Goal: Task Accomplishment & Management: Manage account settings

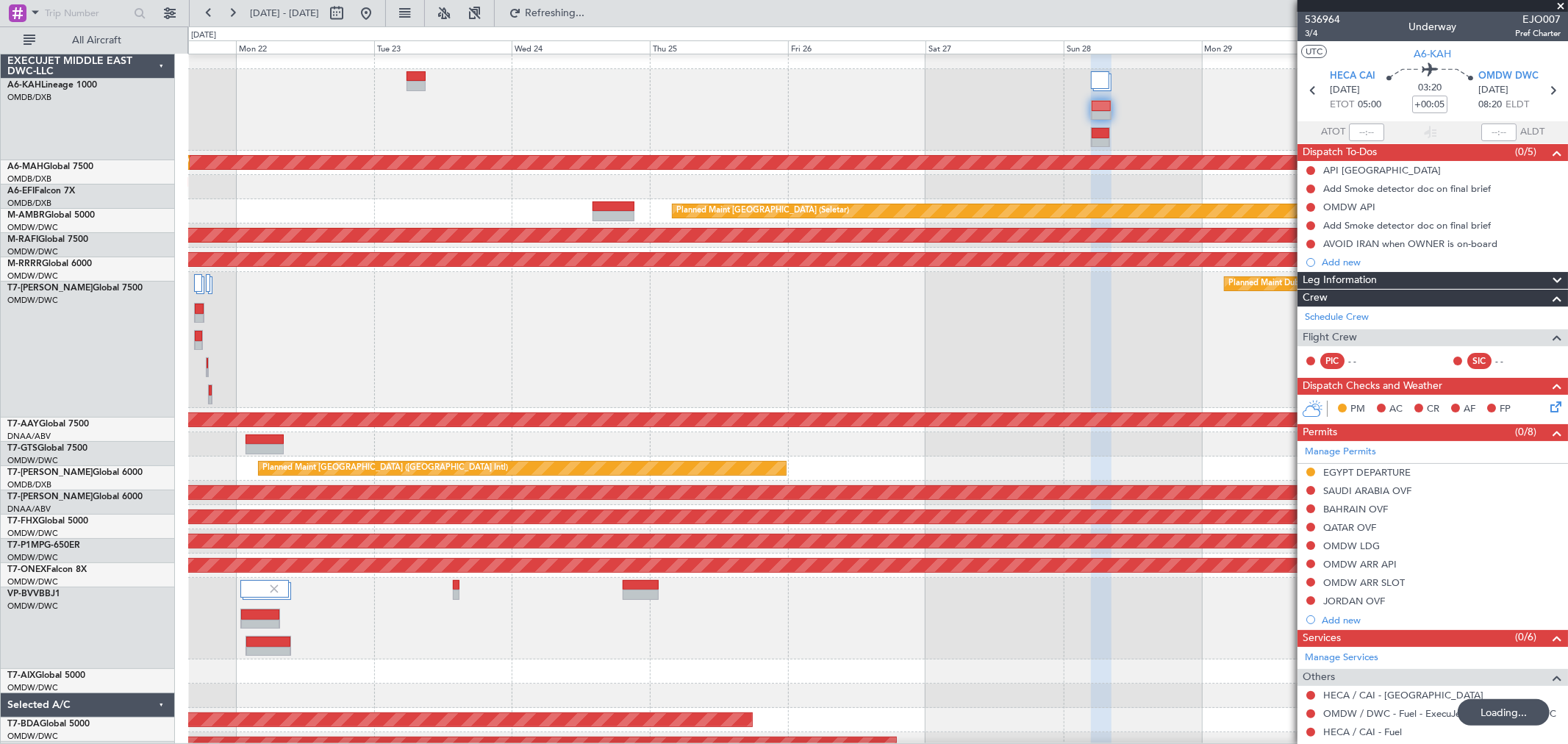
scroll to position [81, 0]
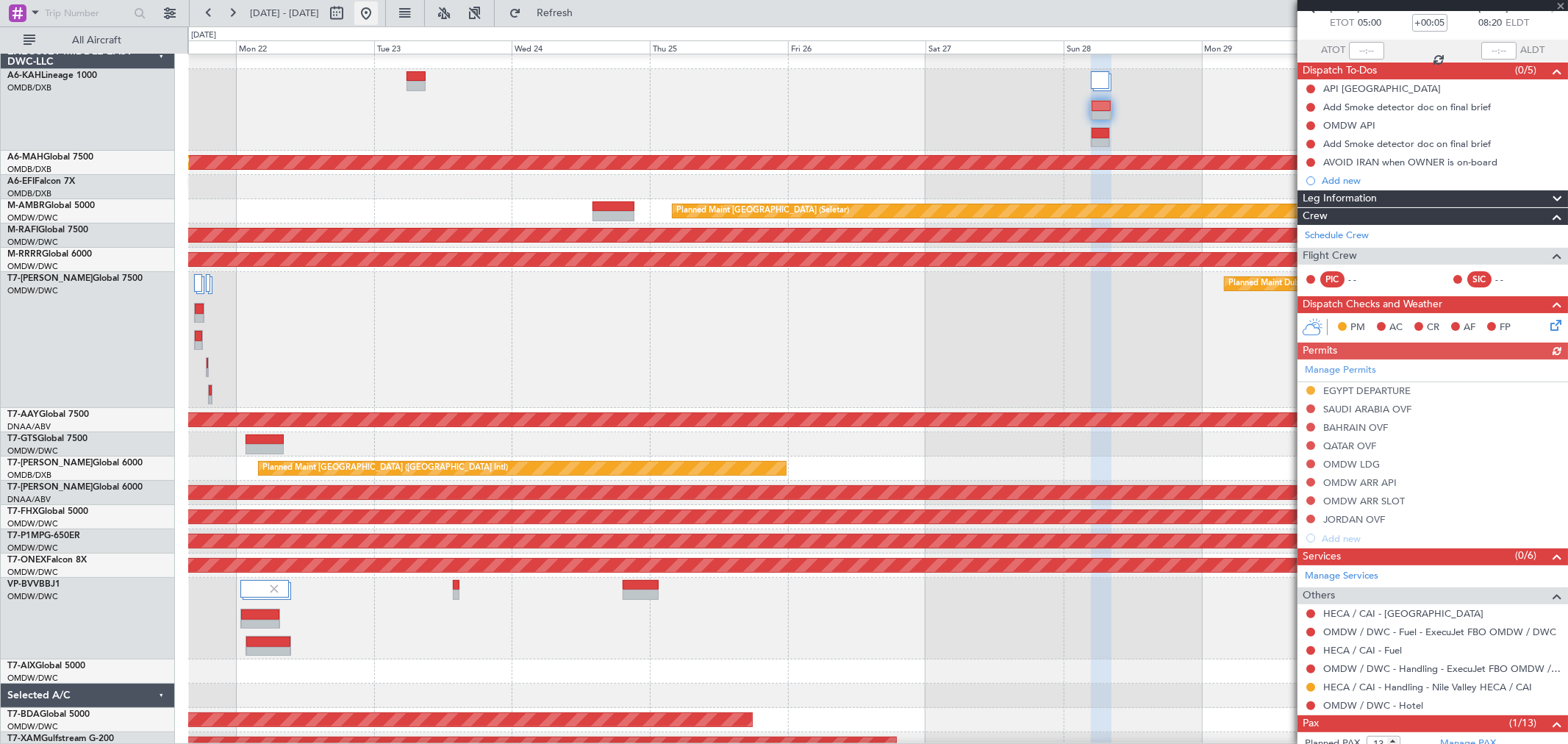
click at [378, 18] on button at bounding box center [365, 13] width 23 height 23
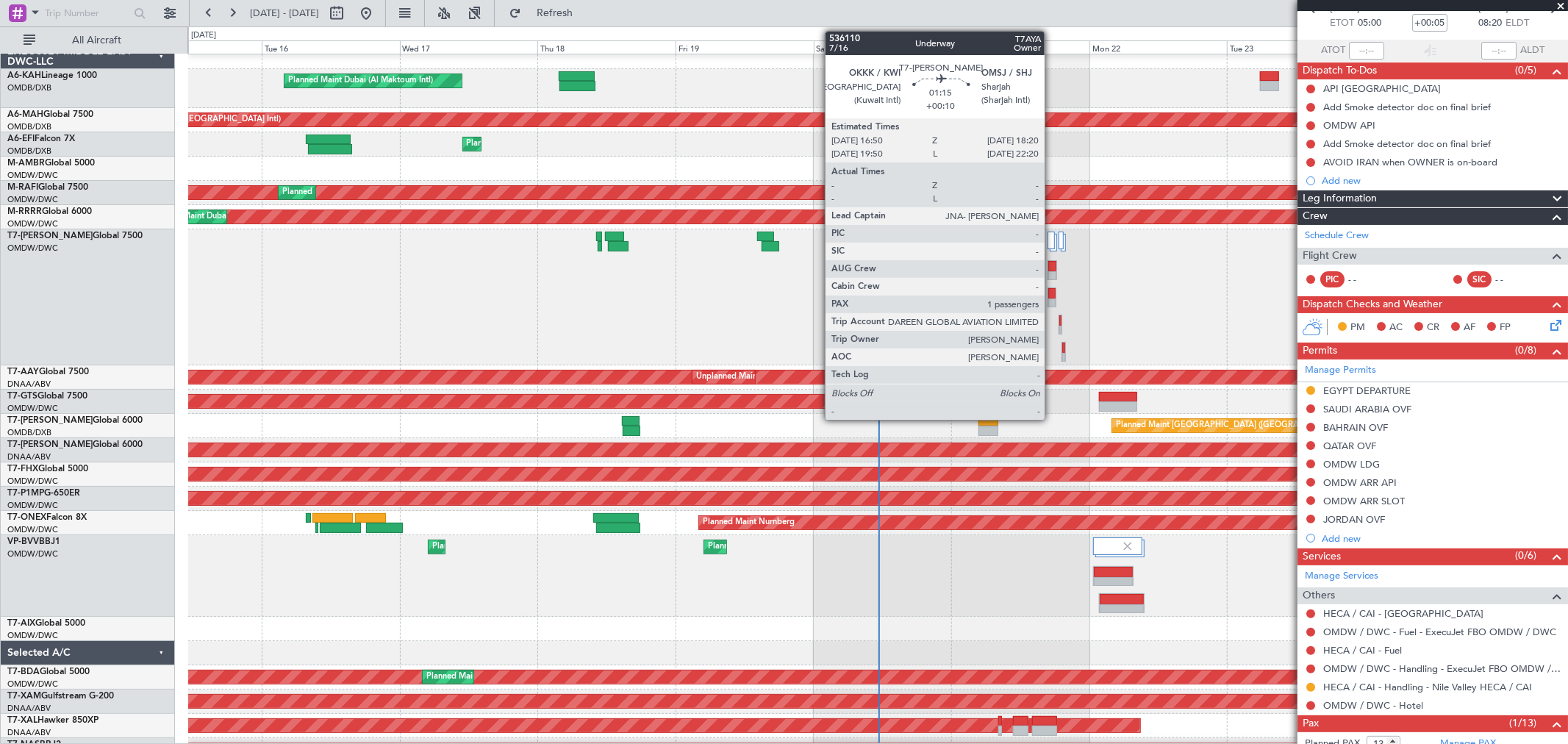
click at [1051, 292] on div at bounding box center [1051, 293] width 8 height 10
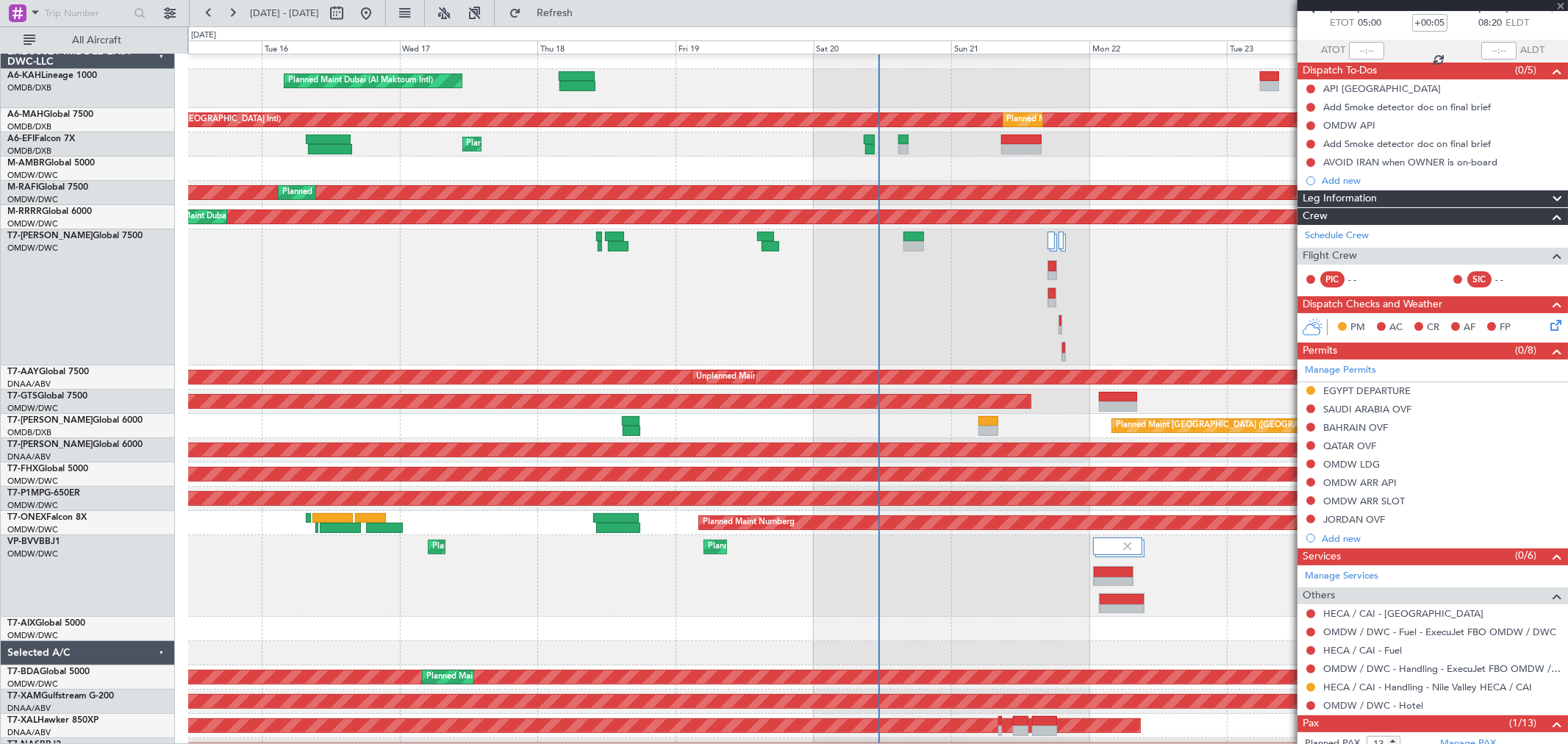
type input "+00:10"
type input "1"
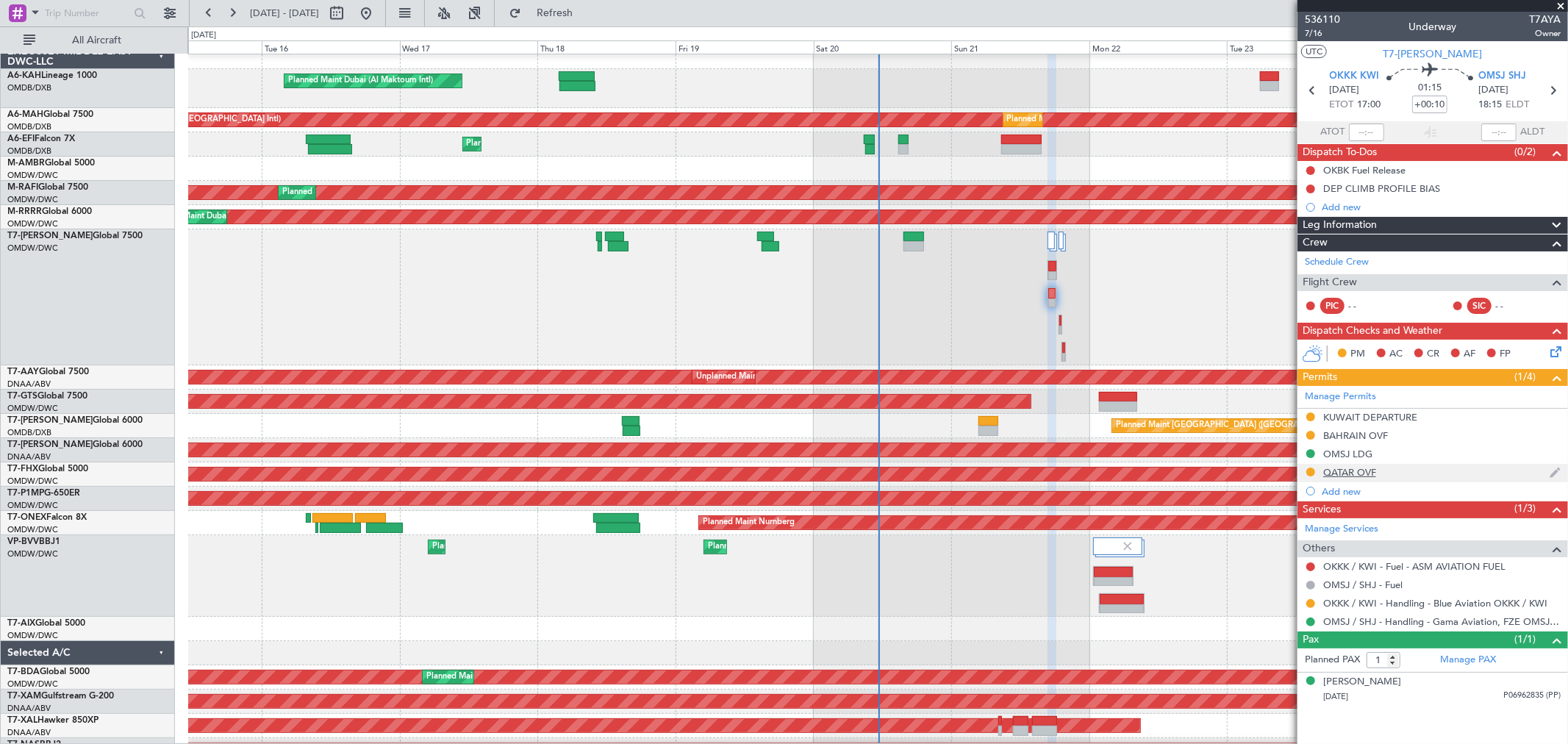
click at [1369, 468] on div "QATAR OVF" at bounding box center [1350, 472] width 53 height 13
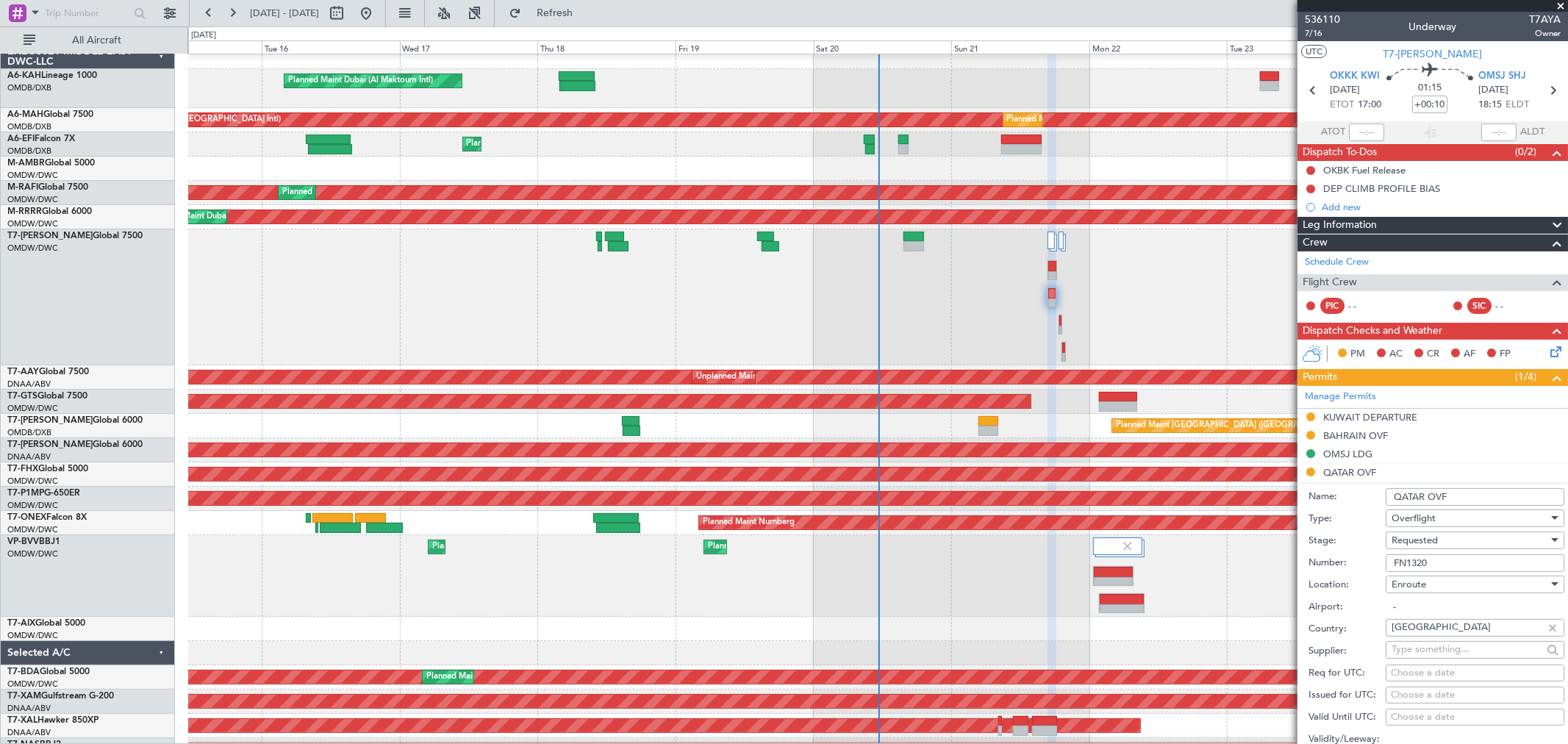
click at [1444, 538] on div "Requested" at bounding box center [1469, 541] width 157 height 22
drag, startPoint x: 1450, startPoint y: 644, endPoint x: 1457, endPoint y: 605, distance: 39.6
click at [1449, 644] on span "Received OK" at bounding box center [1469, 653] width 153 height 22
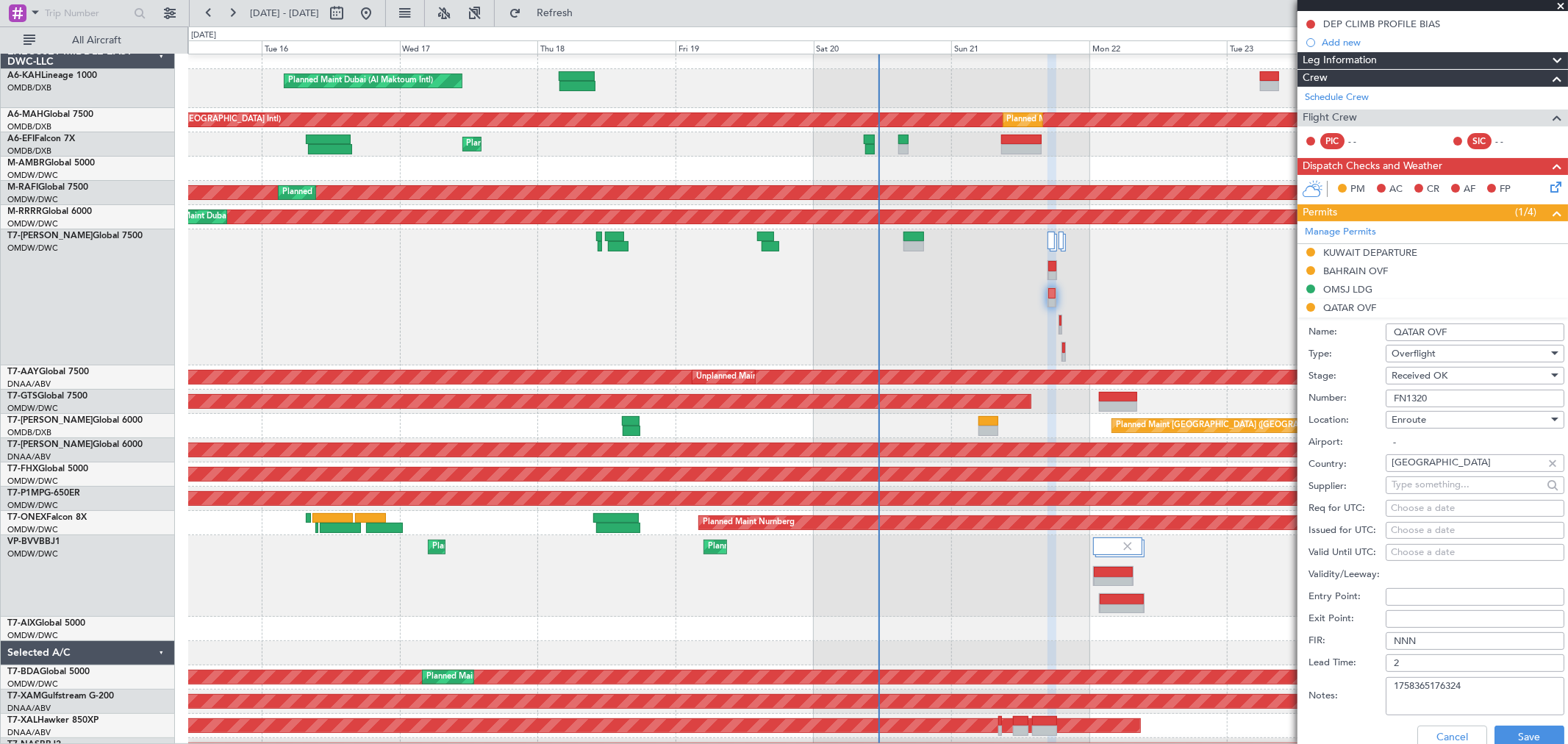
scroll to position [245, 0]
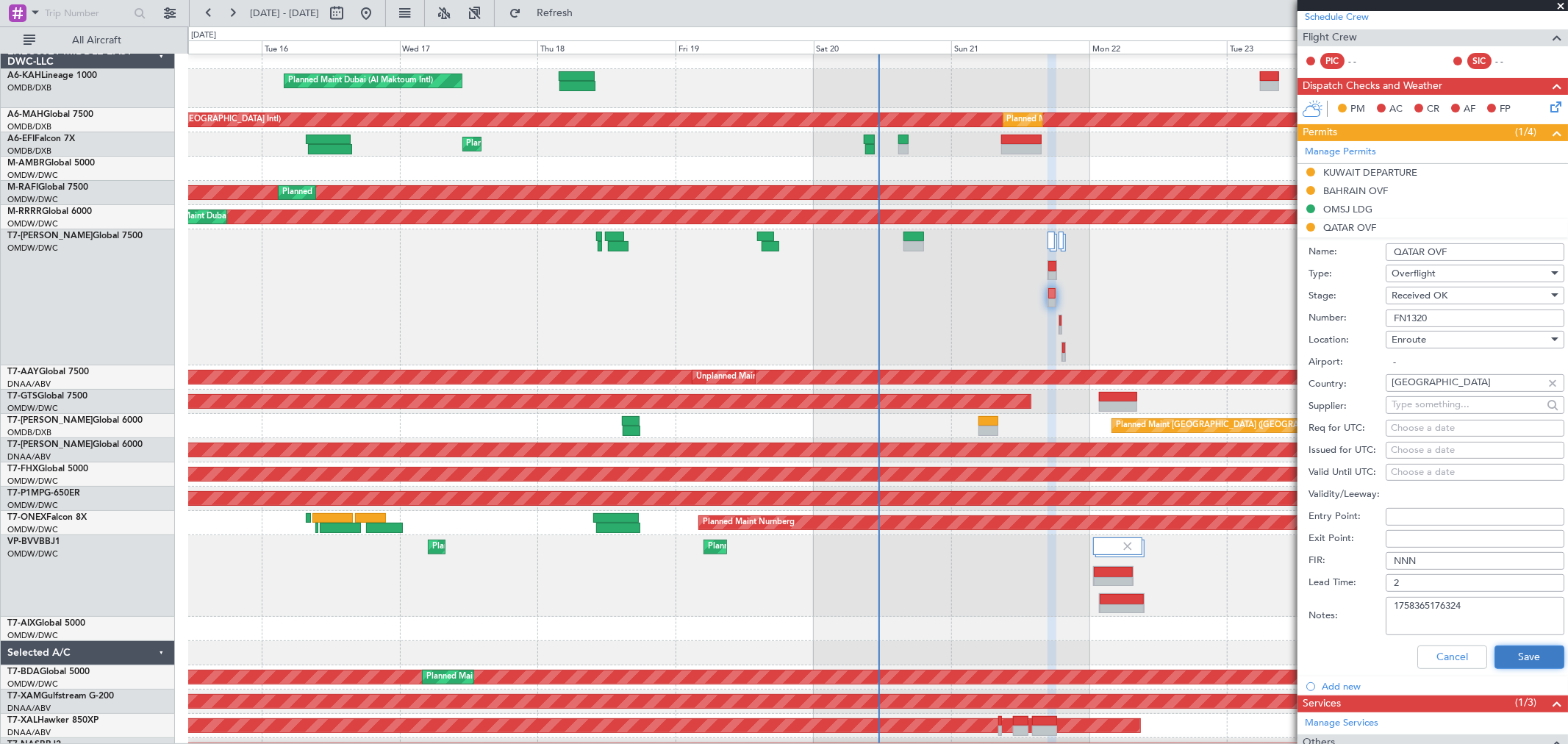
click at [1505, 650] on button "Save" at bounding box center [1529, 657] width 69 height 23
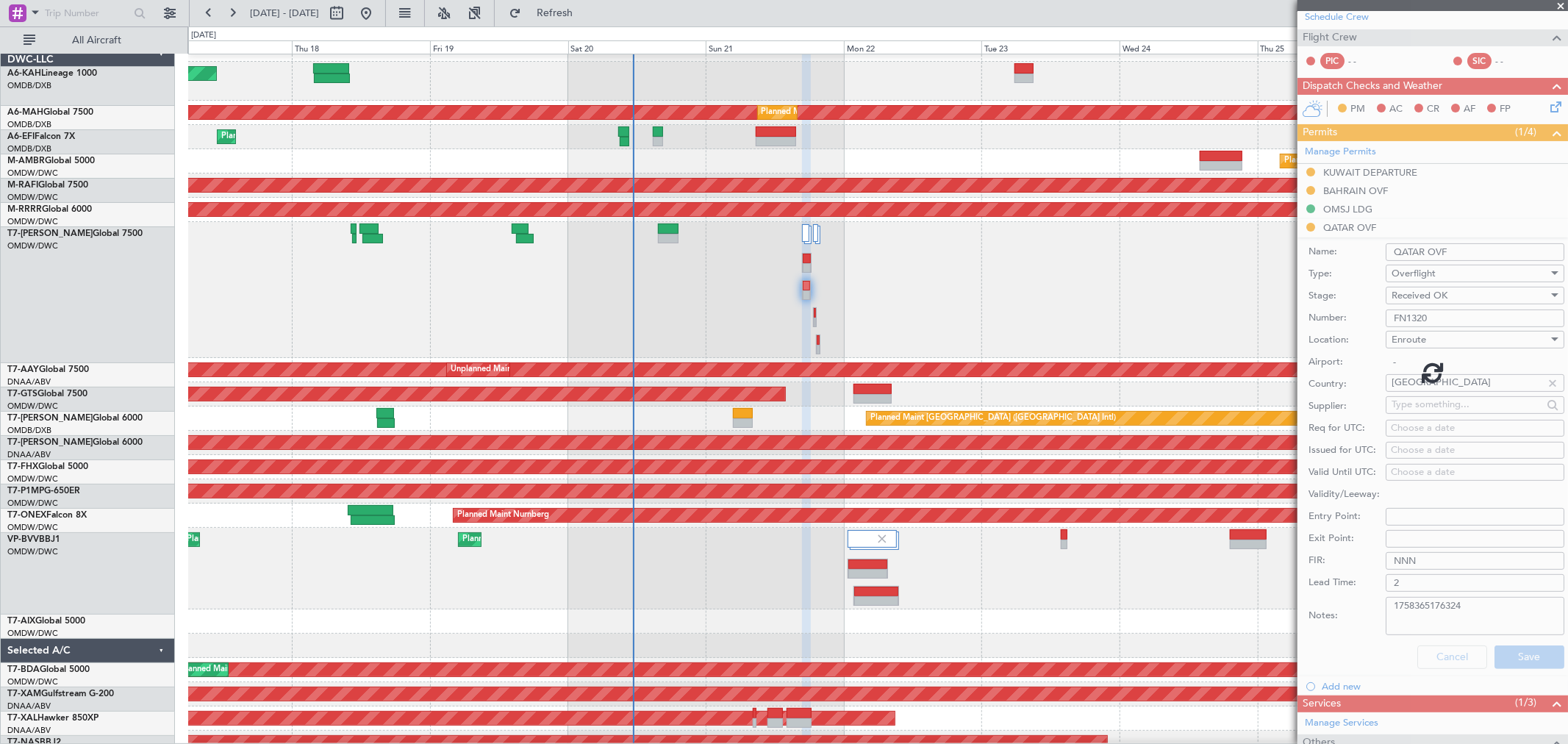
click at [821, 255] on div "Planned Maint Dubai (Al Maktoum Intl)" at bounding box center [877, 290] width 1379 height 136
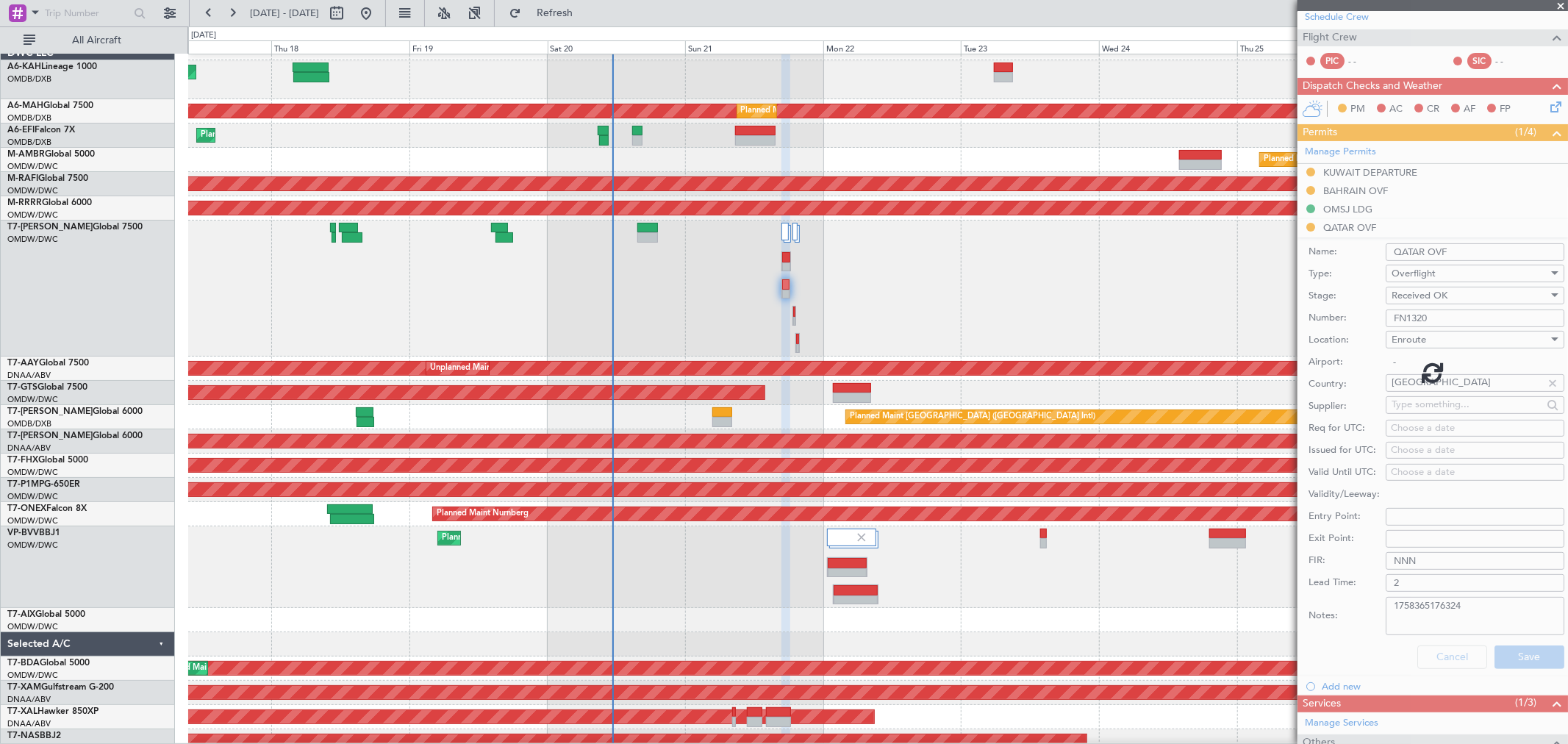
scroll to position [0, 0]
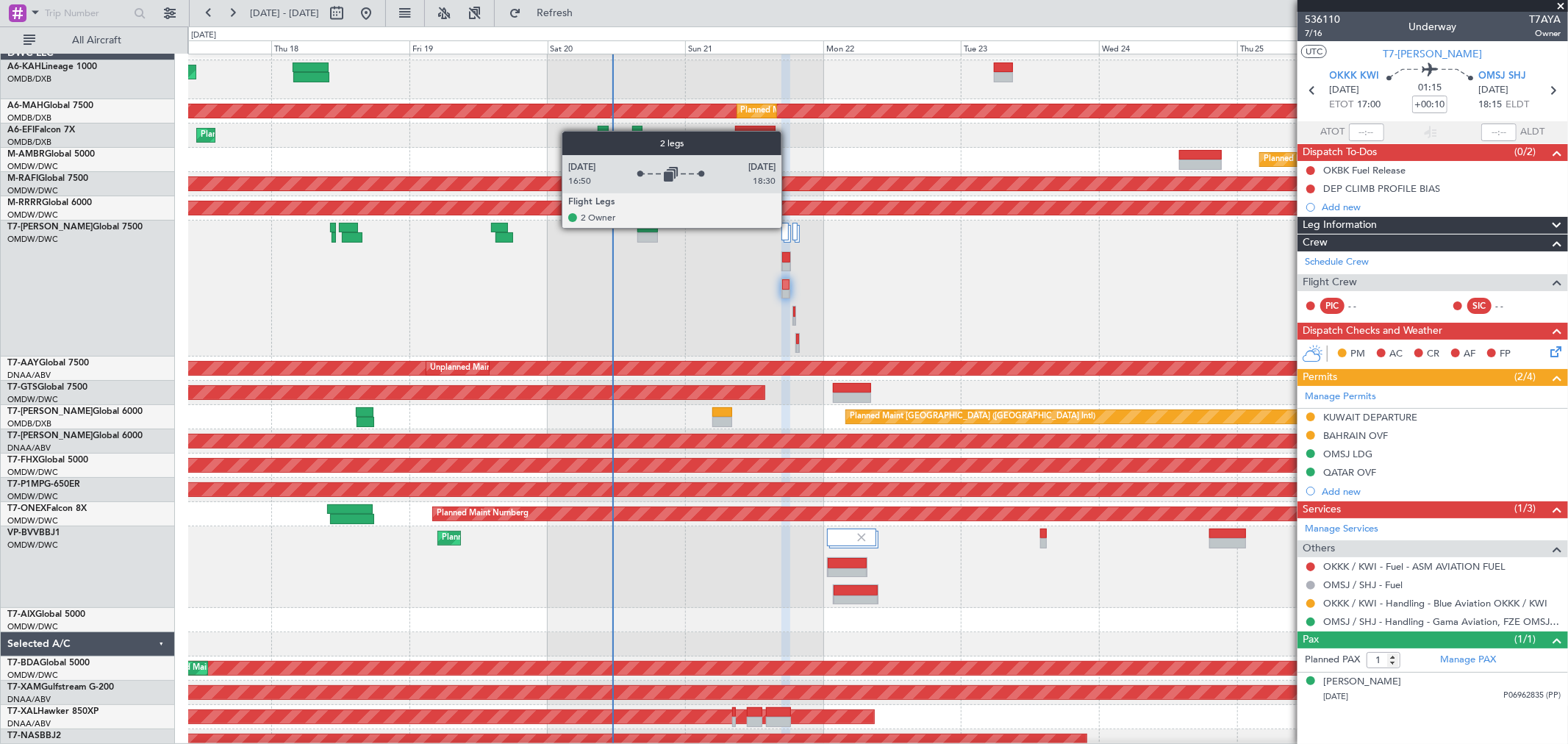
click at [788, 228] on div at bounding box center [785, 231] width 8 height 18
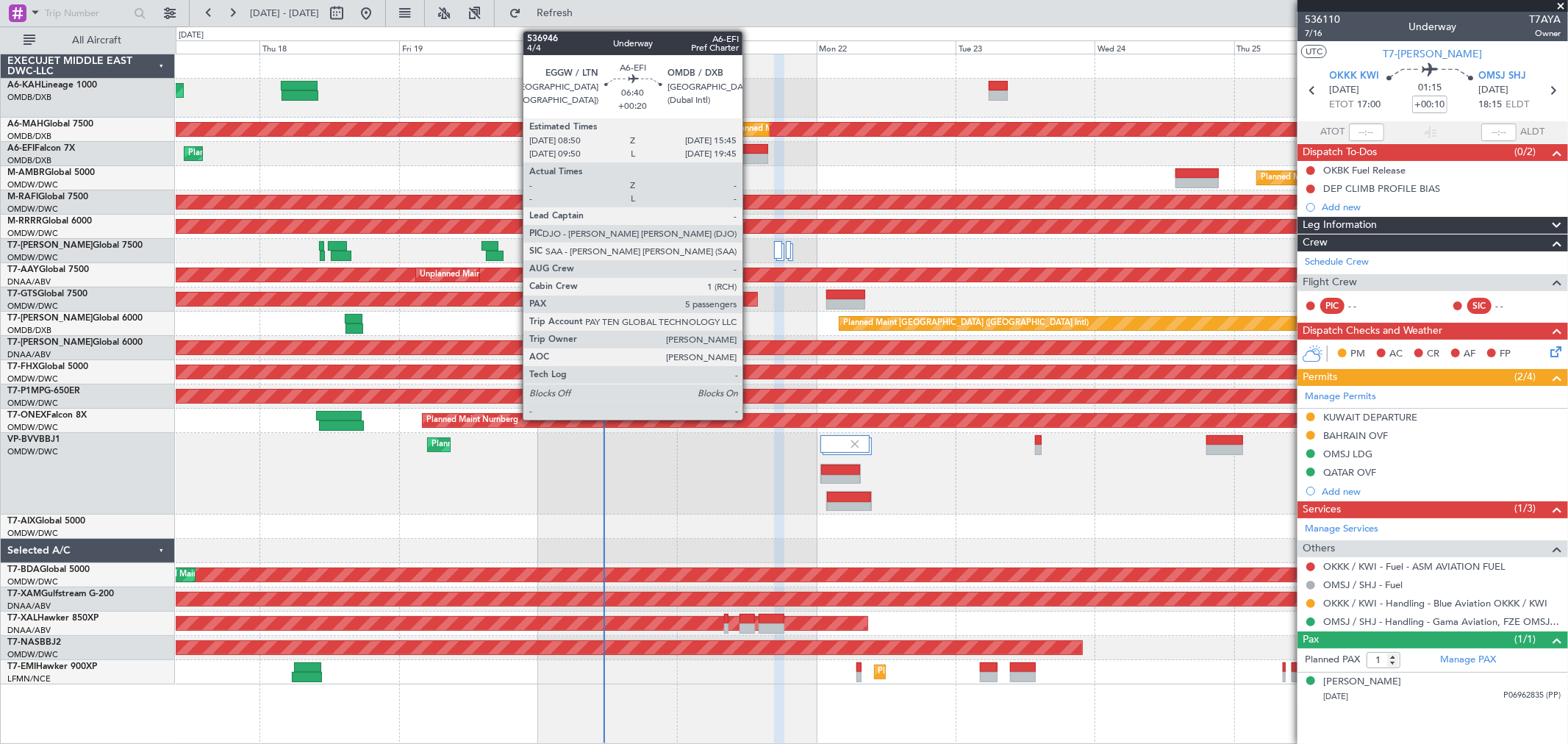
click at [750, 158] on div at bounding box center [747, 159] width 40 height 10
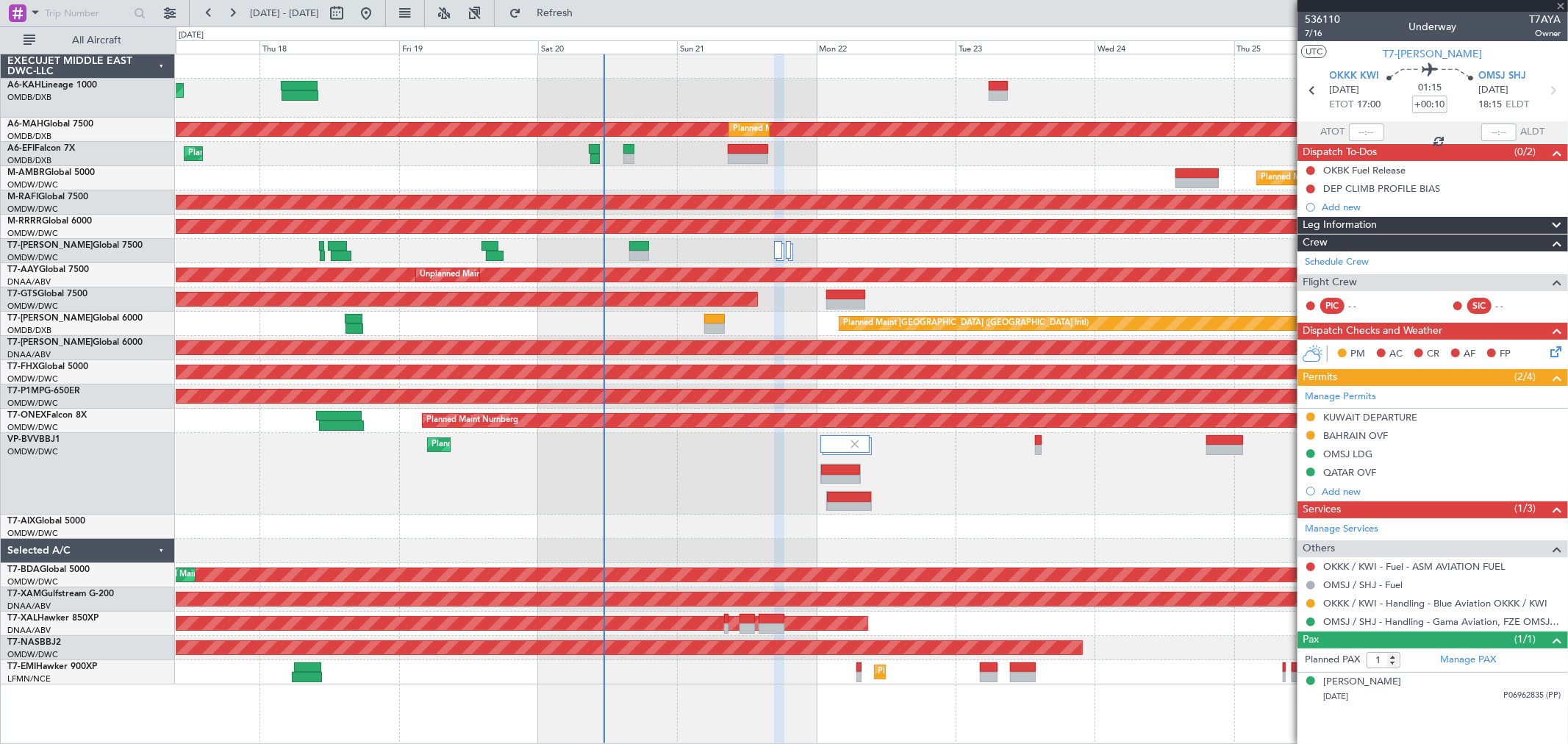
type input "+00:20"
type input "5"
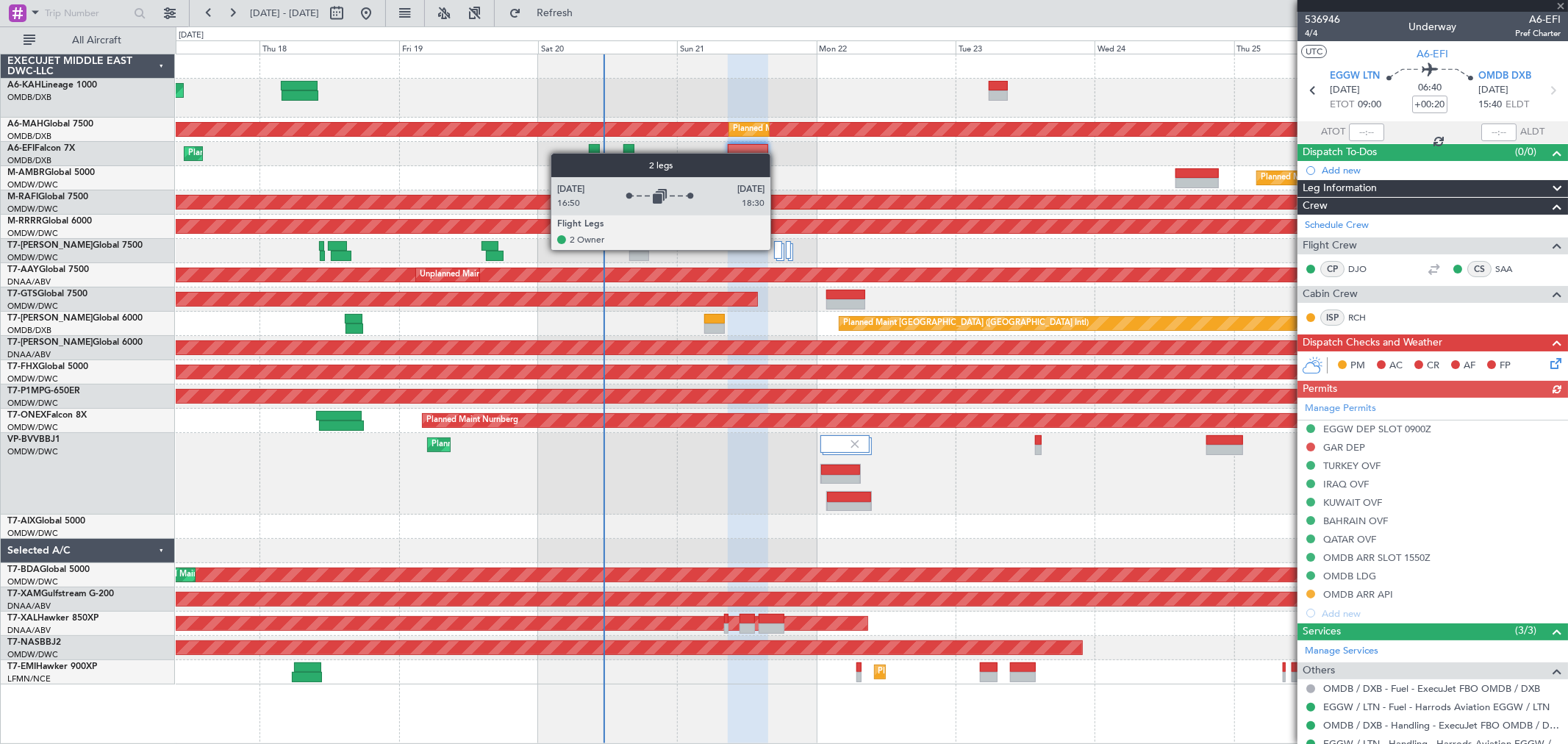
click at [777, 250] on div at bounding box center [777, 249] width 8 height 18
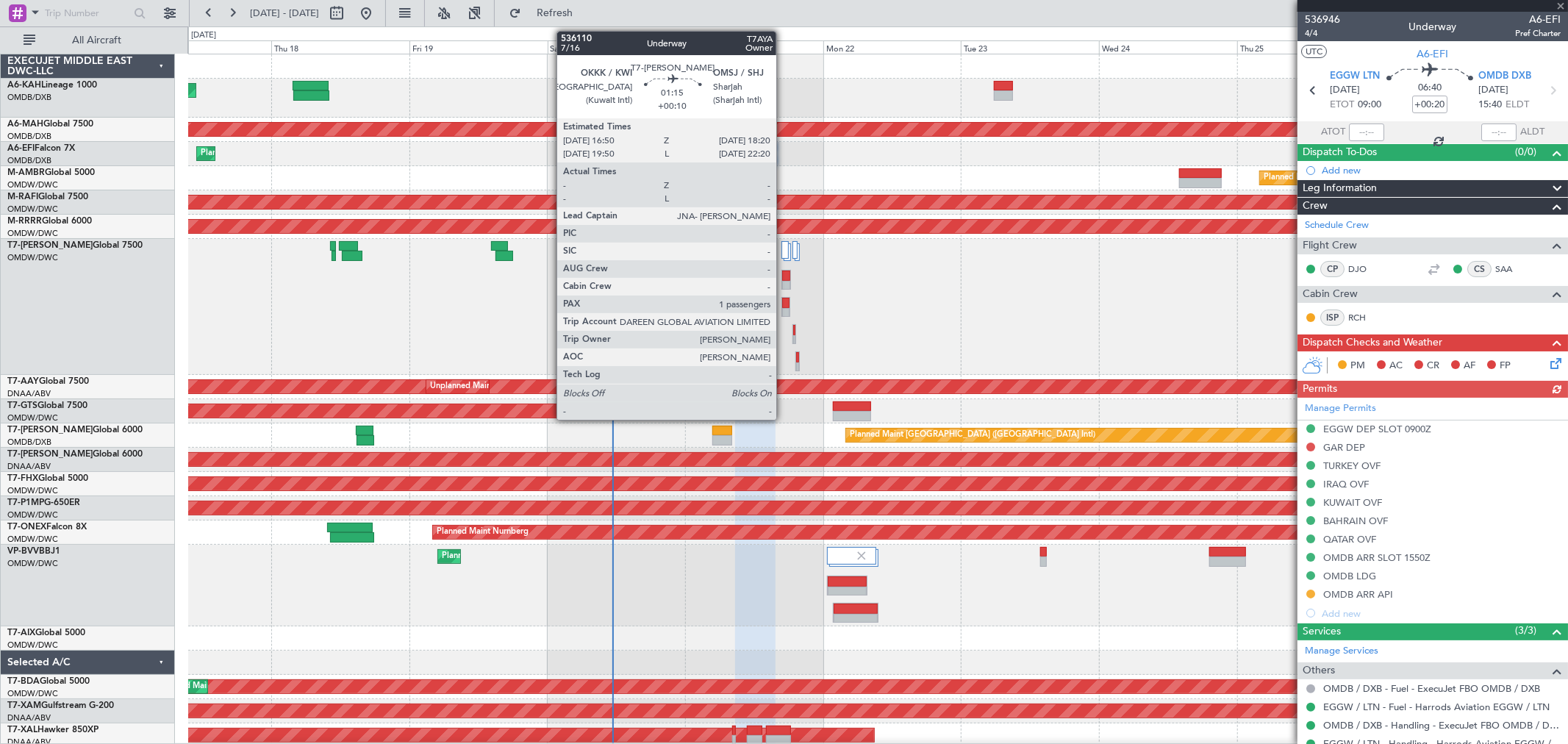
click at [783, 313] on div at bounding box center [786, 313] width 8 height 10
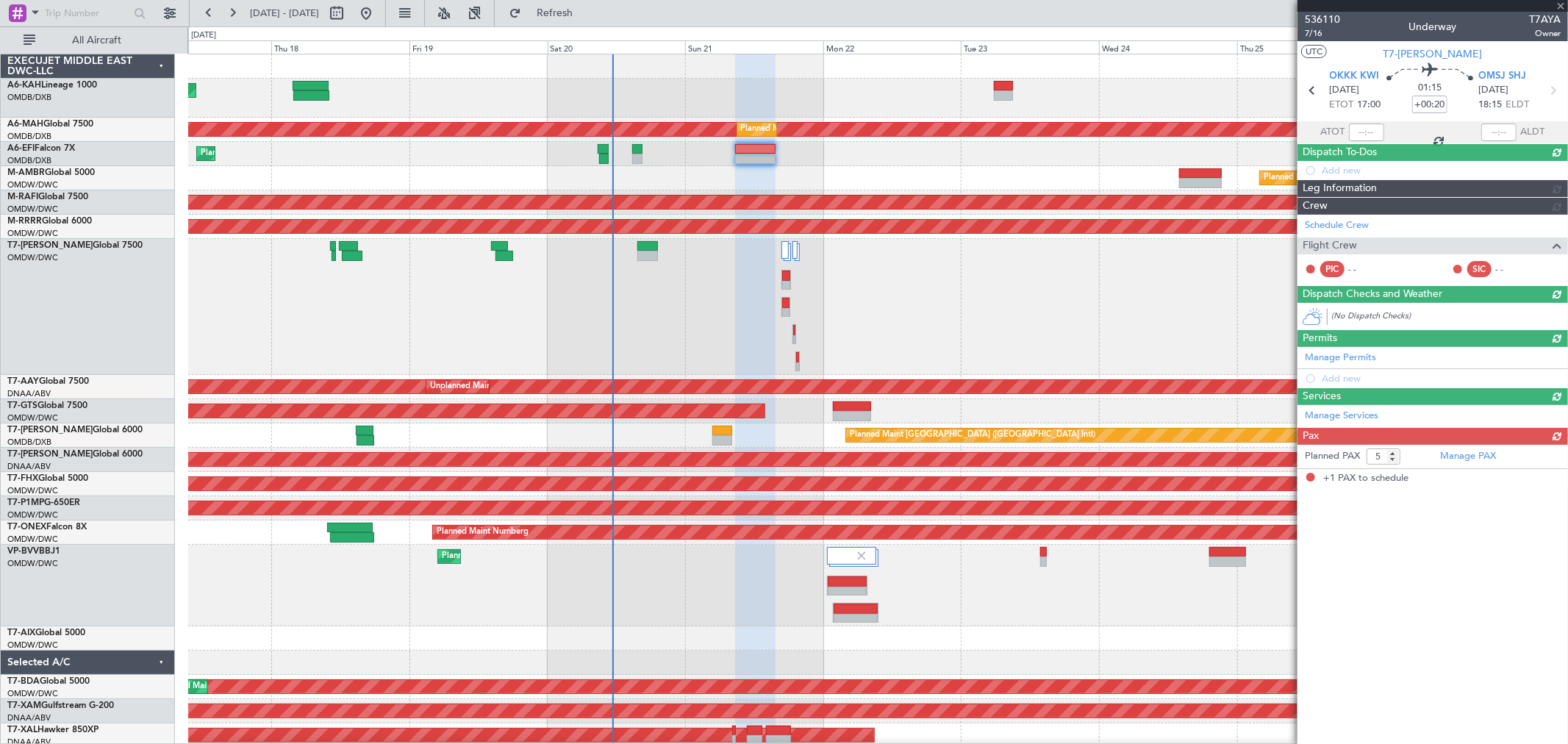
type input "+00:10"
type input "1"
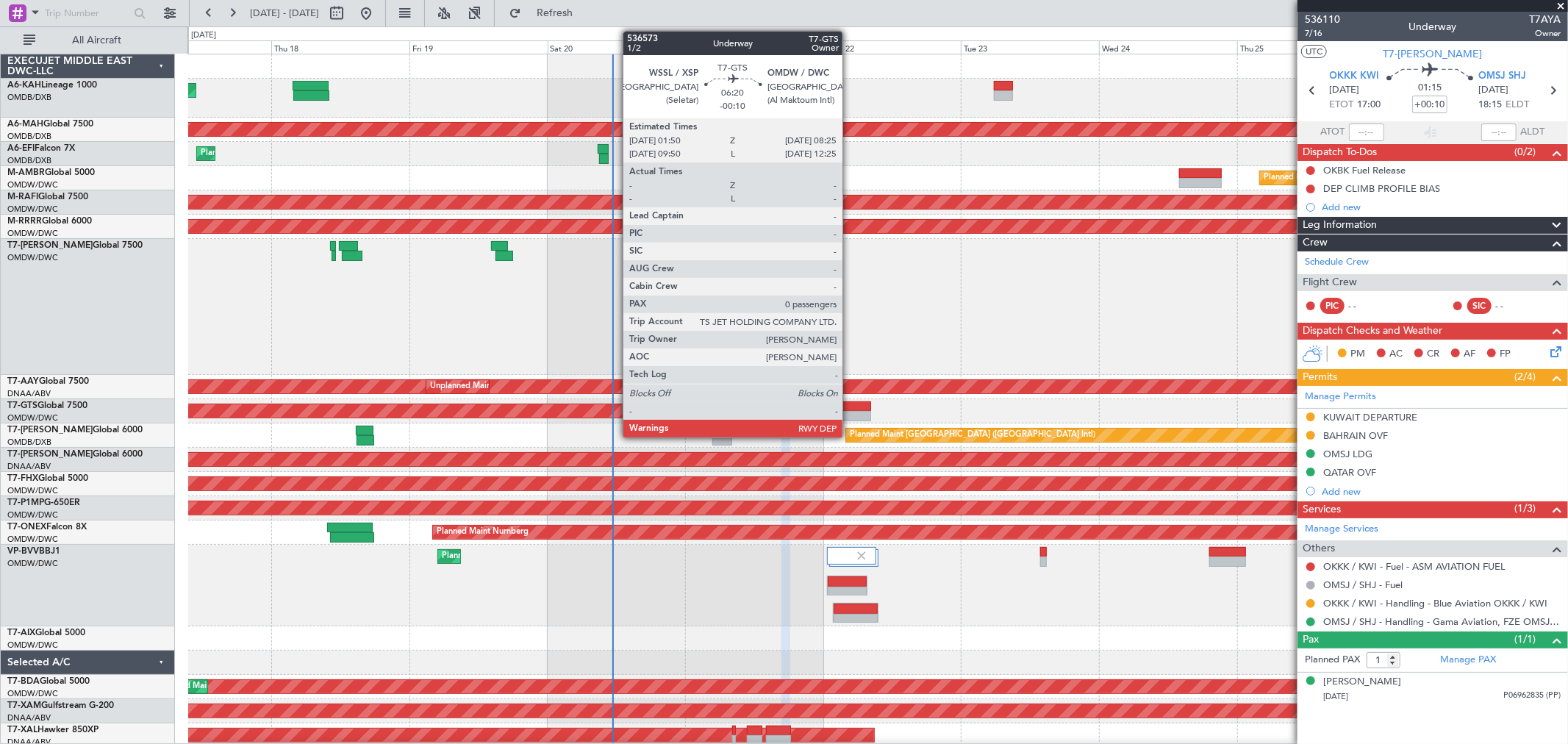
click at [850, 415] on div at bounding box center [852, 416] width 39 height 10
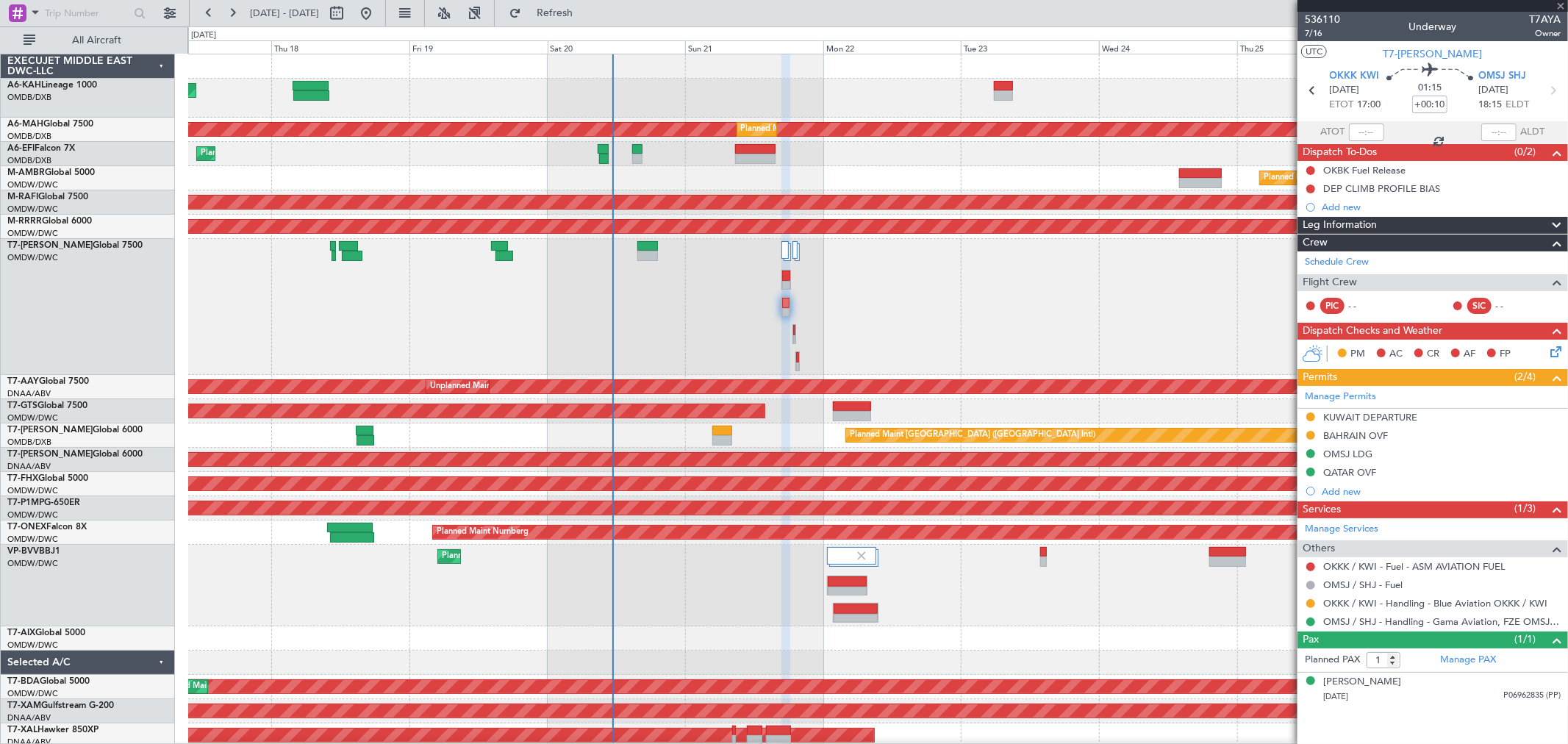
type input "-00:10"
type input "0"
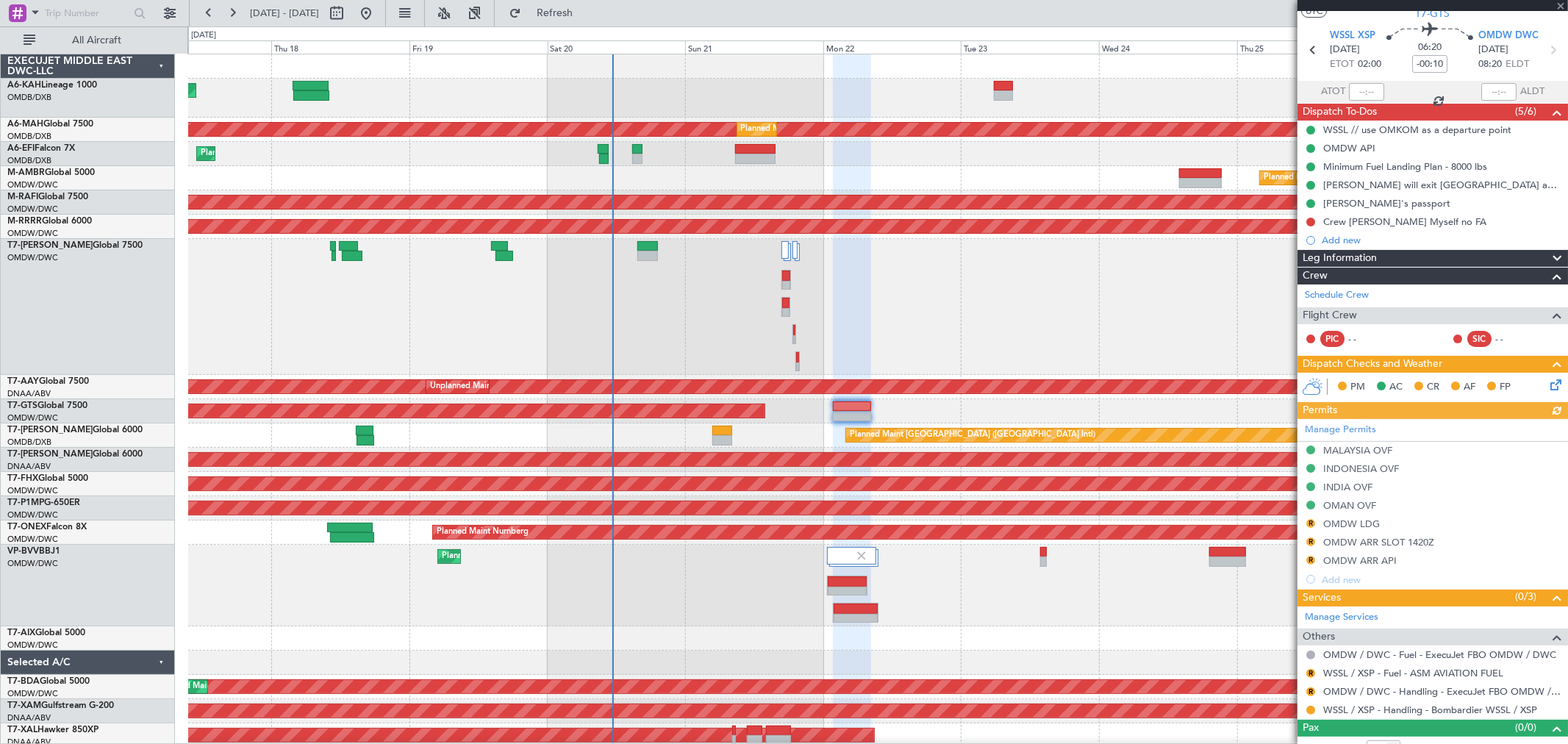
scroll to position [57, 0]
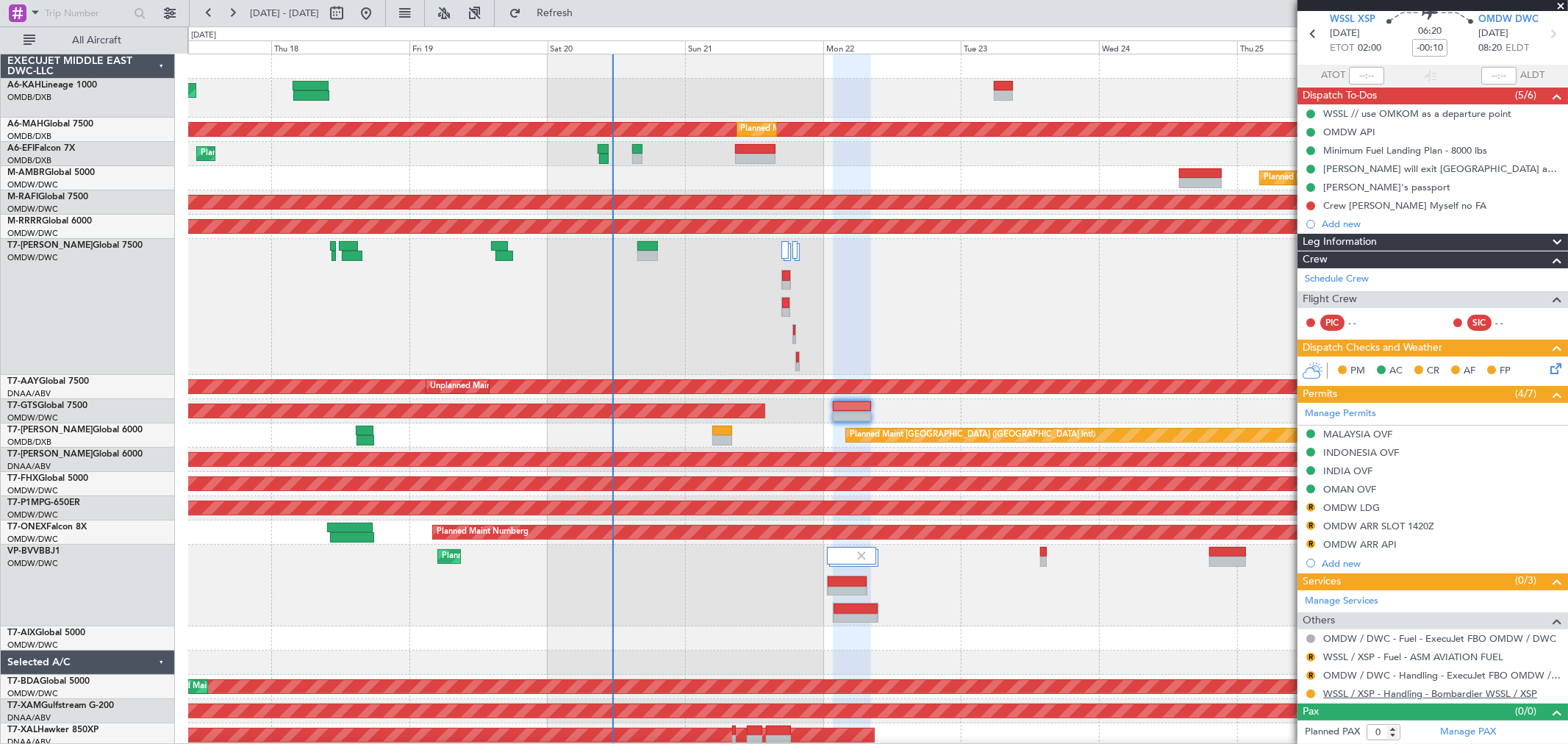
click at [1367, 688] on link "WSSL / XSP - Handling - Bombardier WSSL / XSP" at bounding box center [1430, 693] width 214 height 13
click at [1310, 693] on button at bounding box center [1310, 694] width 9 height 9
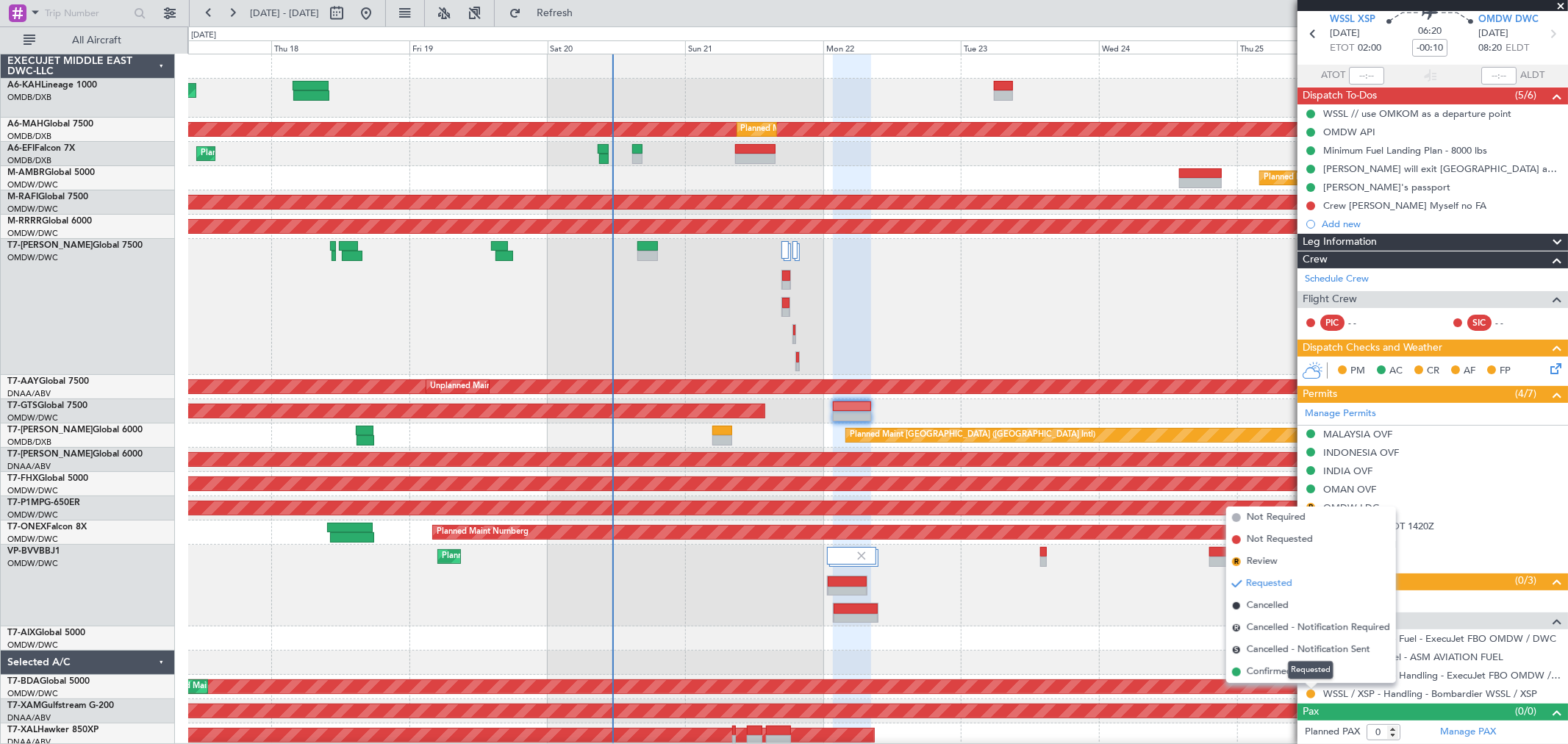
click at [1282, 672] on mat-tooltip-component "Requested" at bounding box center [1310, 669] width 66 height 39
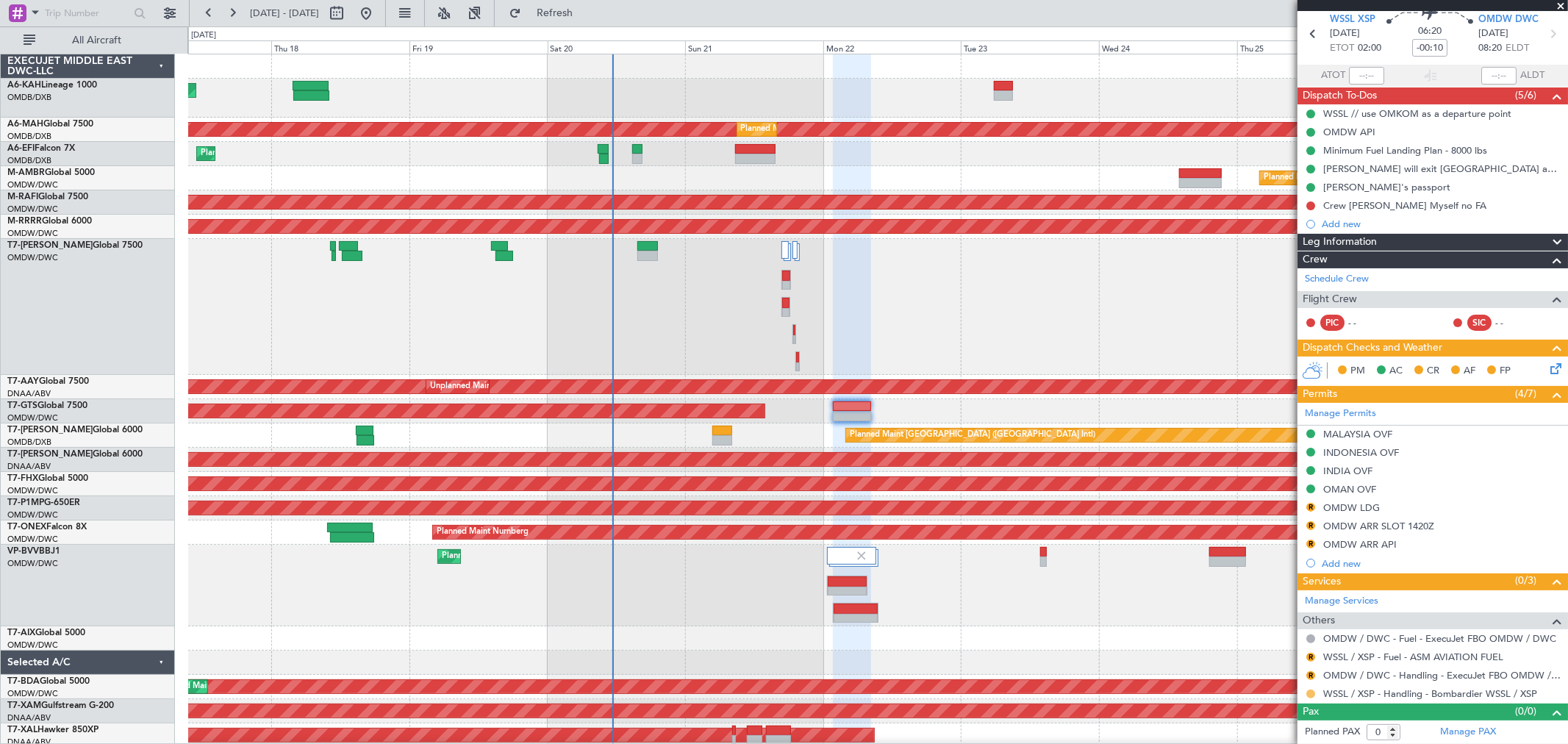
click at [1309, 691] on button at bounding box center [1310, 694] width 9 height 9
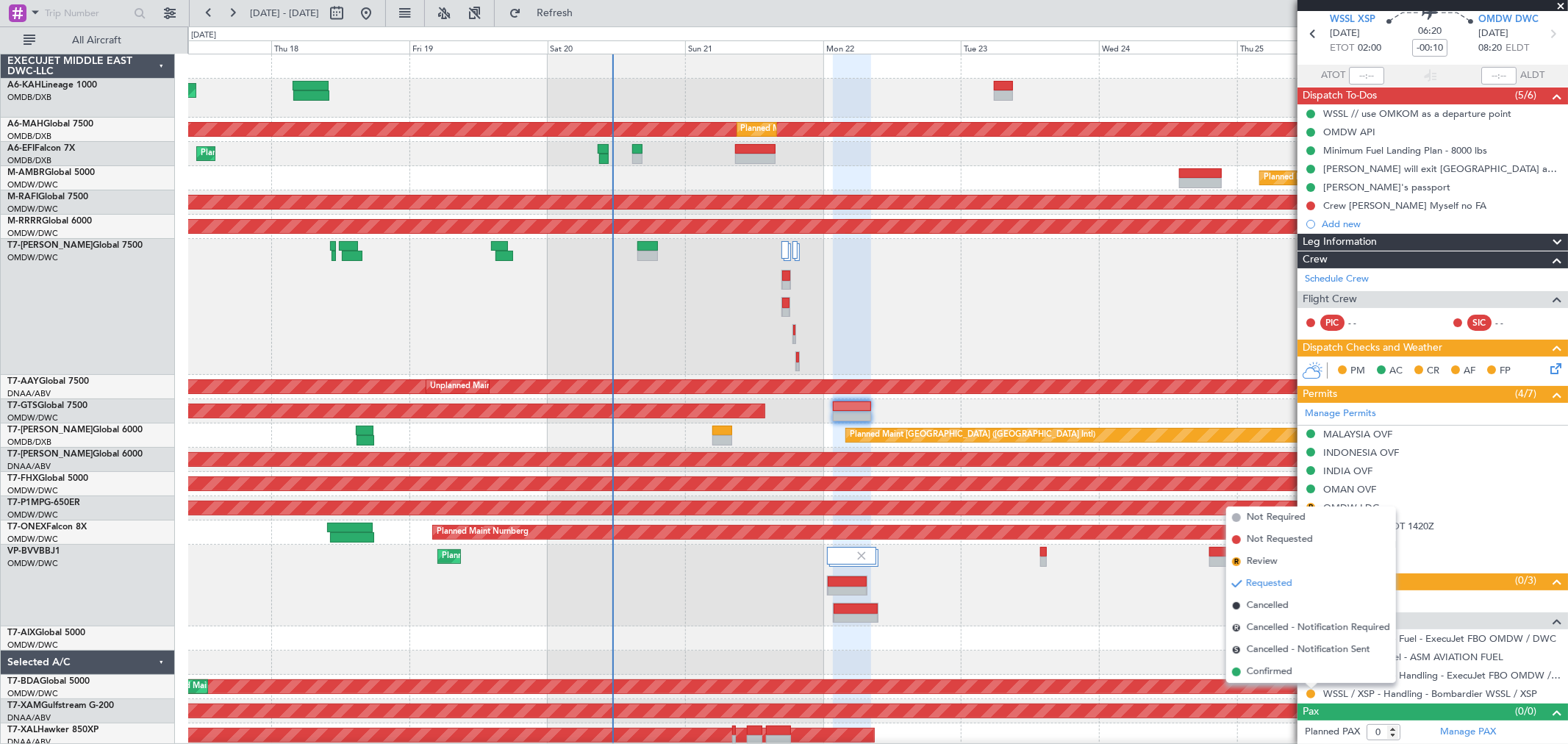
click at [1280, 676] on mat-tooltip-component "Requested" at bounding box center [1310, 669] width 66 height 39
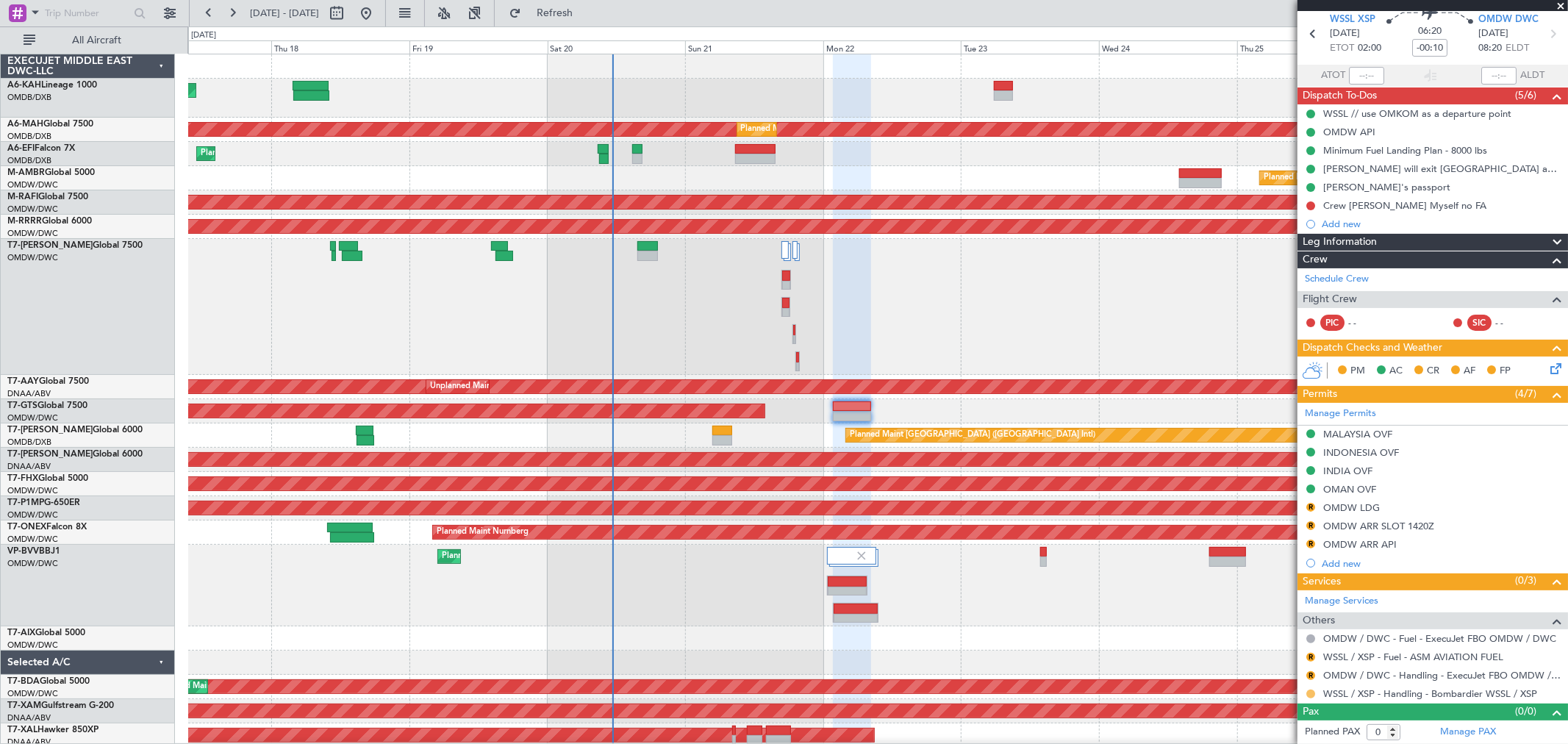
click at [1312, 690] on button at bounding box center [1310, 694] width 9 height 9
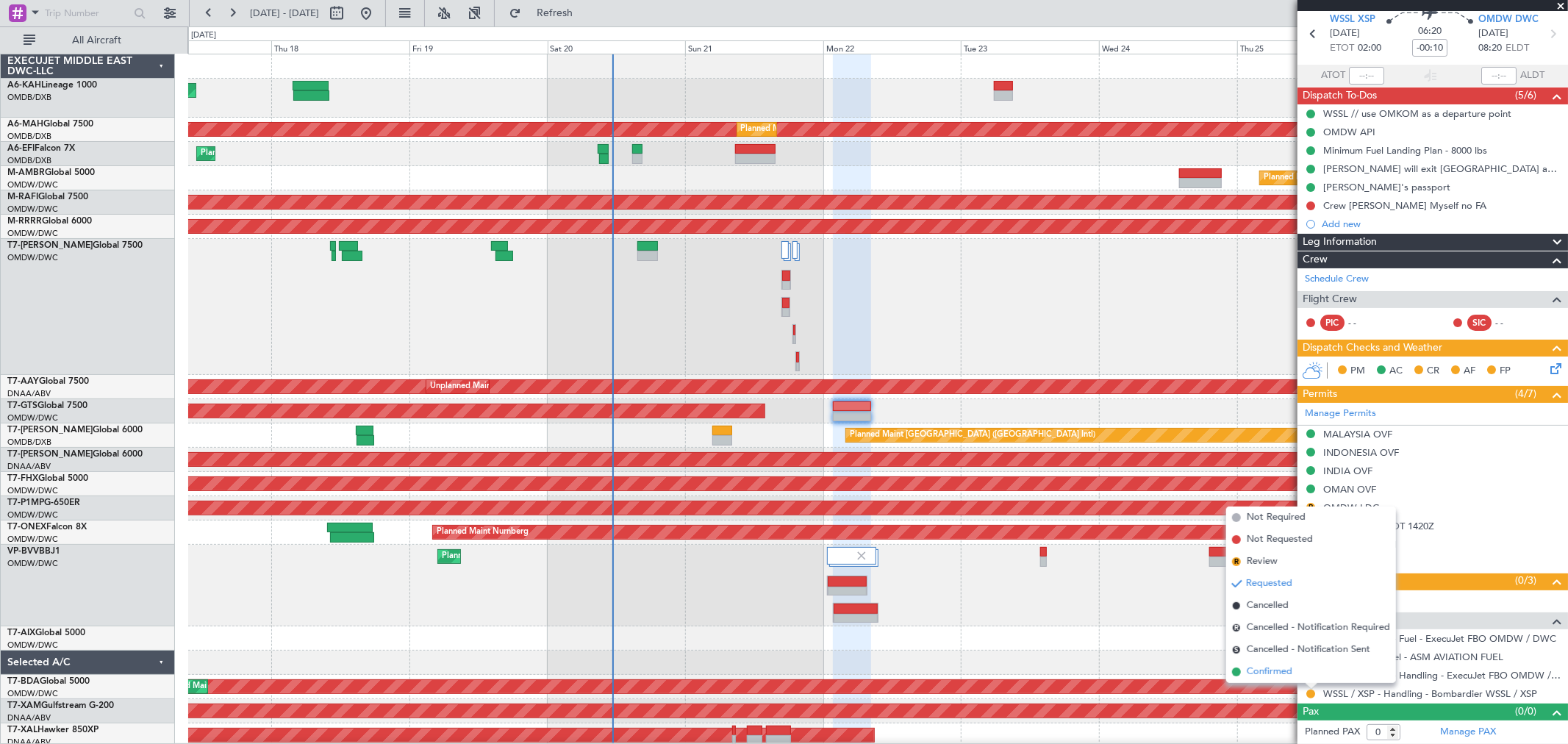
click at [1286, 677] on span "Confirmed" at bounding box center [1269, 671] width 45 height 15
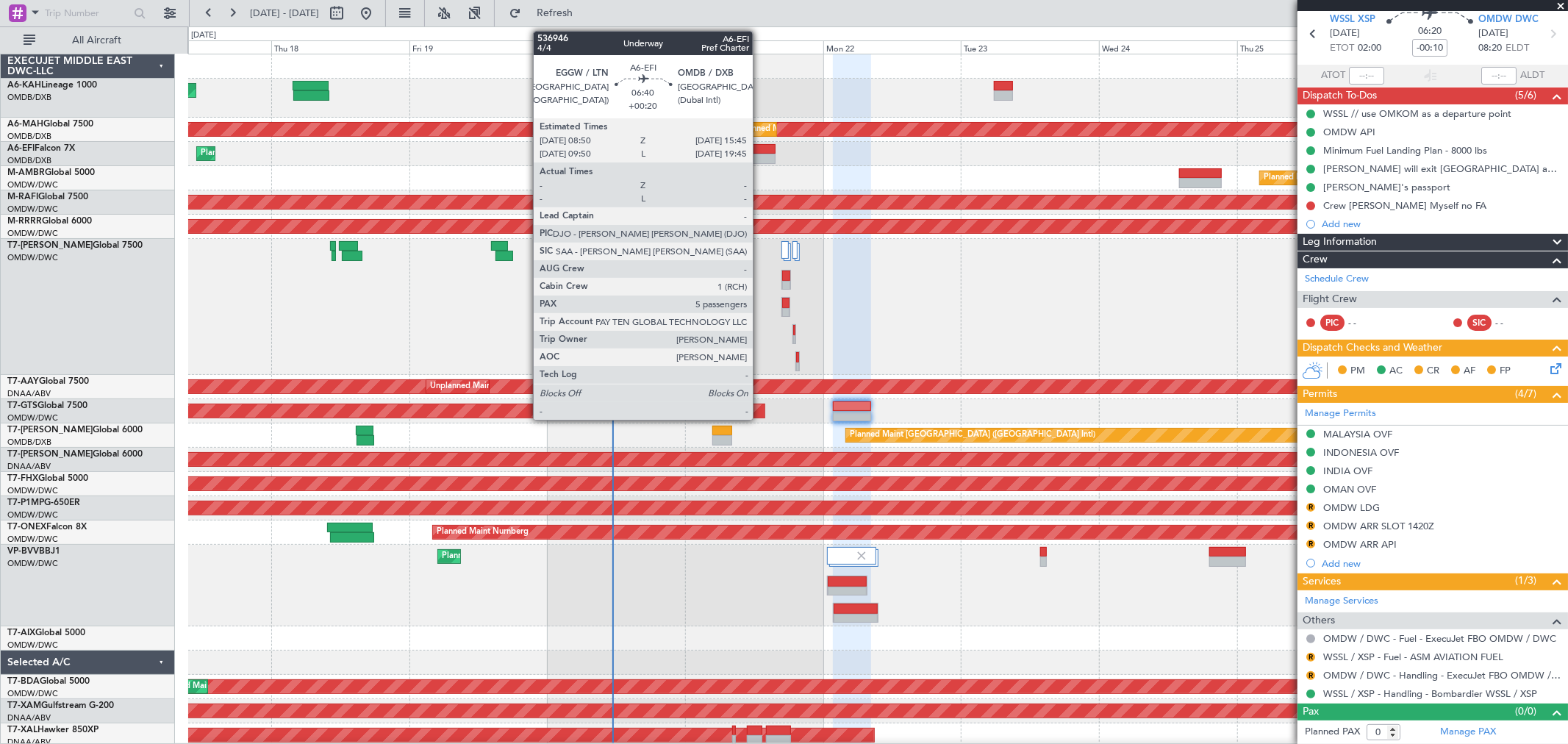
click at [760, 153] on div at bounding box center [755, 159] width 40 height 10
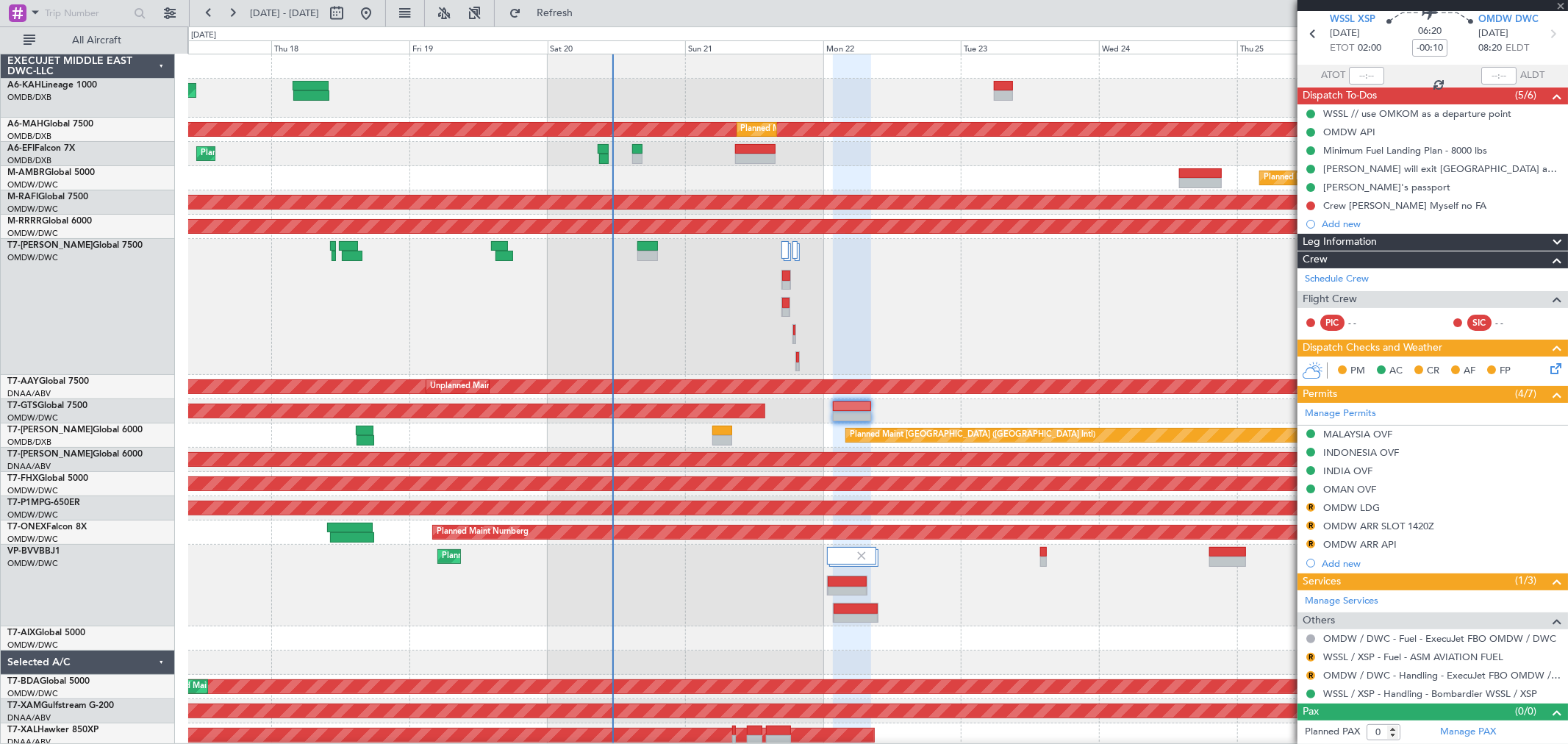
type input "+00:20"
type input "5"
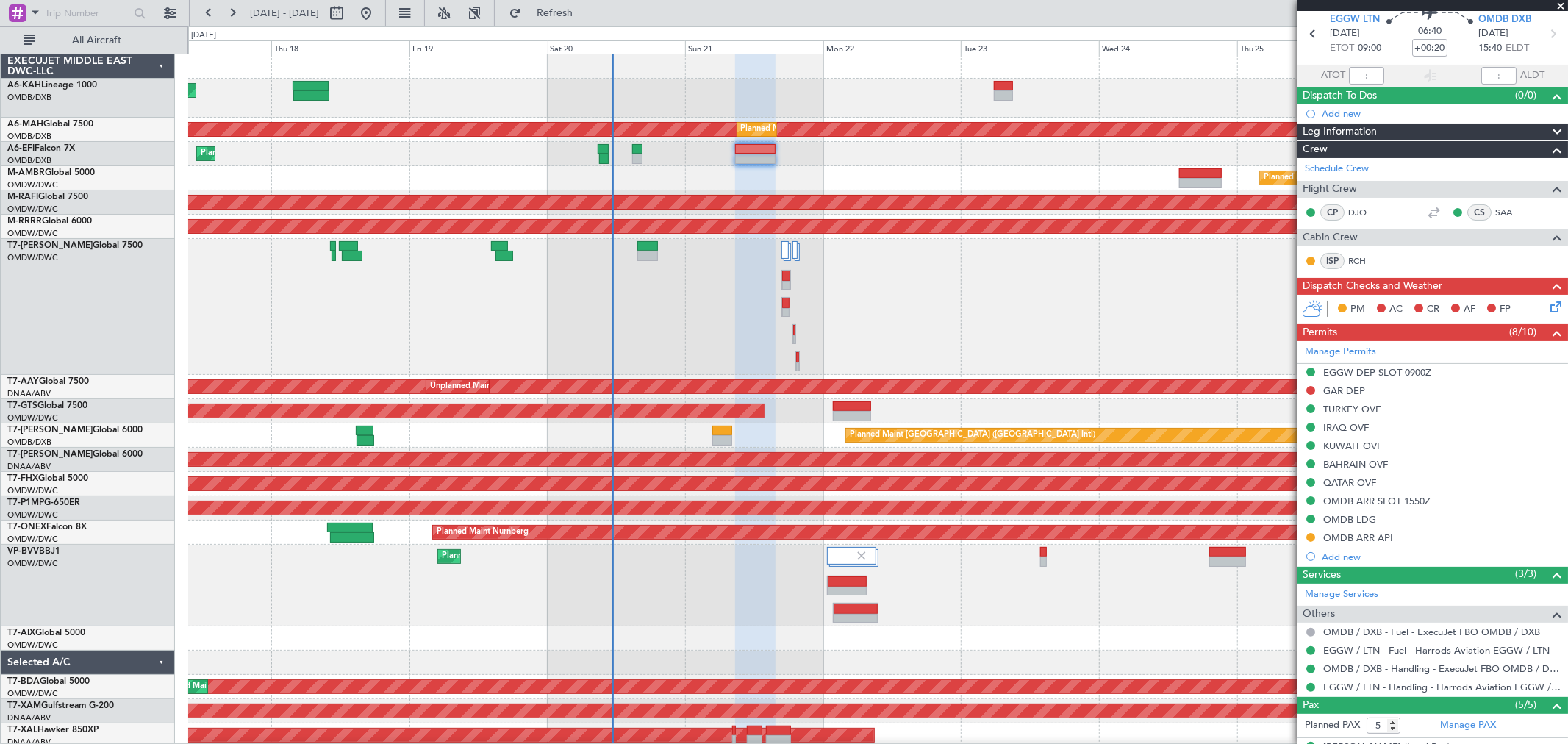
scroll to position [0, 0]
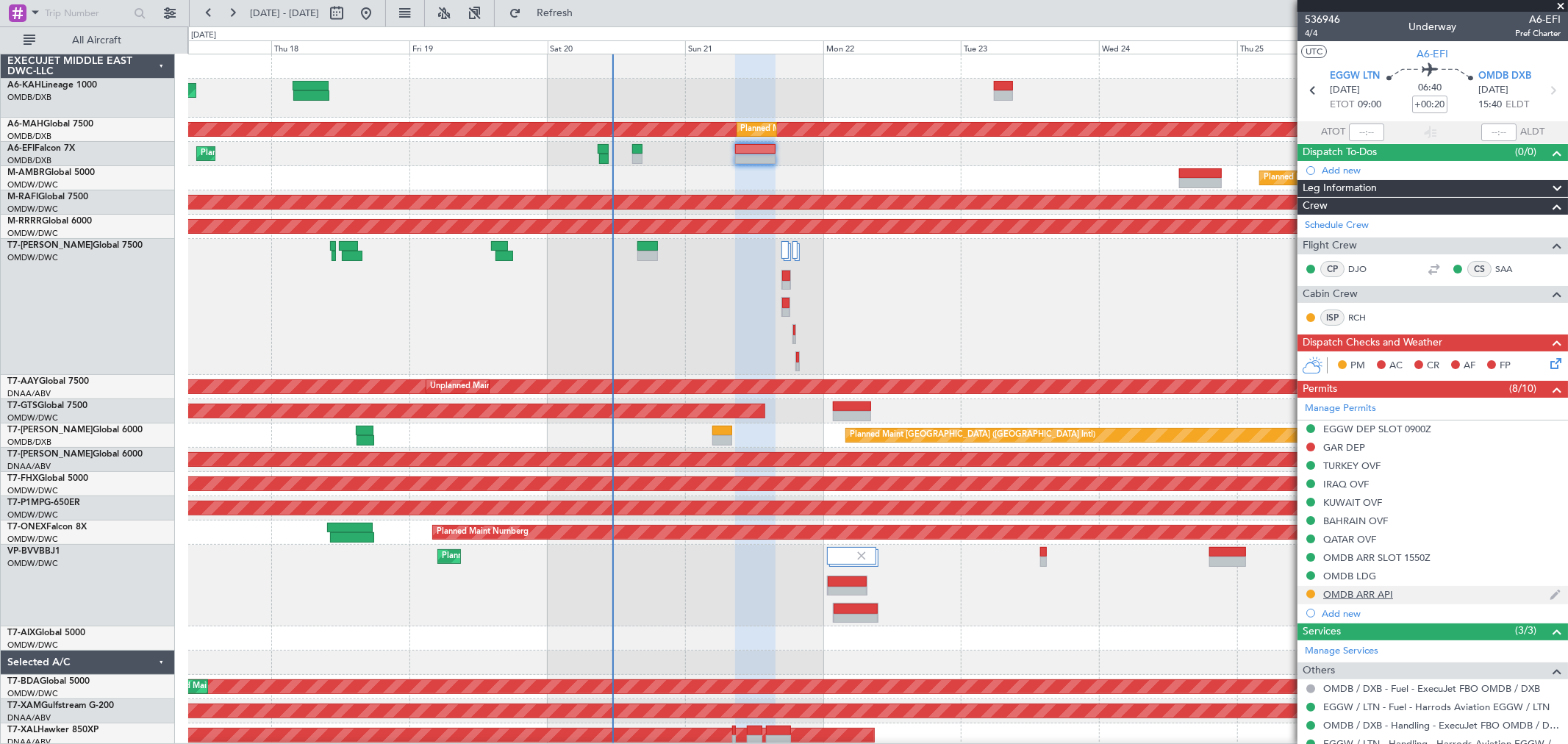
click at [1375, 596] on div "OMDB ARR API" at bounding box center [1357, 594] width 69 height 13
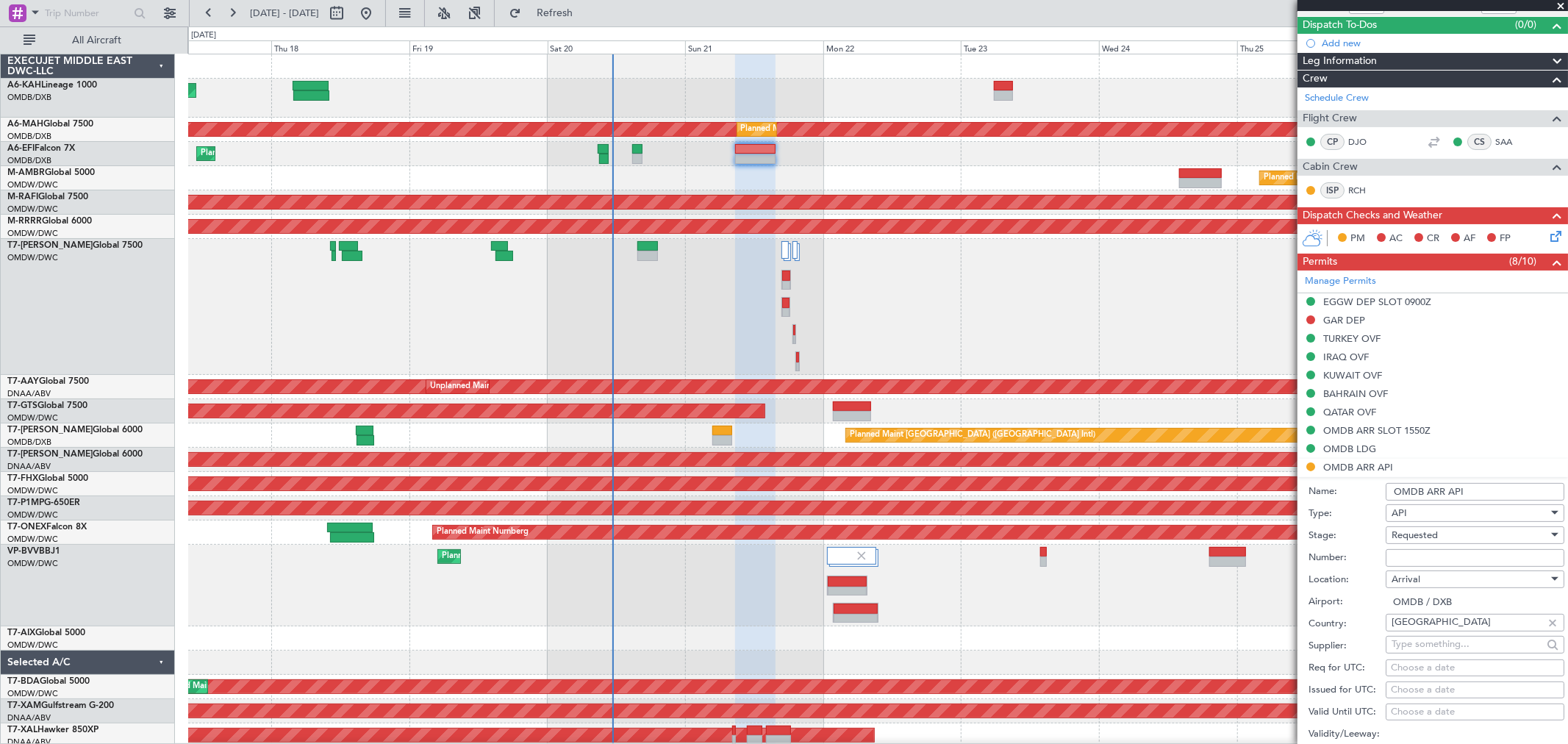
scroll to position [245, 0]
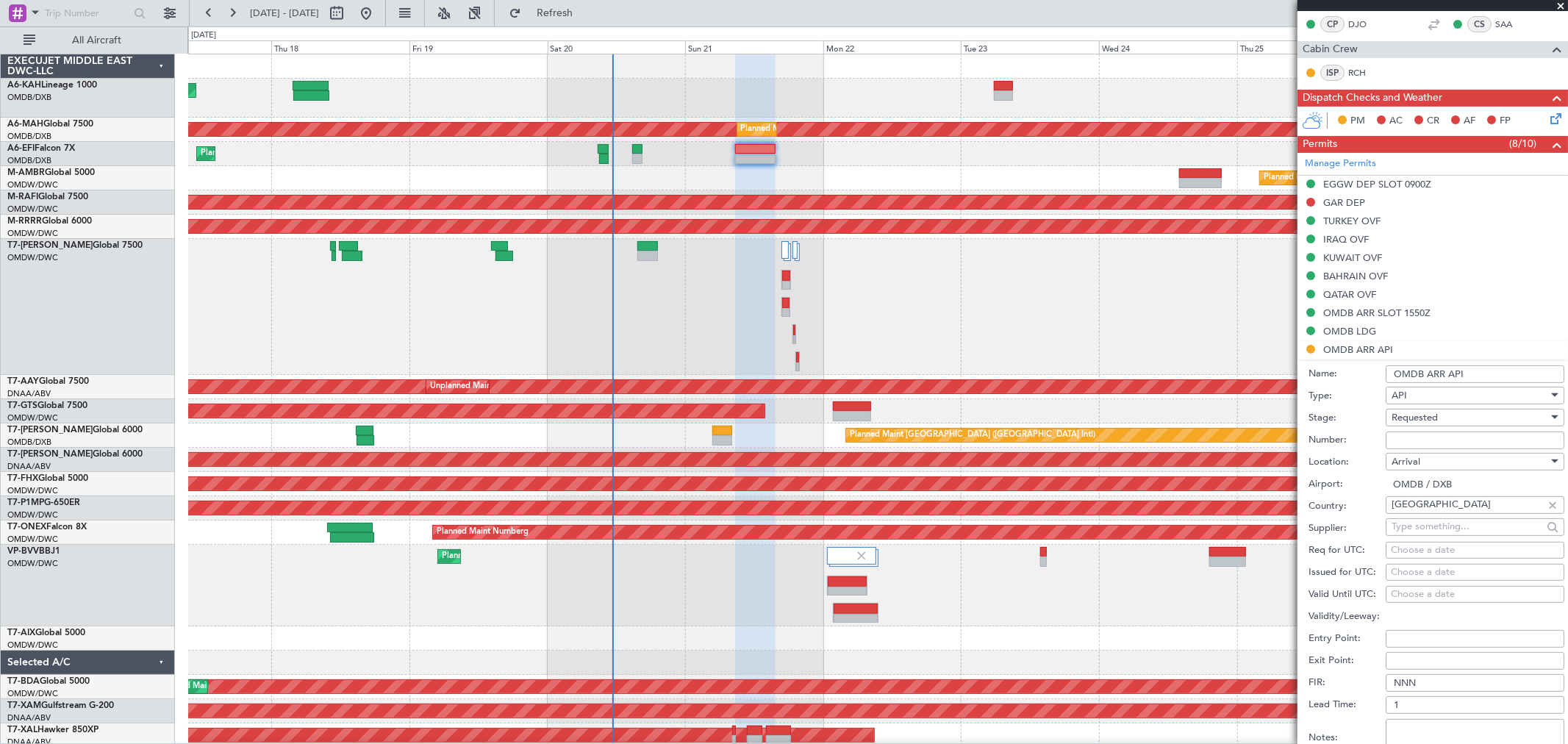
click at [1399, 444] on input "Number:" at bounding box center [1475, 440] width 178 height 18
type input "FILED AND SAVED IN [GEOGRAPHIC_DATA]"
click at [1427, 423] on span "Requested" at bounding box center [1415, 417] width 46 height 13
click at [1427, 517] on span "Requested" at bounding box center [1469, 508] width 153 height 22
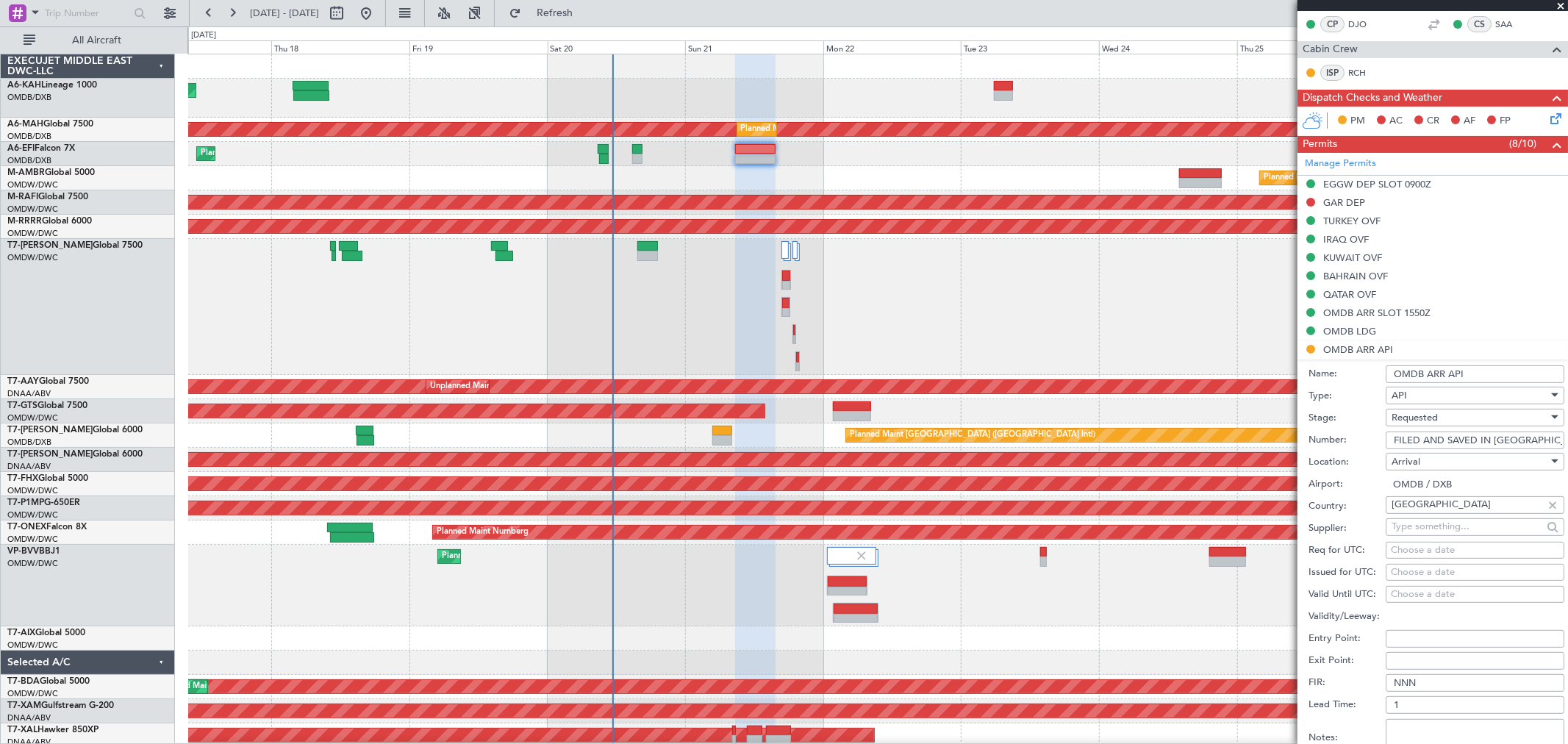
click at [1452, 415] on div "Requested" at bounding box center [1469, 417] width 157 height 22
click at [1430, 524] on span "Received OK" at bounding box center [1469, 531] width 153 height 22
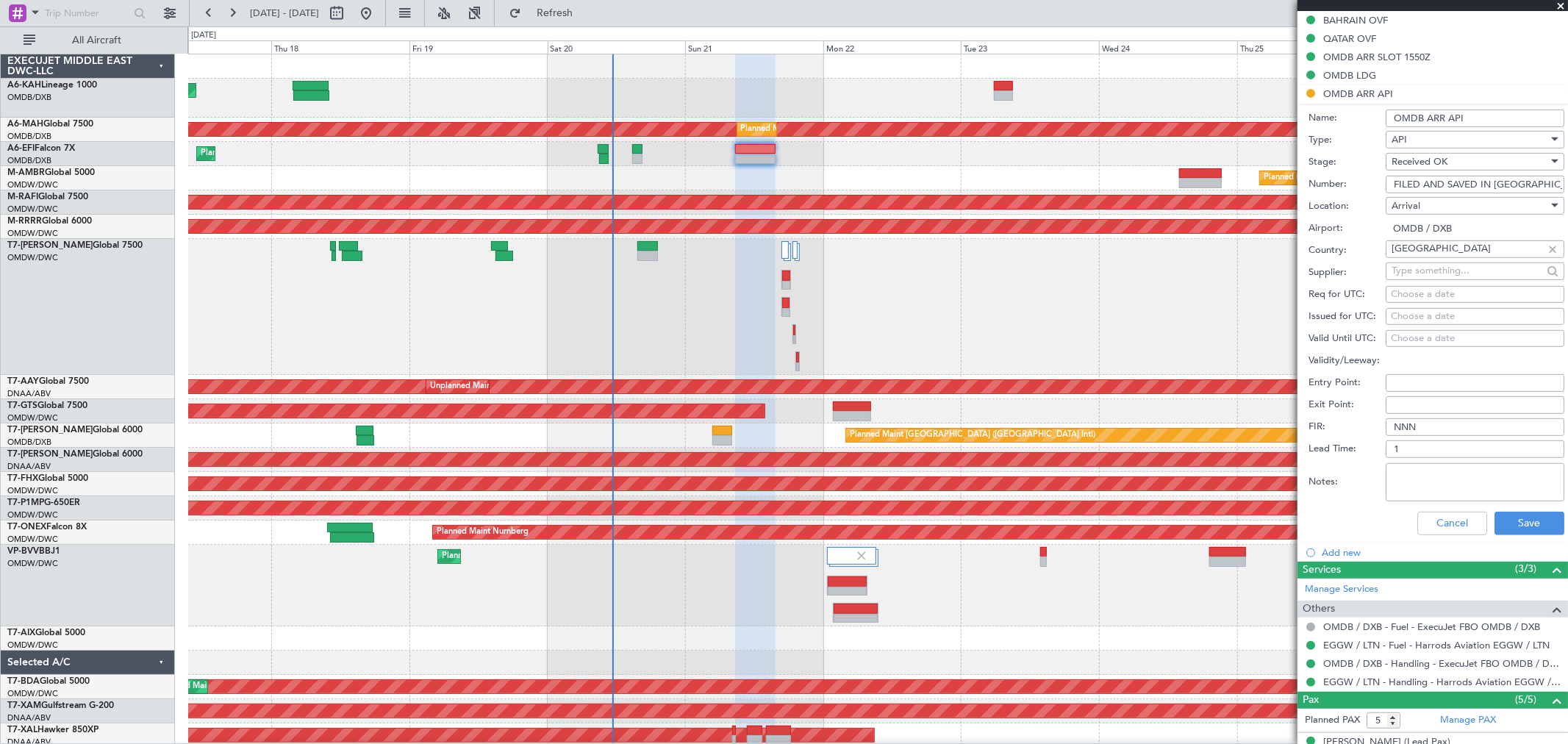
scroll to position [571, 0]
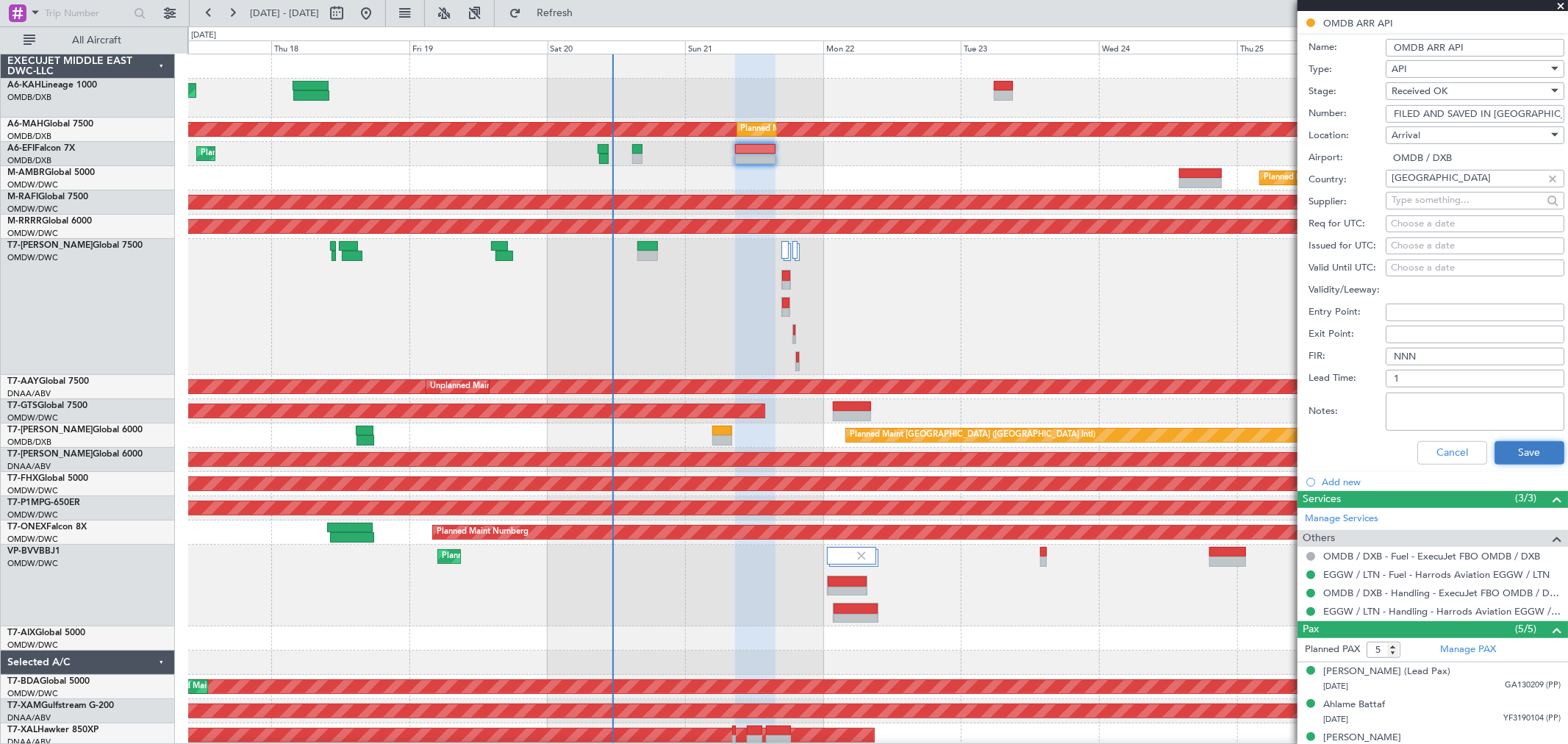
click at [1494, 459] on button "Save" at bounding box center [1529, 453] width 69 height 23
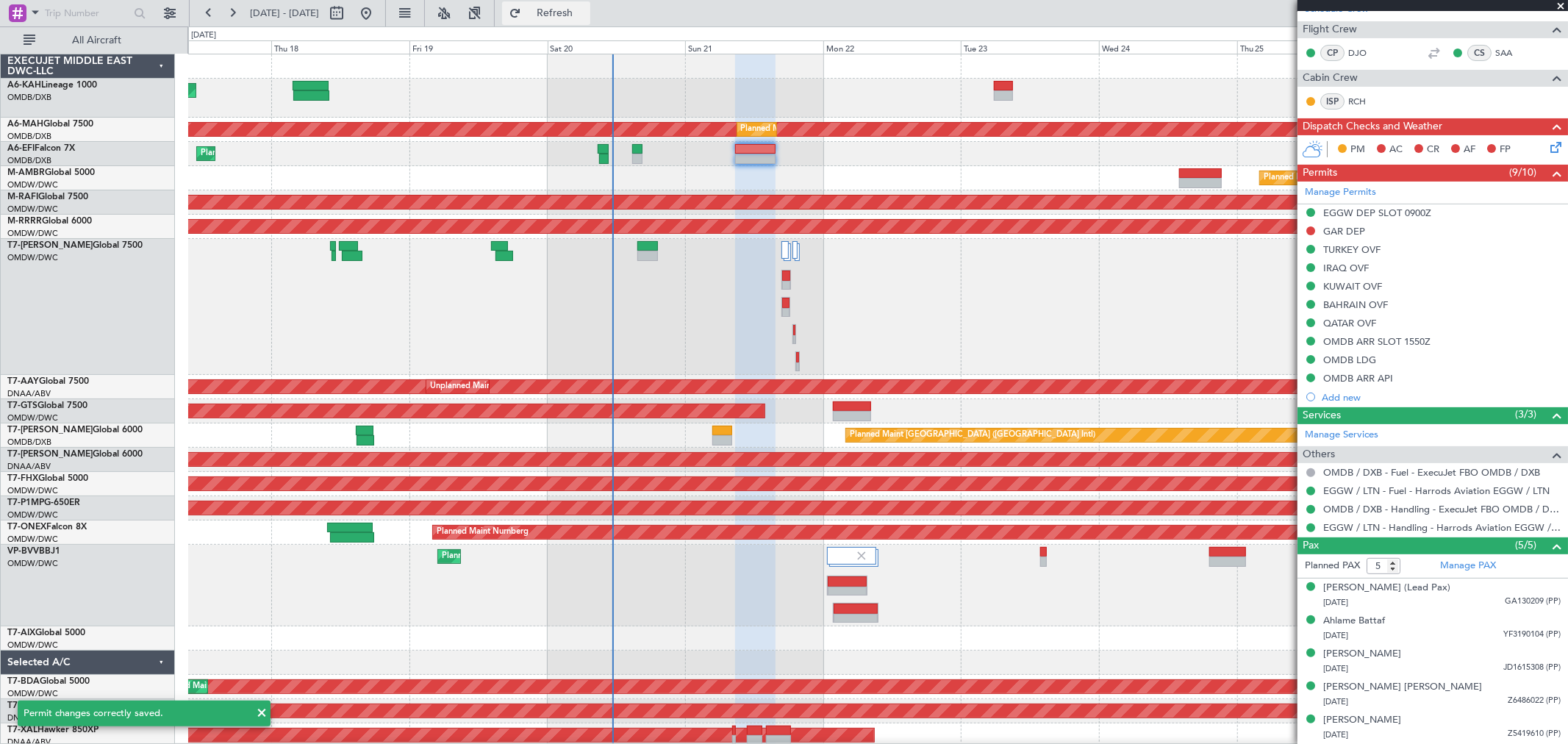
scroll to position [215, 0]
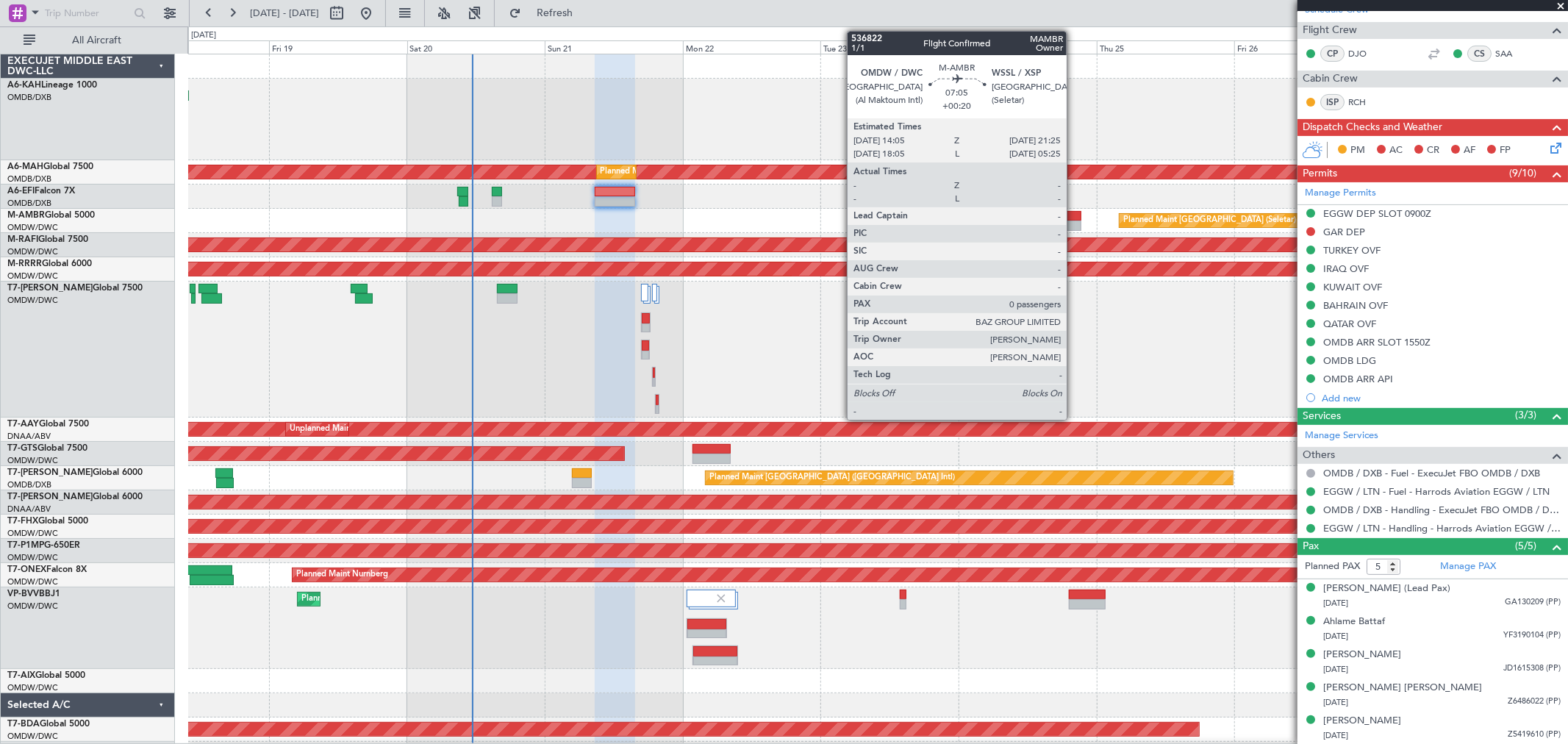
click at [1074, 211] on div at bounding box center [1060, 216] width 43 height 10
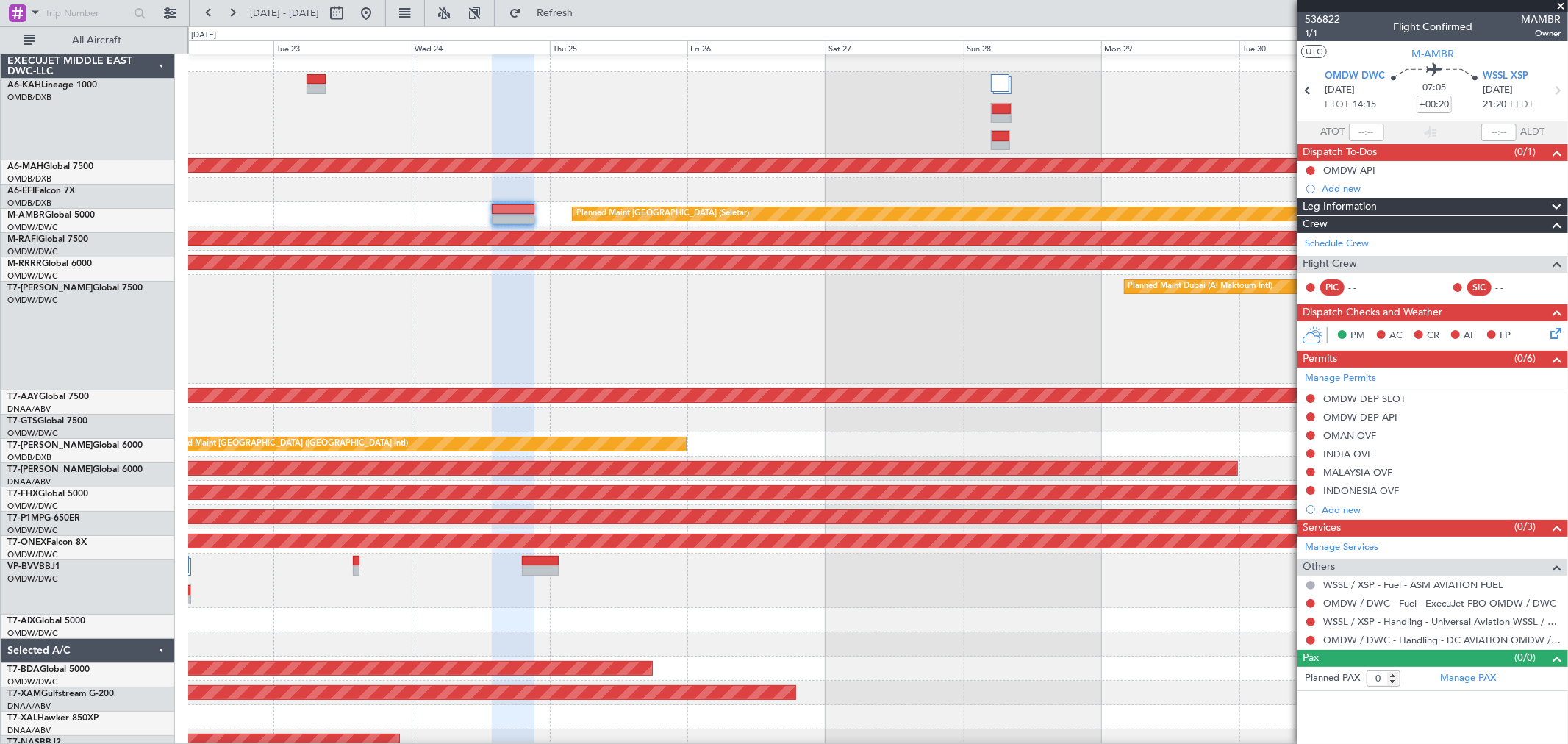
scroll to position [6, 0]
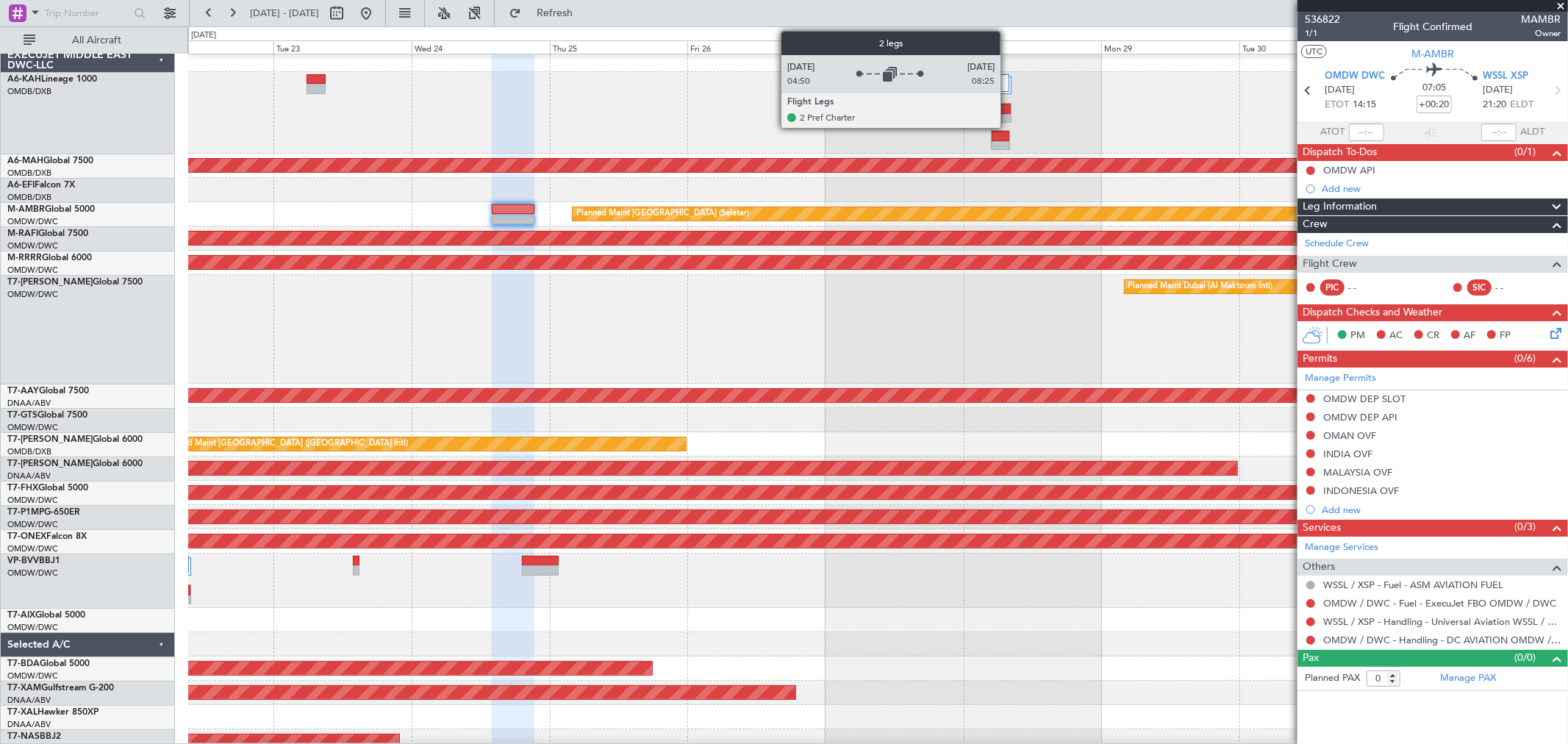
click at [1005, 81] on div at bounding box center [1000, 83] width 19 height 18
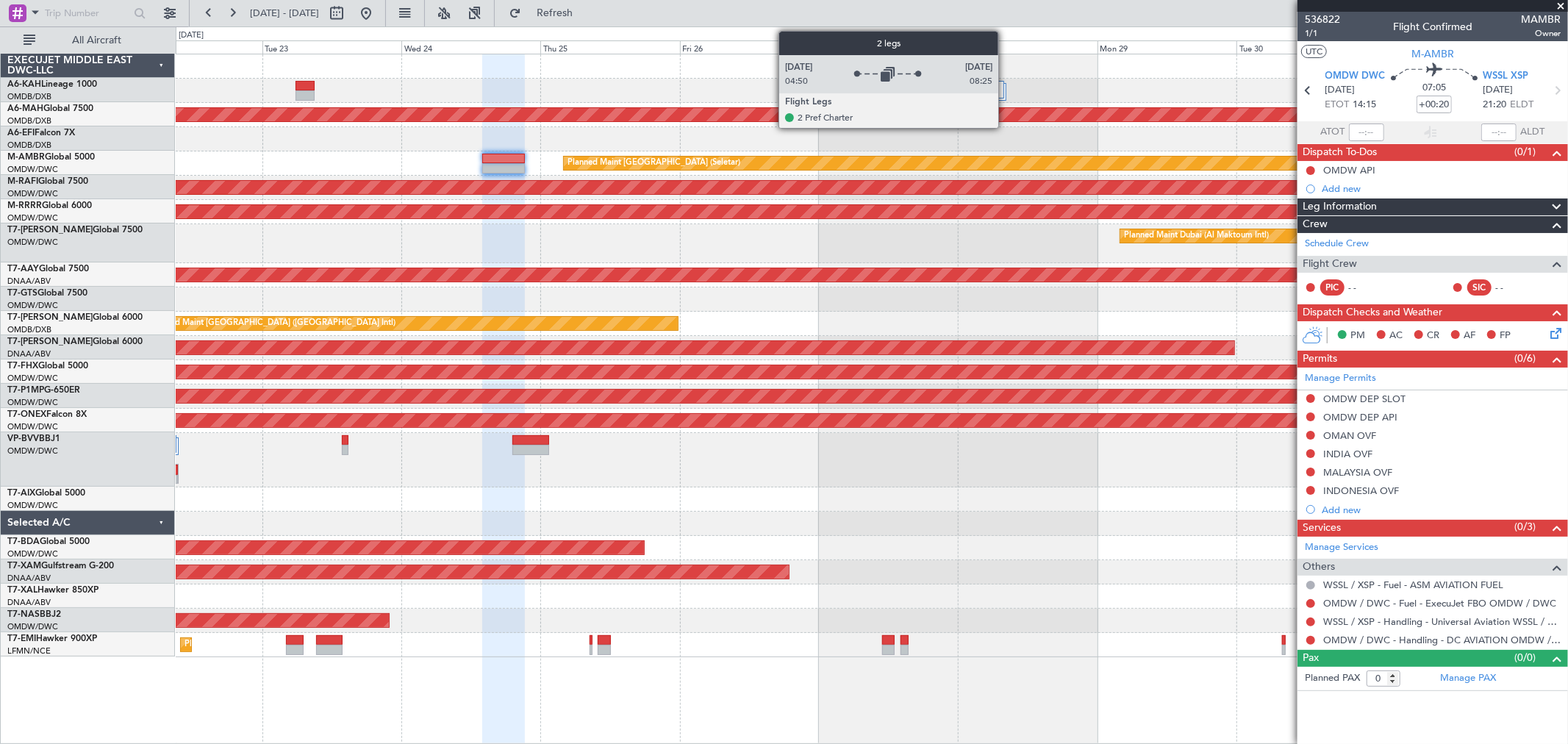
scroll to position [0, 0]
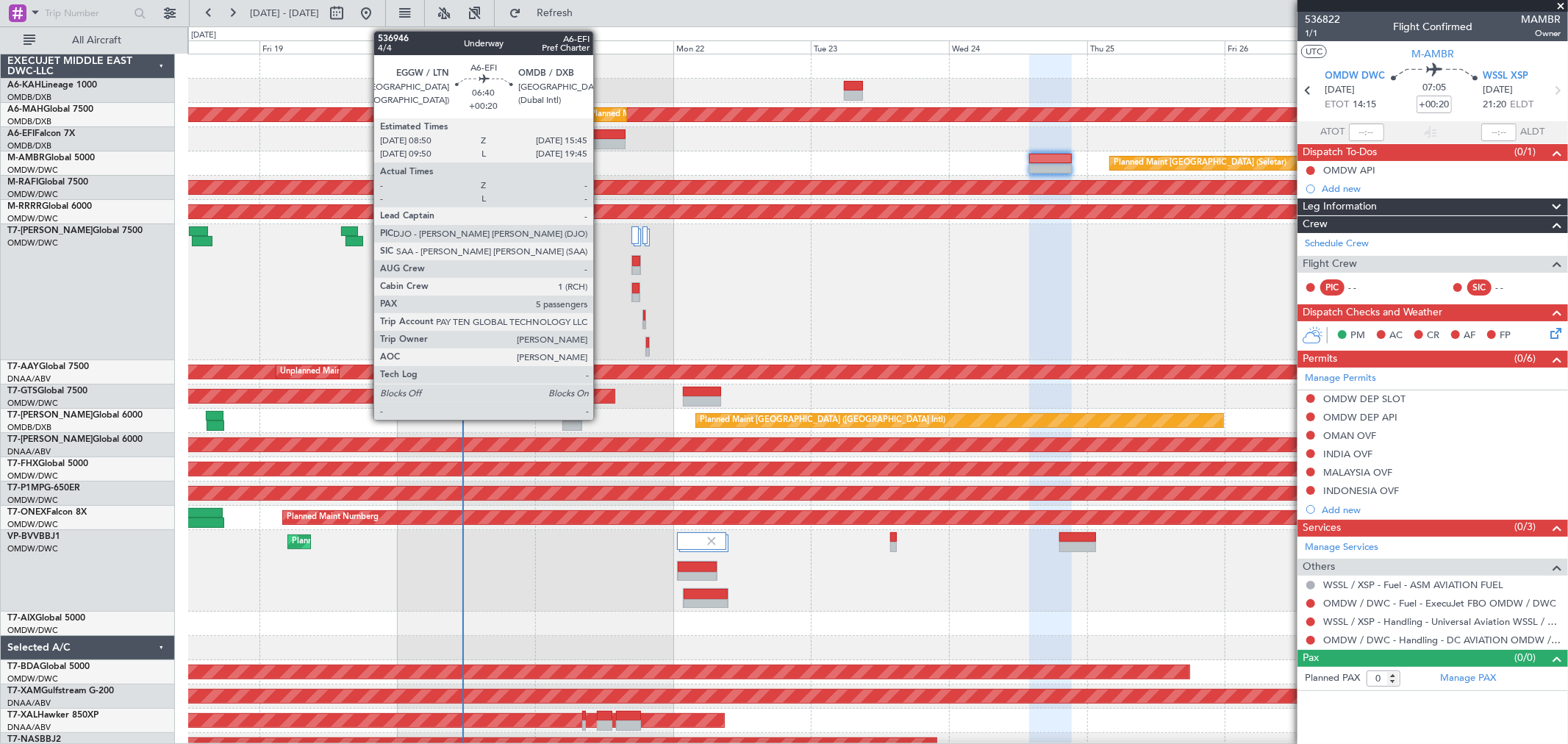
click at [601, 135] on div at bounding box center [605, 135] width 40 height 10
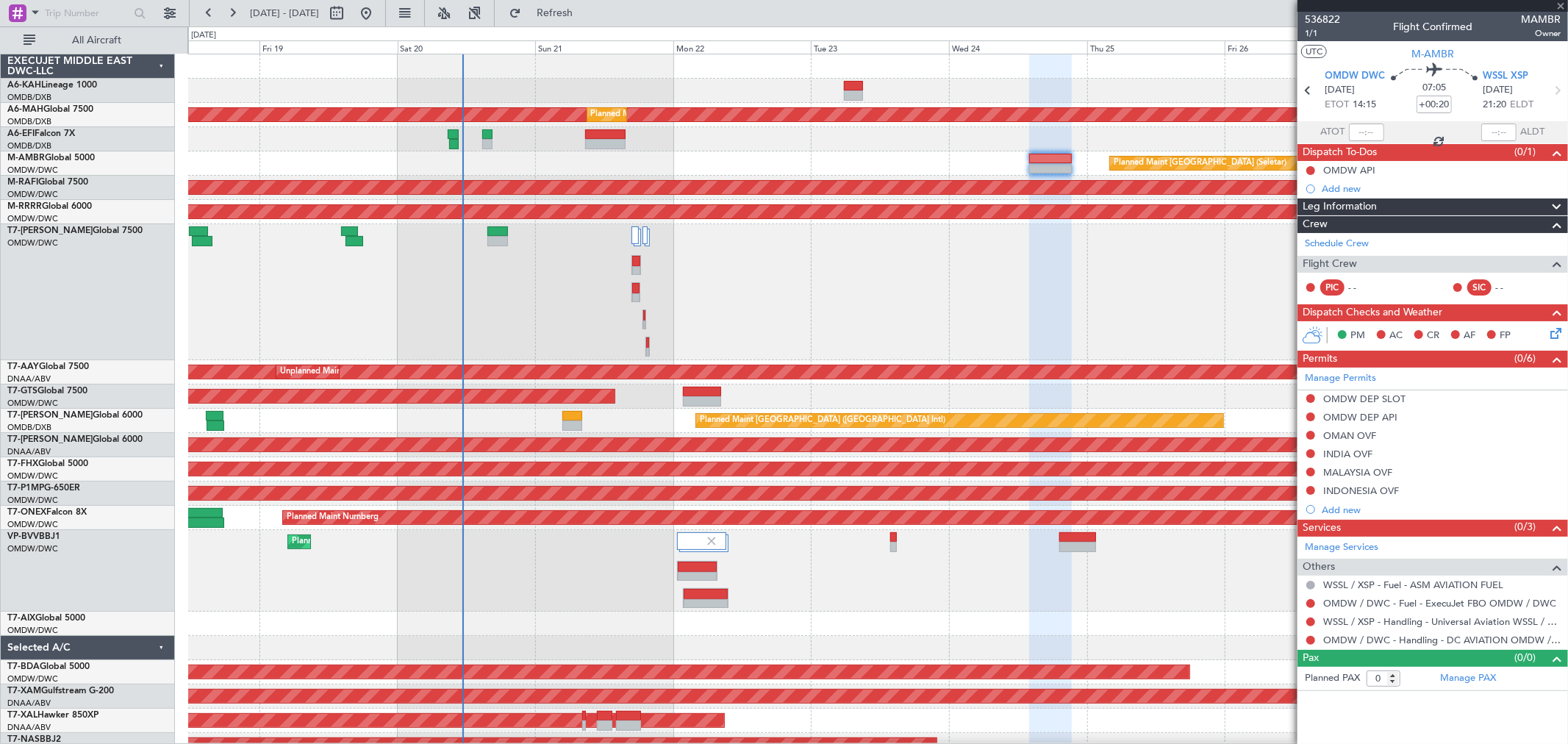
type input "5"
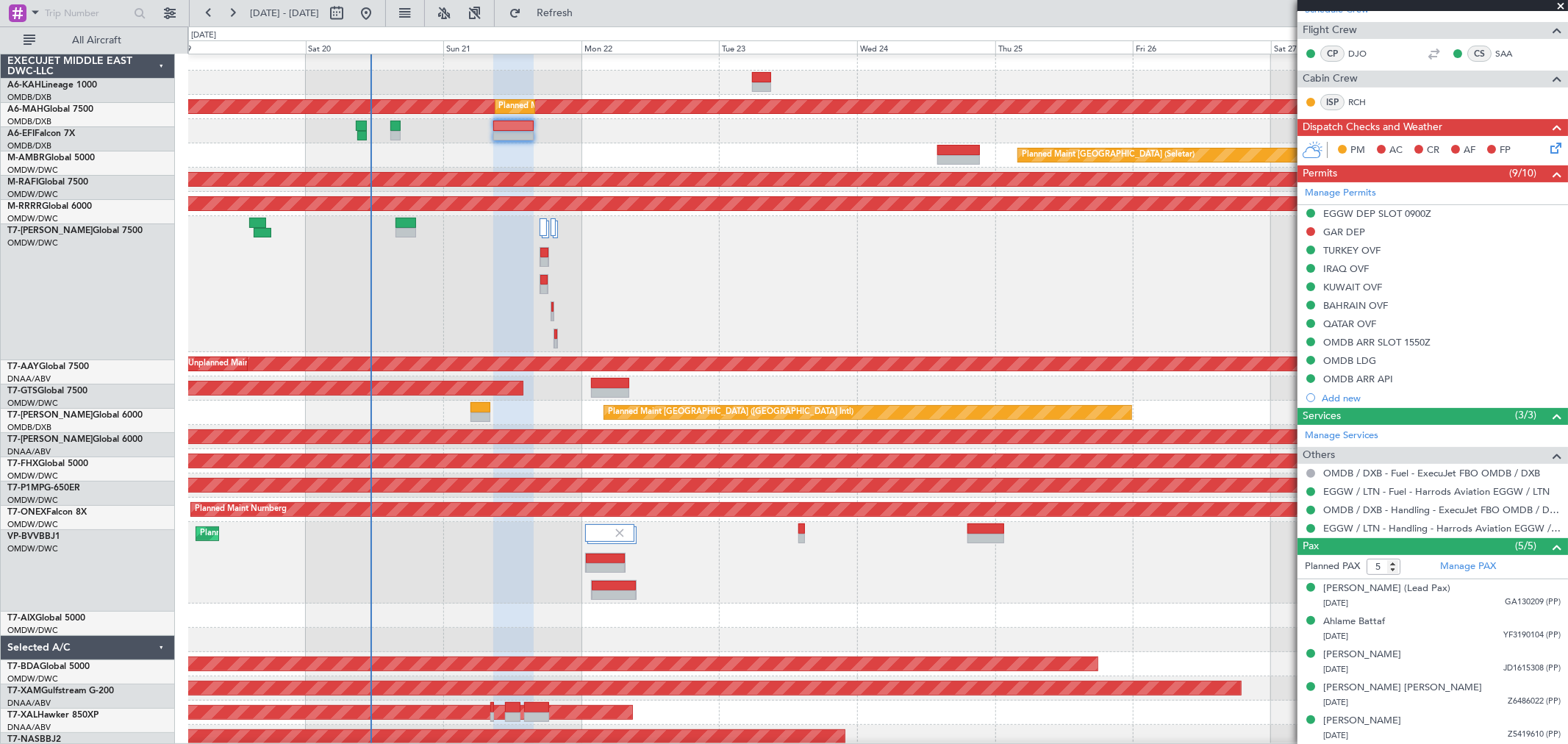
scroll to position [18, 0]
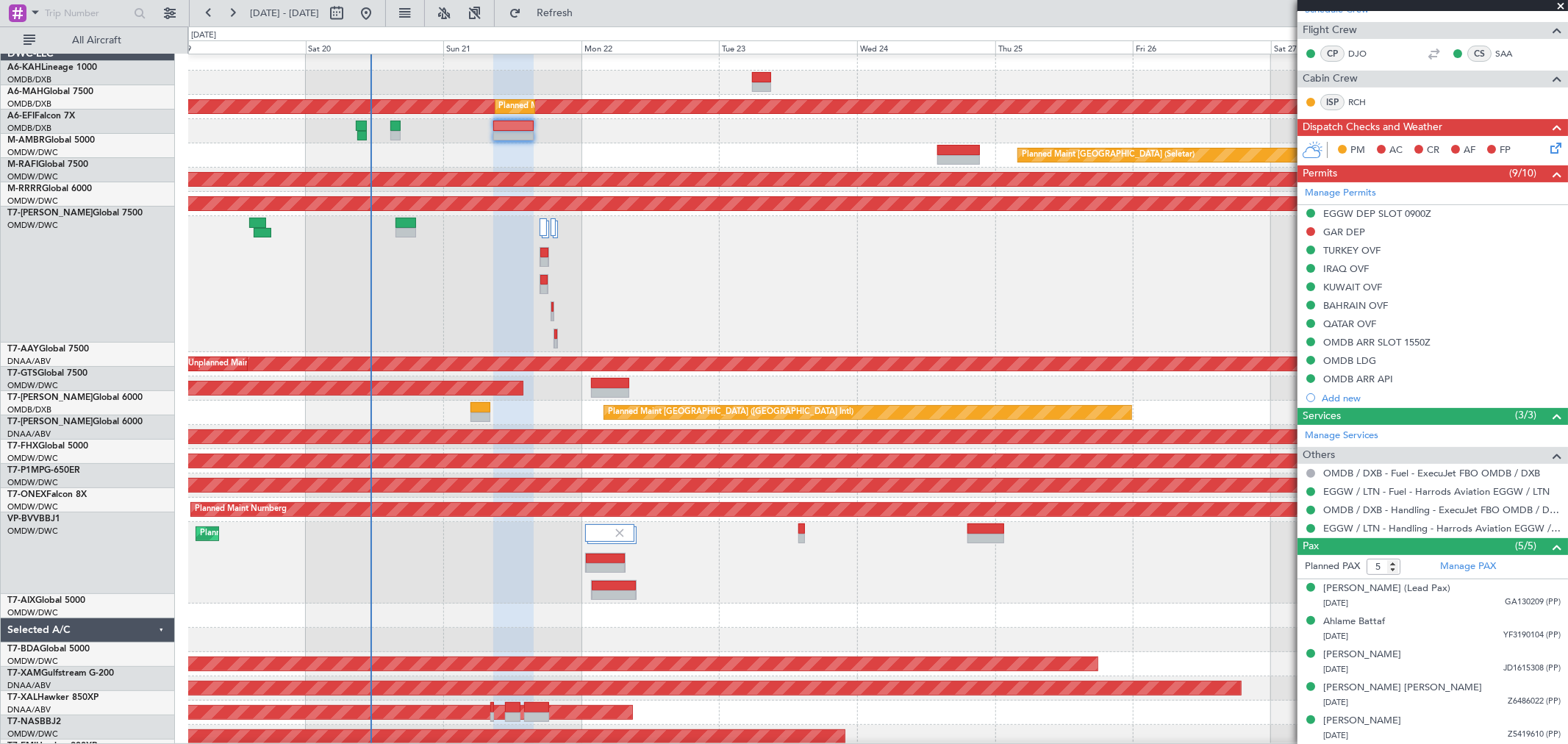
click at [364, 146] on div "Planned Maint [GEOGRAPHIC_DATA] (Seletar)" at bounding box center [877, 155] width 1379 height 24
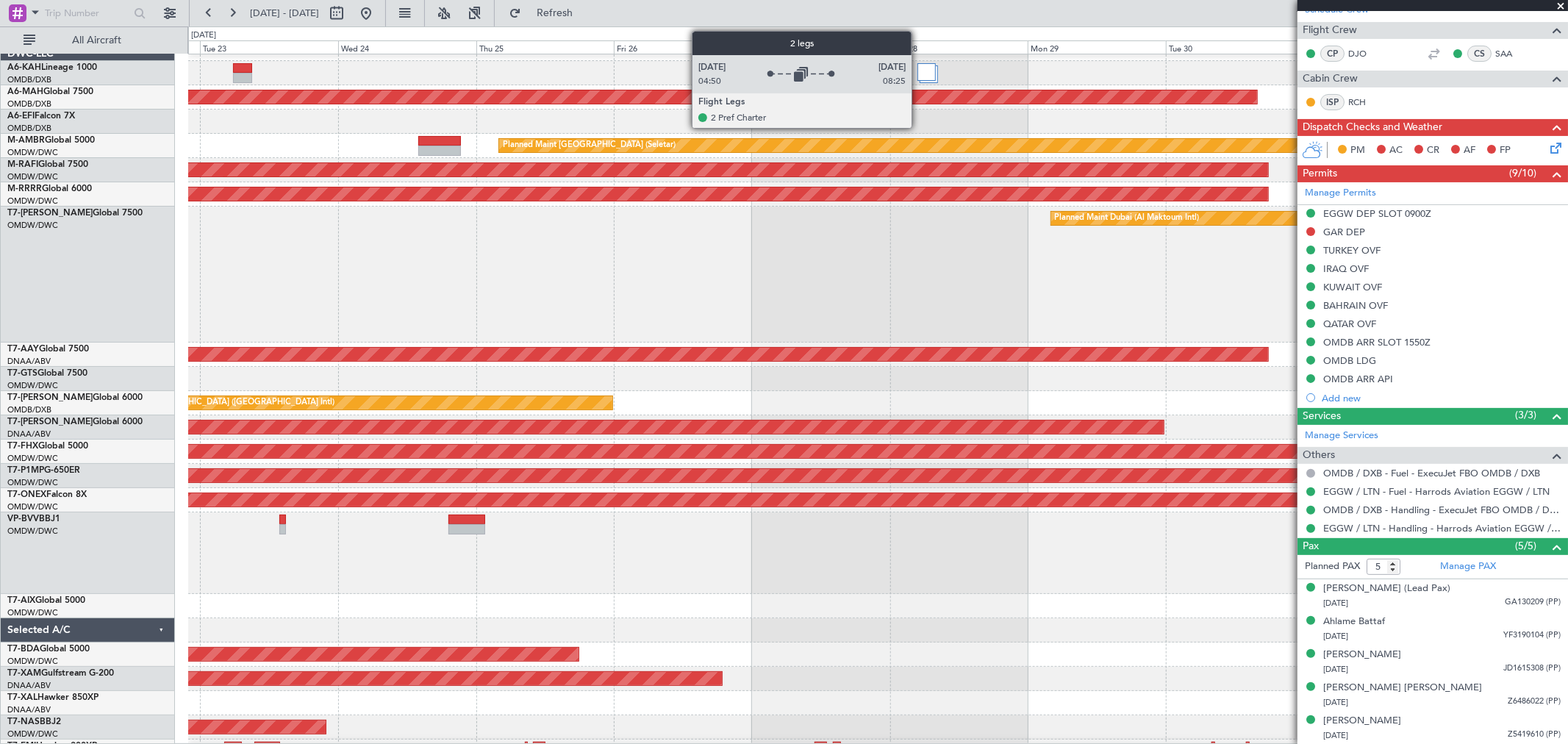
click at [919, 69] on div at bounding box center [926, 72] width 19 height 18
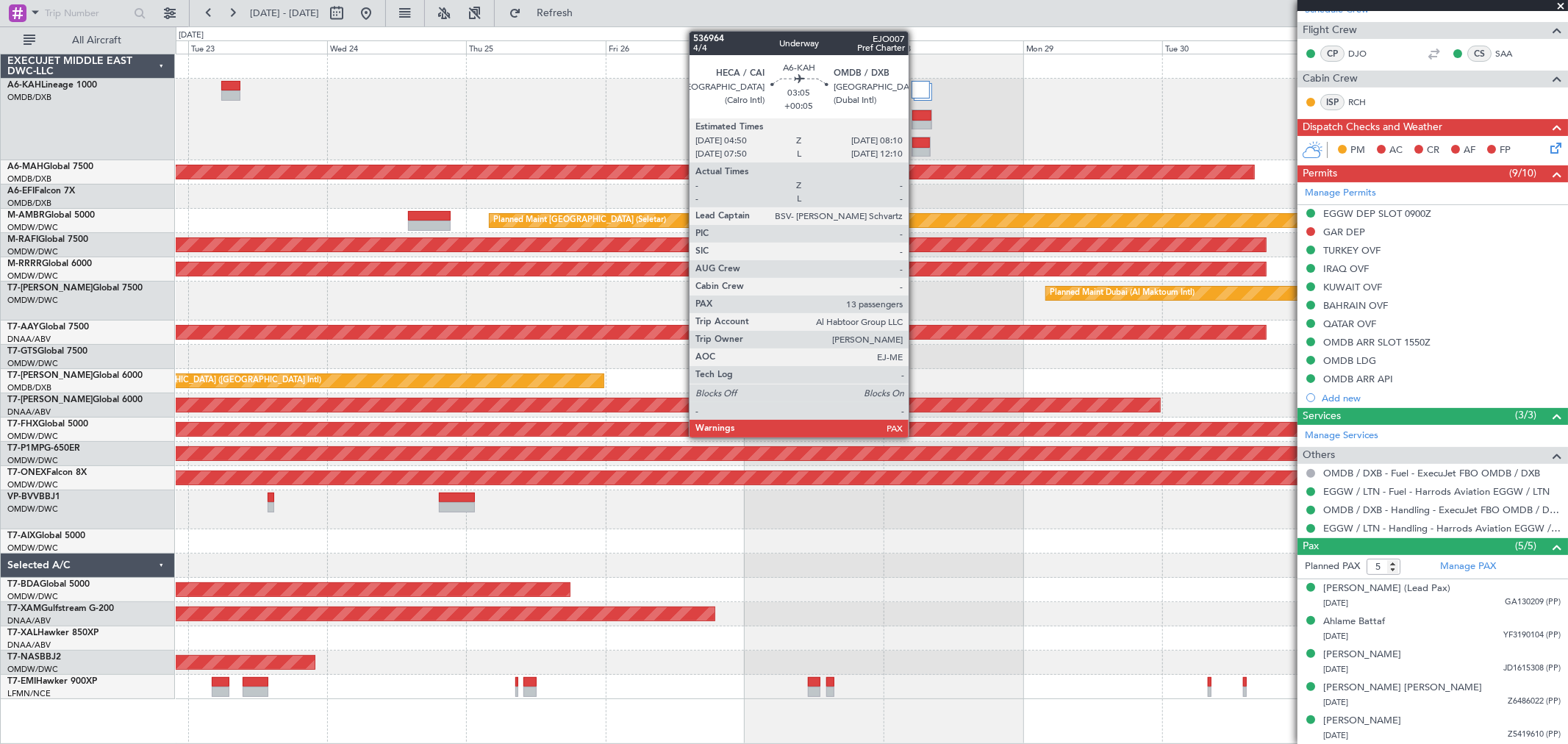
click at [916, 150] on div at bounding box center [920, 153] width 18 height 10
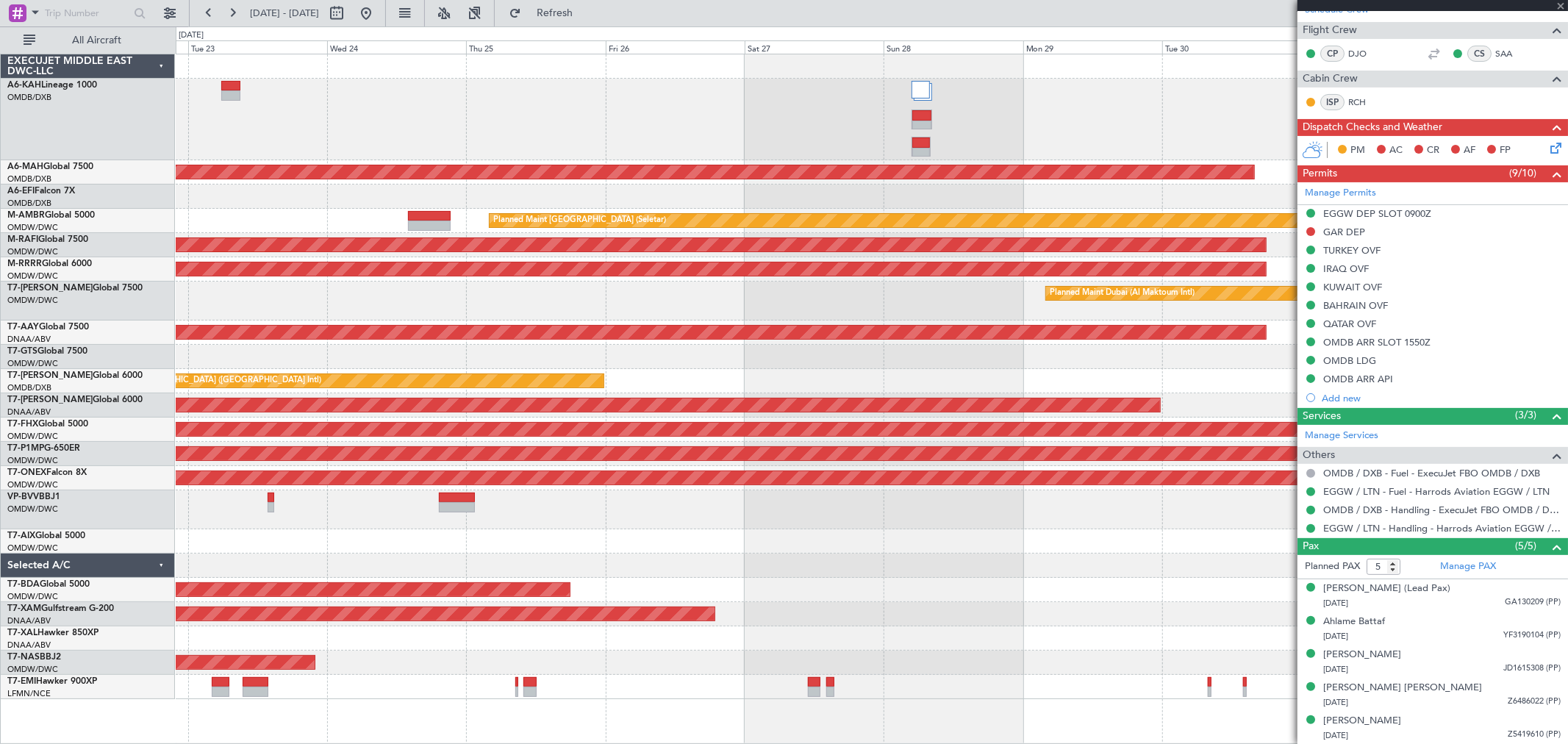
type input "+00:05"
type input "13"
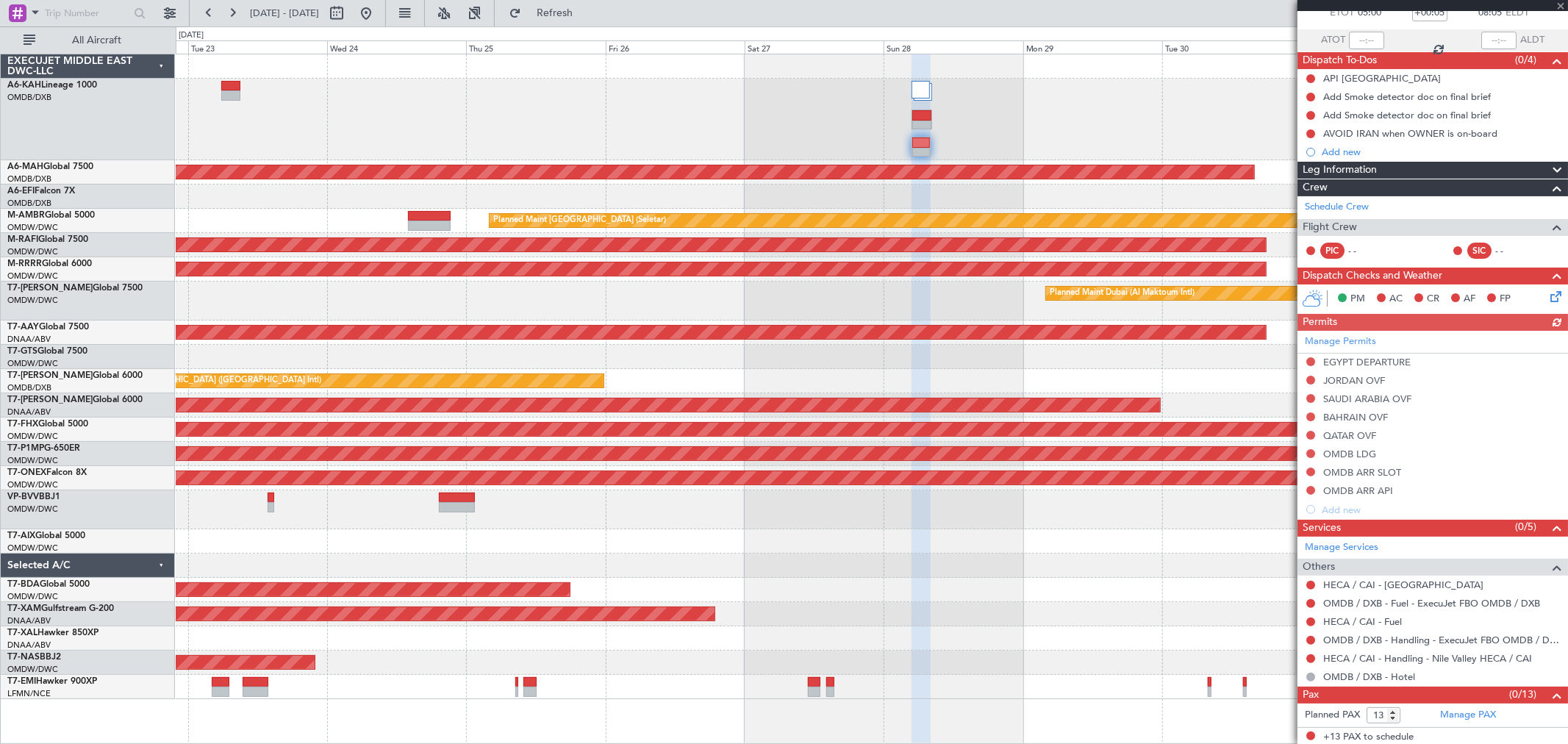
scroll to position [94, 0]
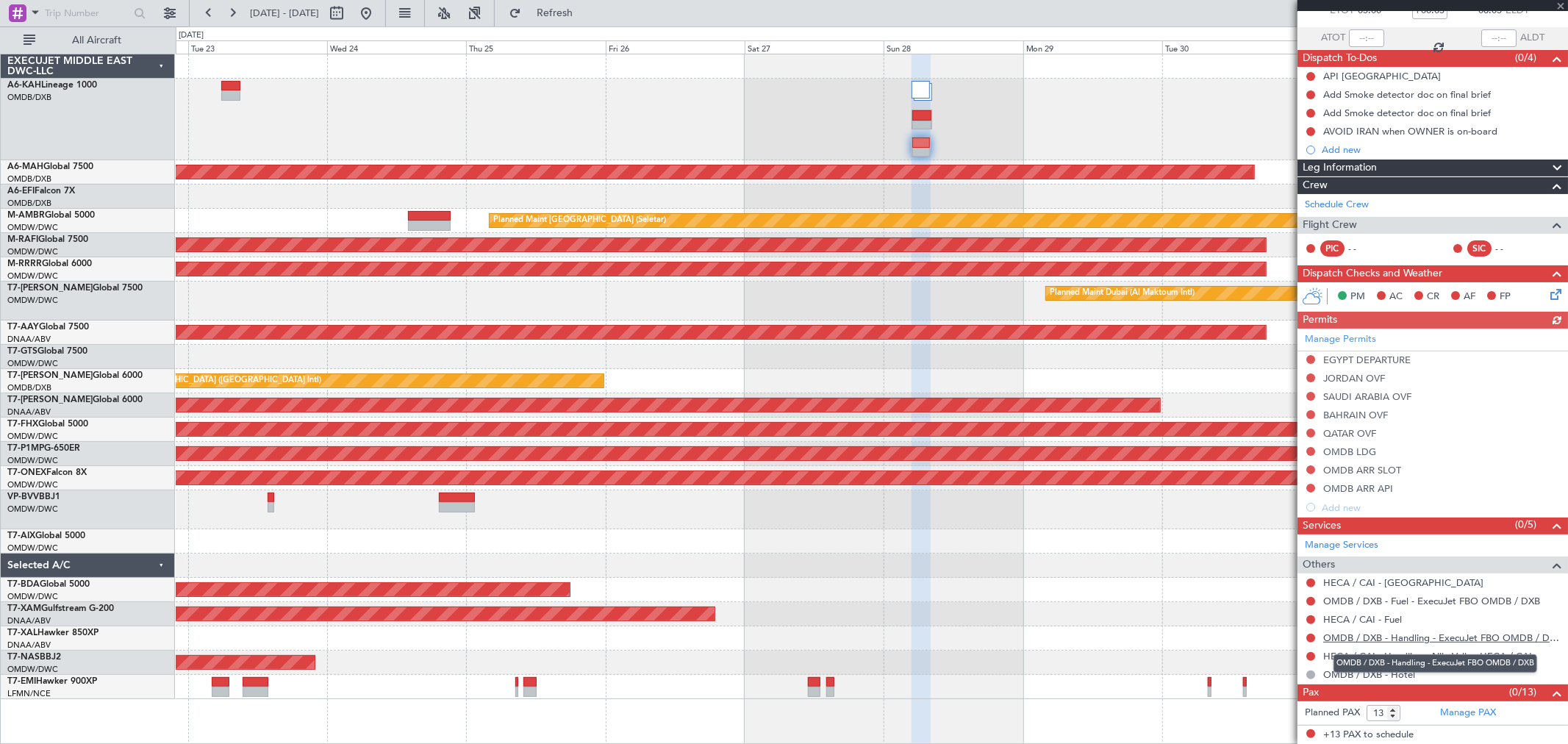
click at [1458, 642] on link "OMDB / DXB - Handling - ExecuJet FBO OMDB / DXB" at bounding box center [1441, 638] width 237 height 13
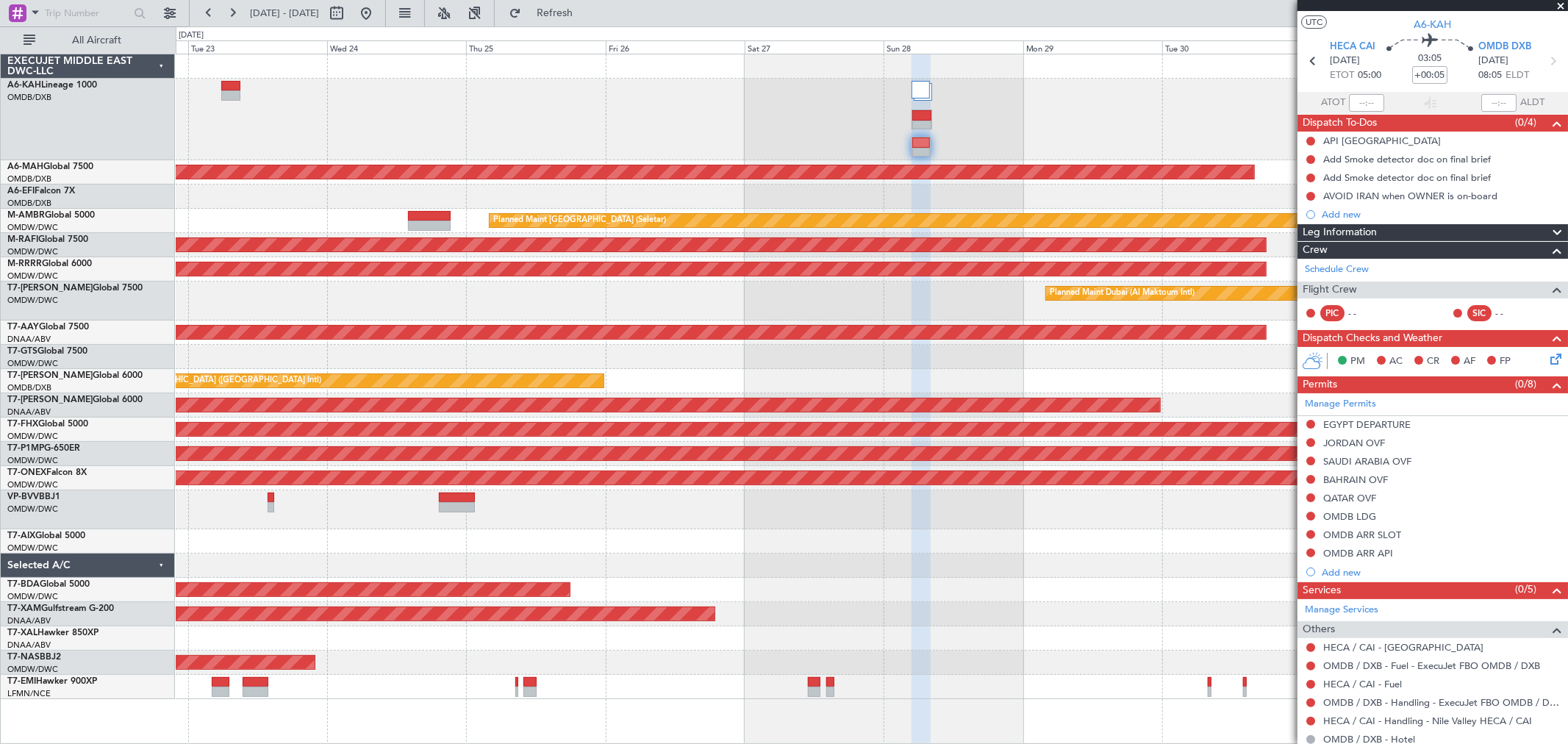
scroll to position [0, 0]
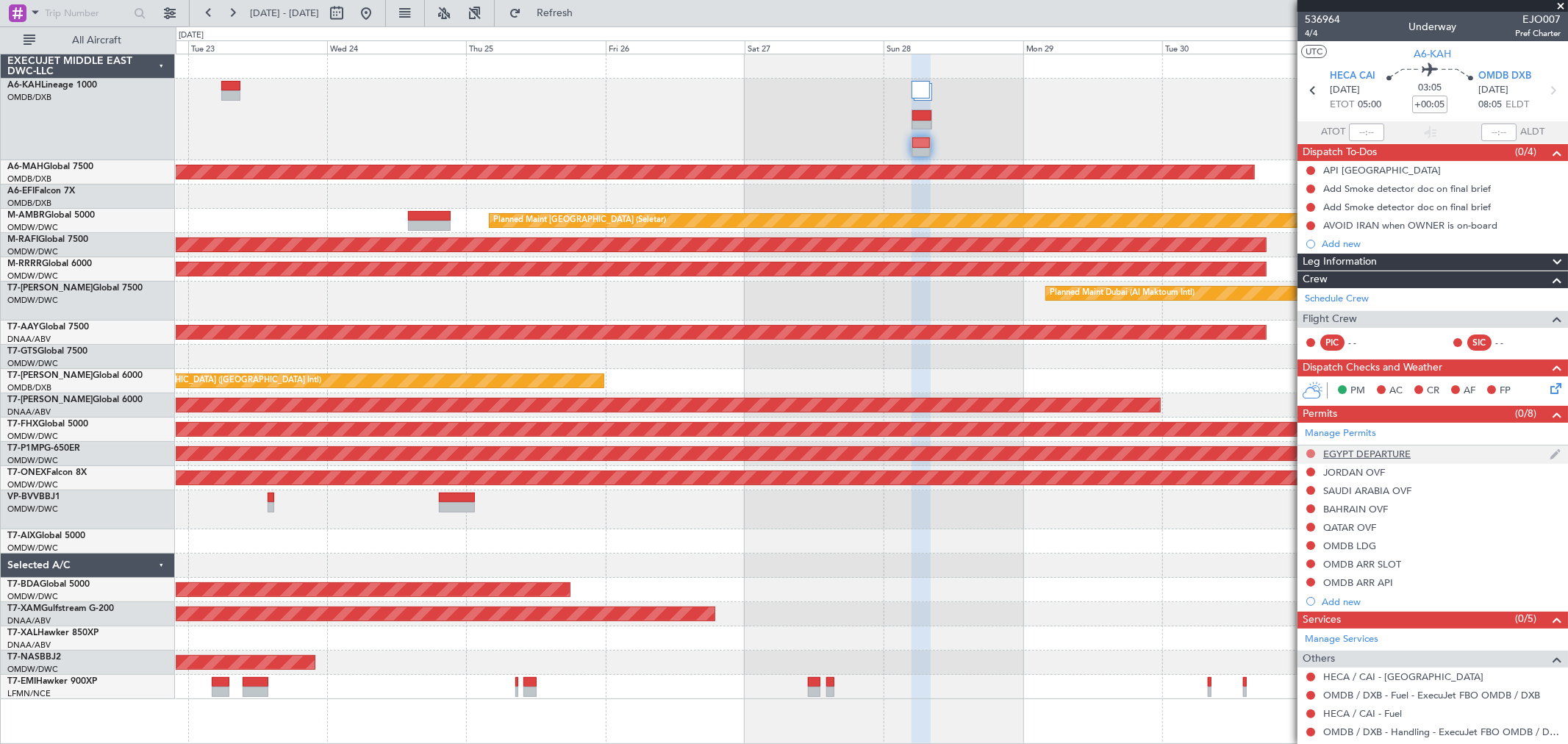
click at [1309, 453] on button at bounding box center [1310, 453] width 9 height 9
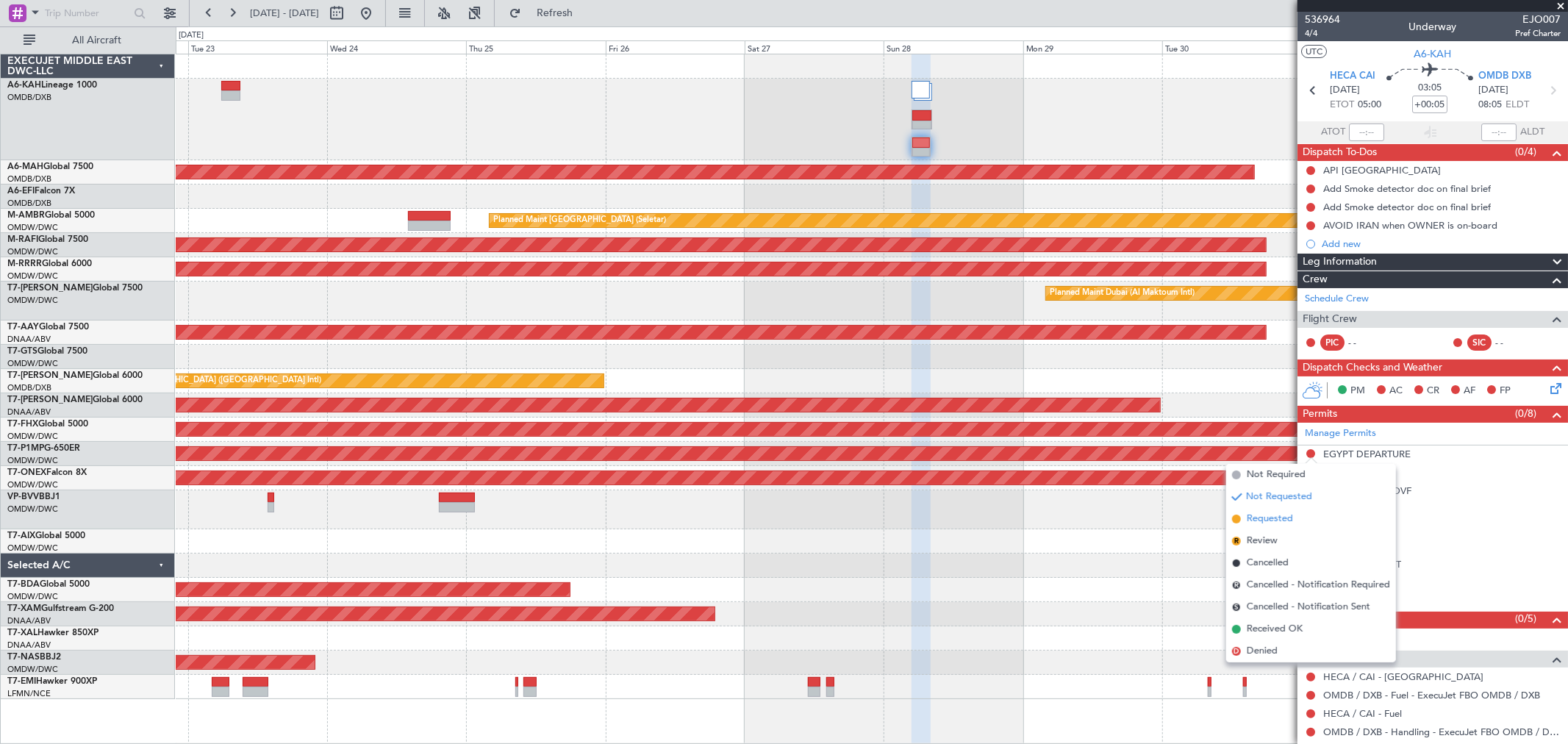
click at [1272, 516] on span "Requested" at bounding box center [1270, 519] width 46 height 15
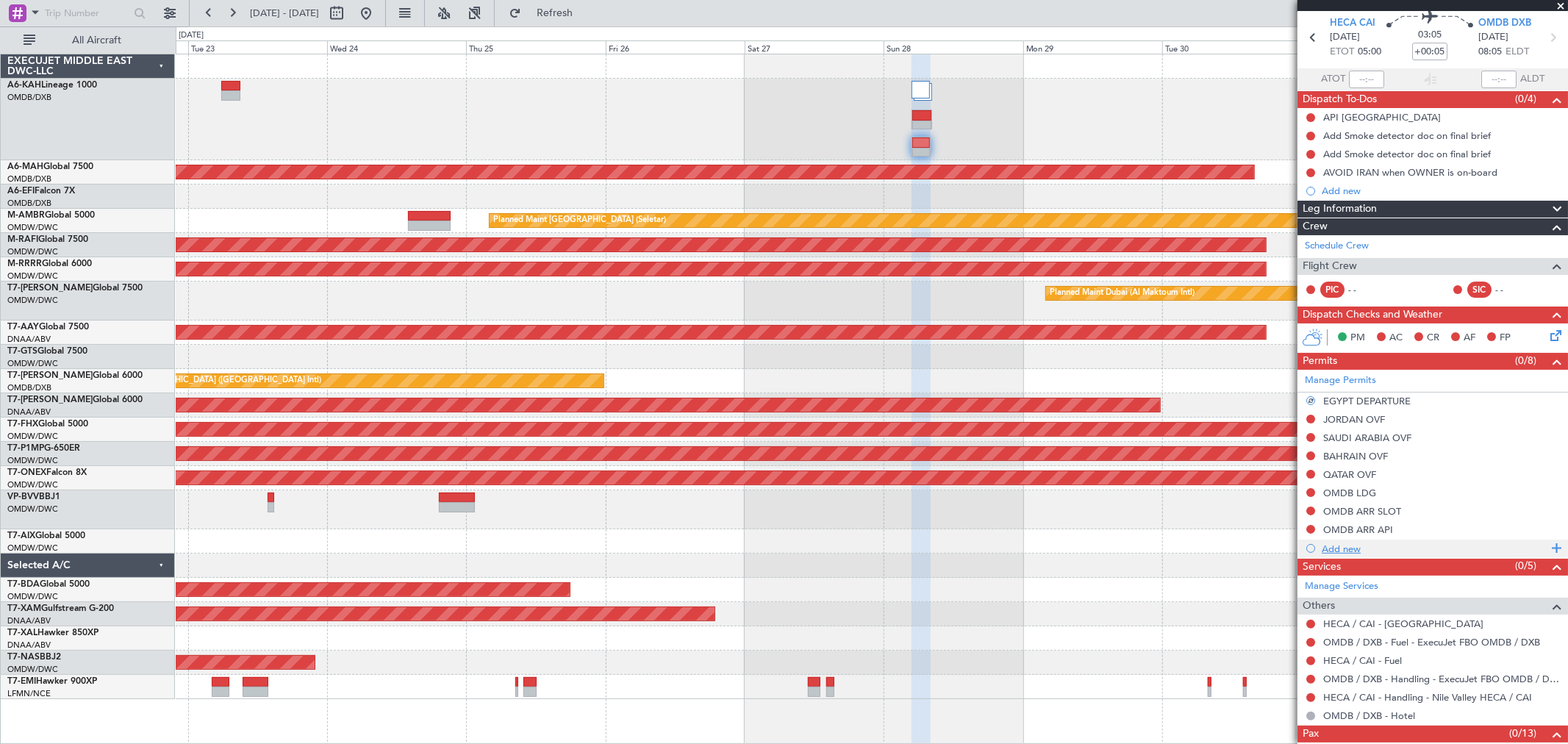
scroll to position [81, 0]
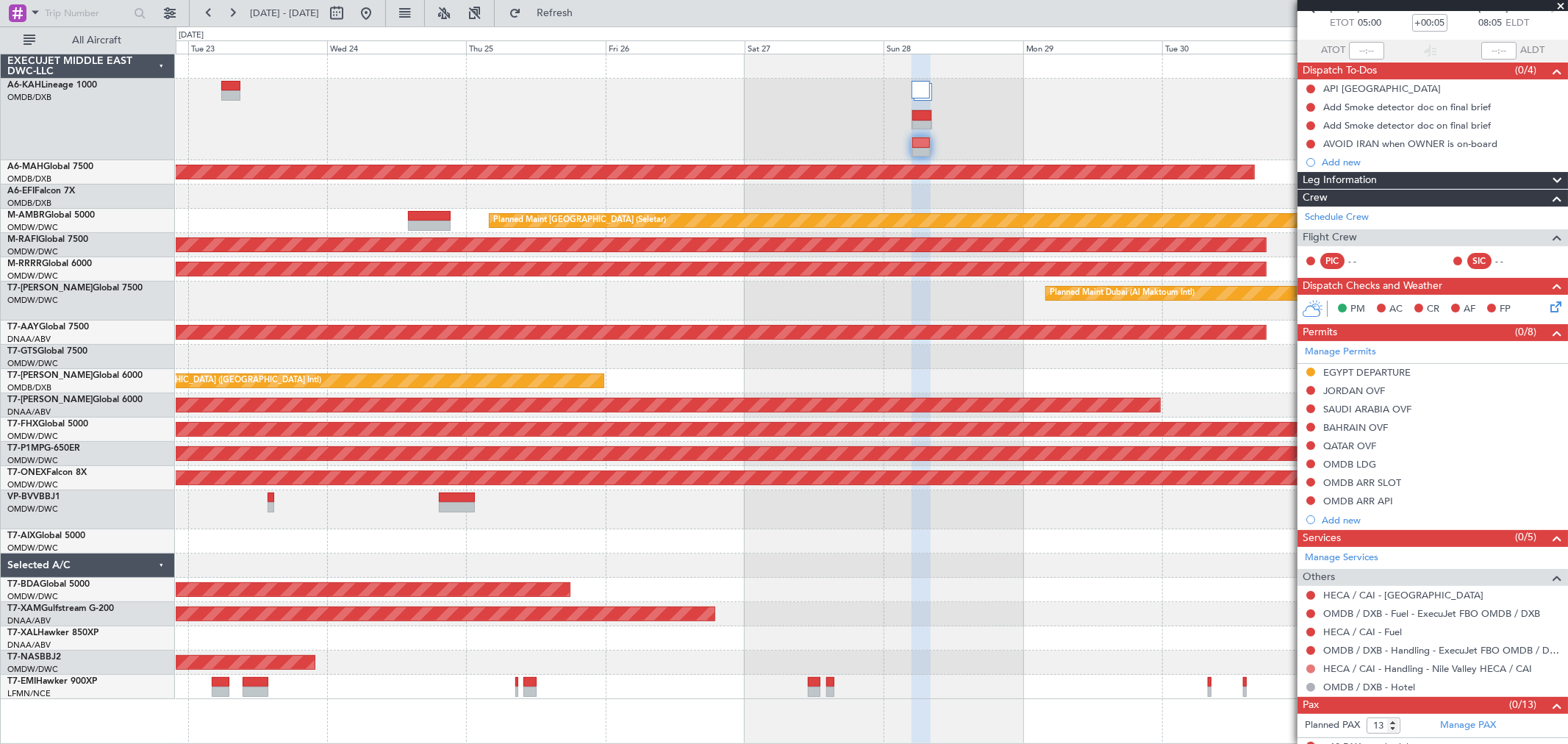
click at [1311, 669] on button at bounding box center [1310, 669] width 9 height 9
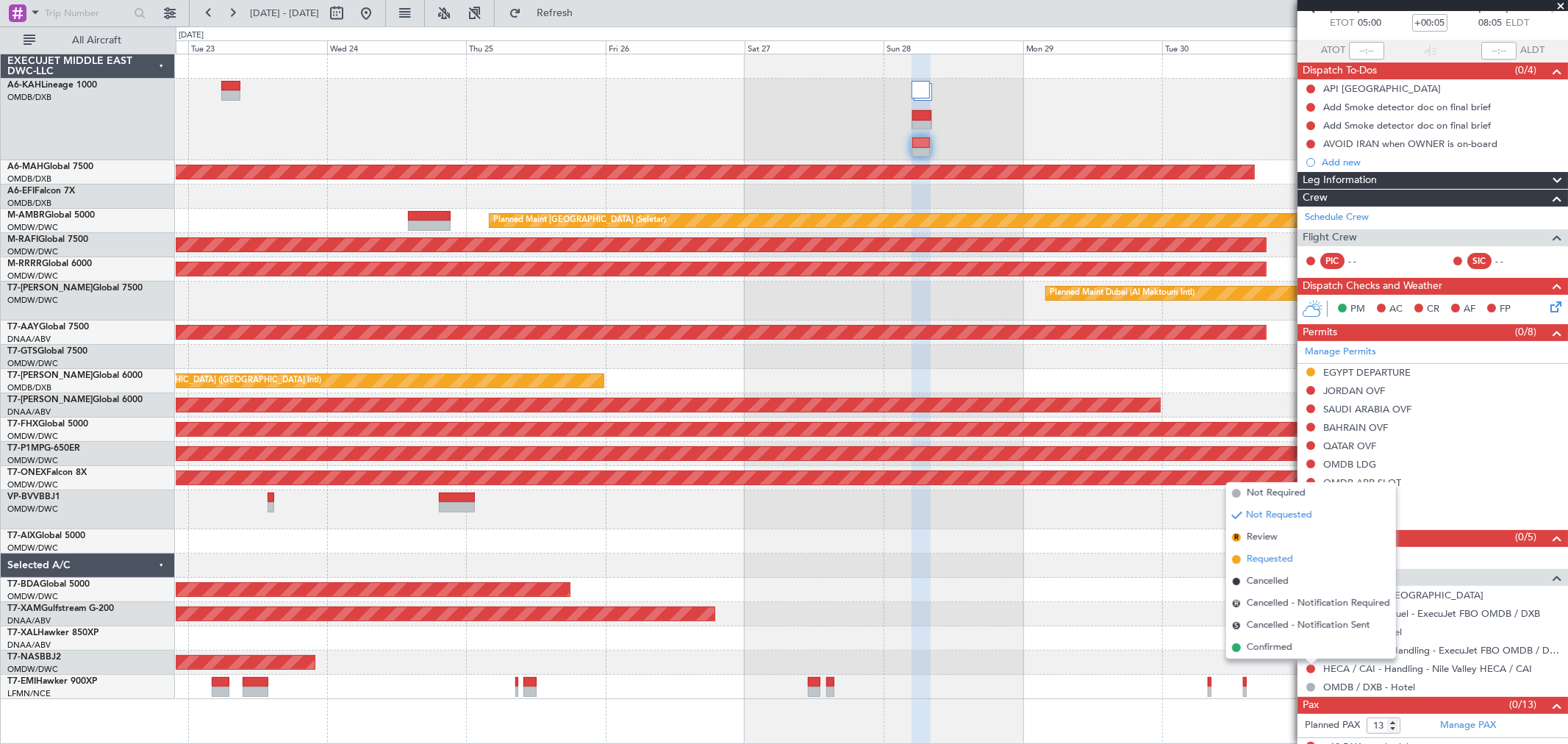
click at [1279, 555] on span "Requested" at bounding box center [1270, 559] width 46 height 15
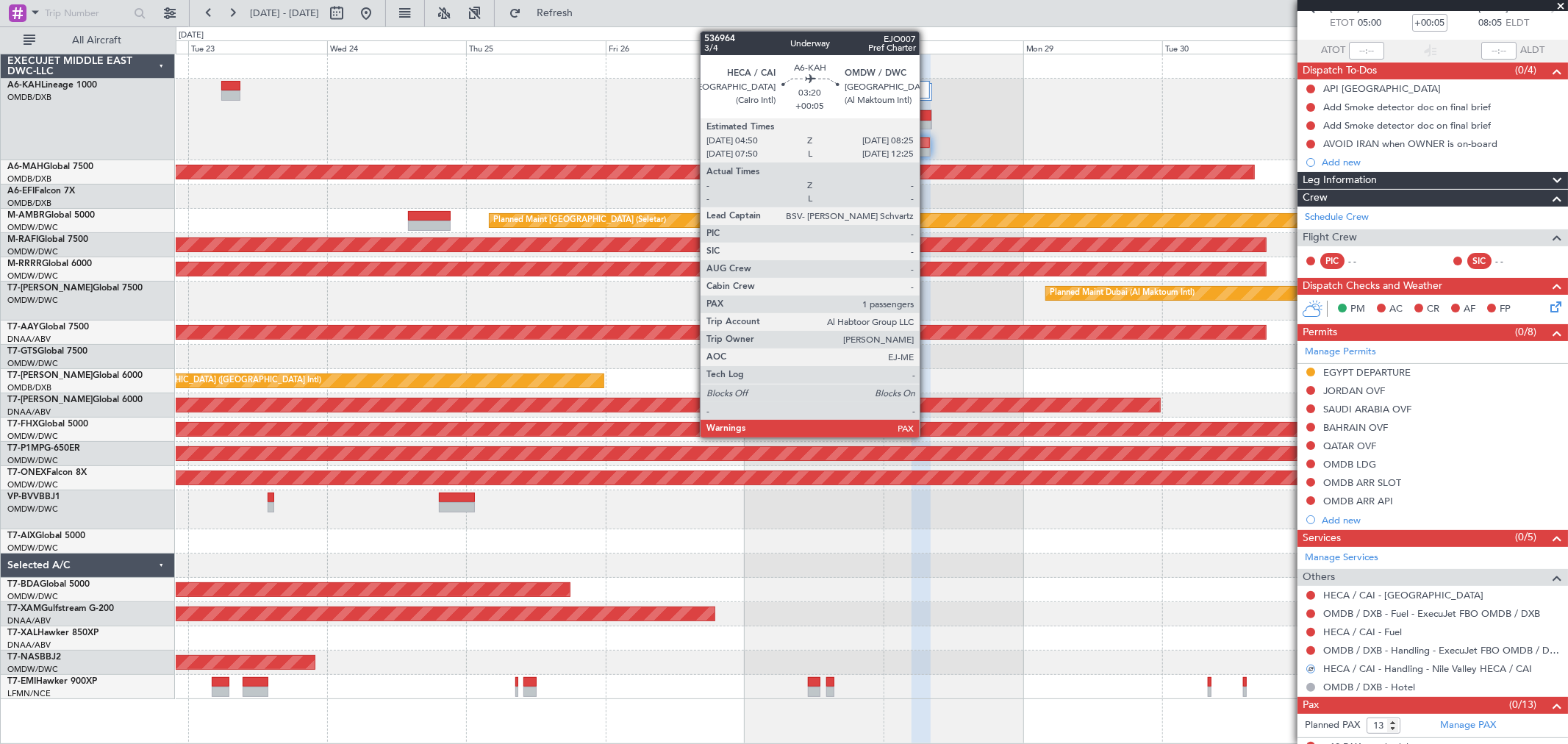
click at [927, 117] on div at bounding box center [921, 116] width 20 height 10
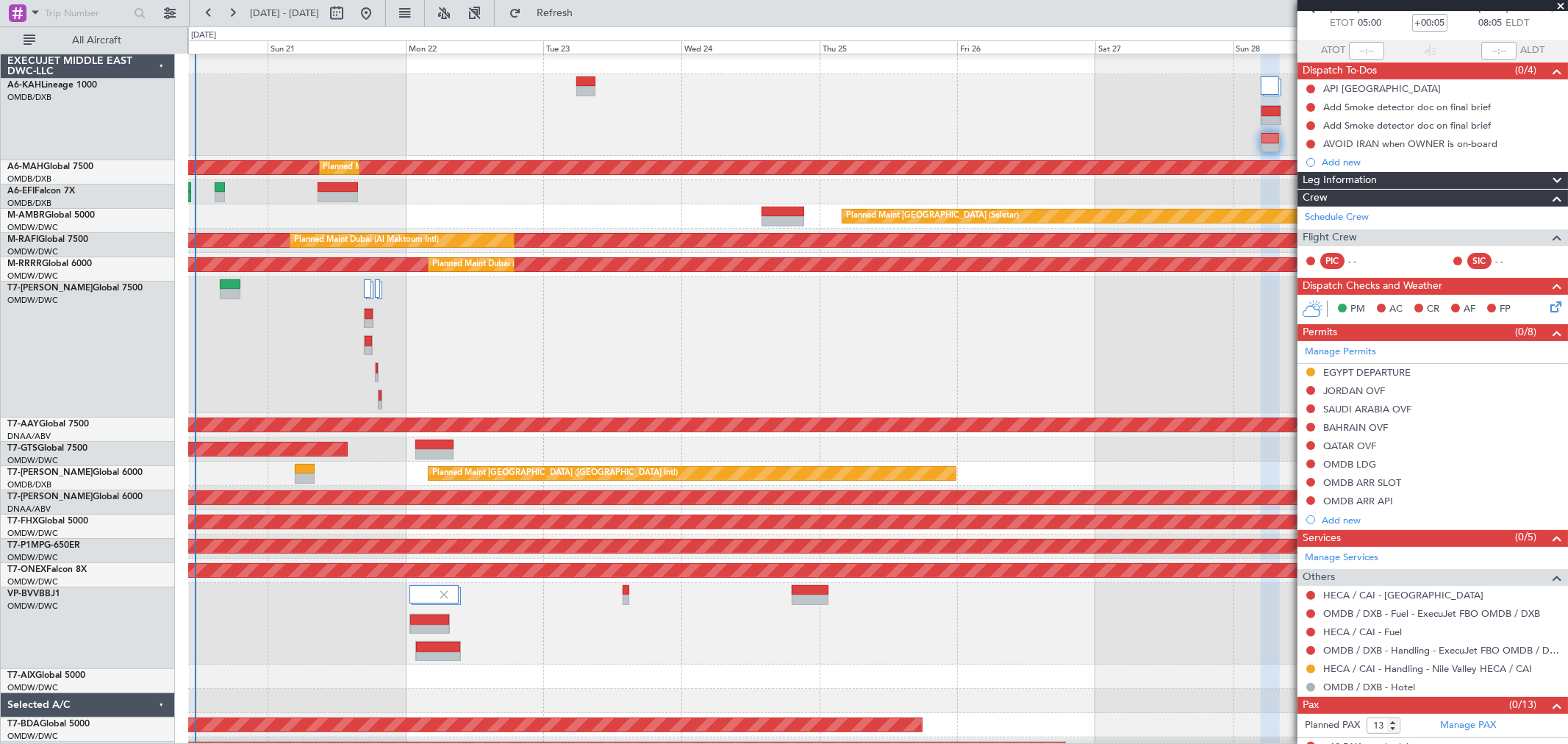
scroll to position [0, 0]
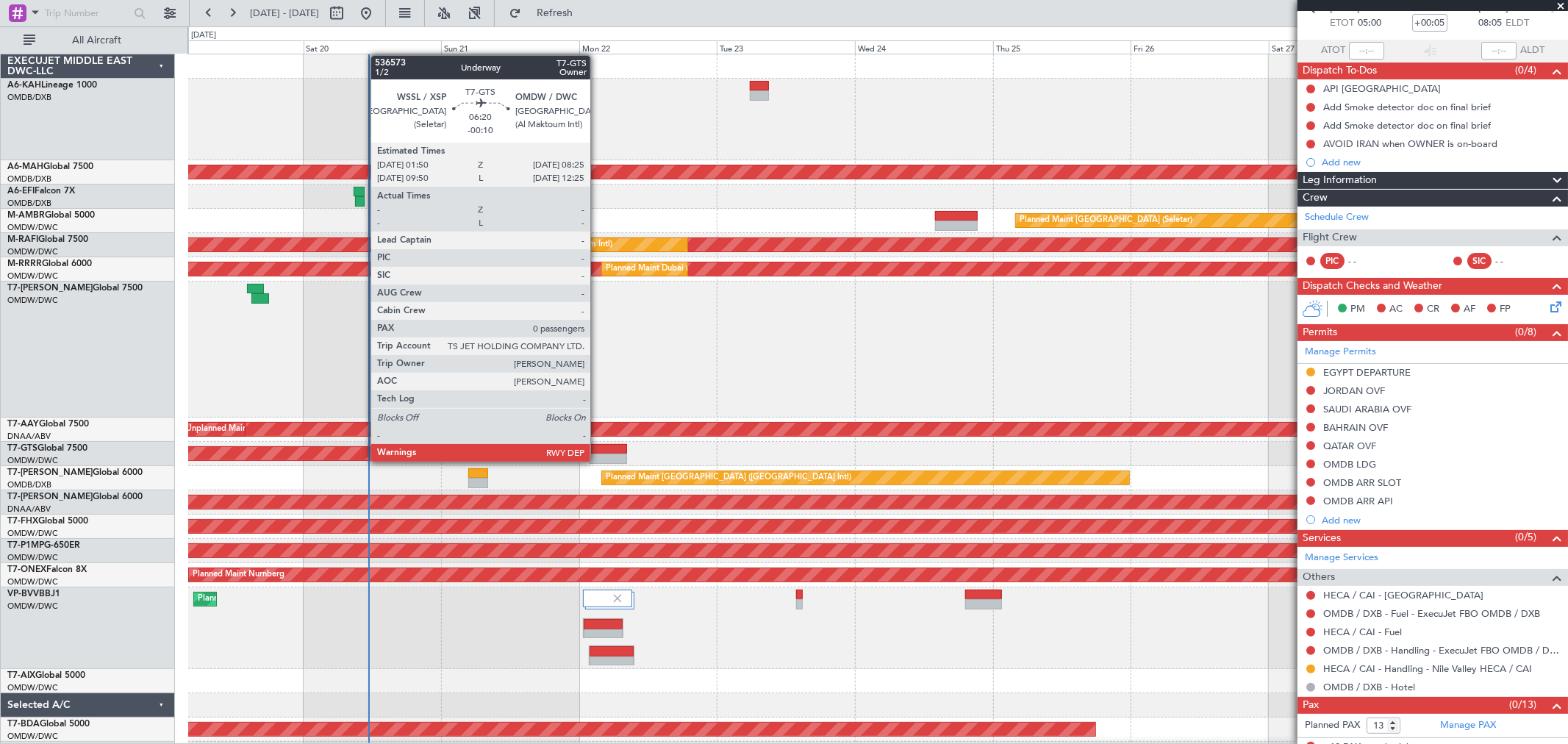
click at [597, 460] on div at bounding box center [607, 459] width 39 height 10
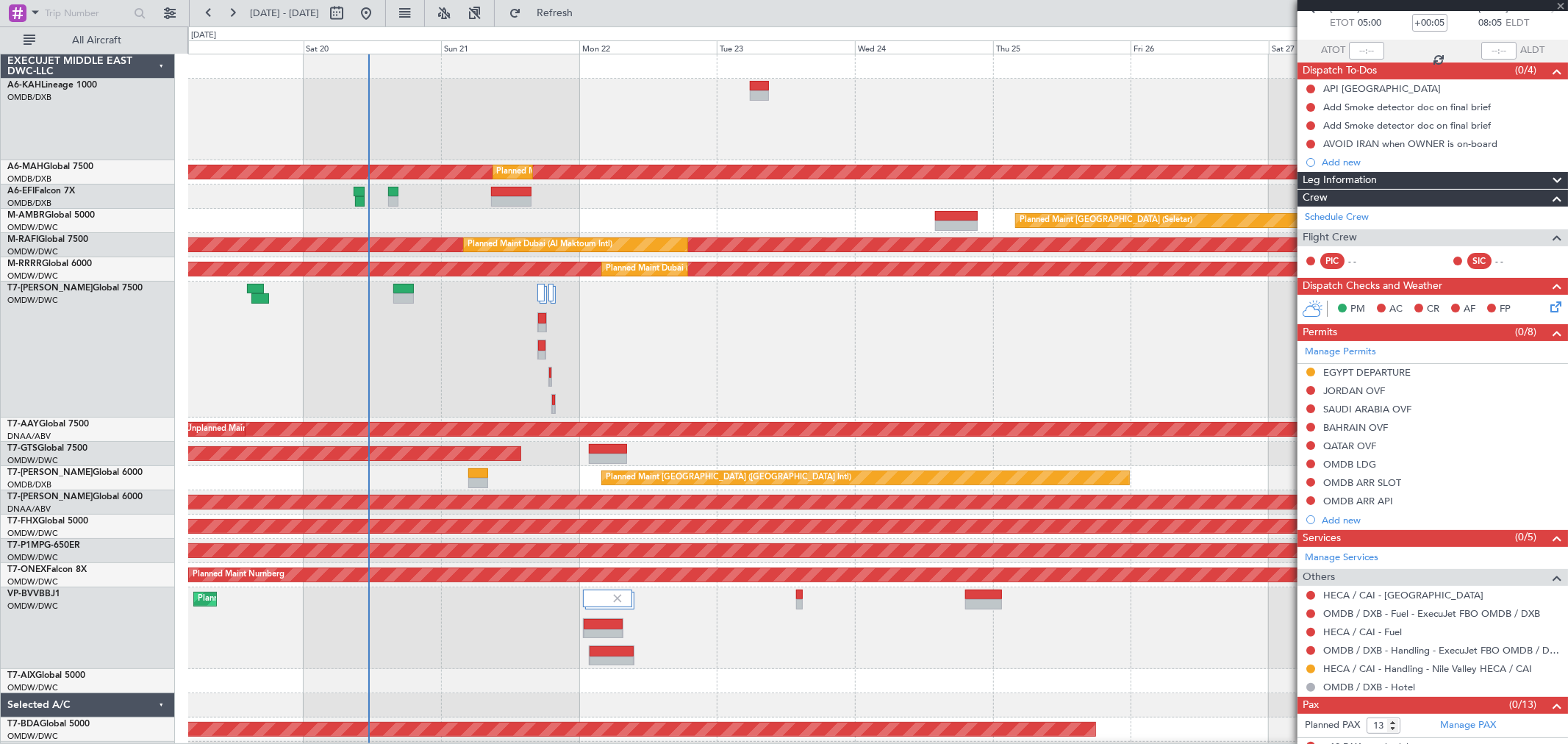
type input "-00:10"
type input "0"
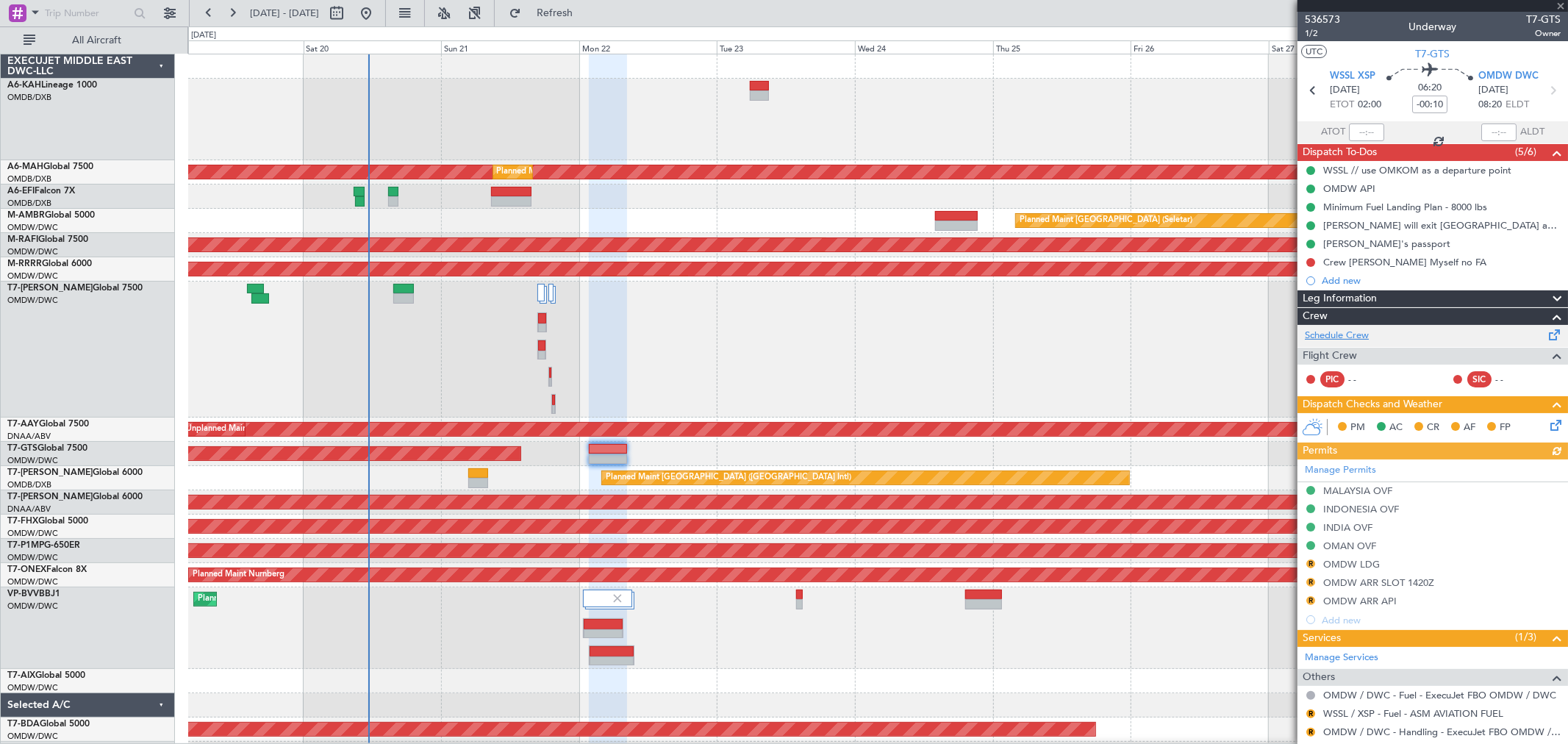
click at [1351, 334] on link "Schedule Crew" at bounding box center [1337, 335] width 64 height 15
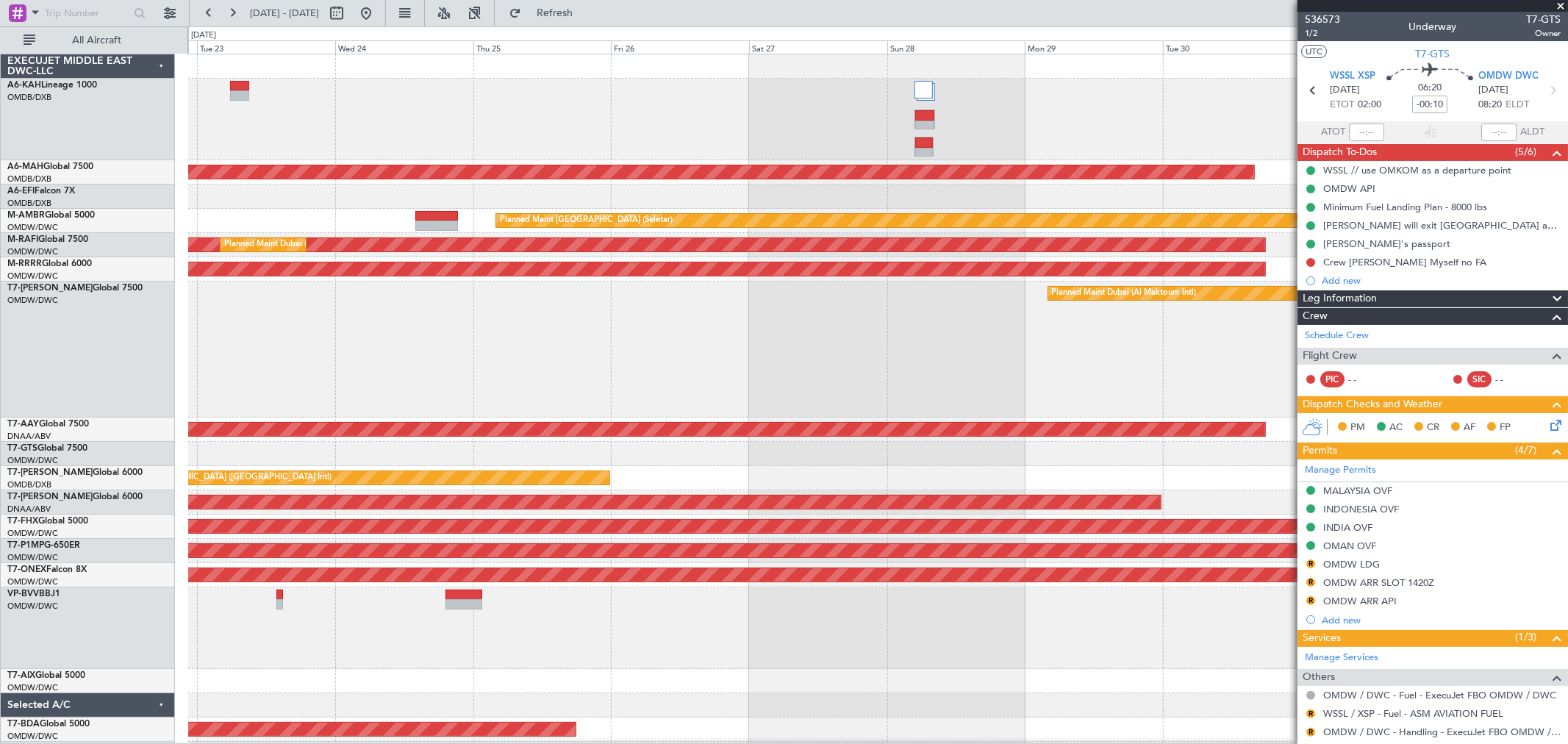
click at [640, 130] on div at bounding box center [877, 119] width 1379 height 81
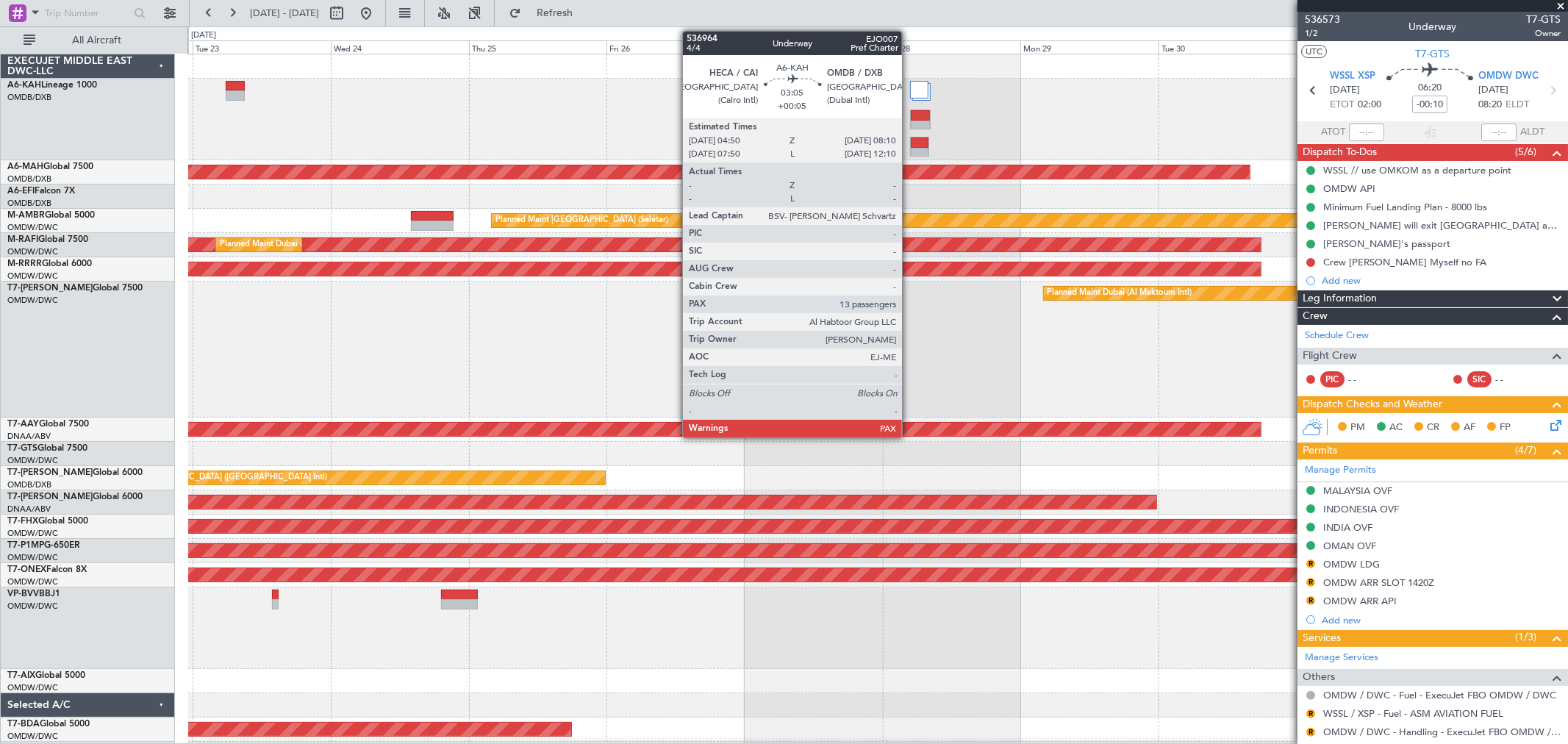
click at [911, 155] on div at bounding box center [919, 153] width 18 height 10
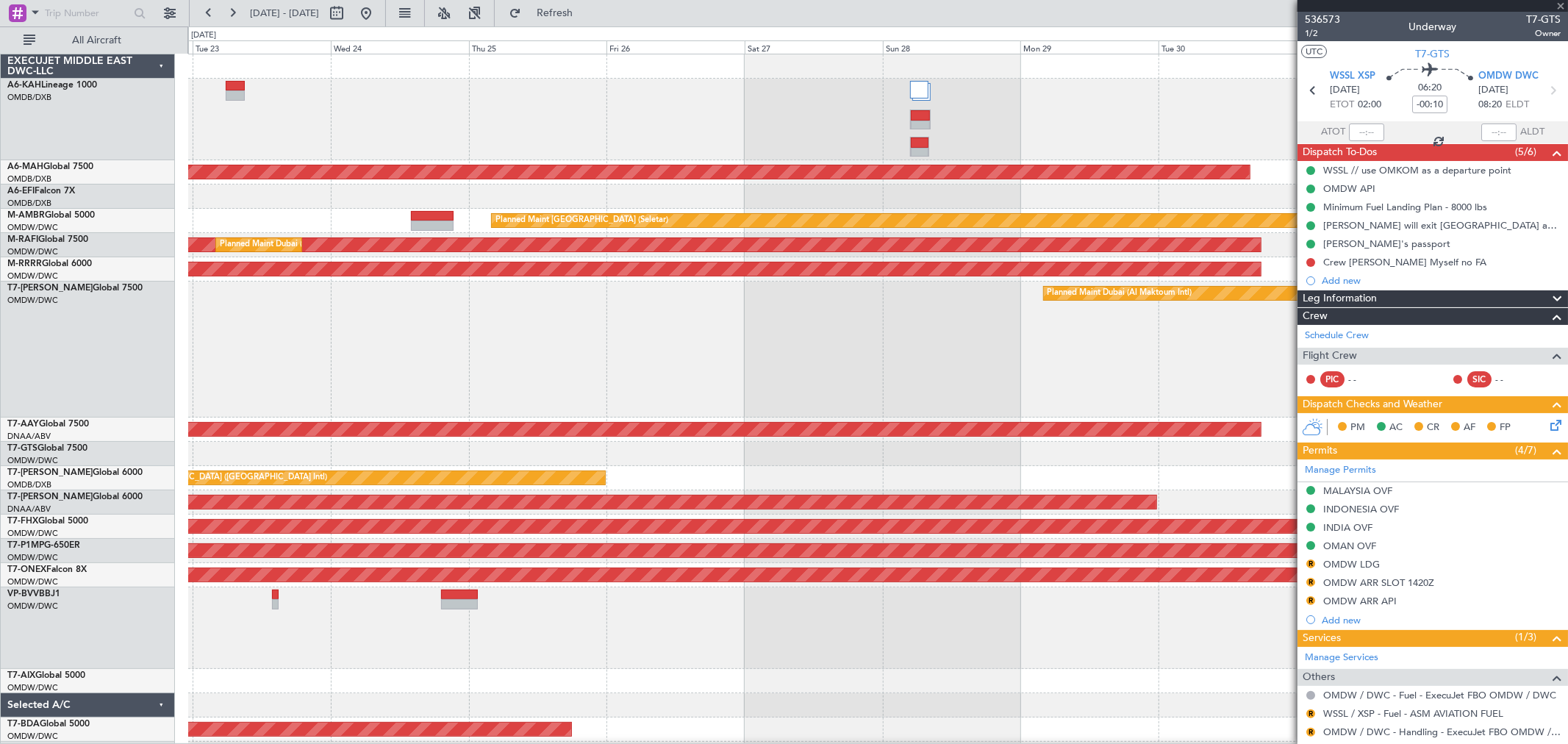
type input "+00:05"
type input "13"
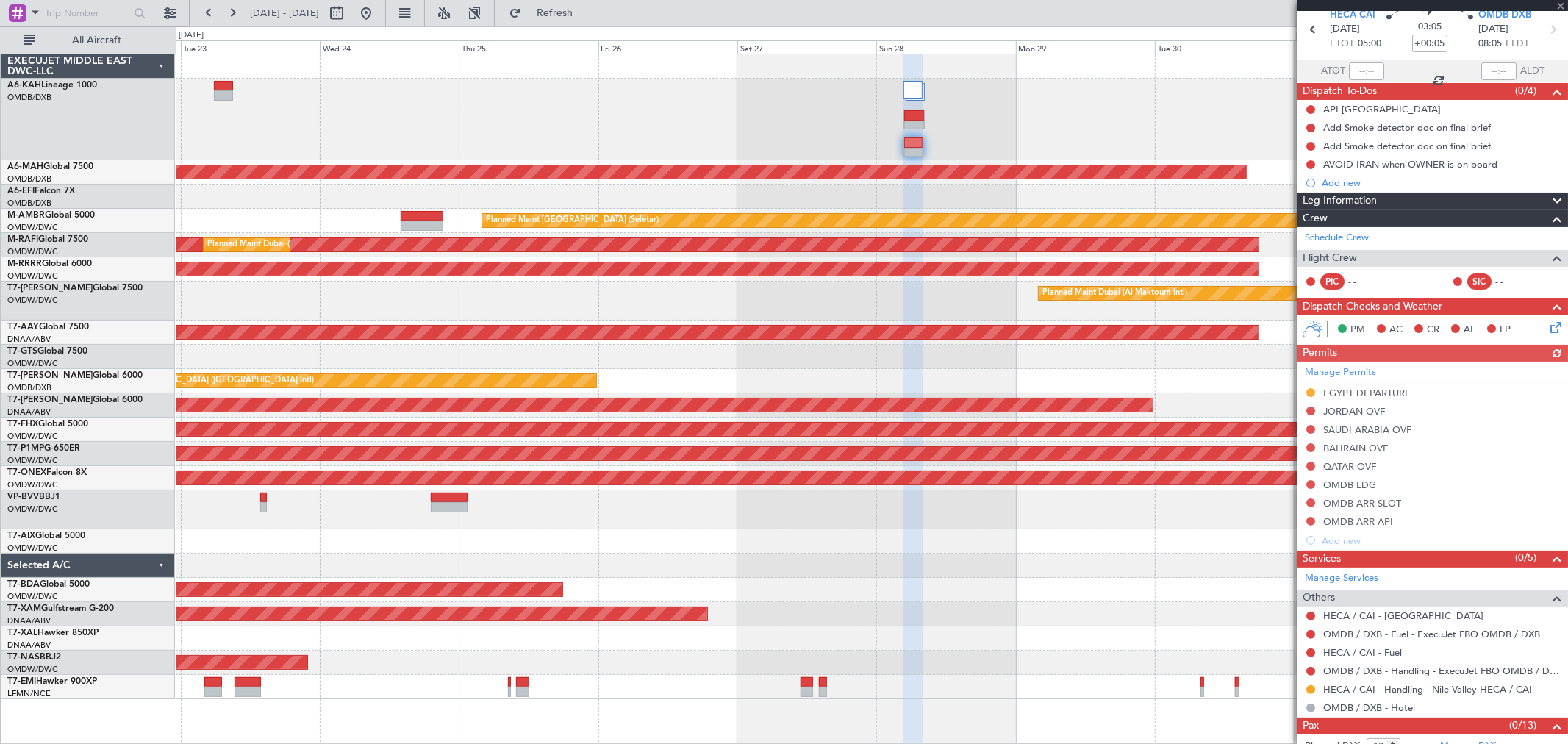
scroll to position [94, 0]
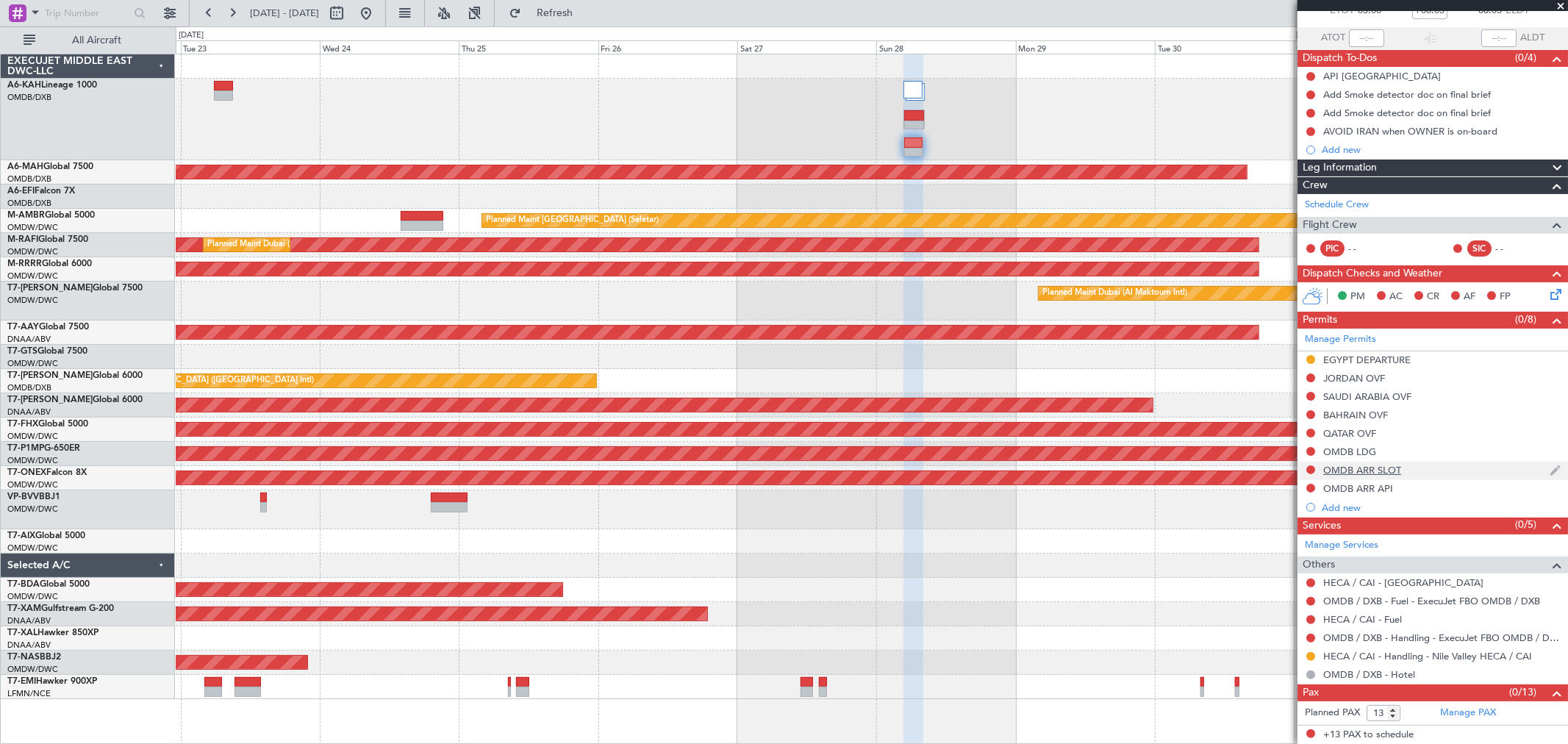
click at [1368, 465] on div "OMDB ARR SLOT" at bounding box center [1362, 470] width 78 height 13
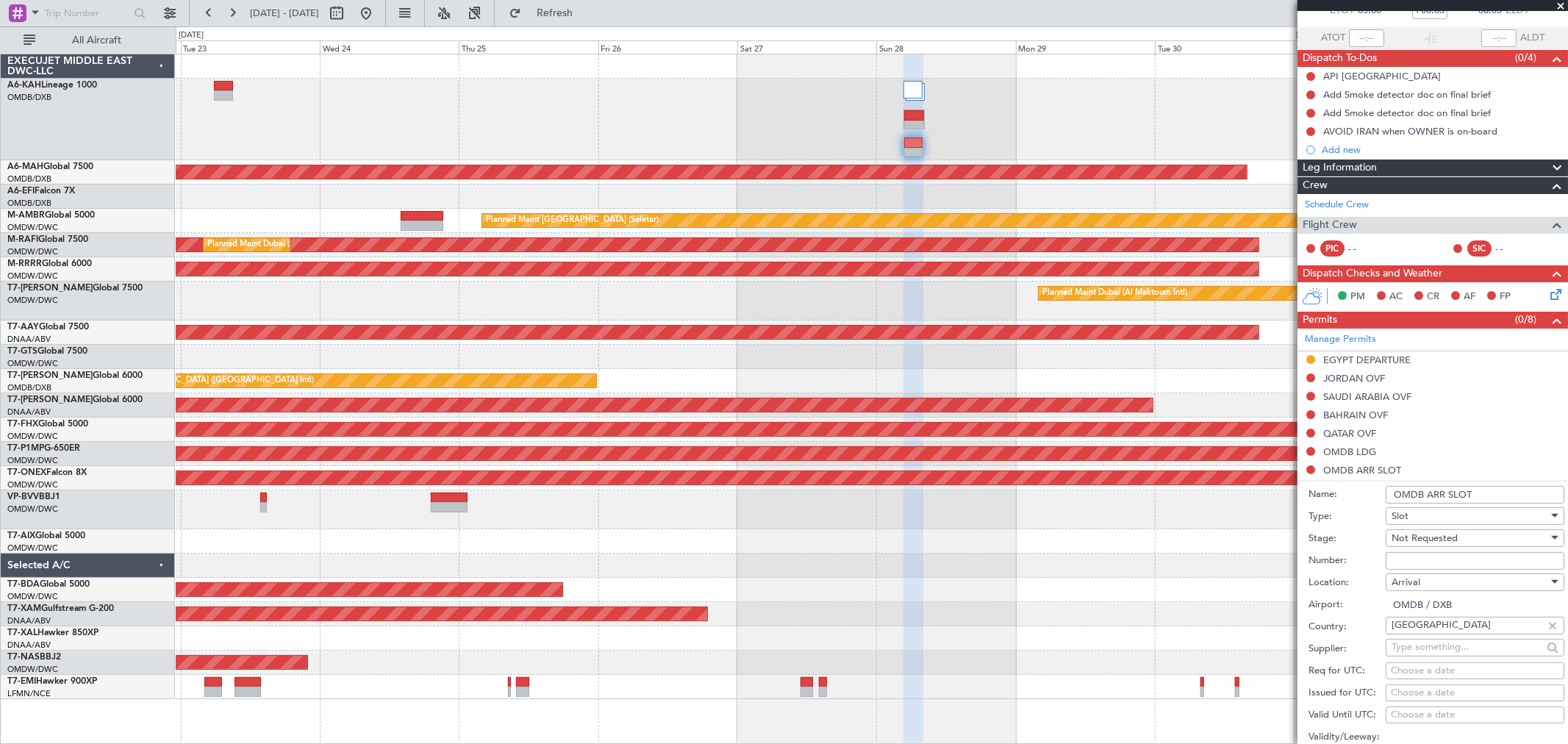
drag, startPoint x: 1431, startPoint y: 568, endPoint x: 1429, endPoint y: 556, distance: 12.2
click at [1431, 568] on input "Number:" at bounding box center [1475, 561] width 178 height 18
paste input "KEJF100"
type input "KEJF100"
click at [1427, 540] on span "Not Requested" at bounding box center [1424, 537] width 66 height 13
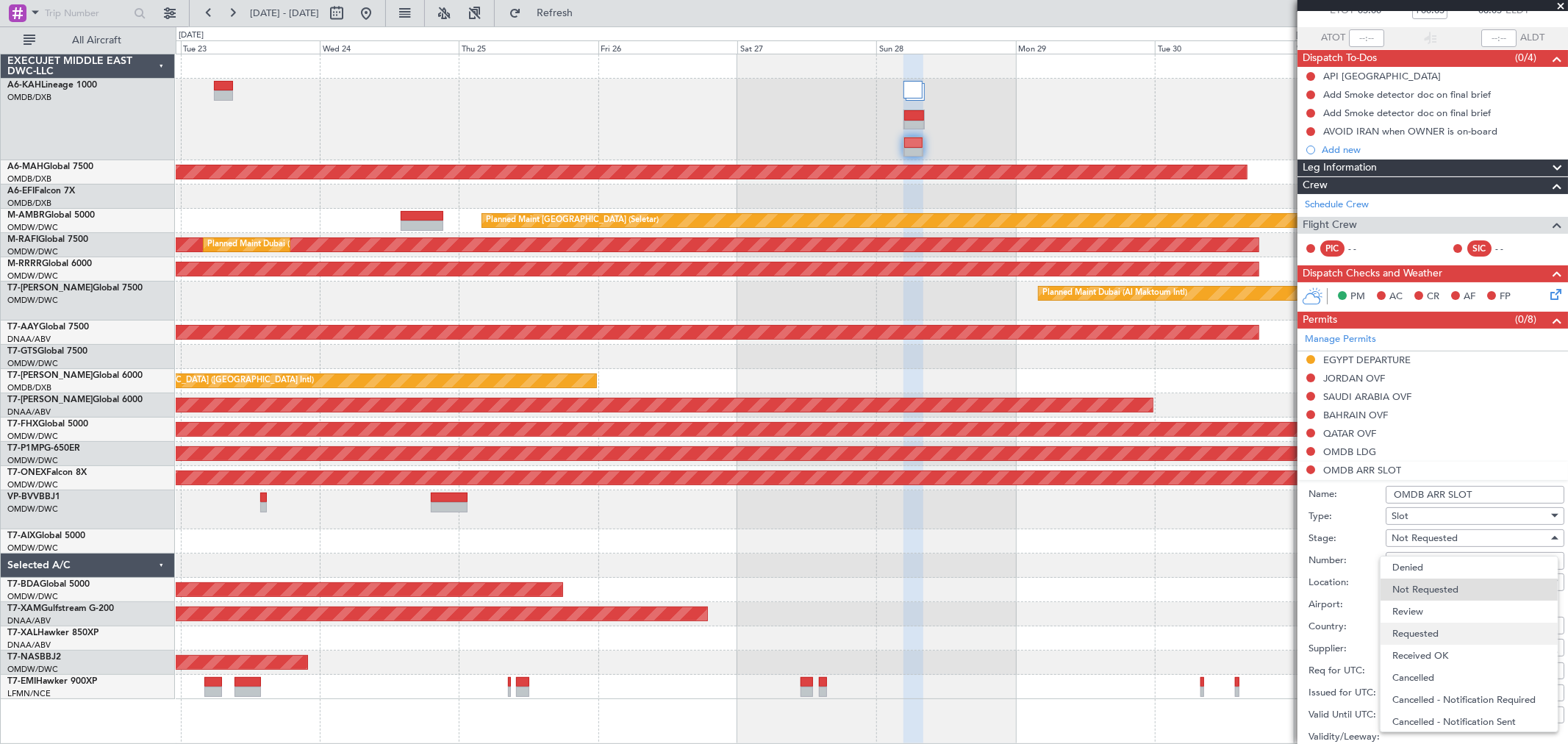
click at [1439, 639] on span "Requested" at bounding box center [1469, 634] width 153 height 22
click at [1449, 537] on div "Requested" at bounding box center [1469, 538] width 157 height 22
click at [1449, 644] on span "Received OK" at bounding box center [1469, 650] width 153 height 22
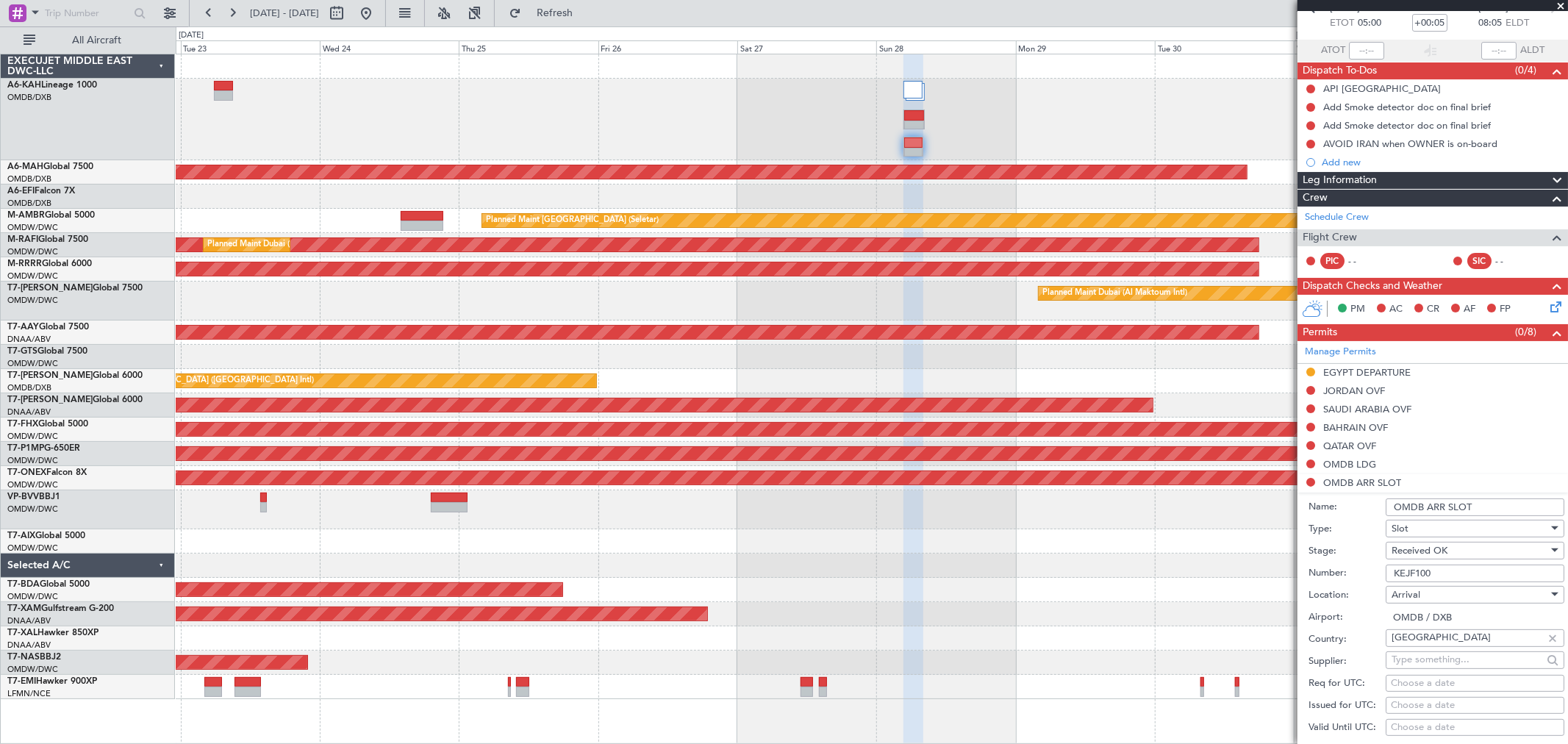
scroll to position [163, 0]
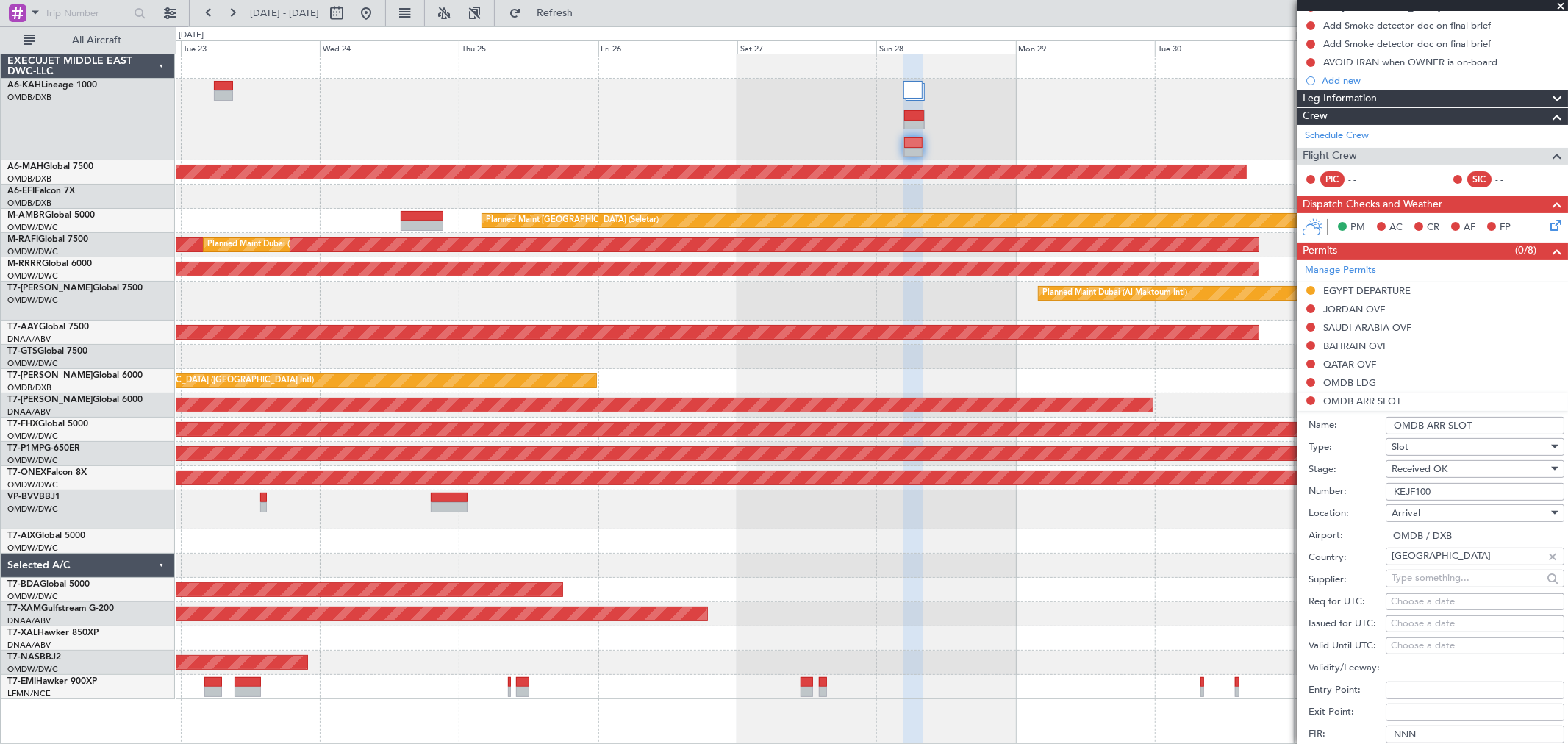
click at [1505, 429] on input "OMDB ARR SLOT" at bounding box center [1475, 425] width 178 height 18
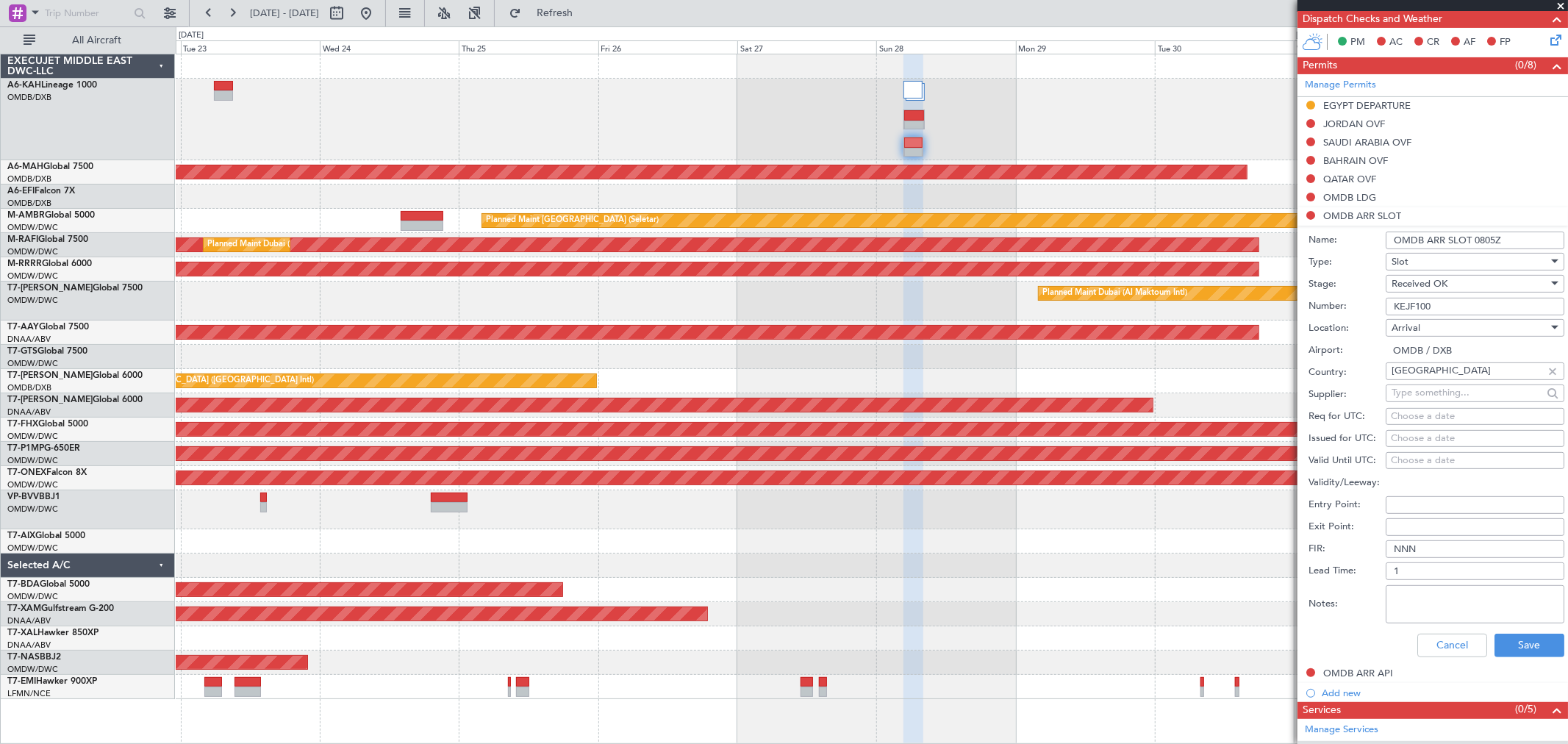
scroll to position [408, 0]
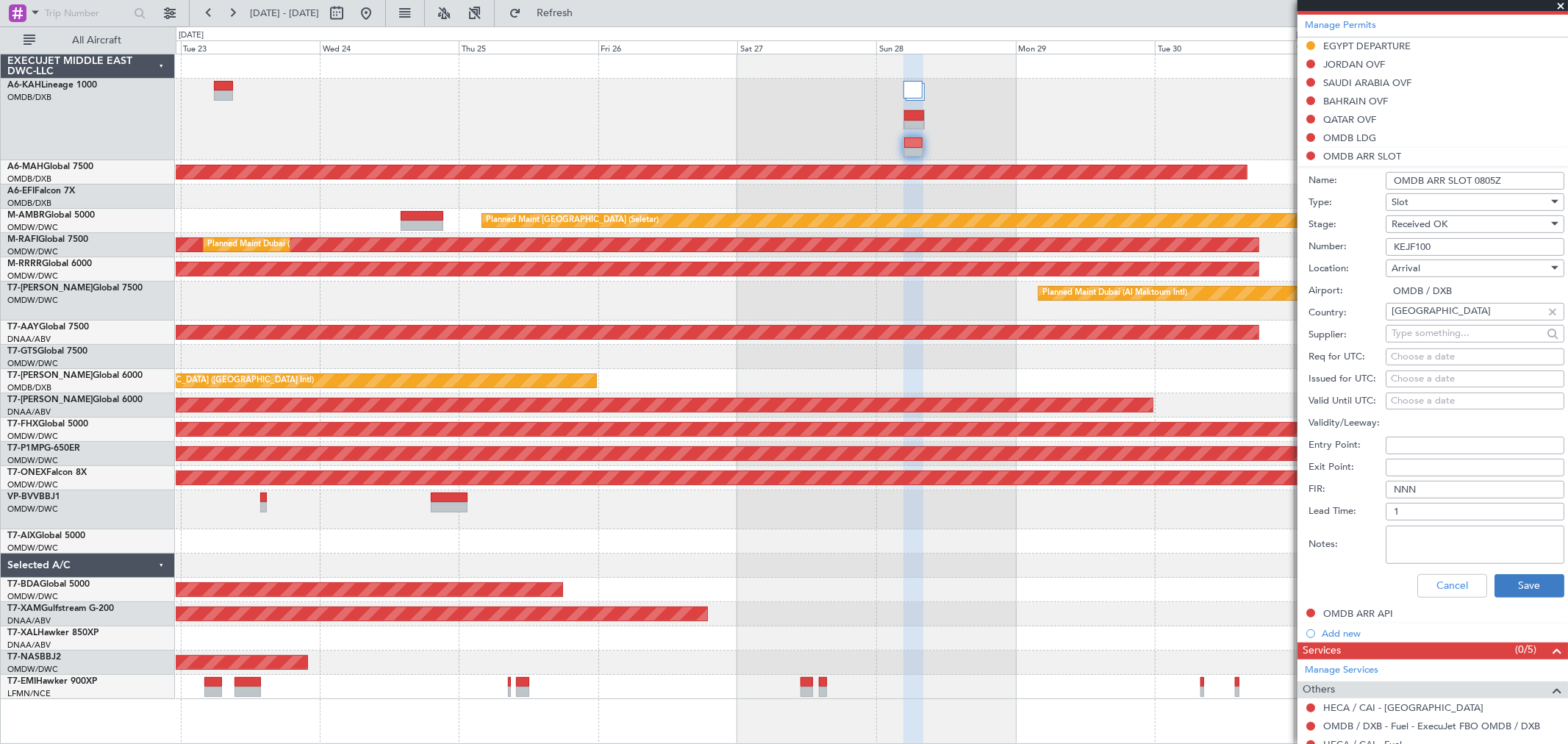
type input "OMDB ARR SLOT 0805Z"
click at [1525, 579] on button "Save" at bounding box center [1529, 585] width 69 height 23
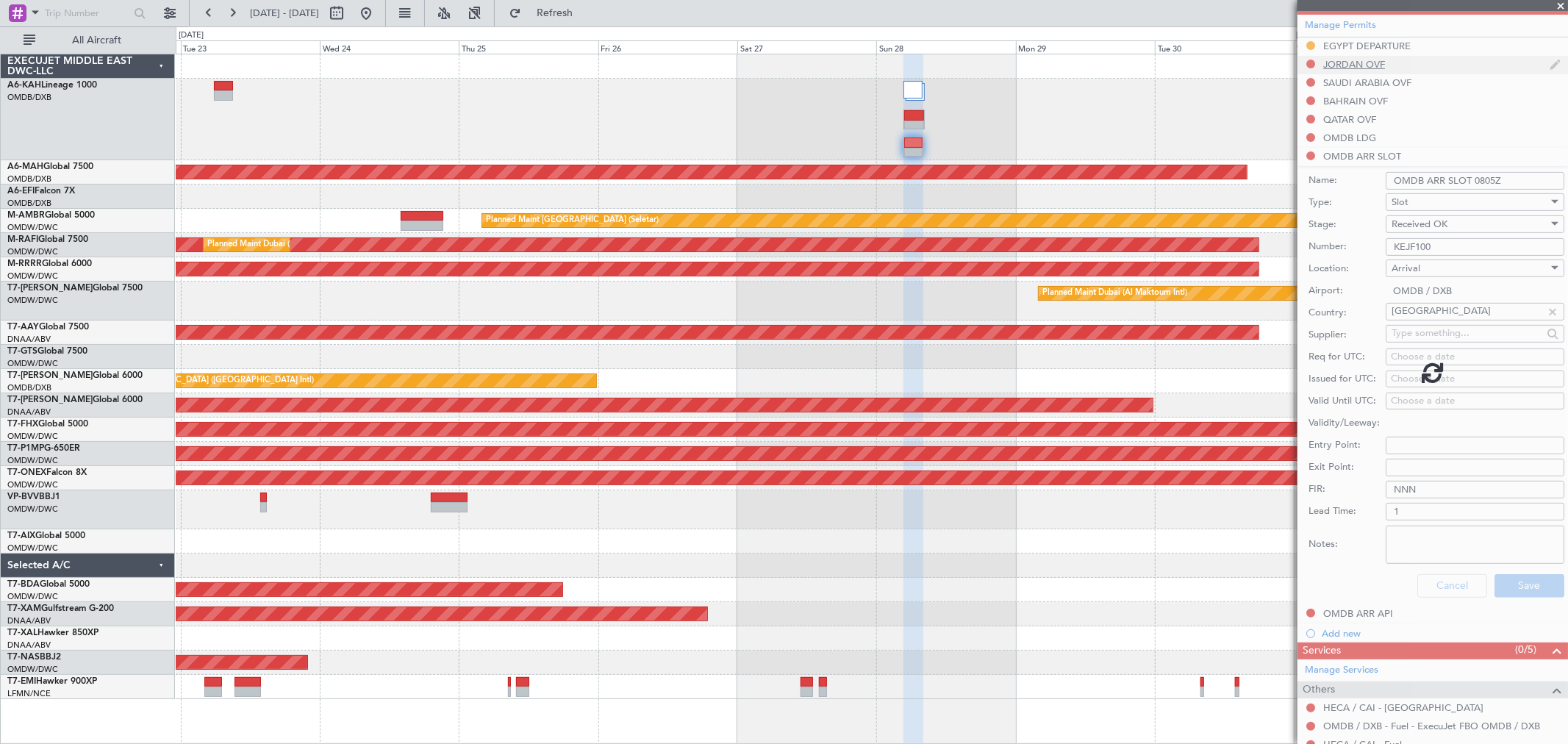
scroll to position [94, 0]
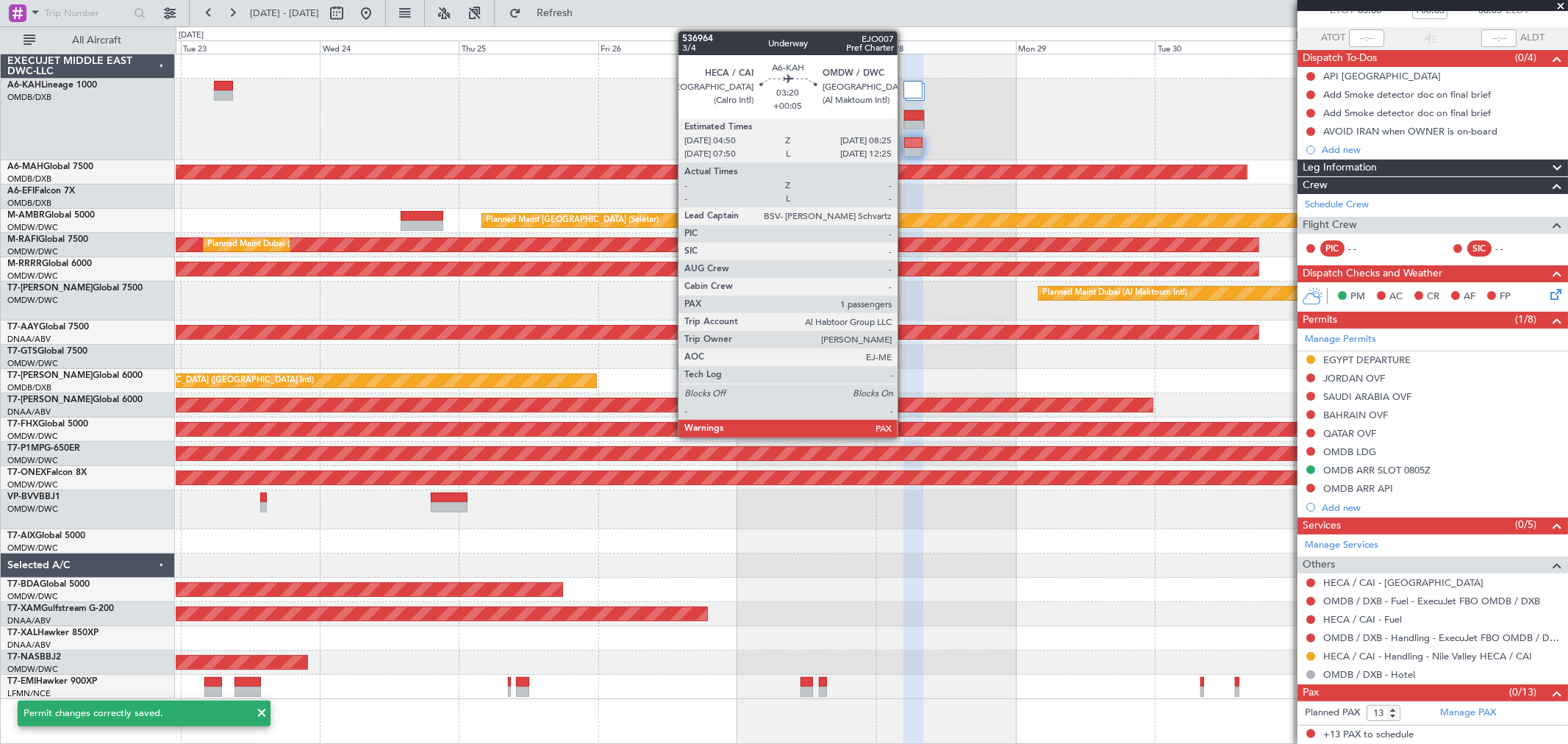
click at [907, 119] on div at bounding box center [913, 116] width 20 height 10
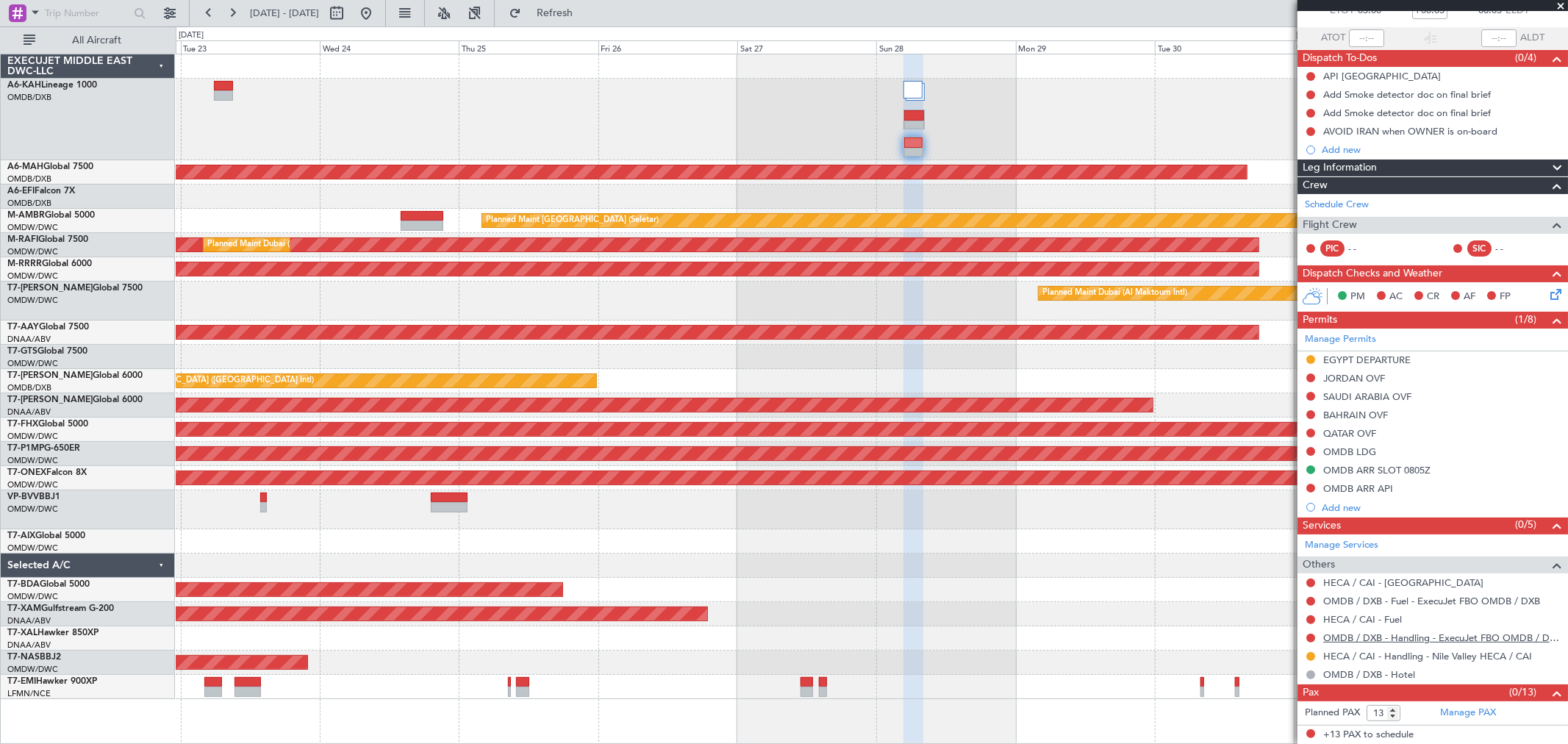
click at [1418, 637] on link "OMDB / DXB - Handling - ExecuJet FBO OMDB / DXB" at bounding box center [1441, 638] width 237 height 13
click at [597, 0] on fb-refresh-button "Refresh" at bounding box center [546, 13] width 103 height 27
click at [554, 3] on button "Refresh" at bounding box center [546, 13] width 88 height 23
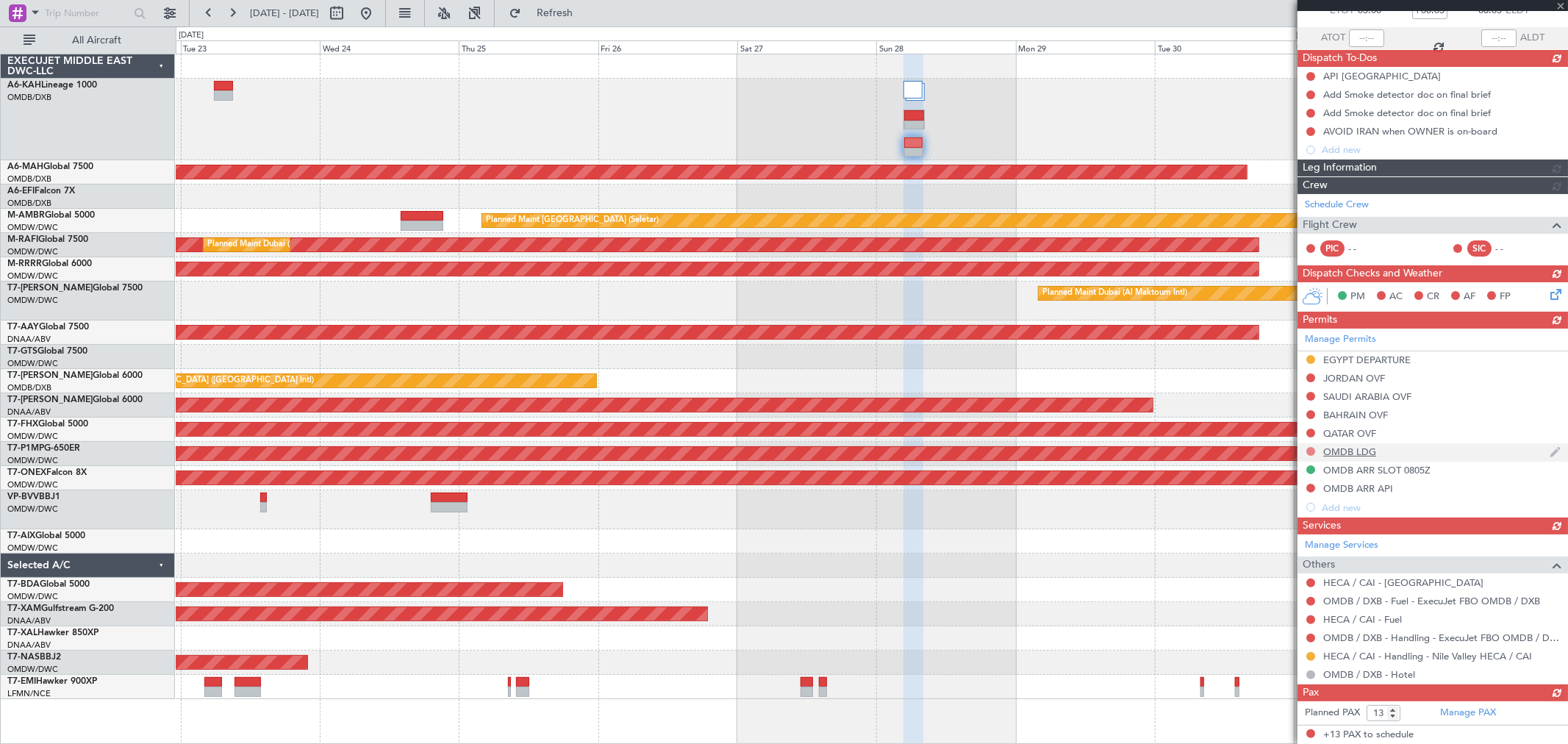
click at [1311, 452] on div "Manage Permits EGYPT DEPARTURE JORDAN OVF [GEOGRAPHIC_DATA] OVF BAHRAIN OVF QAT…" at bounding box center [1433, 423] width 271 height 189
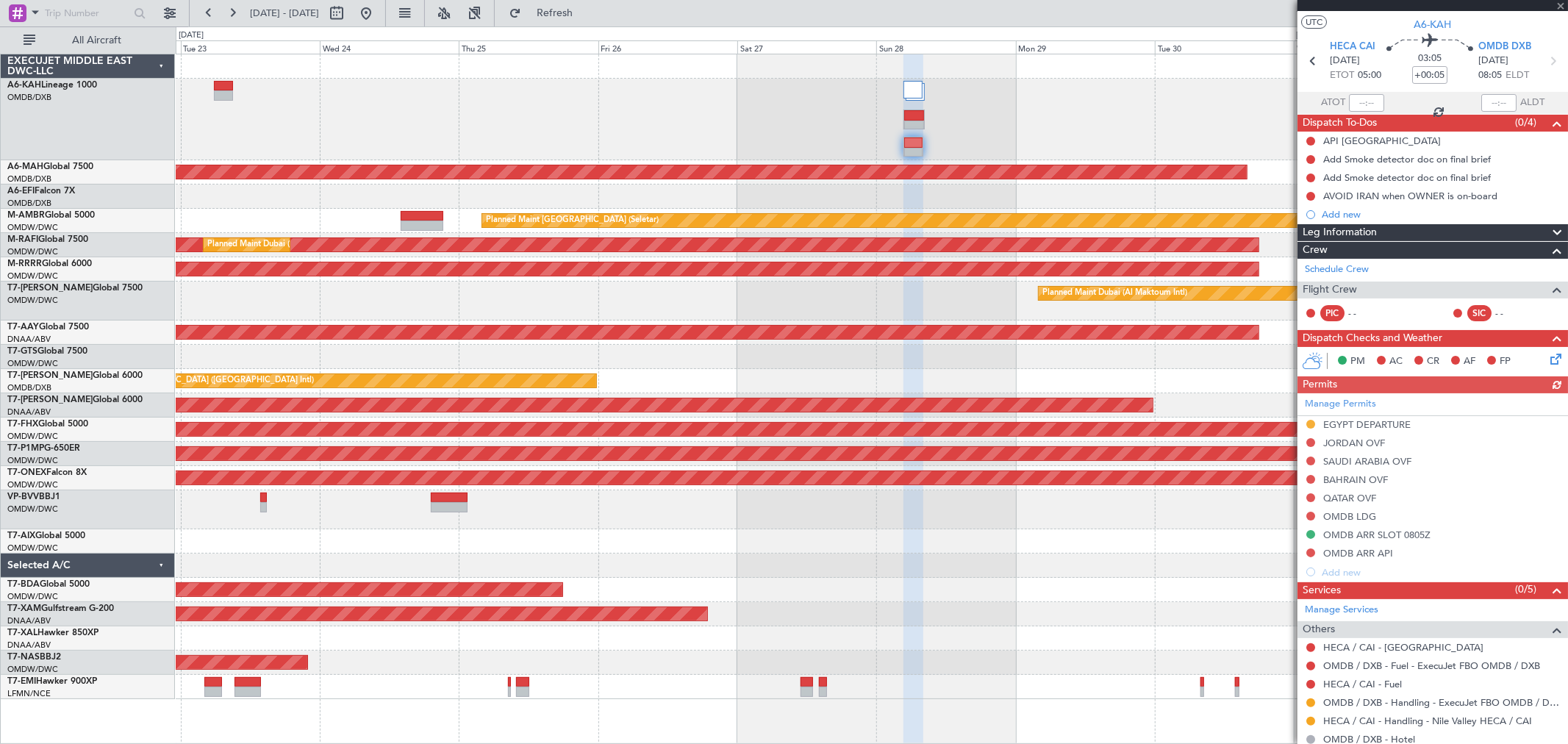
scroll to position [0, 0]
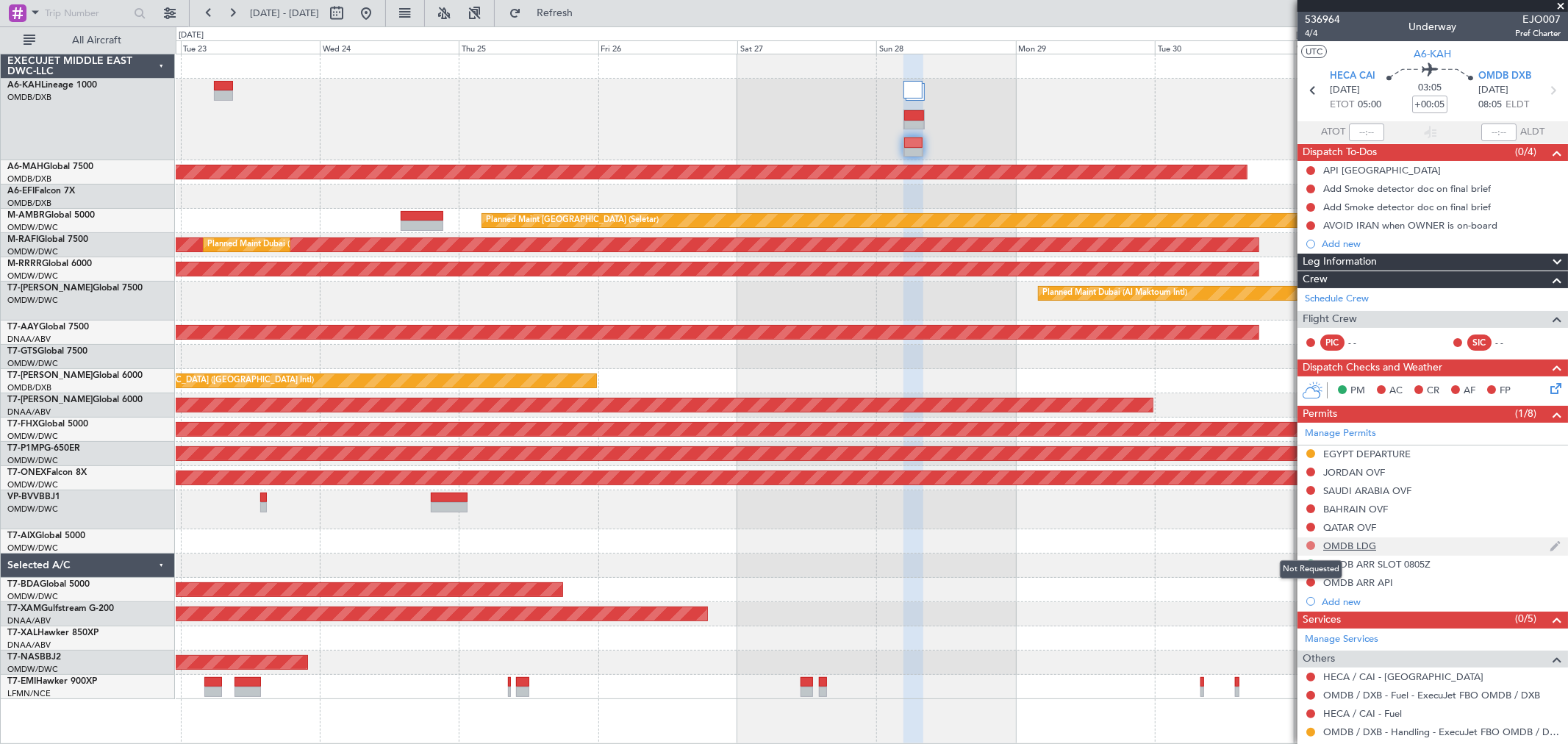
click at [1308, 543] on button at bounding box center [1310, 545] width 9 height 9
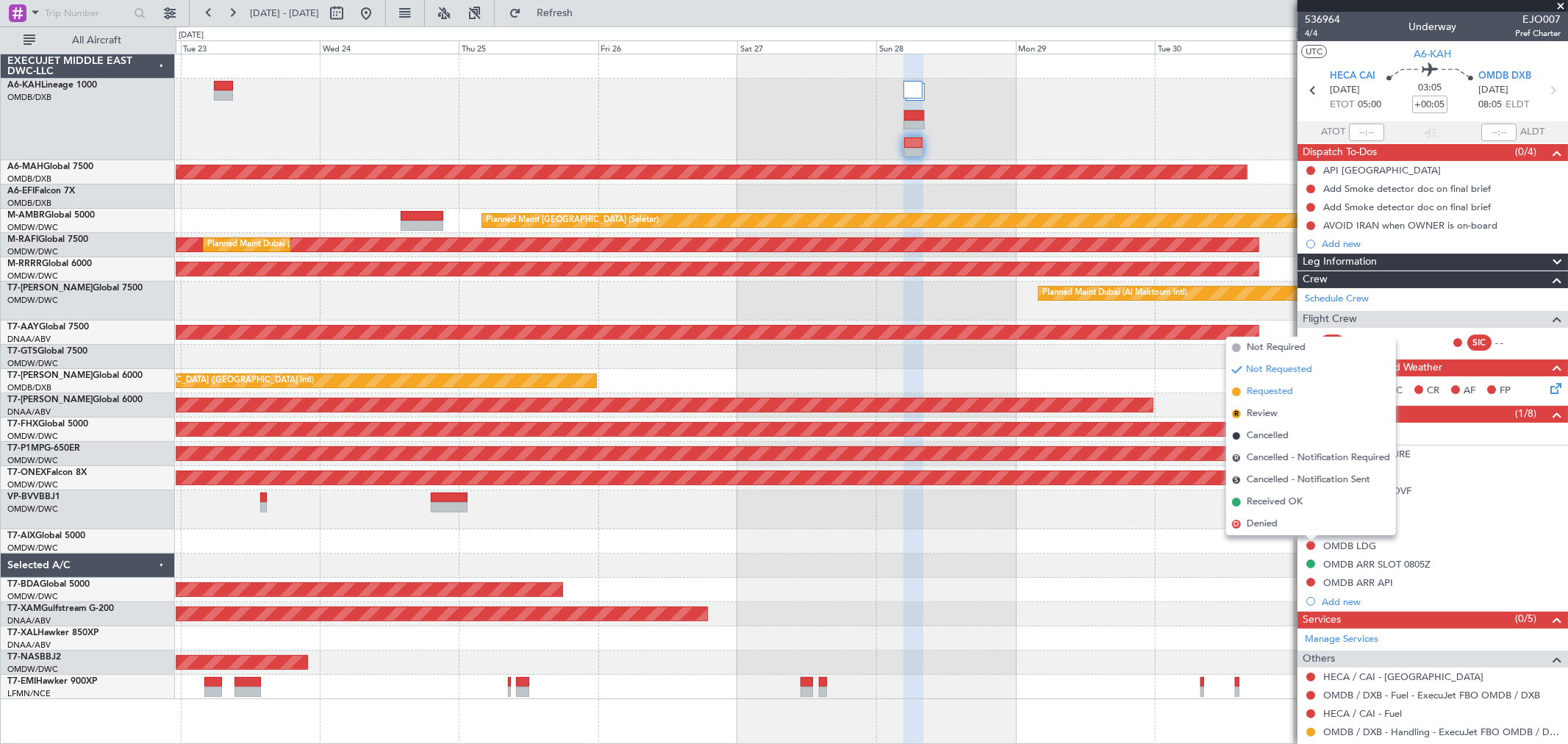
click at [1287, 392] on span "Requested" at bounding box center [1270, 392] width 46 height 15
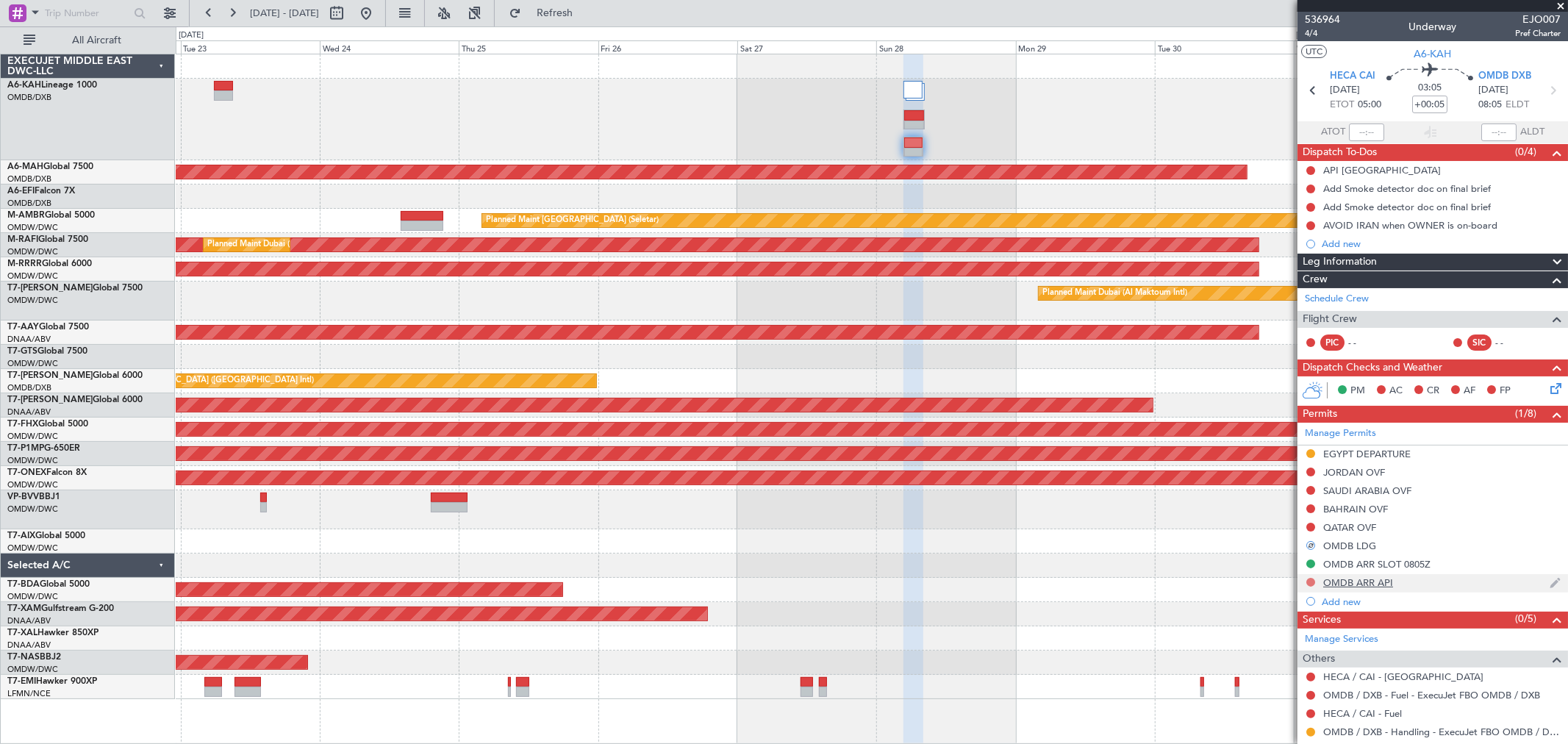
click at [1307, 583] on button at bounding box center [1310, 582] width 9 height 9
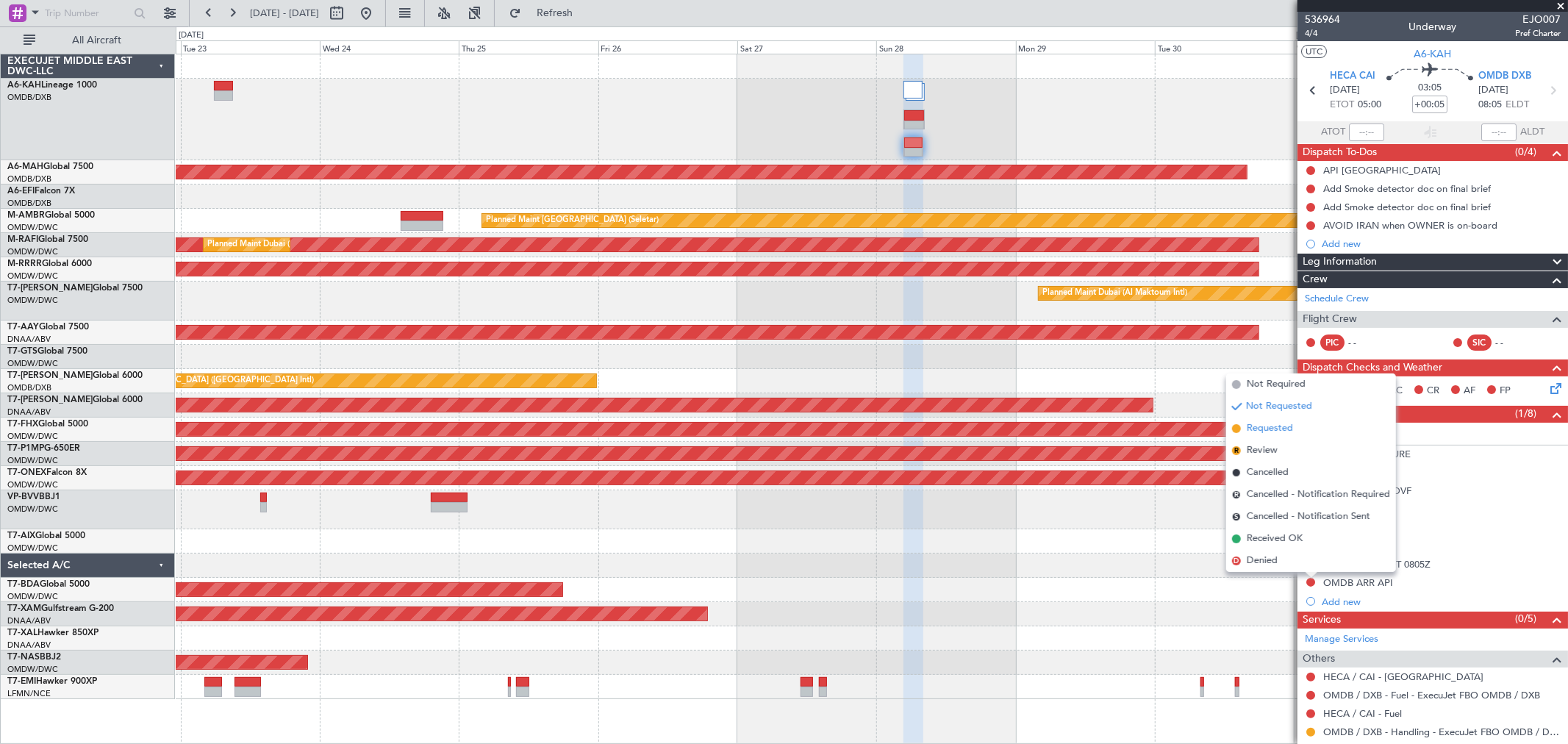
click at [1277, 429] on span "Requested" at bounding box center [1270, 428] width 46 height 15
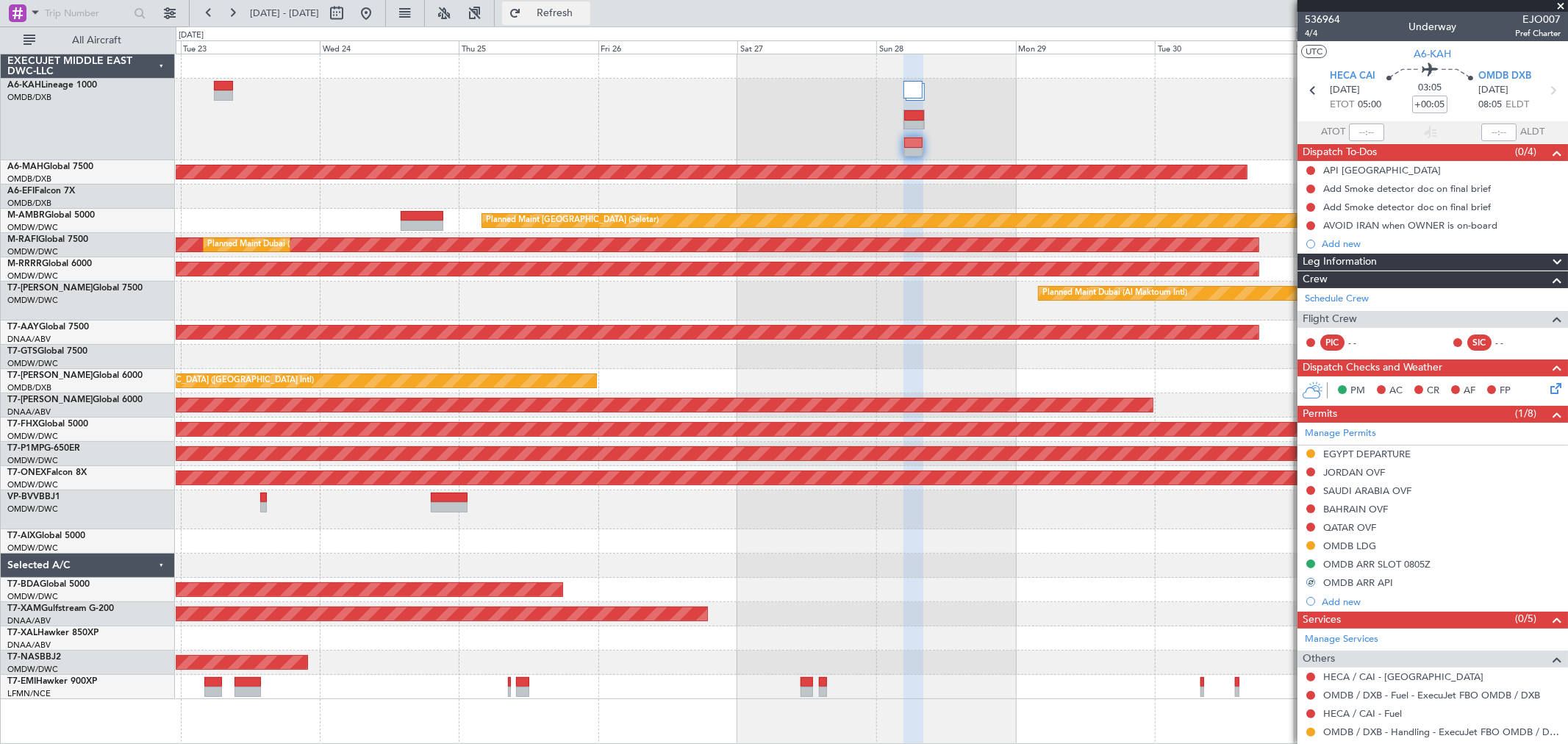
click at [586, 18] on span "Refresh" at bounding box center [555, 13] width 62 height 10
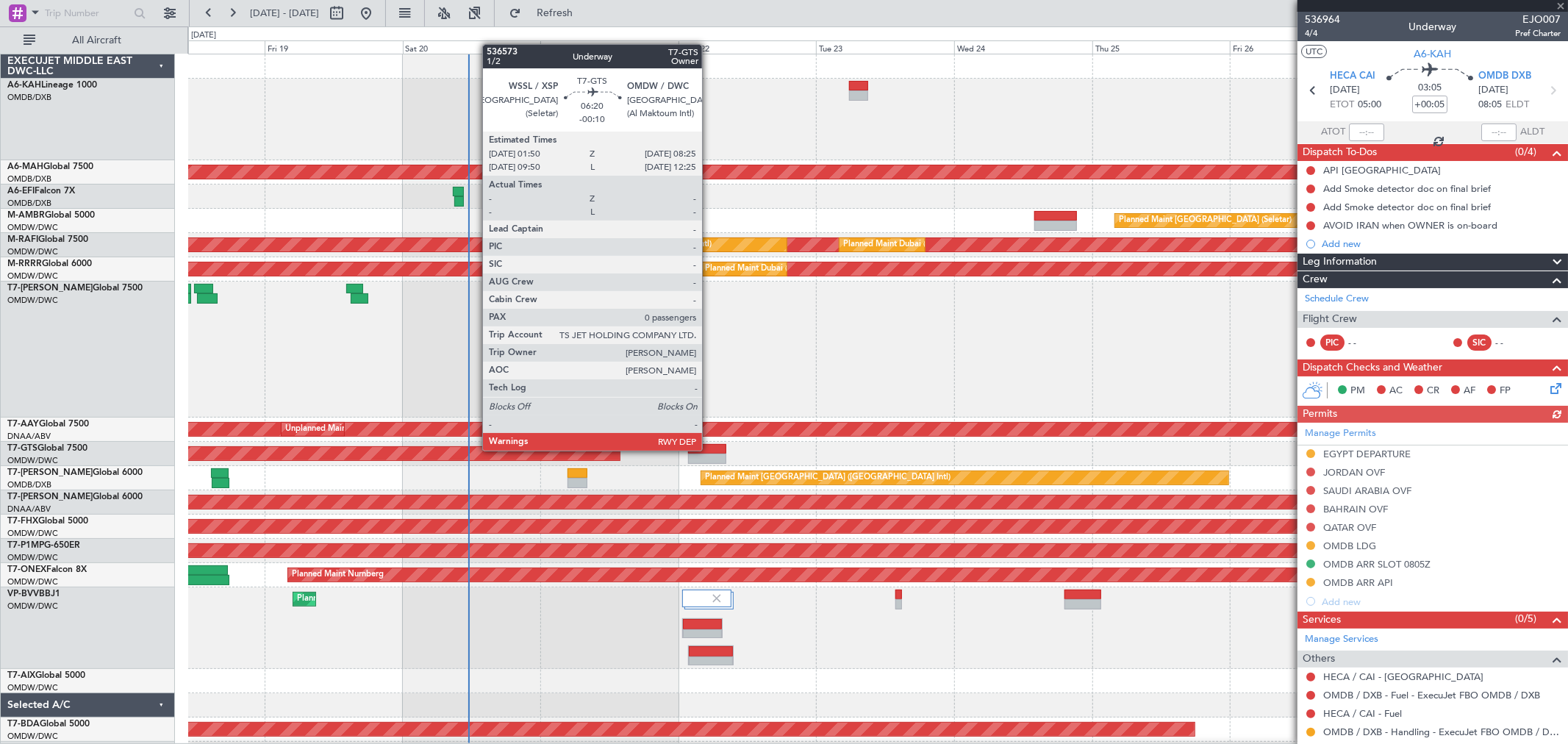
click at [709, 448] on div at bounding box center [707, 449] width 39 height 10
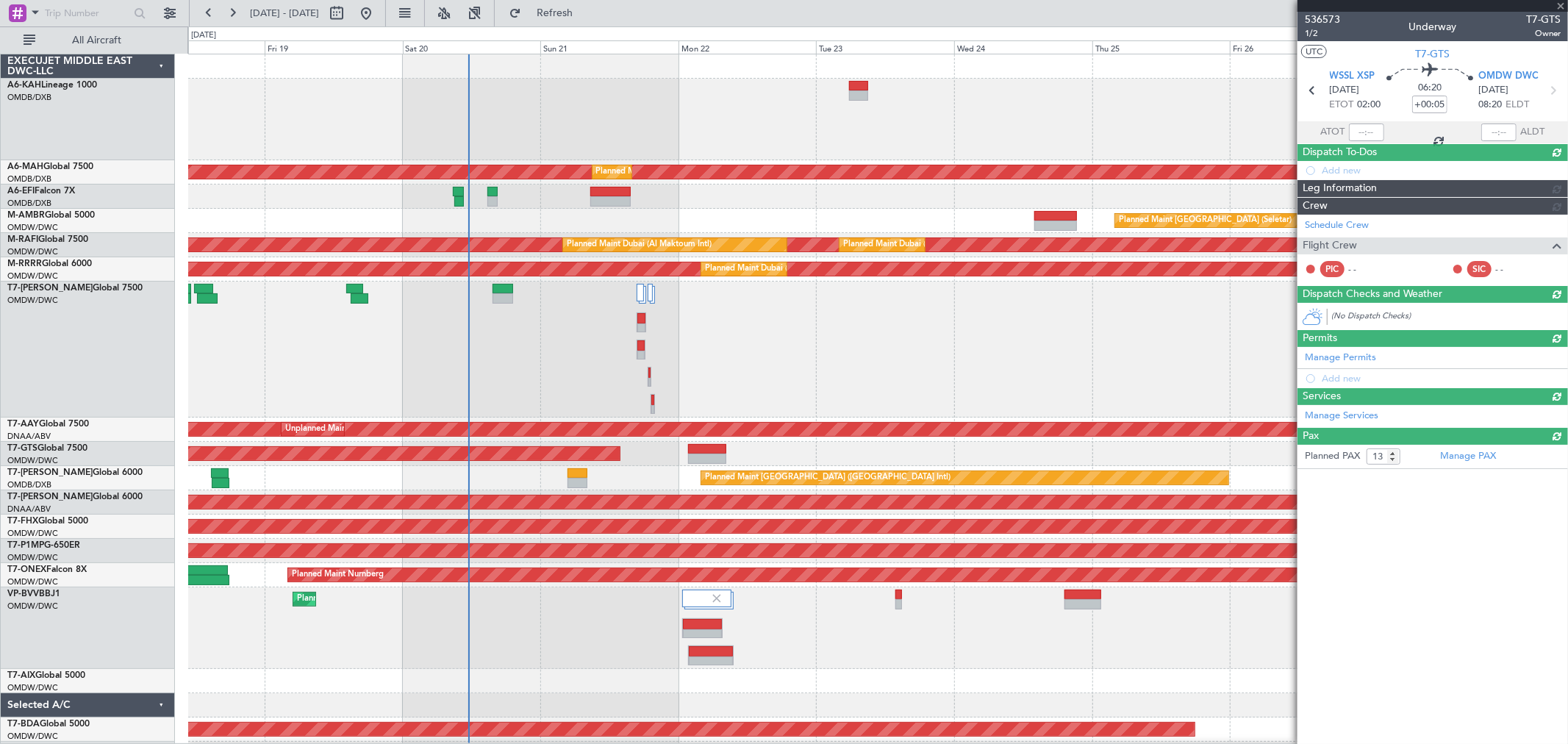
type input "-00:10"
type input "0"
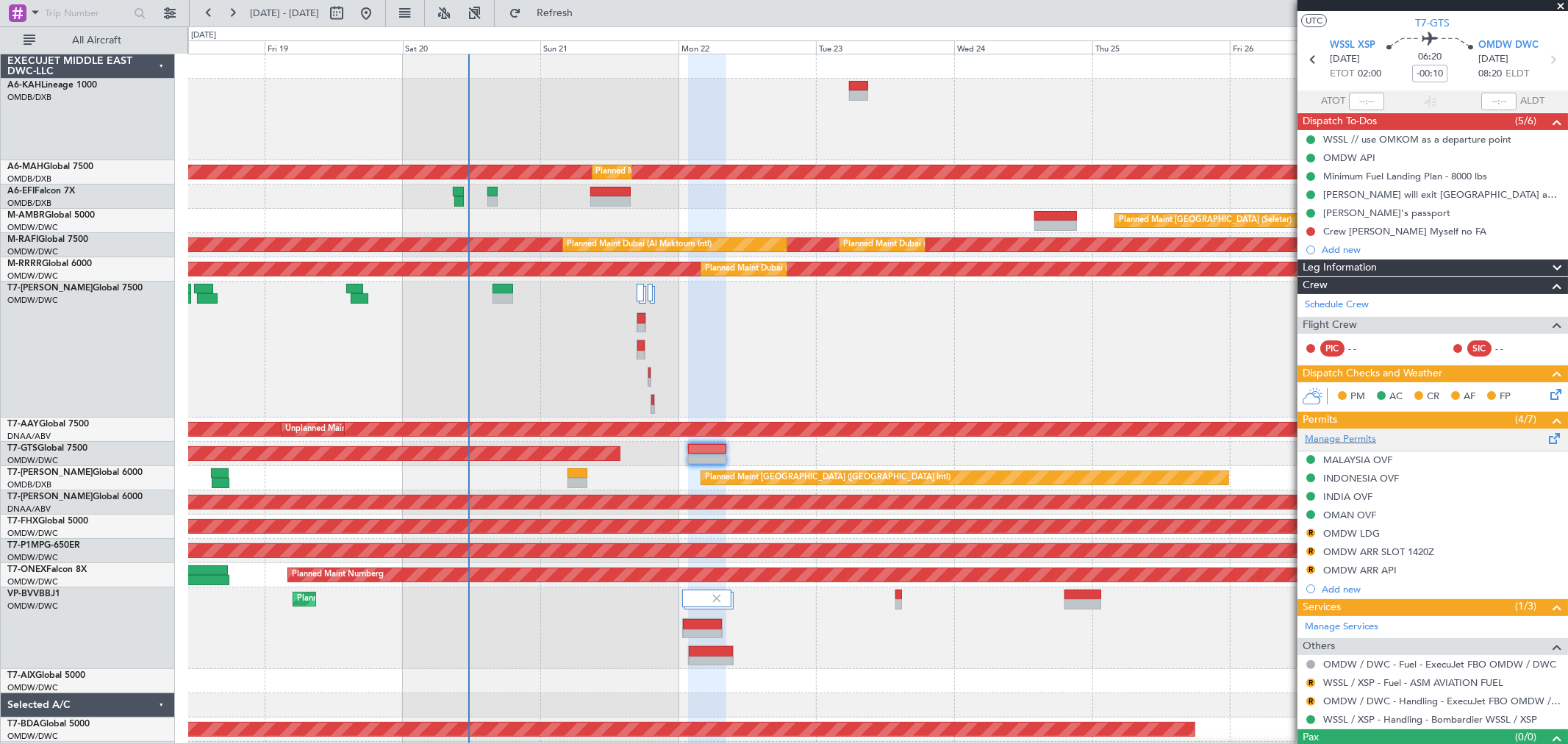
scroll to position [57, 0]
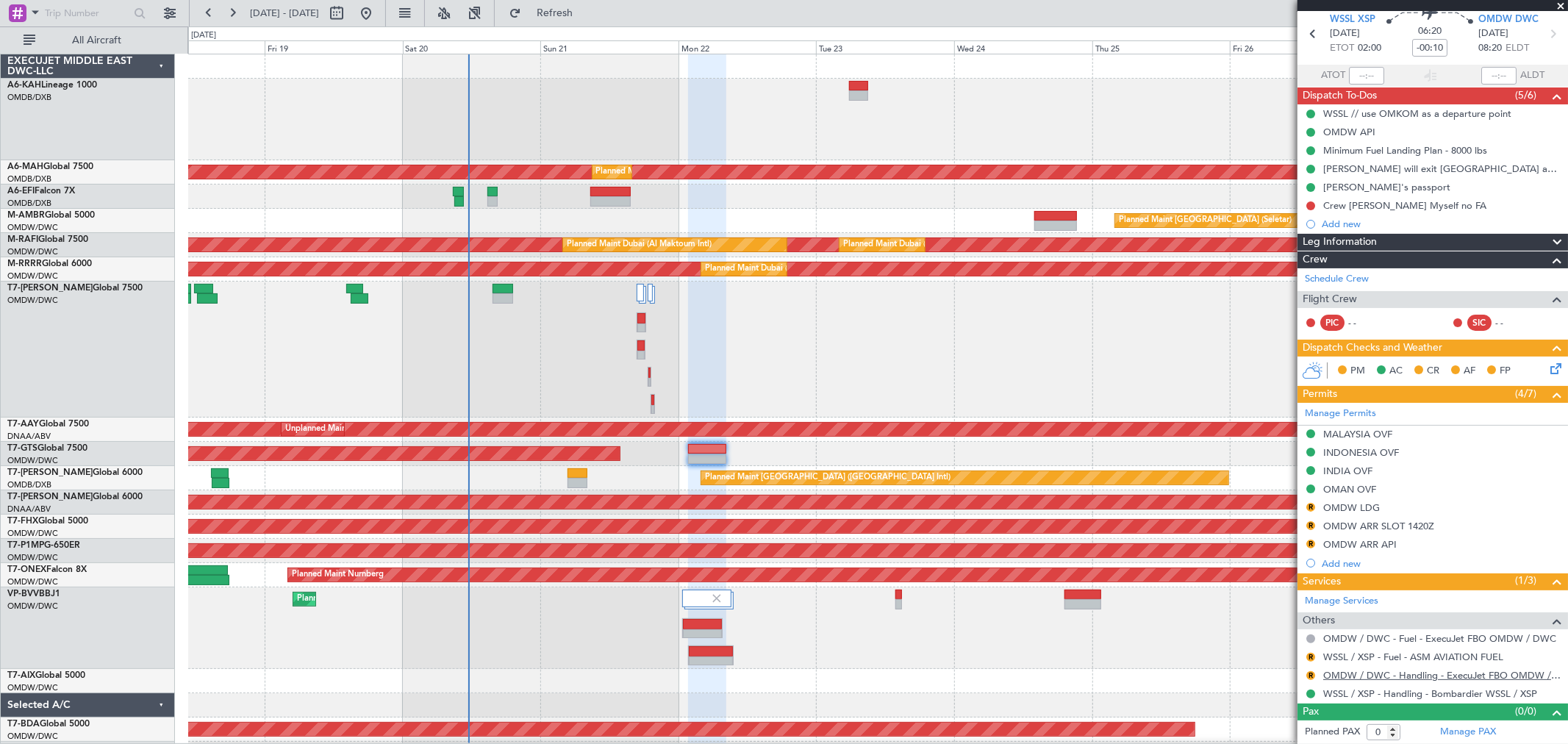
click at [1379, 674] on link "OMDW / DWC - Handling - ExecuJet FBO OMDW / DWC" at bounding box center [1441, 675] width 237 height 13
click at [1310, 508] on button "R" at bounding box center [1310, 507] width 9 height 9
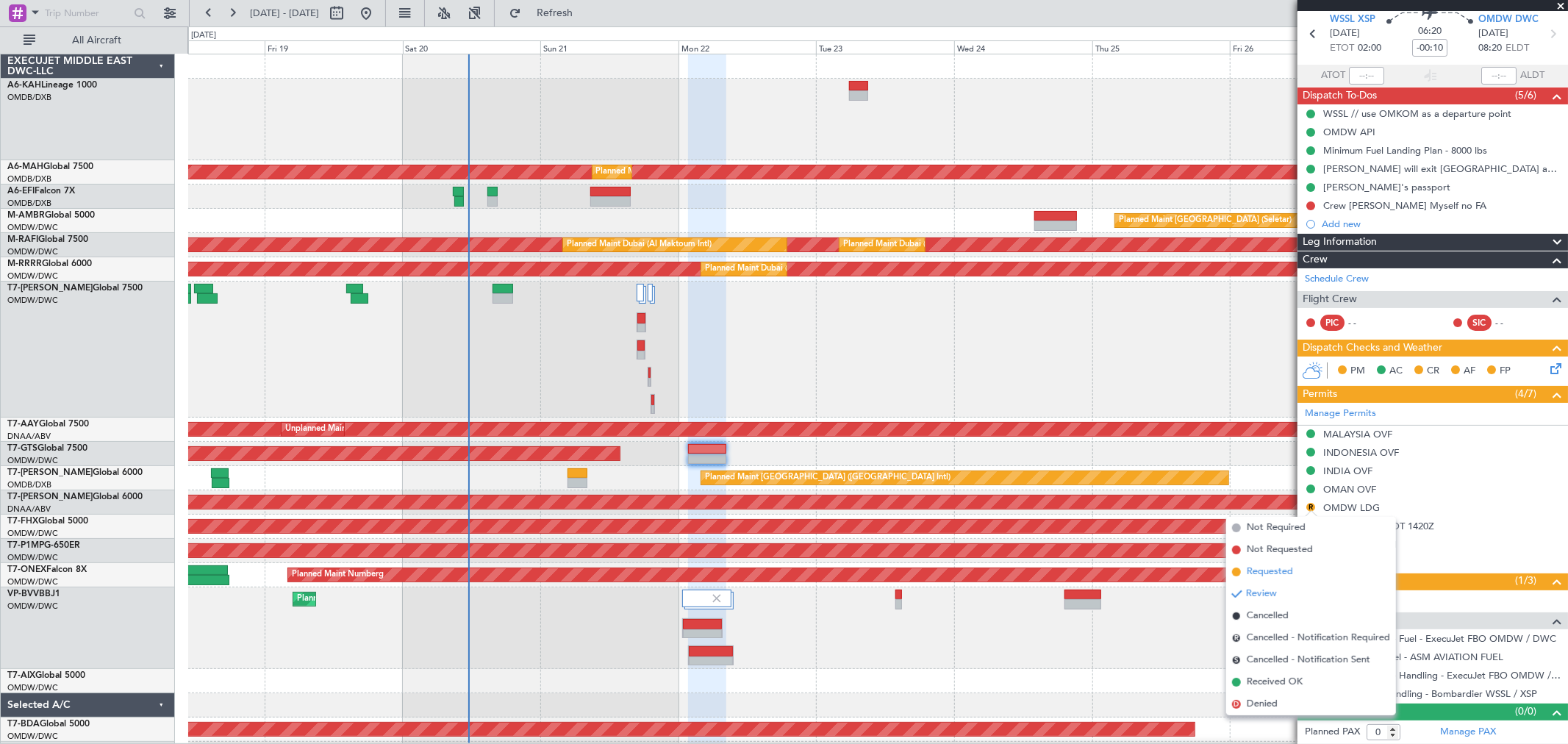
click at [1268, 567] on span "Requested" at bounding box center [1270, 572] width 46 height 15
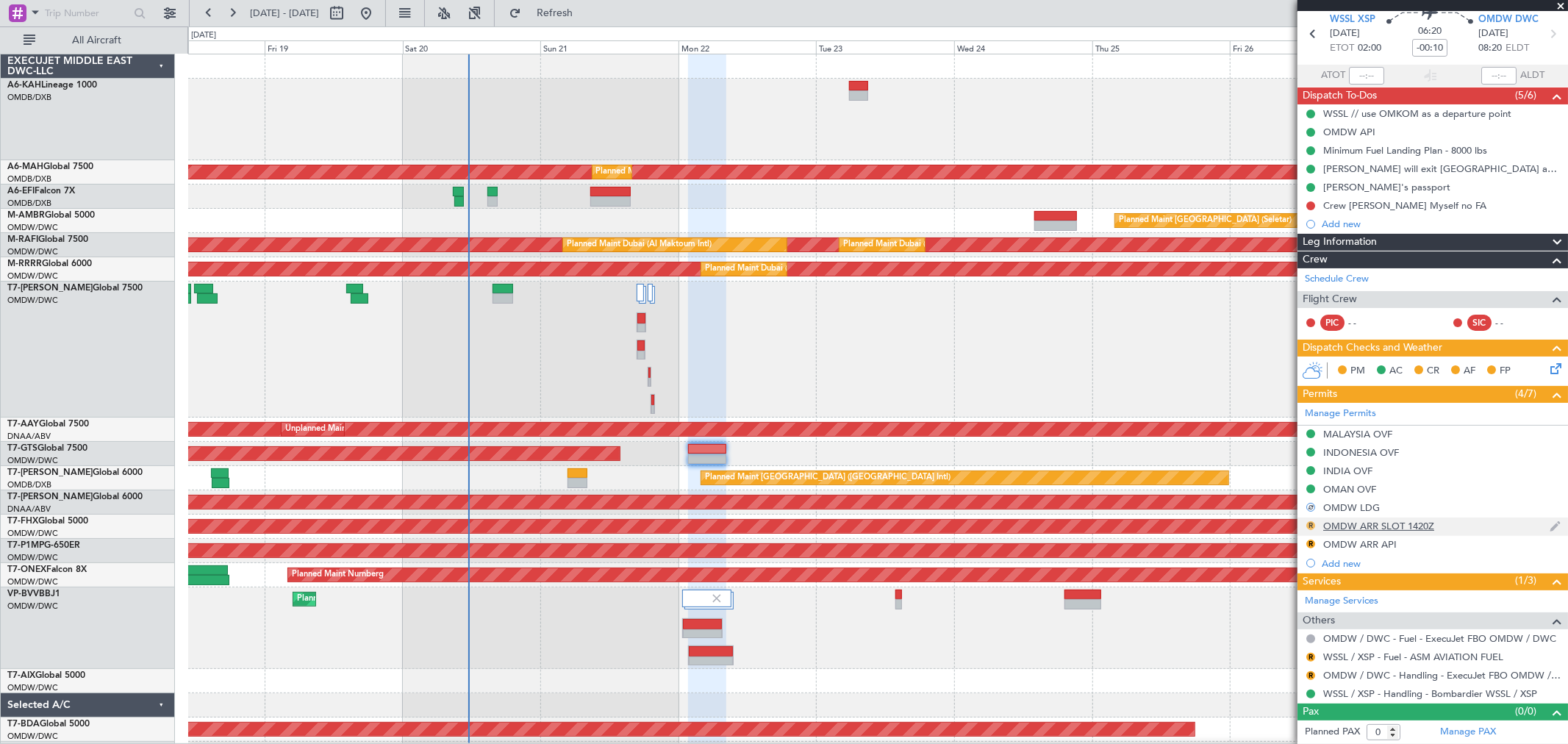
click at [1310, 525] on button "R" at bounding box center [1310, 525] width 9 height 9
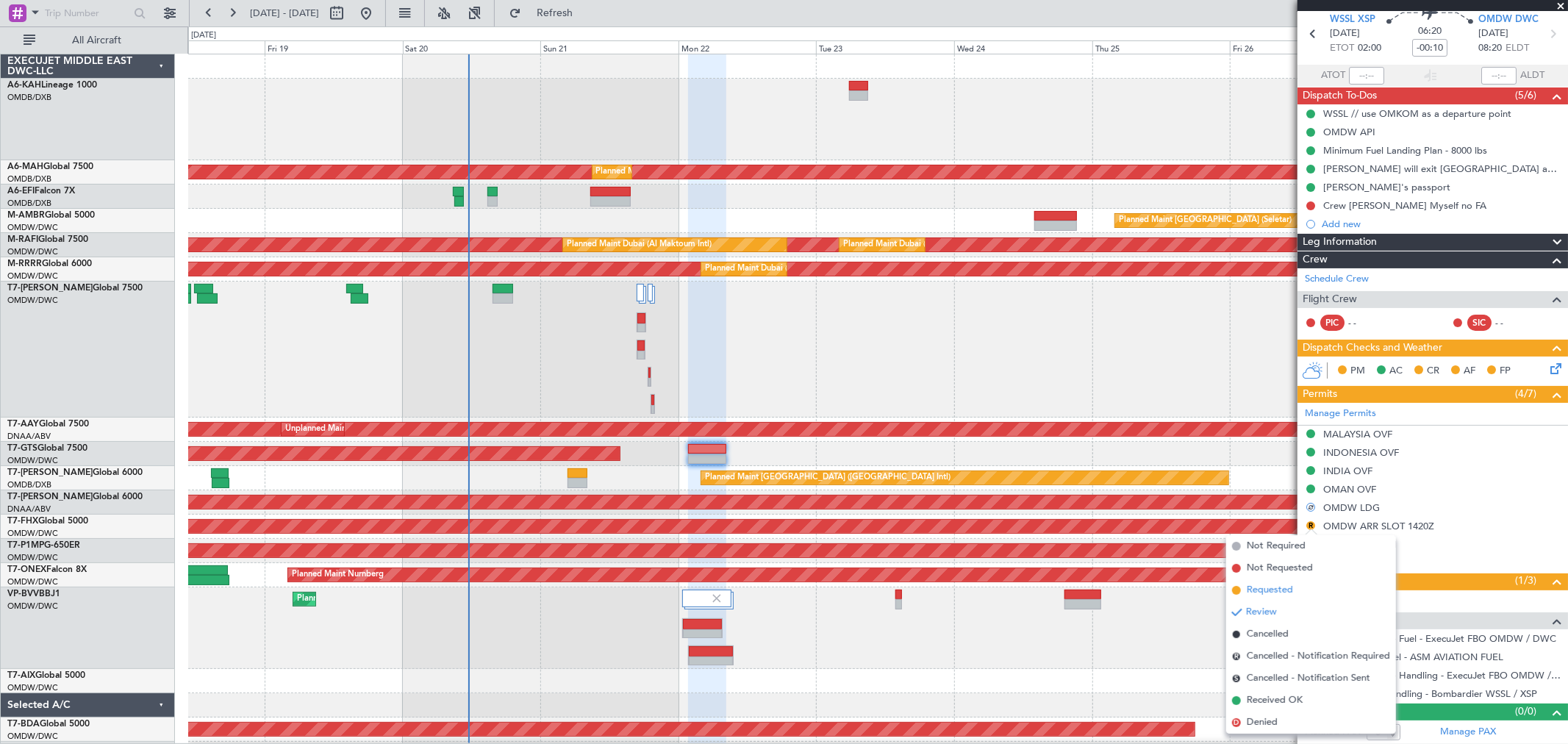
click at [1254, 591] on span "Requested" at bounding box center [1270, 590] width 46 height 15
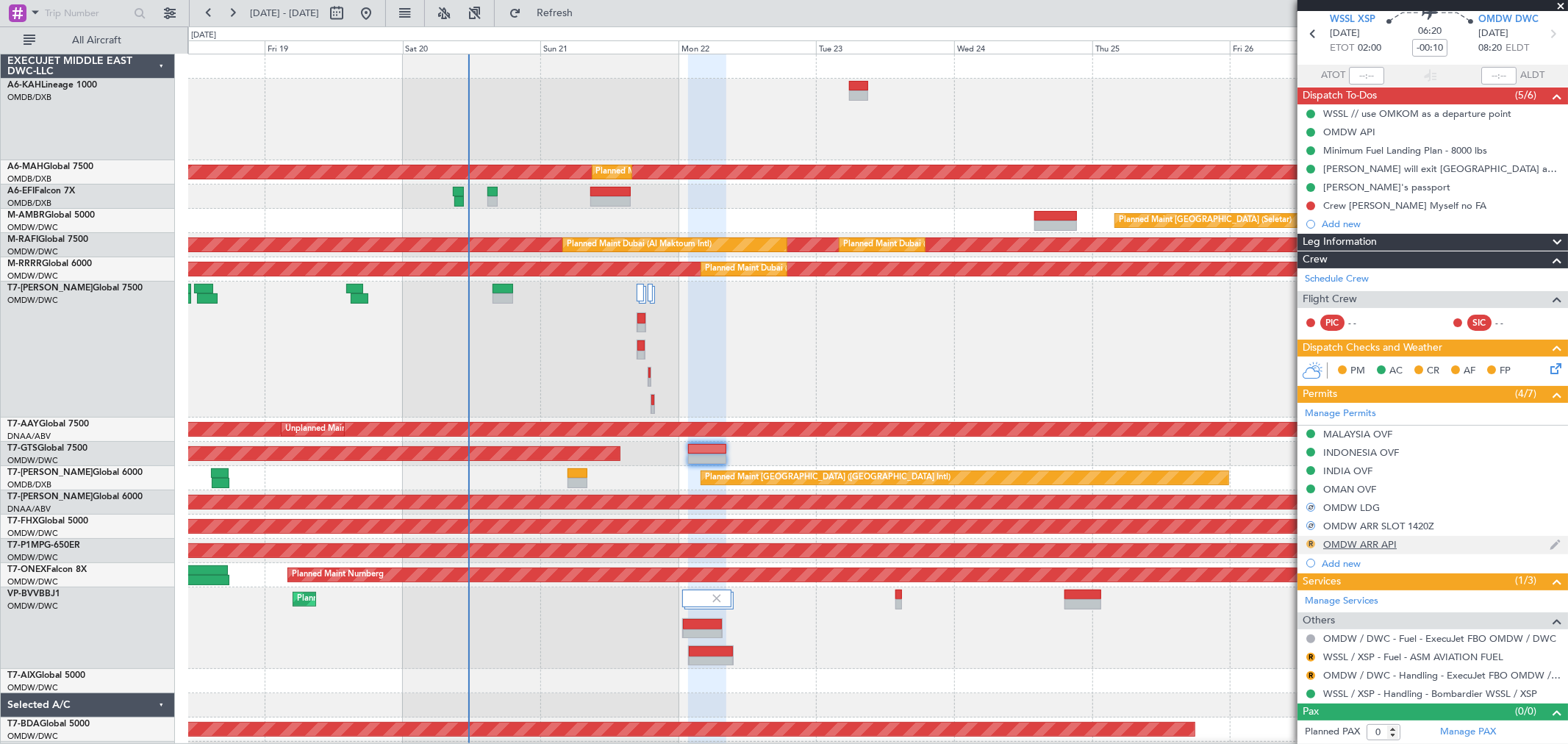
click at [1310, 544] on button "R" at bounding box center [1310, 544] width 9 height 9
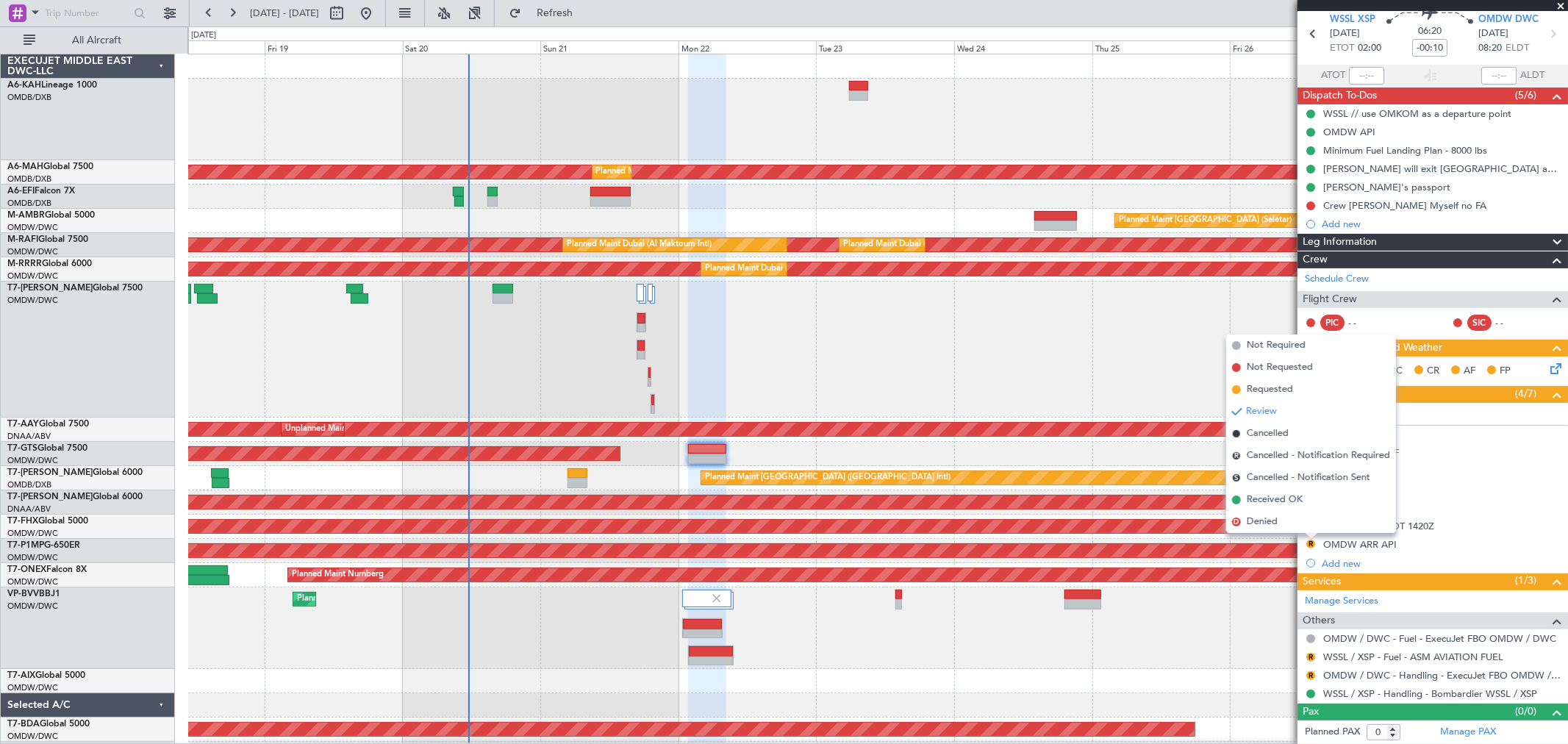
click at [1277, 391] on span "Requested" at bounding box center [1270, 389] width 46 height 15
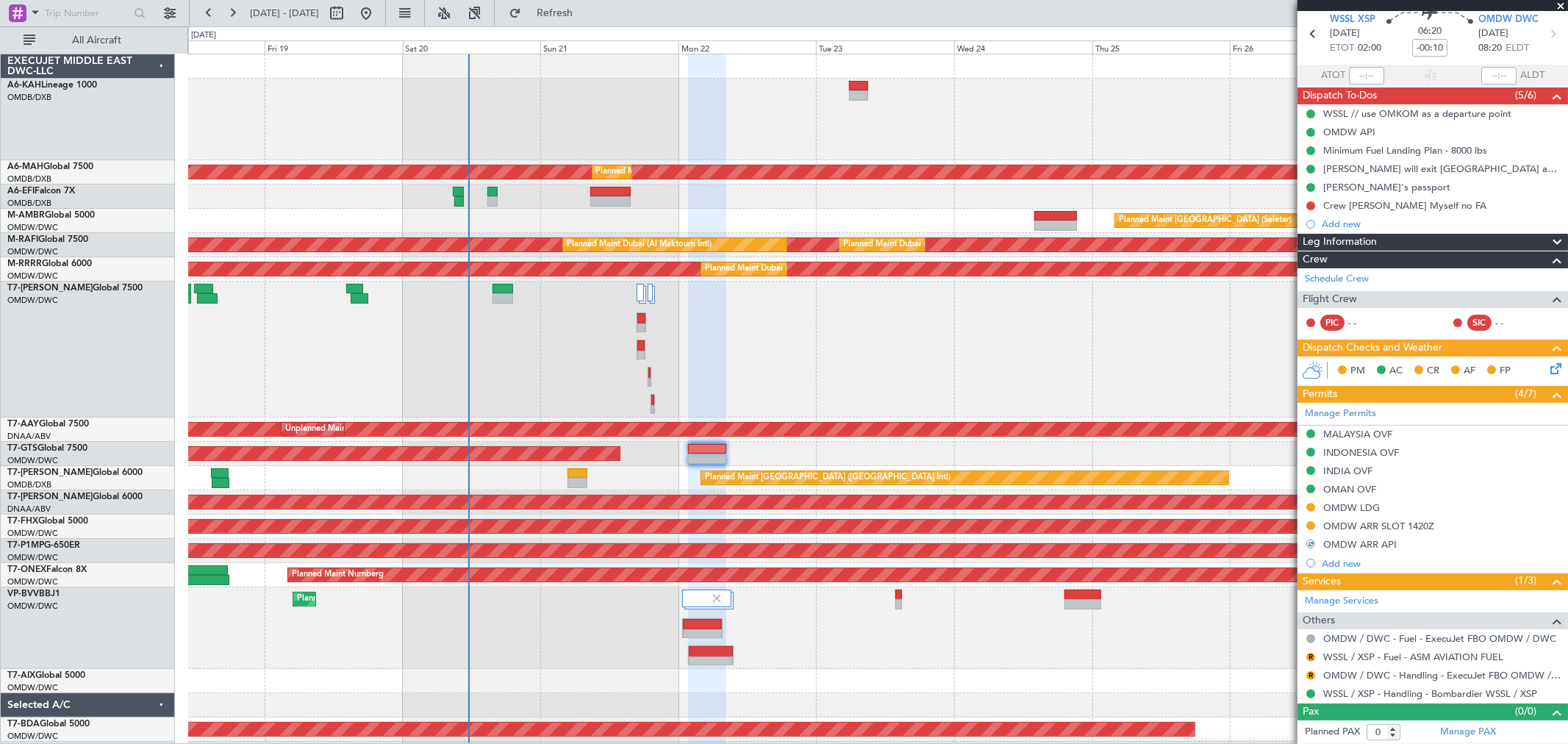
click at [1307, 669] on div "R" at bounding box center [1311, 675] width 12 height 12
click at [1310, 676] on button "R" at bounding box center [1310, 675] width 9 height 9
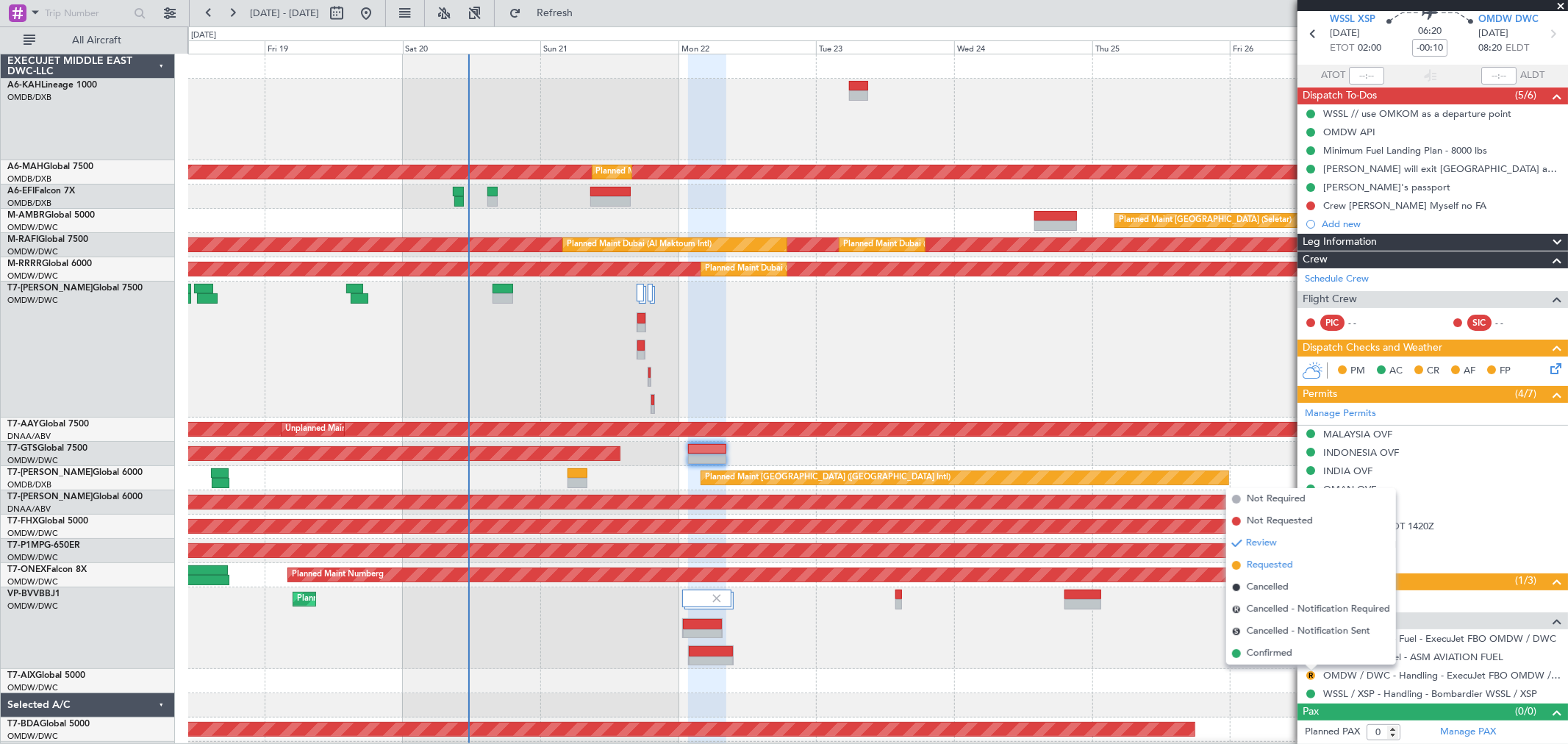
click at [1251, 555] on li "Requested" at bounding box center [1311, 566] width 170 height 22
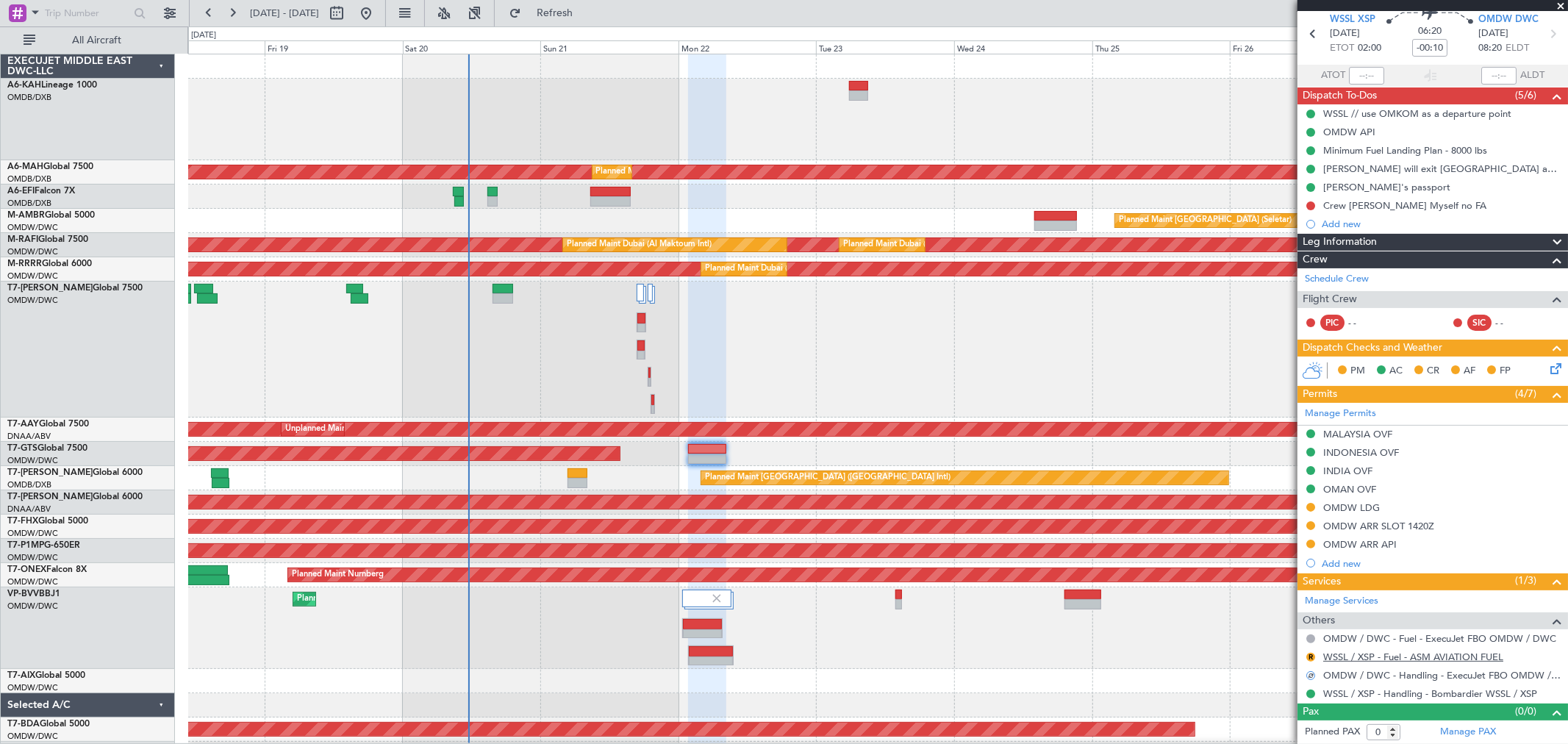
click at [1430, 658] on link "WSSL / XSP - Fuel - ASM AVIATION FUEL" at bounding box center [1413, 657] width 180 height 13
click at [586, 8] on span "Refresh" at bounding box center [555, 13] width 62 height 10
click at [1433, 201] on div "Crew [PERSON_NAME] Myself no FA" at bounding box center [1404, 205] width 163 height 13
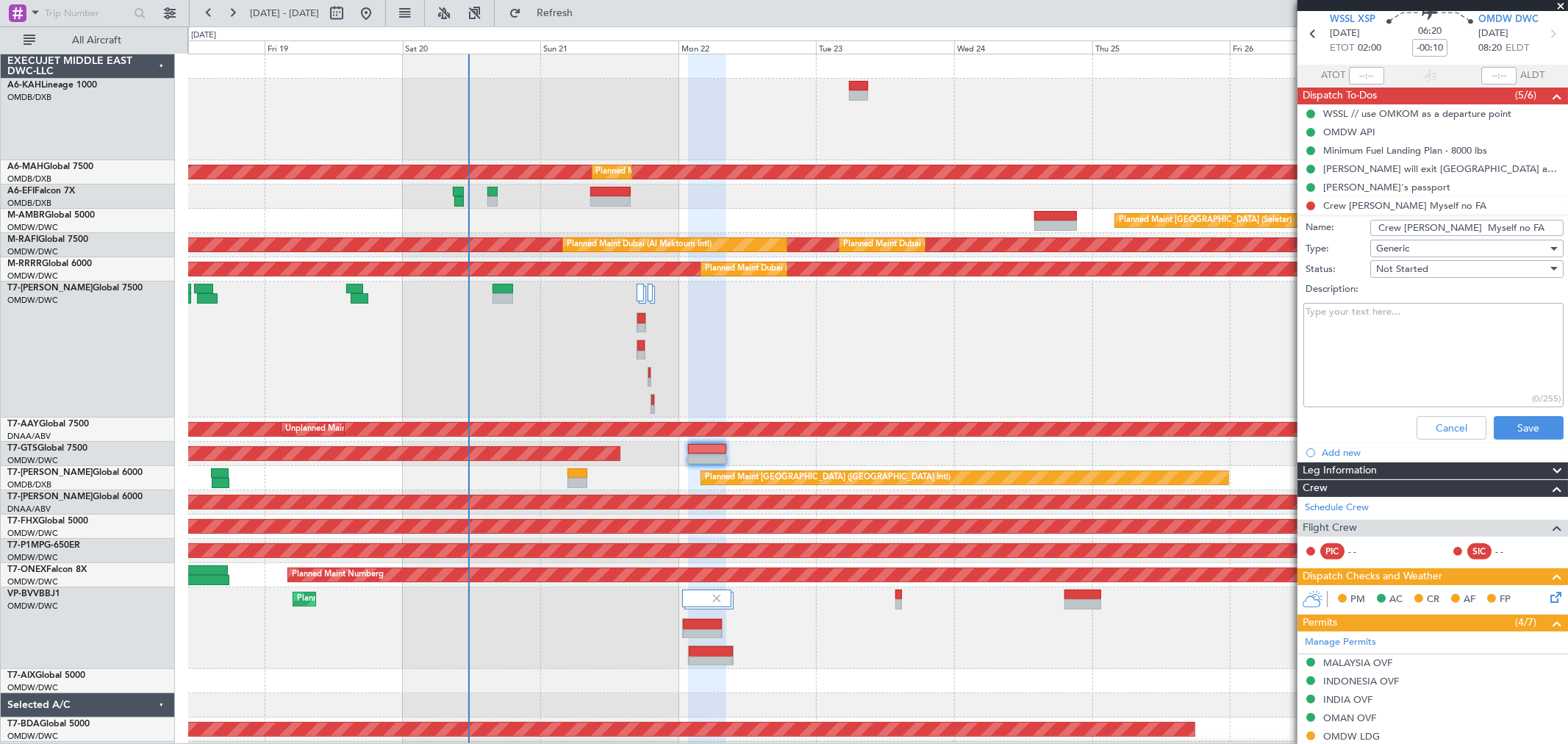
drag, startPoint x: 1480, startPoint y: 226, endPoint x: 1453, endPoint y: 224, distance: 27.1
click at [1453, 224] on input "Crew [PERSON_NAME] Myself no FA" at bounding box center [1467, 227] width 194 height 16
type input "Crew [PERSON_NAME] no FA"
click at [1511, 423] on button "Save" at bounding box center [1528, 427] width 69 height 23
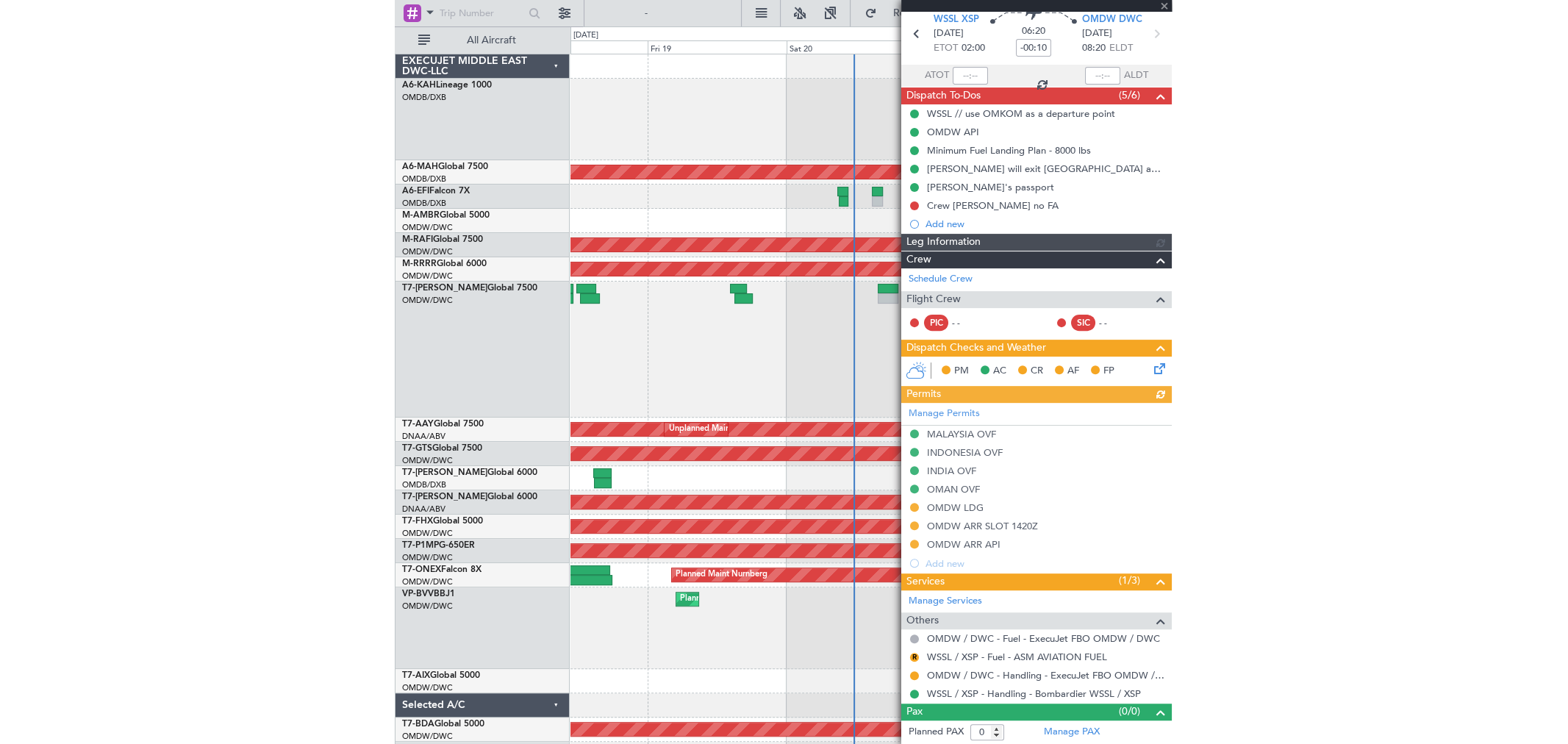
scroll to position [0, 0]
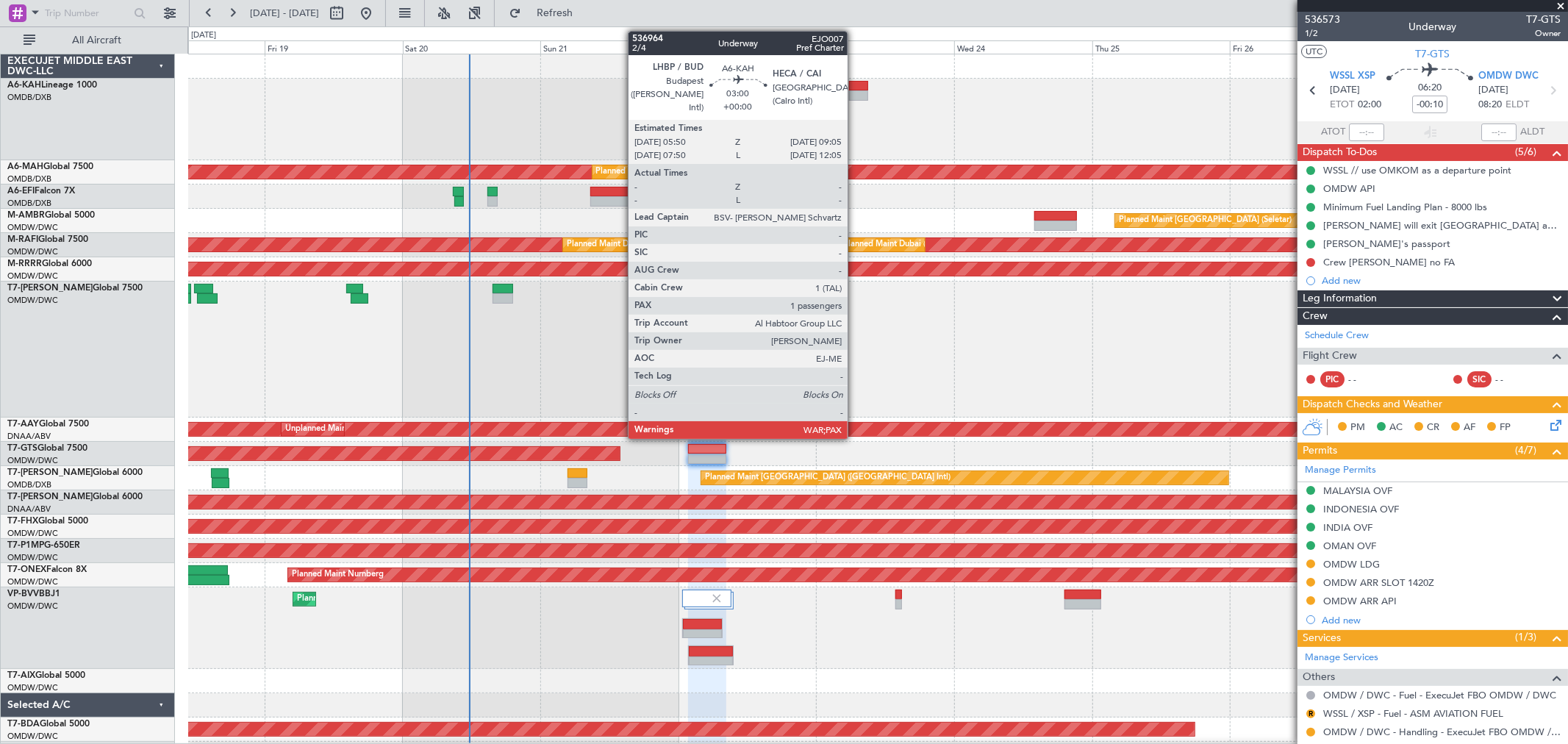
click at [855, 82] on div at bounding box center [859, 86] width 19 height 10
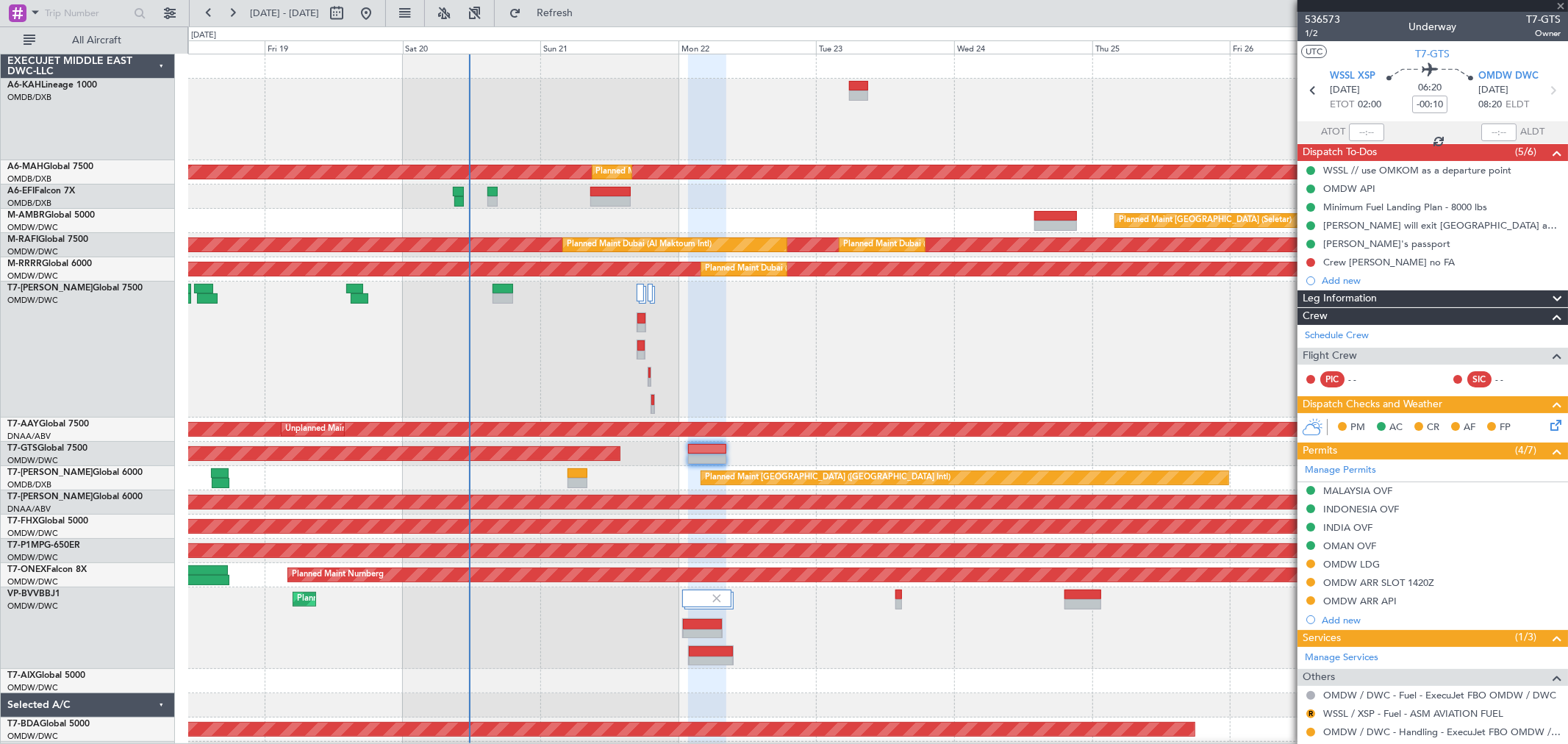
type input "13"
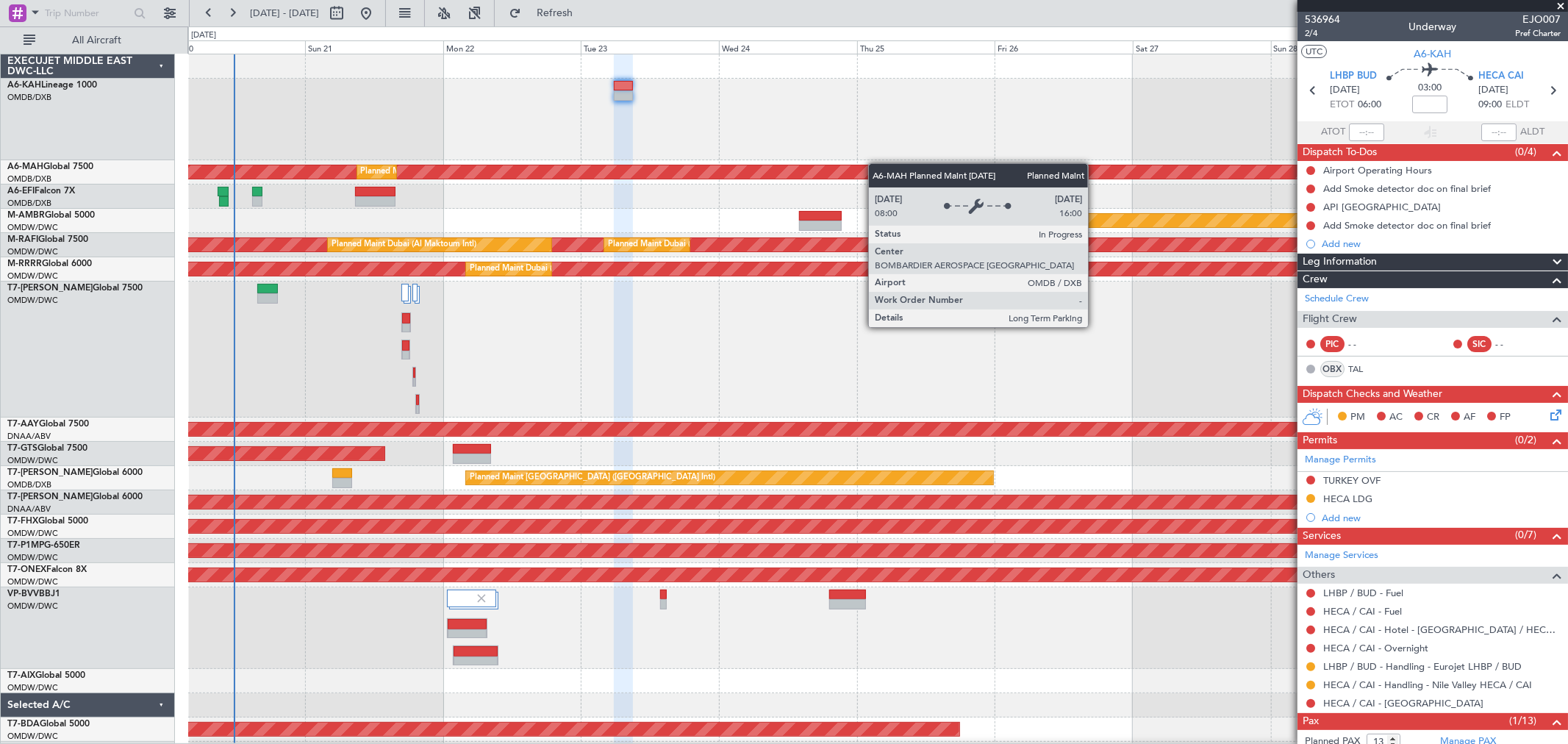
click at [831, 164] on div "Planned Maint [GEOGRAPHIC_DATA] ([GEOGRAPHIC_DATA] Intl) Planned Maint [GEOGRAP…" at bounding box center [877, 446] width 1379 height 784
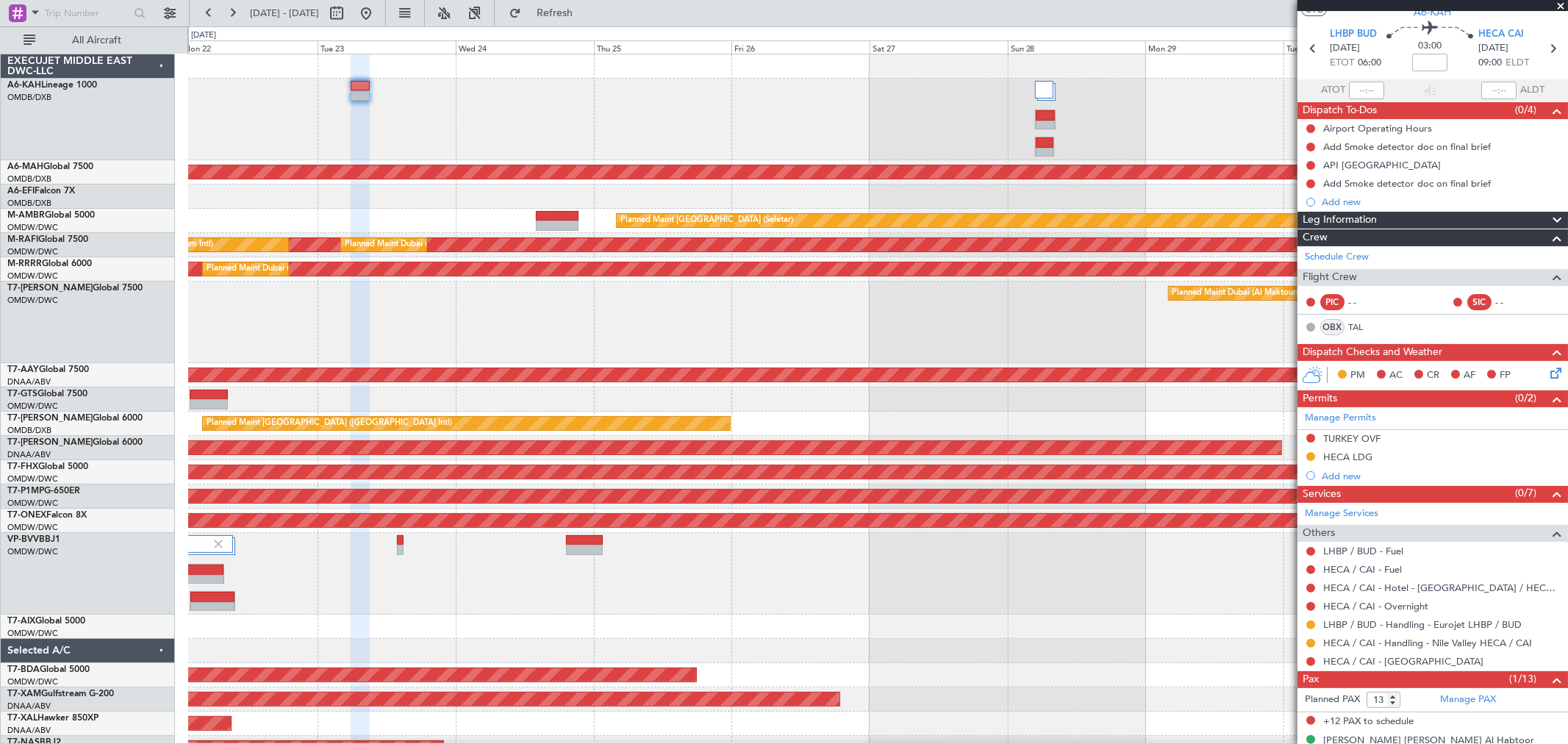
scroll to position [62, 0]
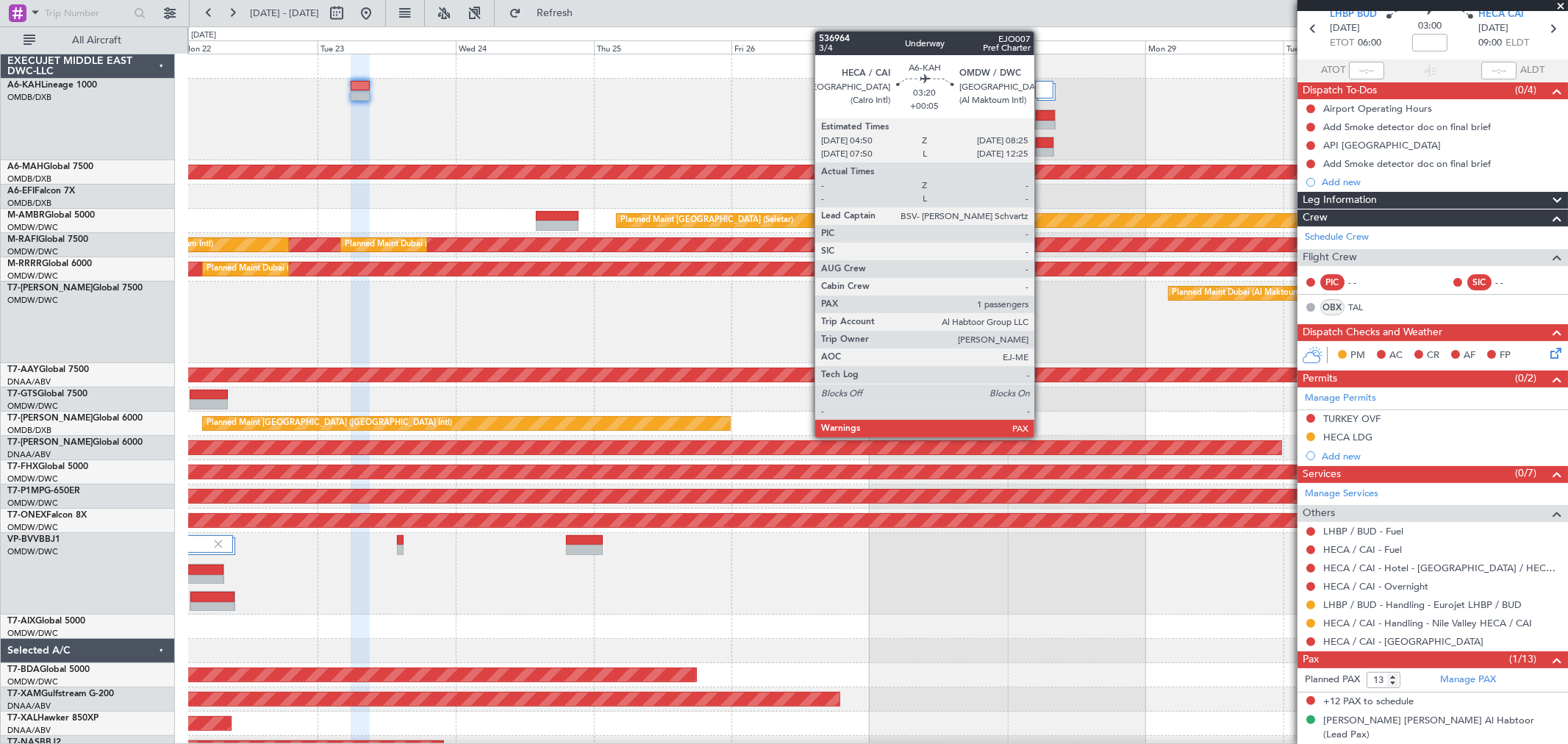
click at [1041, 121] on div at bounding box center [1045, 126] width 20 height 10
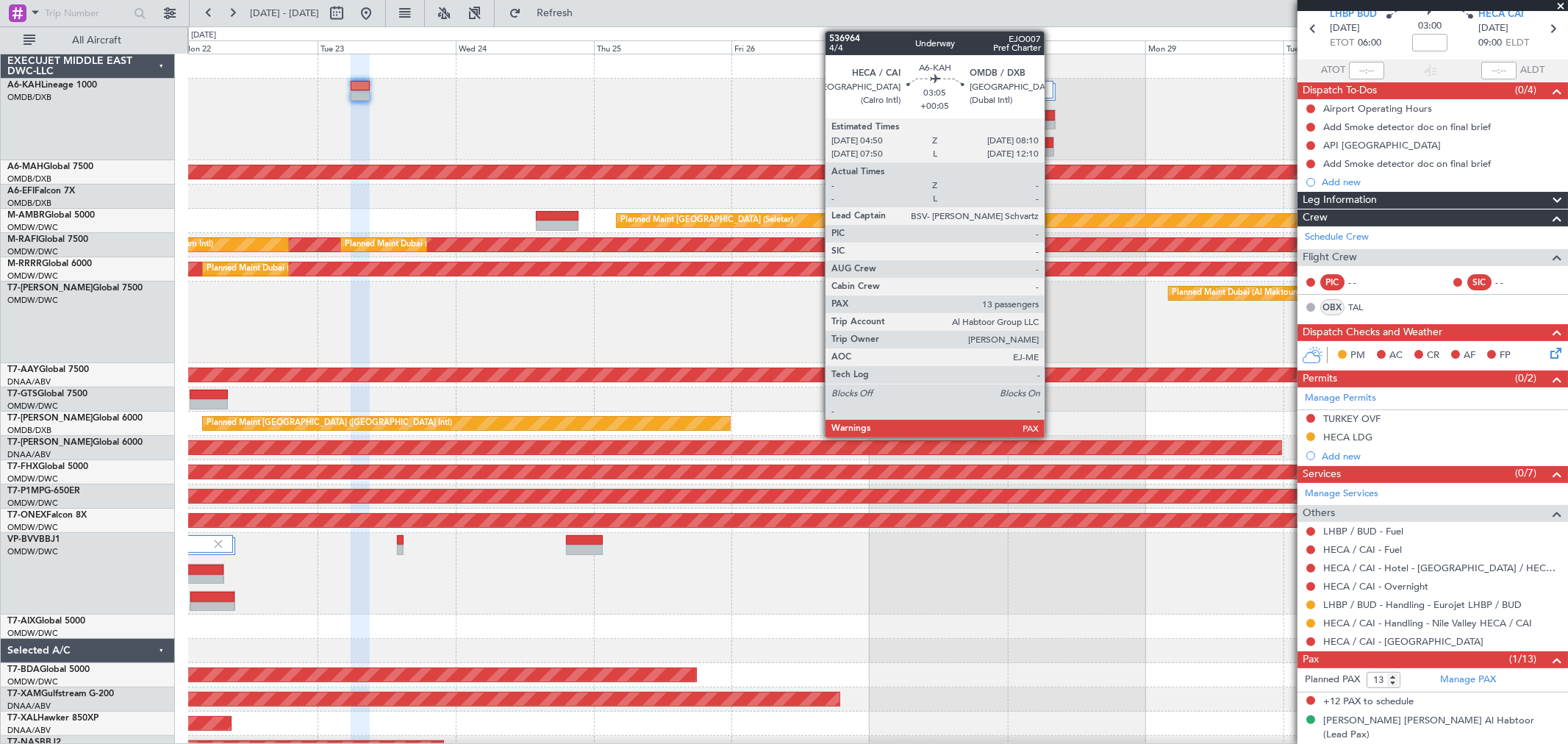
click at [1051, 151] on div at bounding box center [1044, 153] width 18 height 10
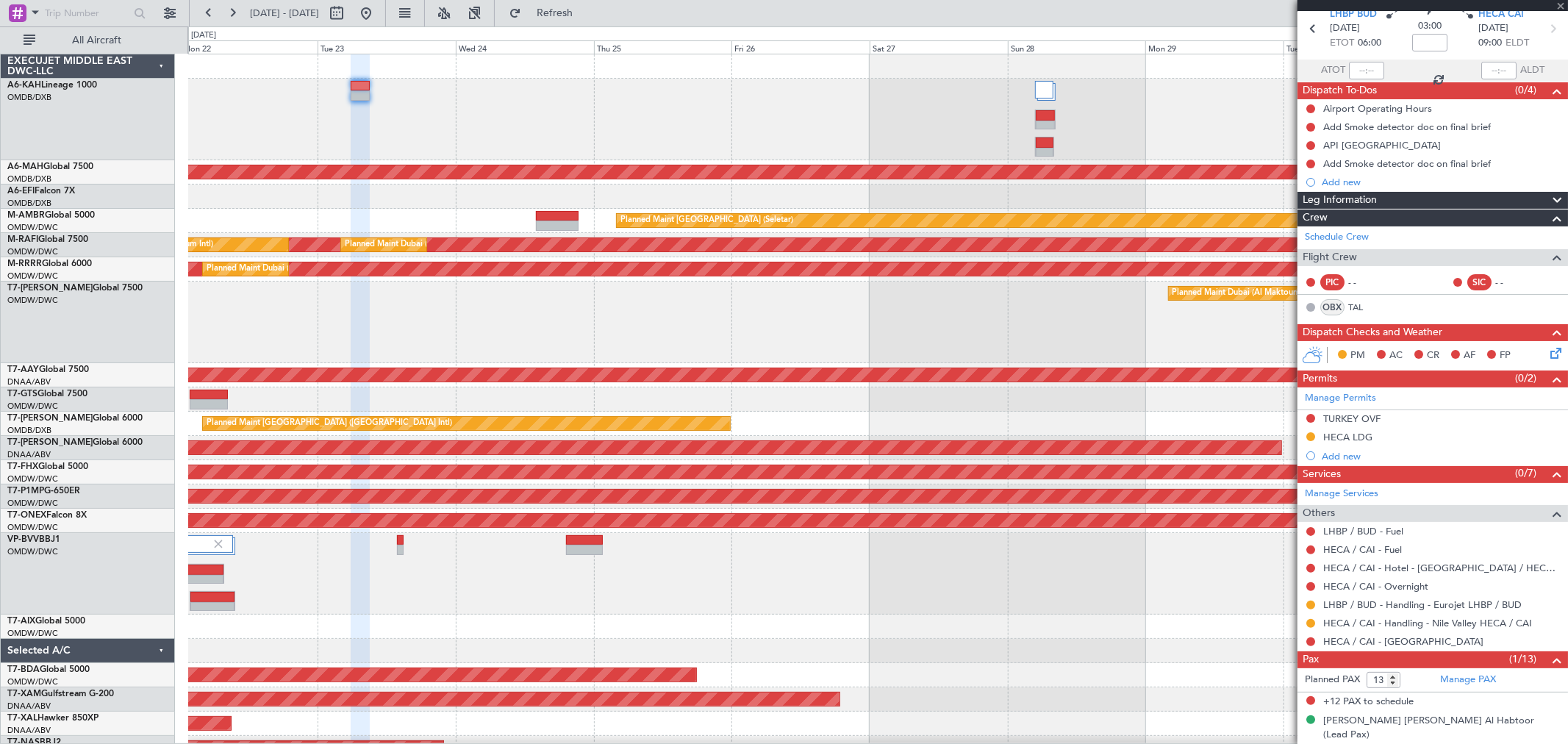
type input "+00:05"
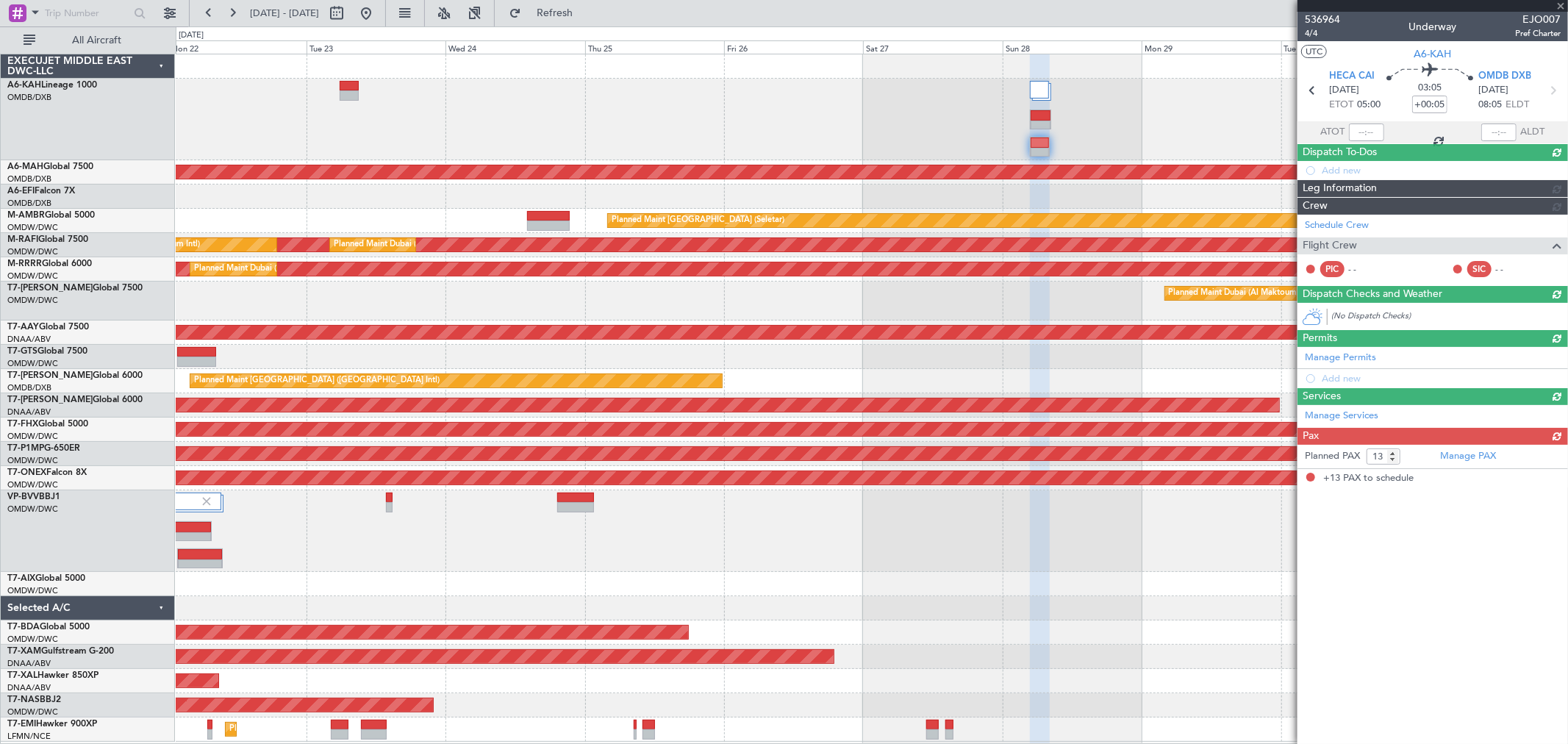
scroll to position [0, 0]
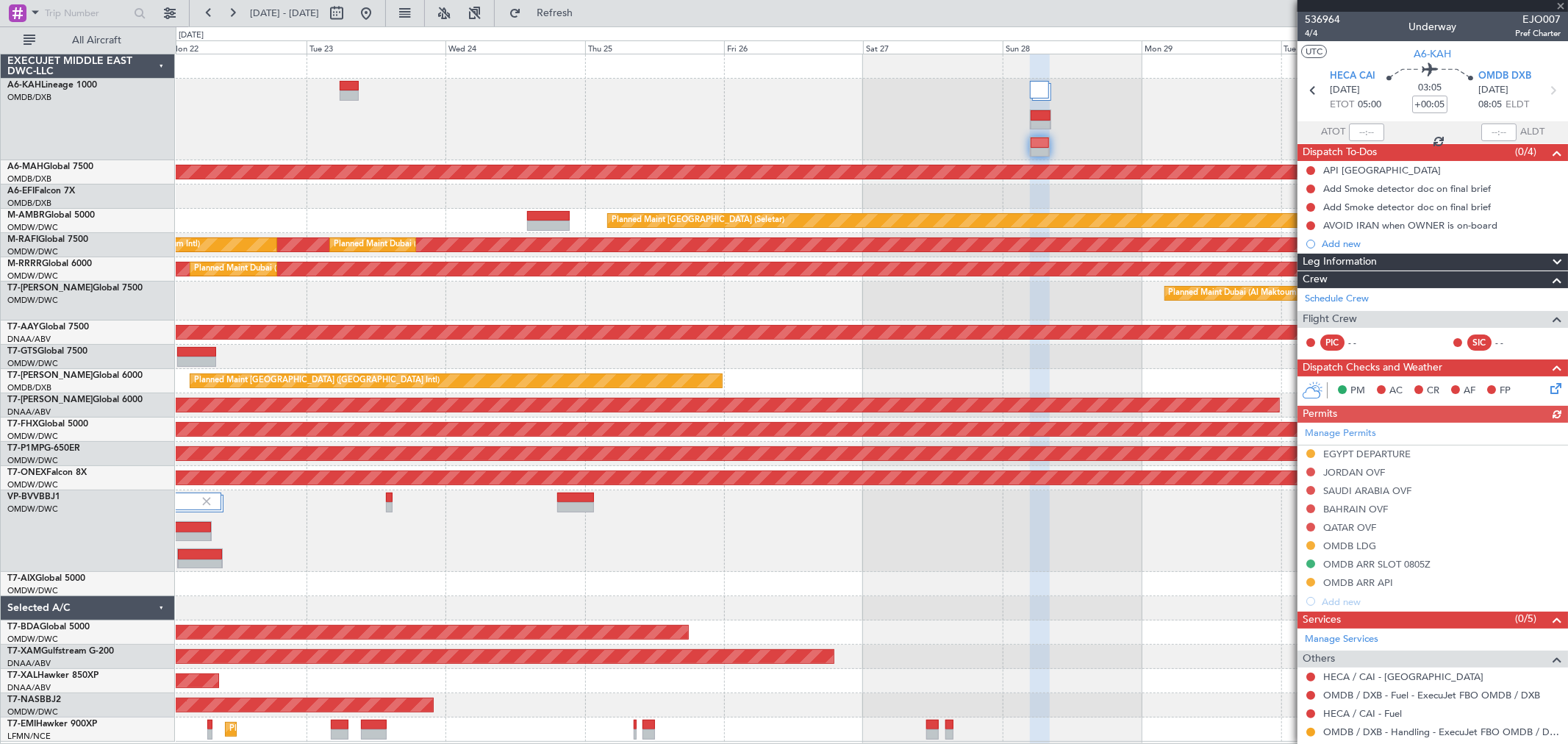
click at [1559, 8] on div at bounding box center [1433, 6] width 271 height 12
click at [1562, 3] on span at bounding box center [1559, 6] width 15 height 13
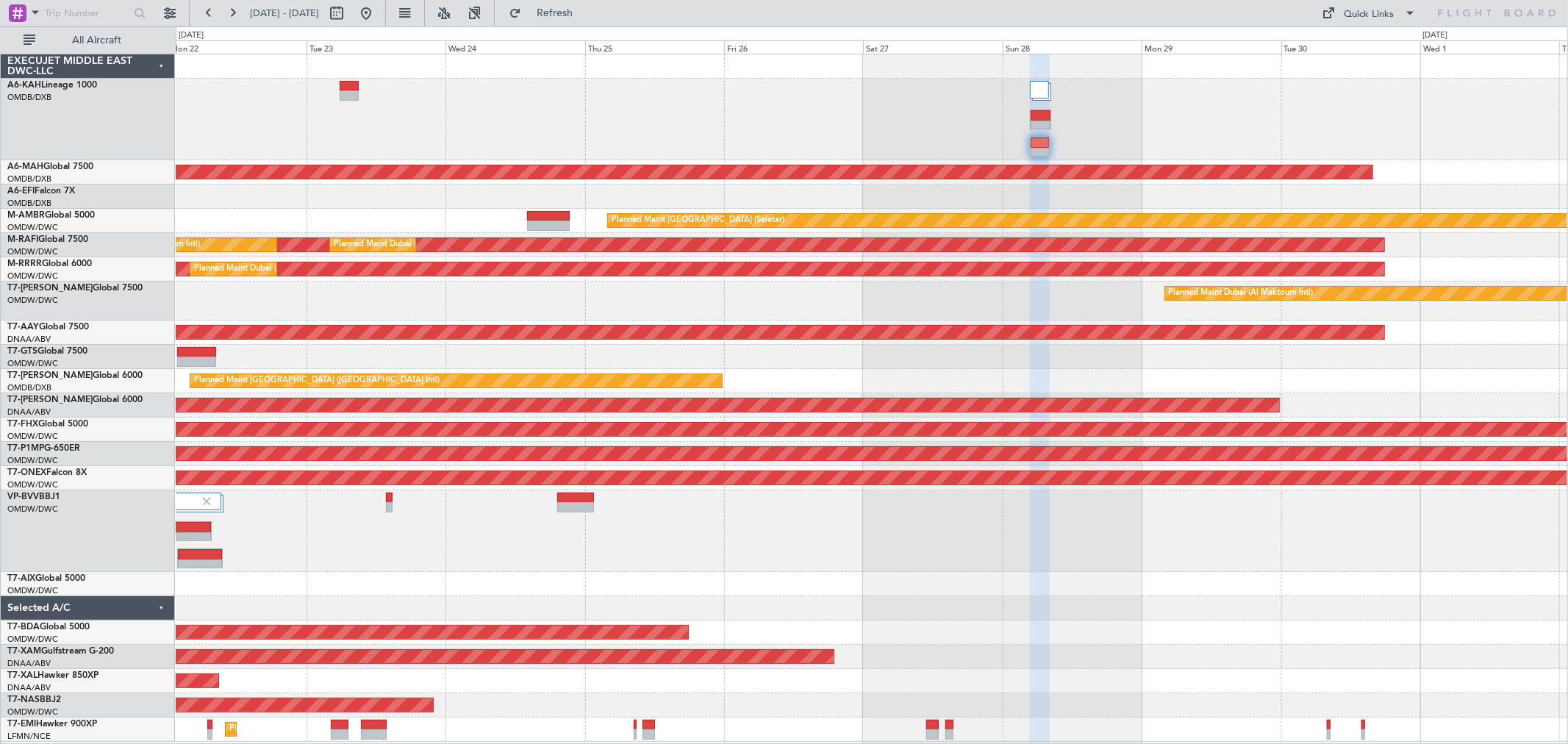
type input "0"
click at [378, 13] on button at bounding box center [365, 13] width 23 height 23
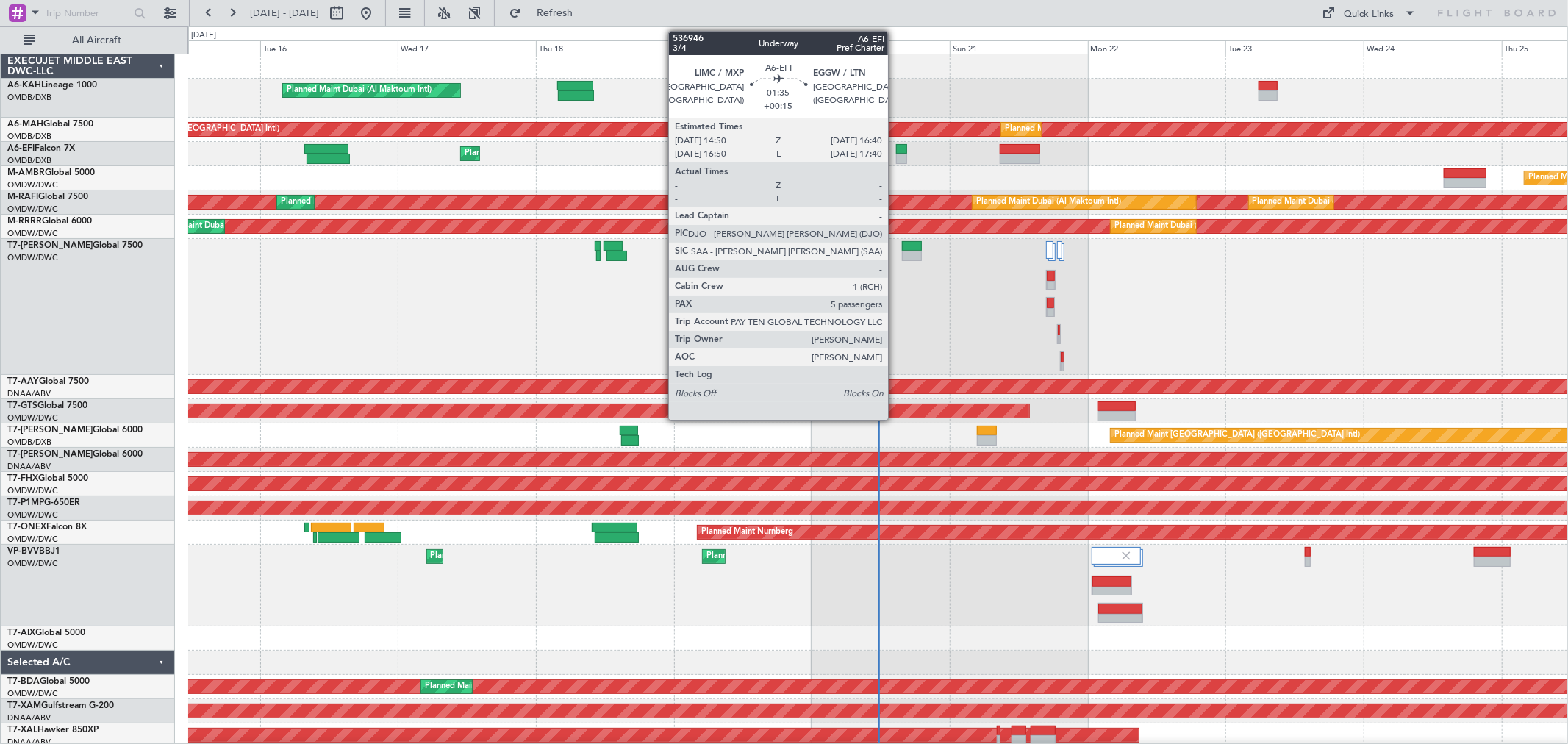
click at [896, 151] on div at bounding box center [901, 149] width 11 height 10
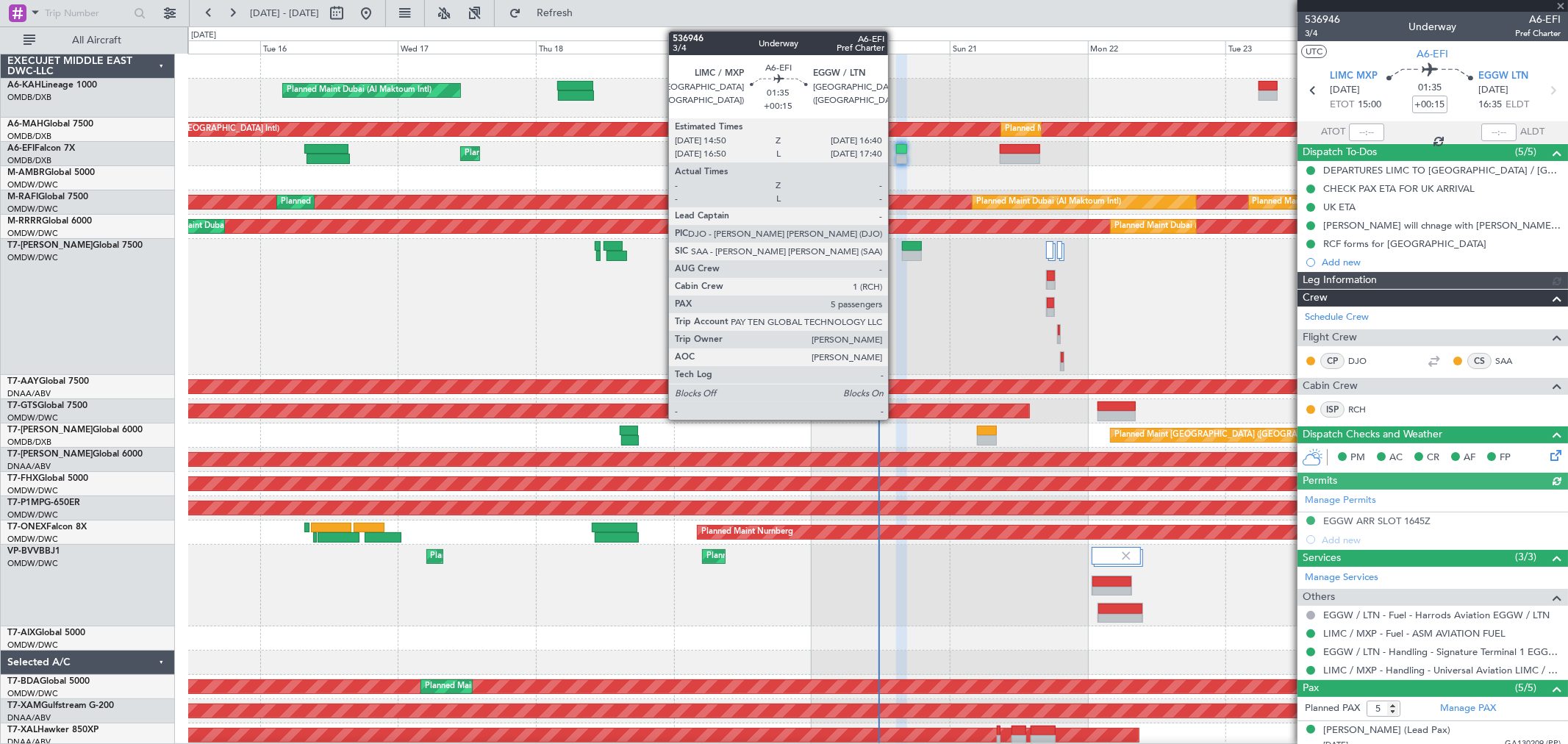
type input "[PERSON_NAME] ([PERSON_NAME])"
type input "7329"
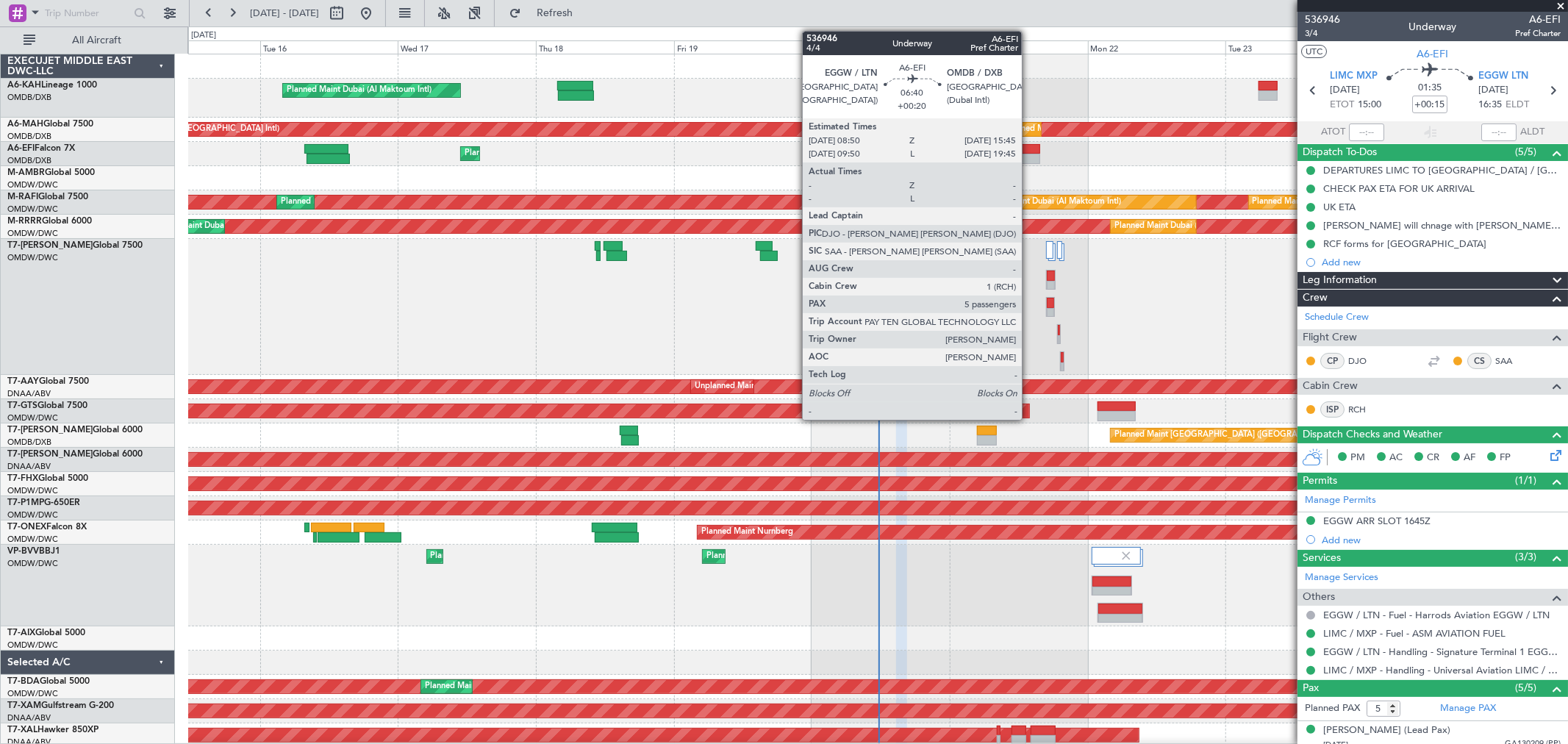
click at [1029, 147] on div at bounding box center [1020, 149] width 40 height 10
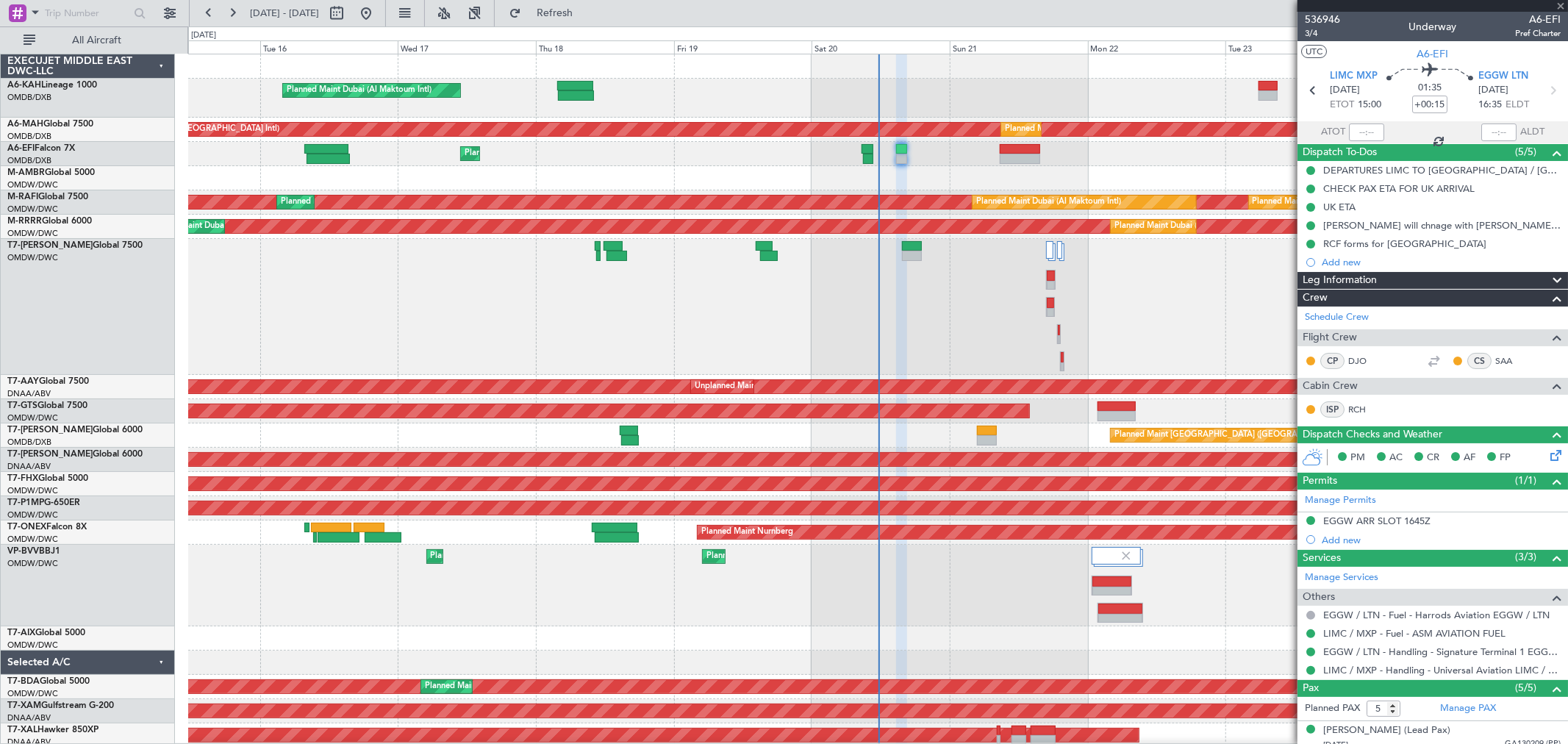
type input "+00:20"
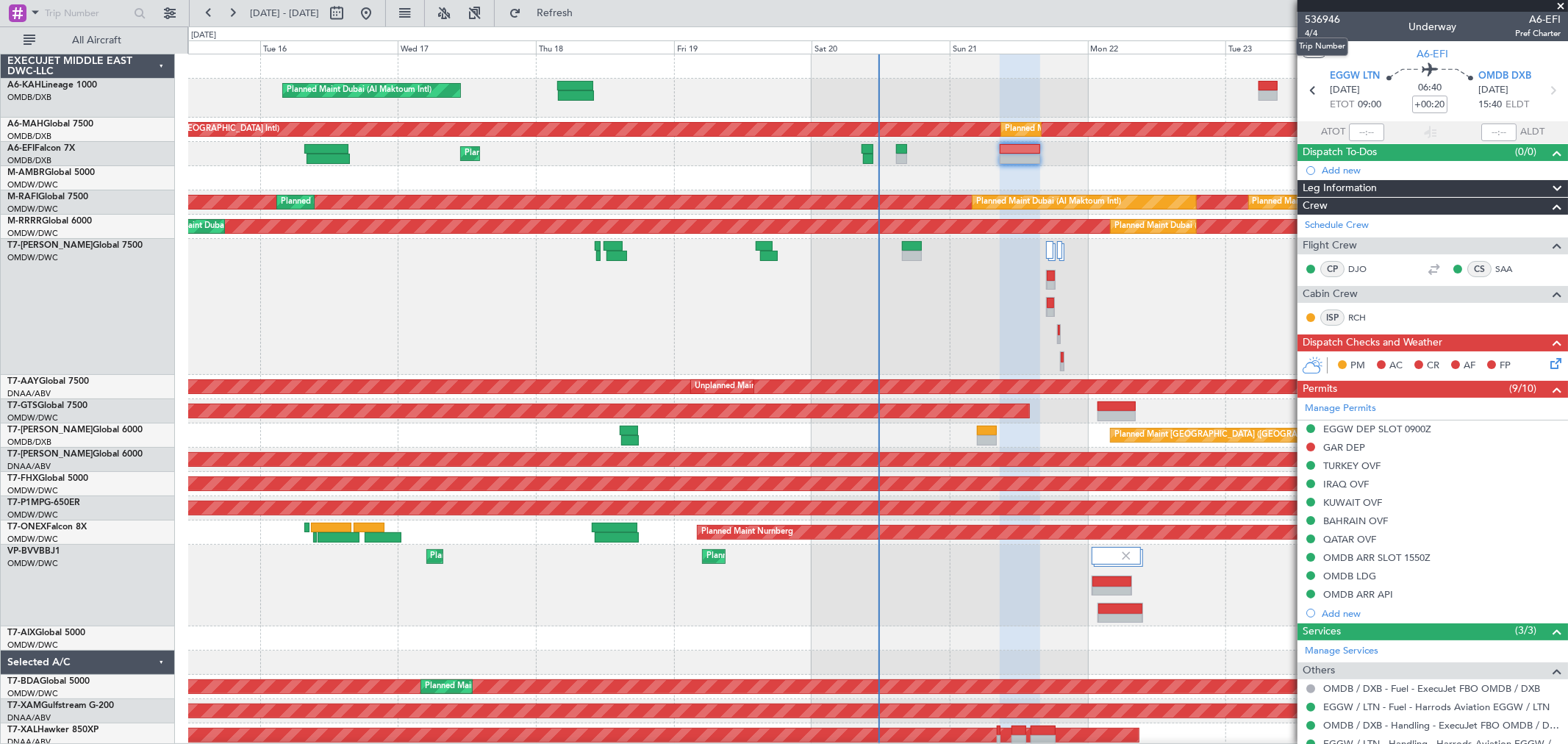
click at [1314, 31] on mat-tooltip-component "Trip Number" at bounding box center [1321, 46] width 73 height 39
drag, startPoint x: 1556, startPoint y: 2, endPoint x: 1505, endPoint y: 19, distance: 53.8
click at [1556, 1] on span at bounding box center [1559, 6] width 15 height 13
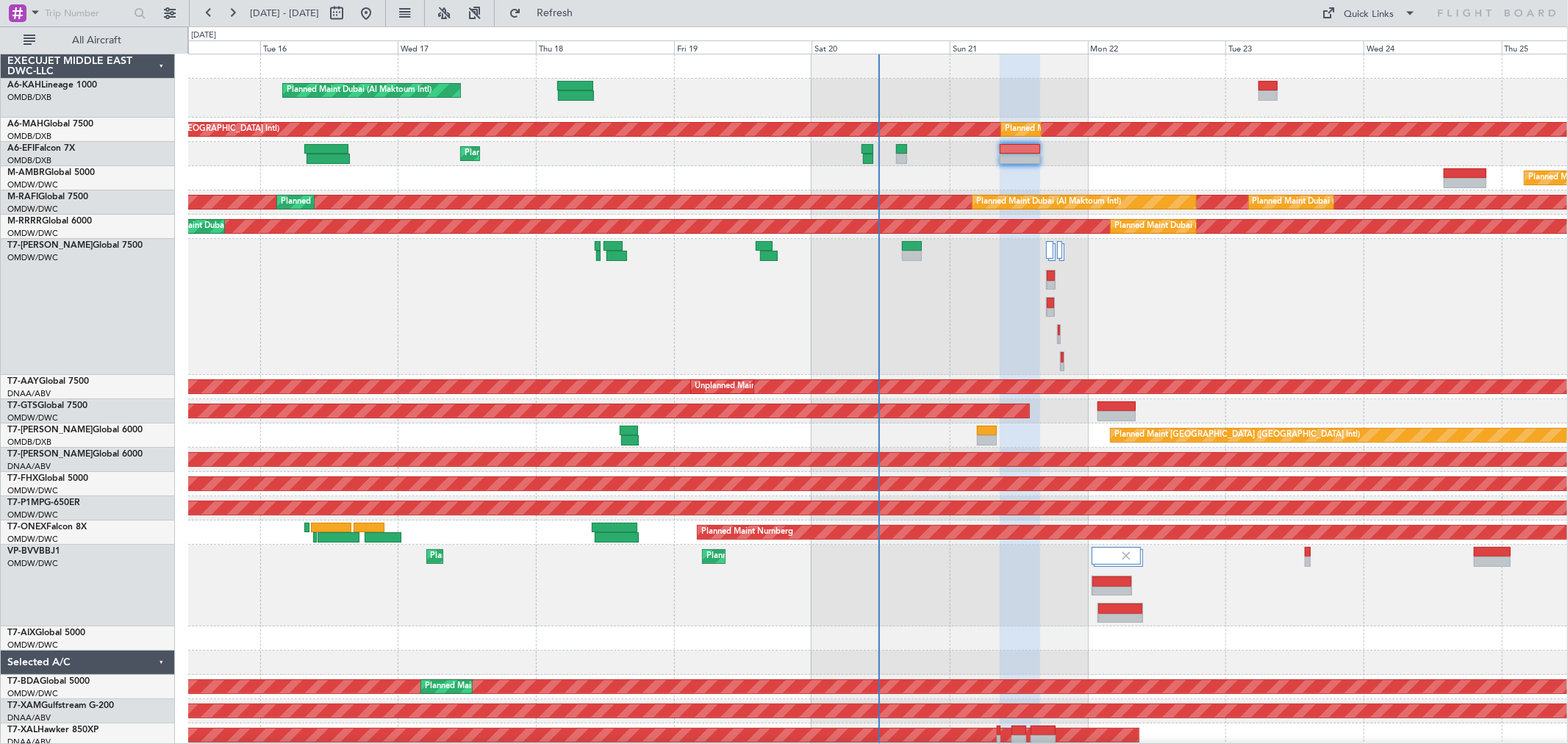
type input "0"
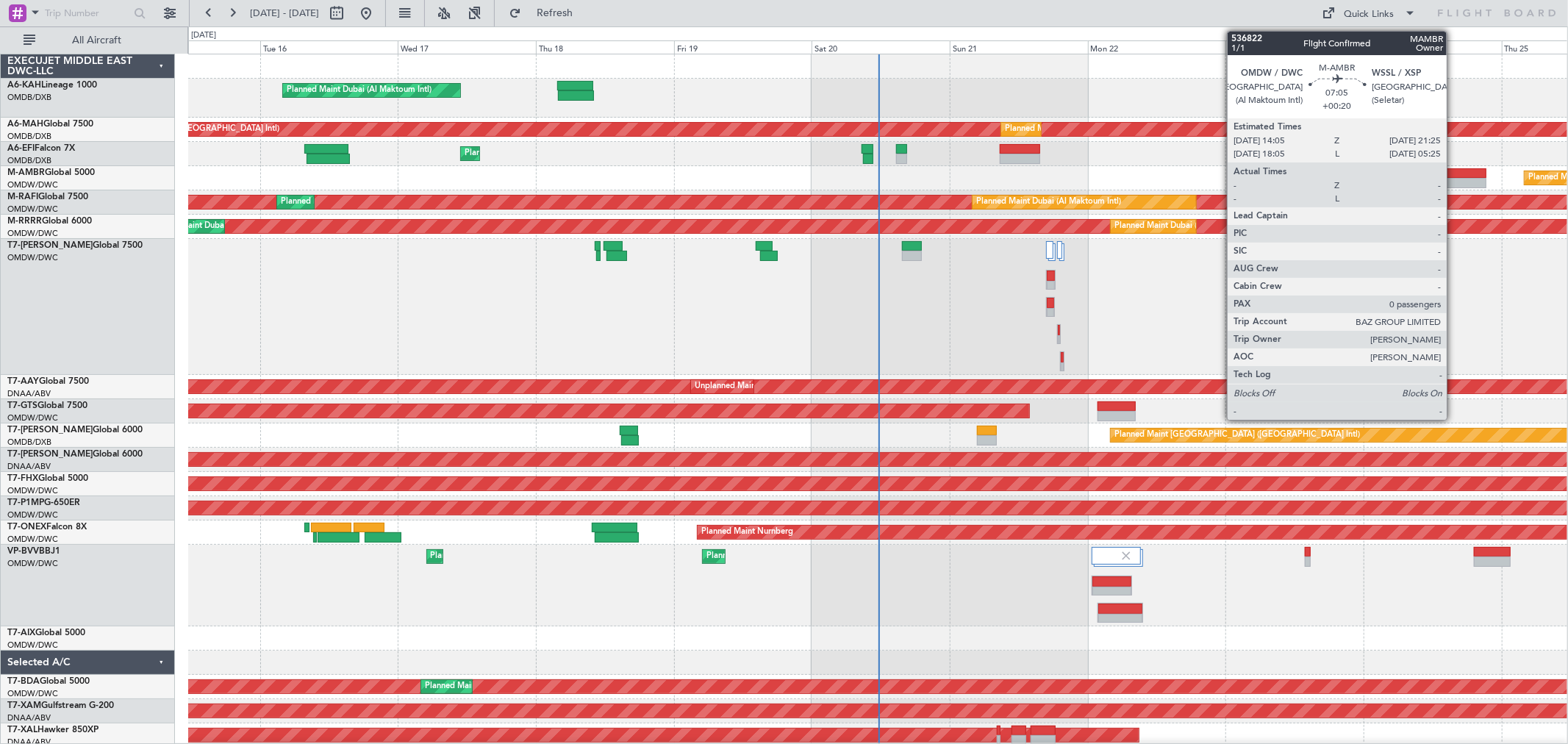
click at [1454, 180] on div at bounding box center [1465, 183] width 43 height 10
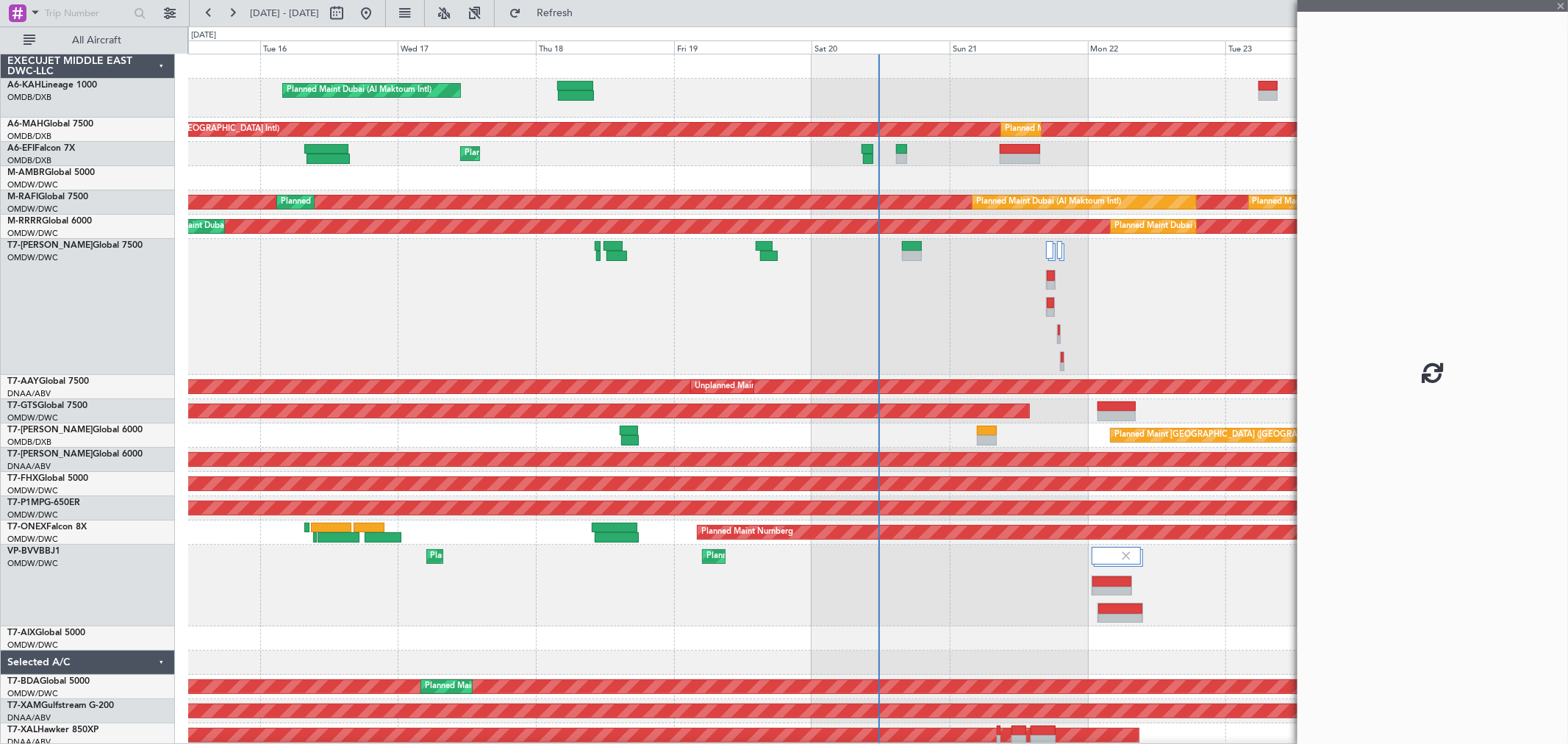
click at [1326, 178] on div at bounding box center [1433, 372] width 271 height 744
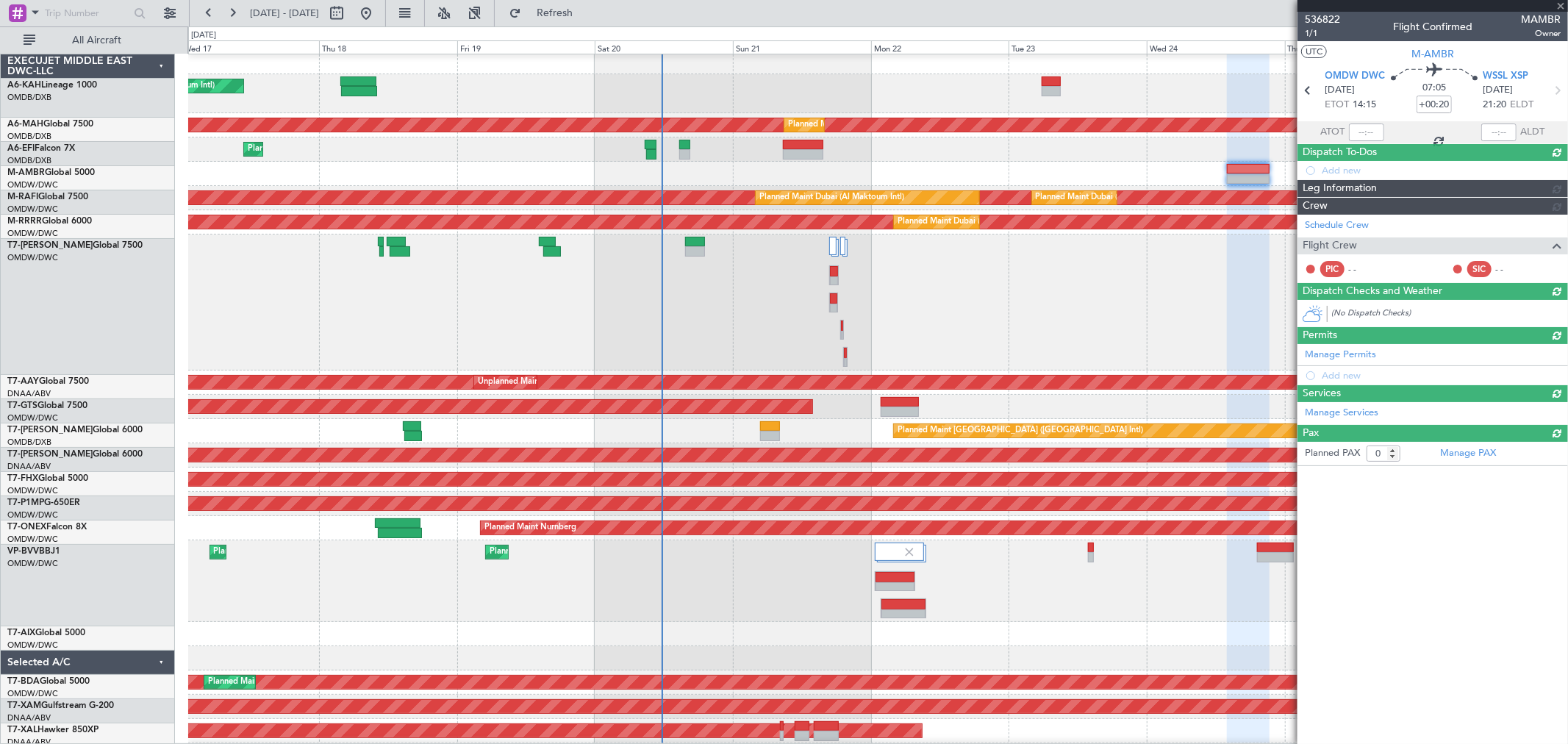
scroll to position [4, 0]
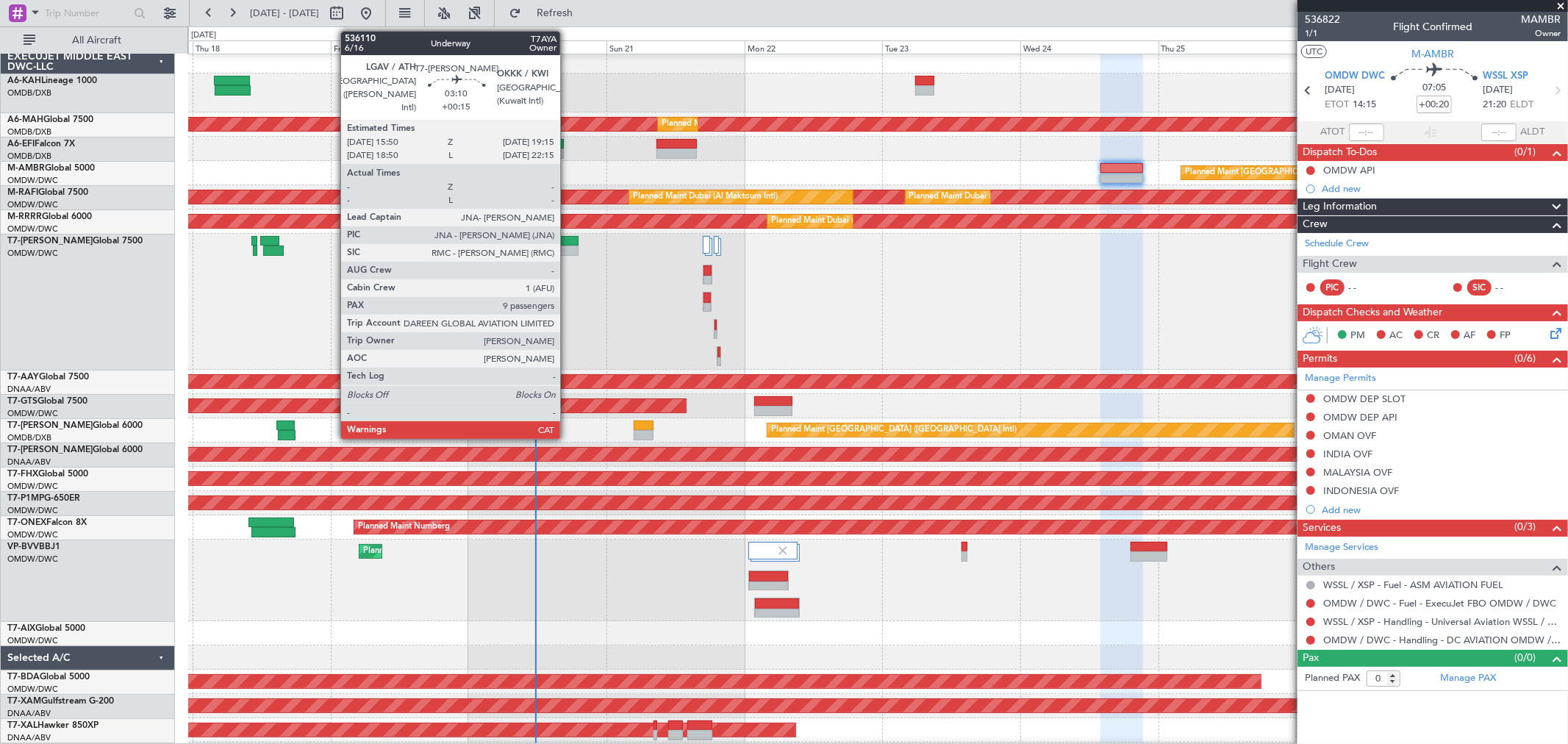
click at [567, 243] on div at bounding box center [568, 241] width 20 height 10
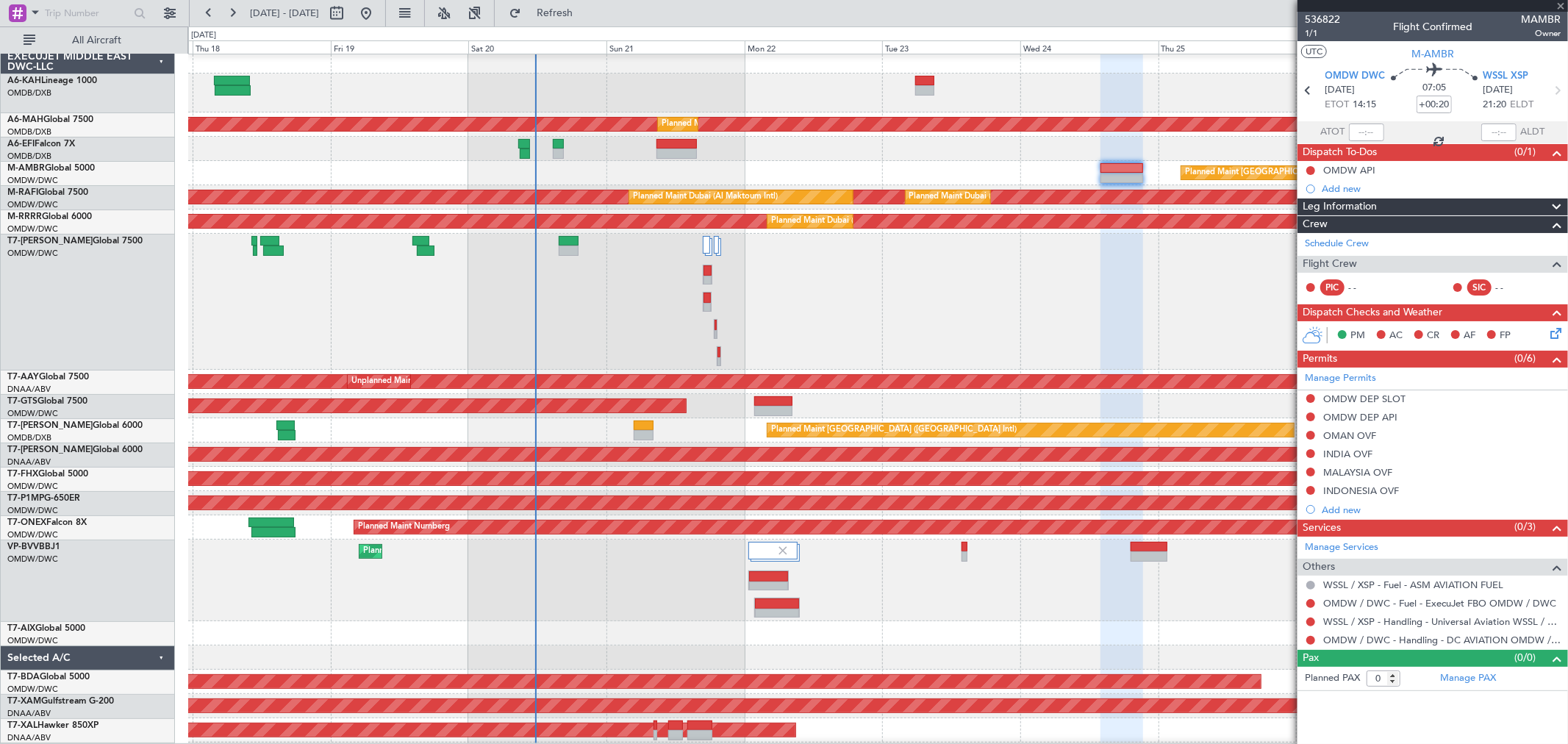
type input "+00:15"
type input "9"
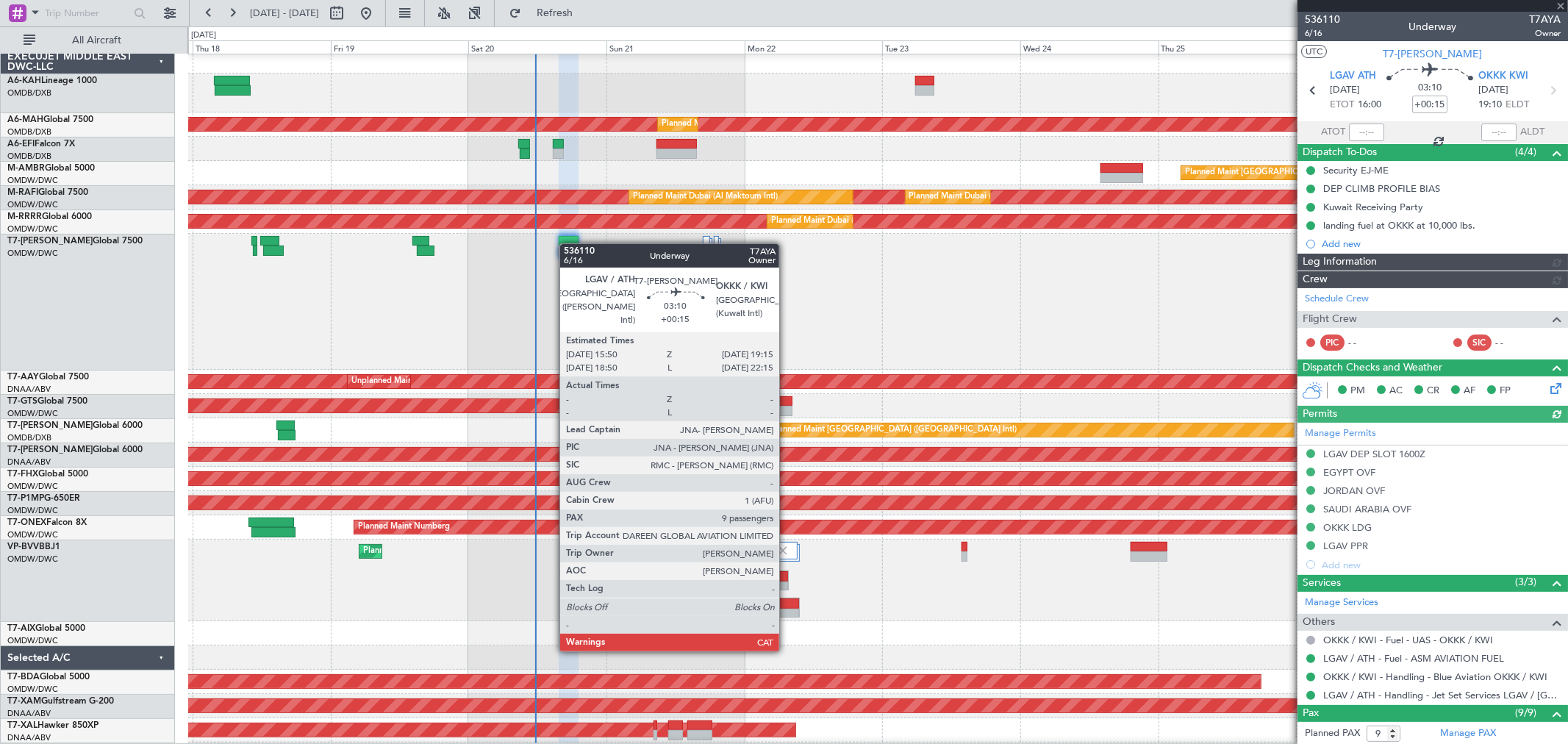
type input "[PERSON_NAME] ([PERSON_NAME])"
type input "7307"
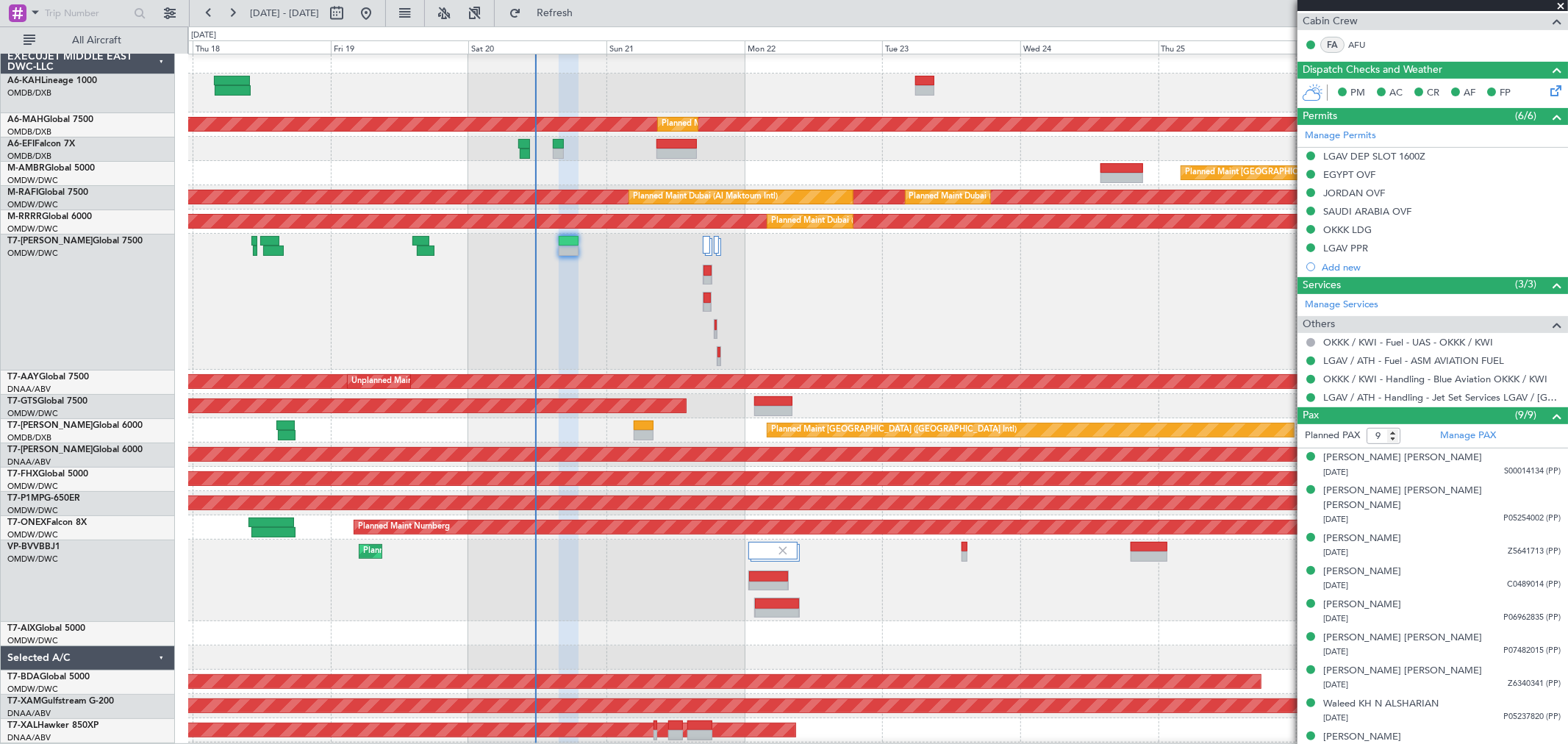
scroll to position [348, 0]
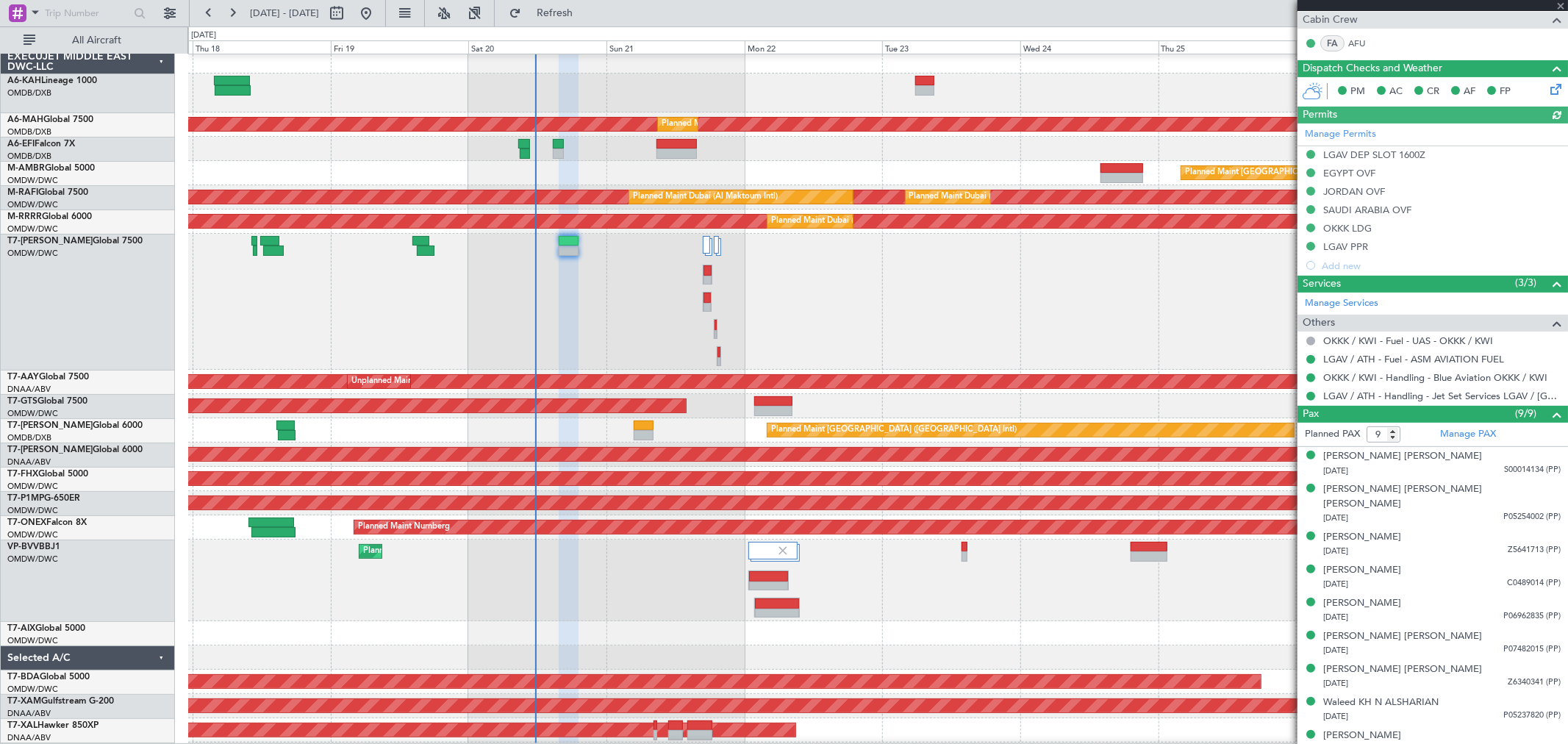
type input "[PERSON_NAME] ([PERSON_NAME])"
type input "7307"
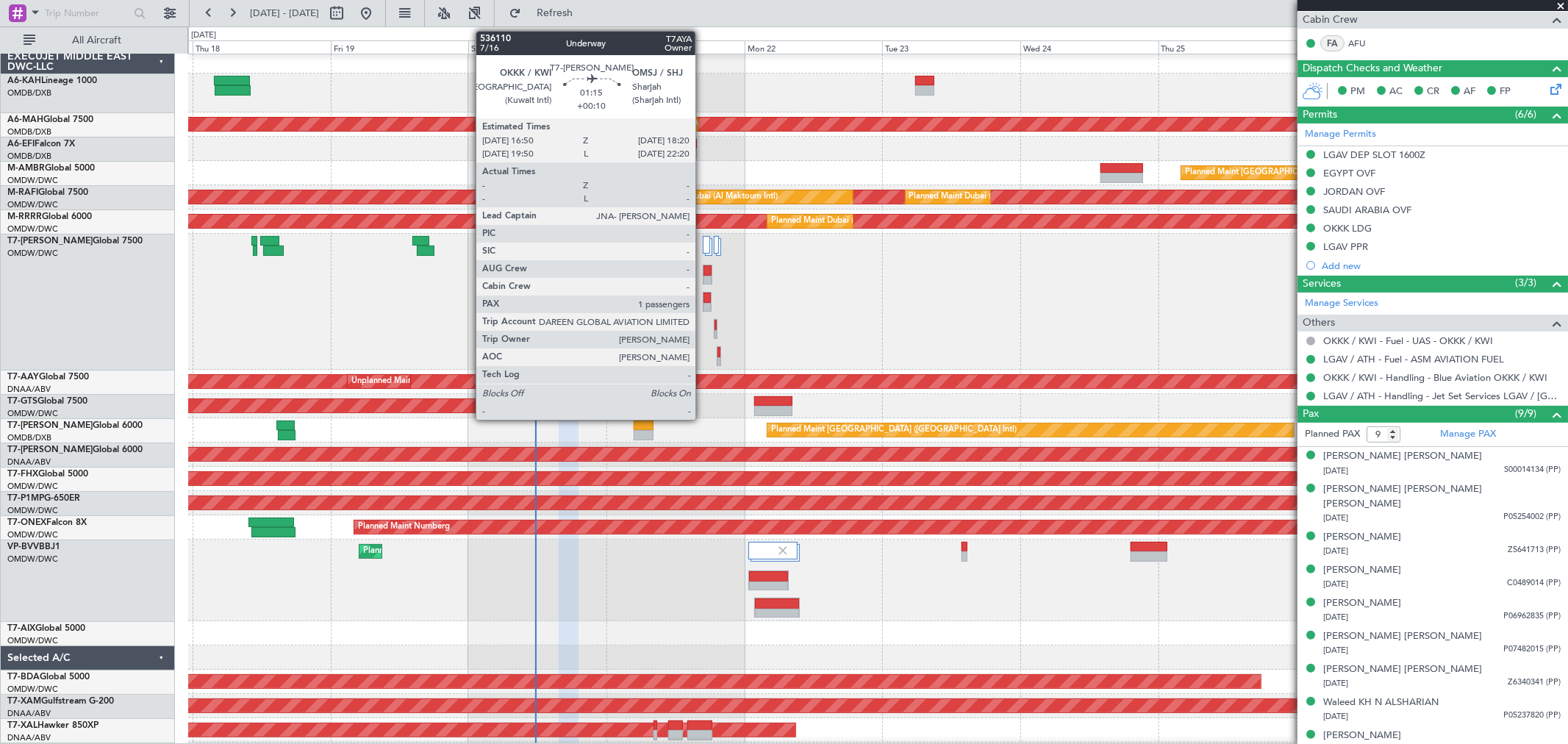
click at [703, 292] on div at bounding box center [707, 302] width 9 height 20
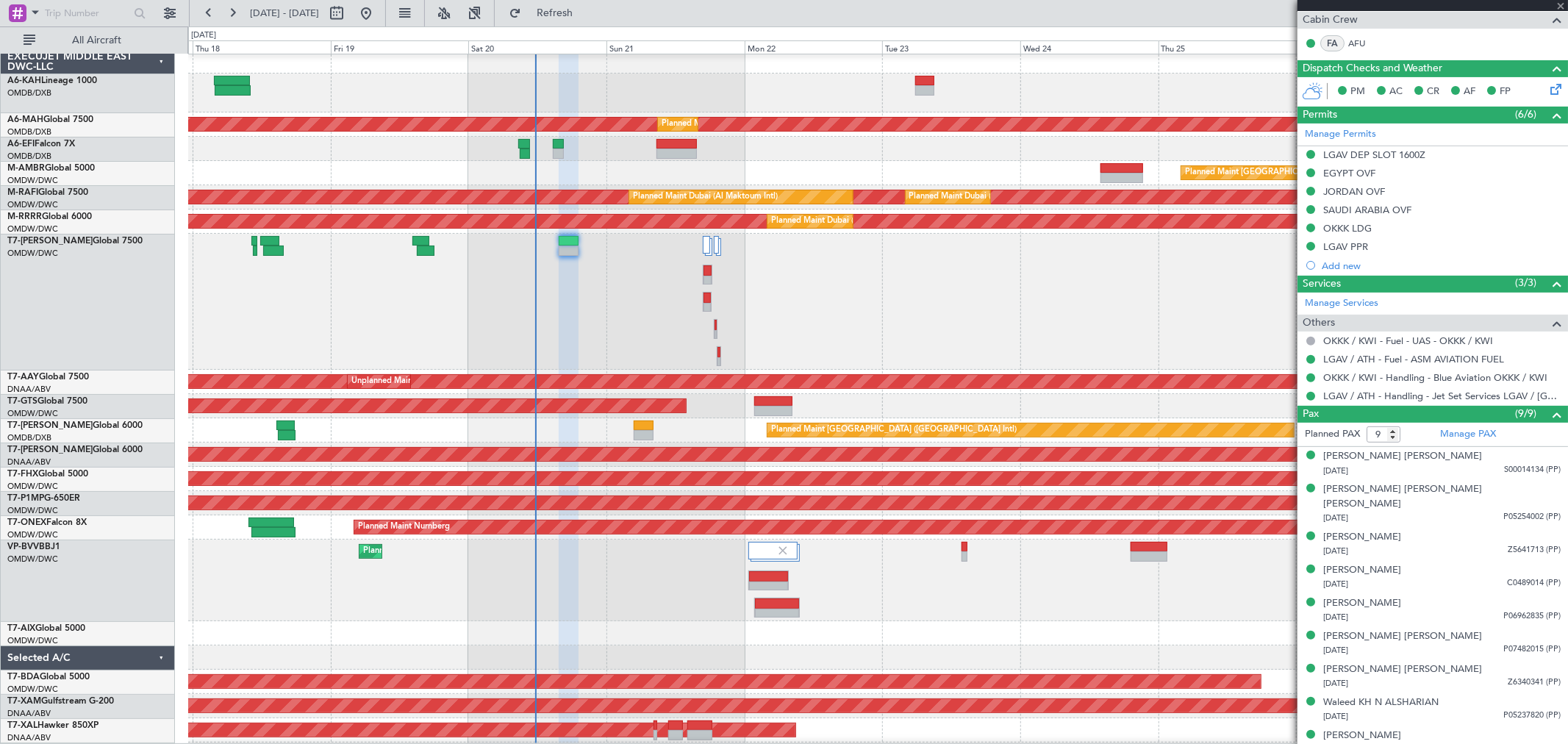
type input "+00:10"
type input "1"
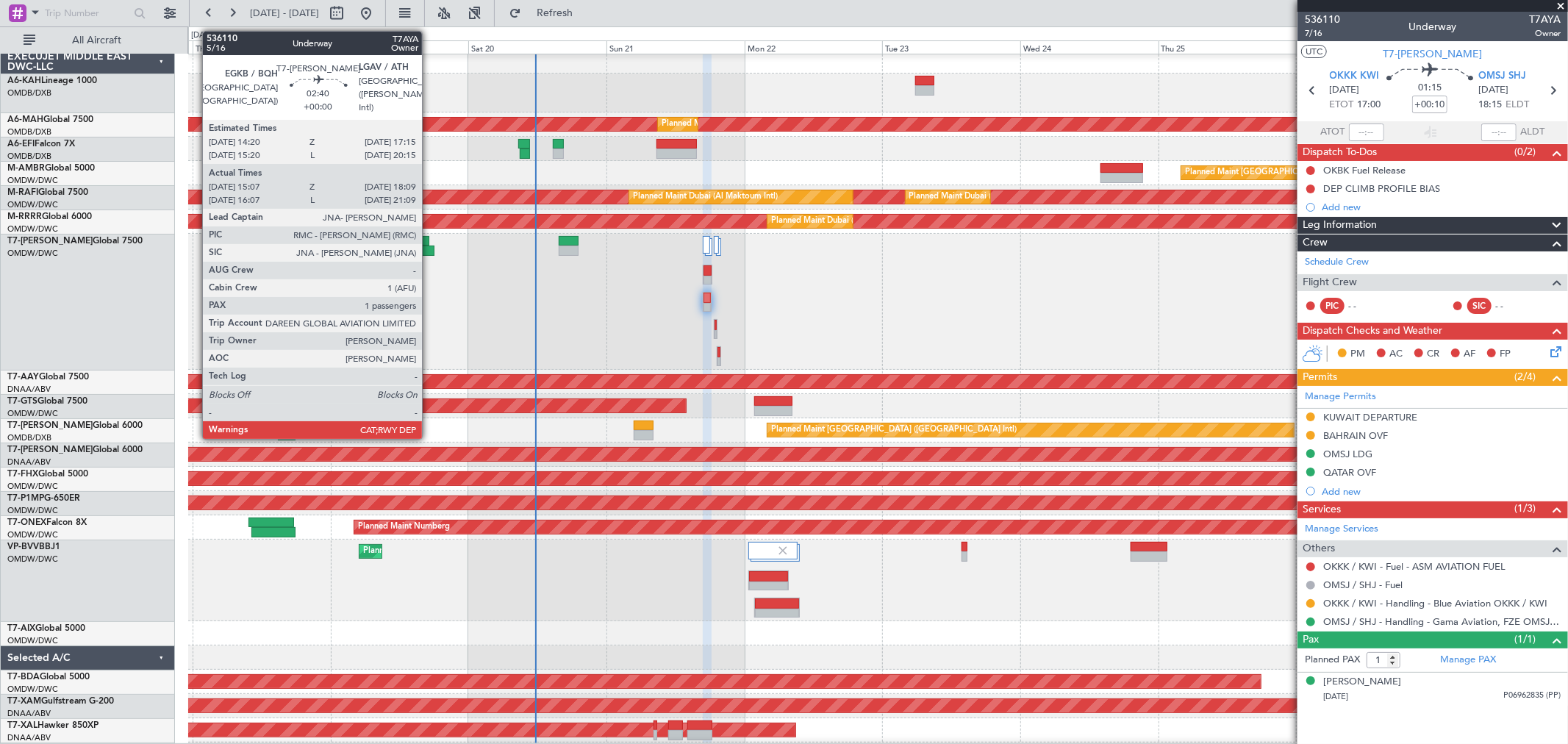
click at [429, 250] on div at bounding box center [425, 250] width 18 height 10
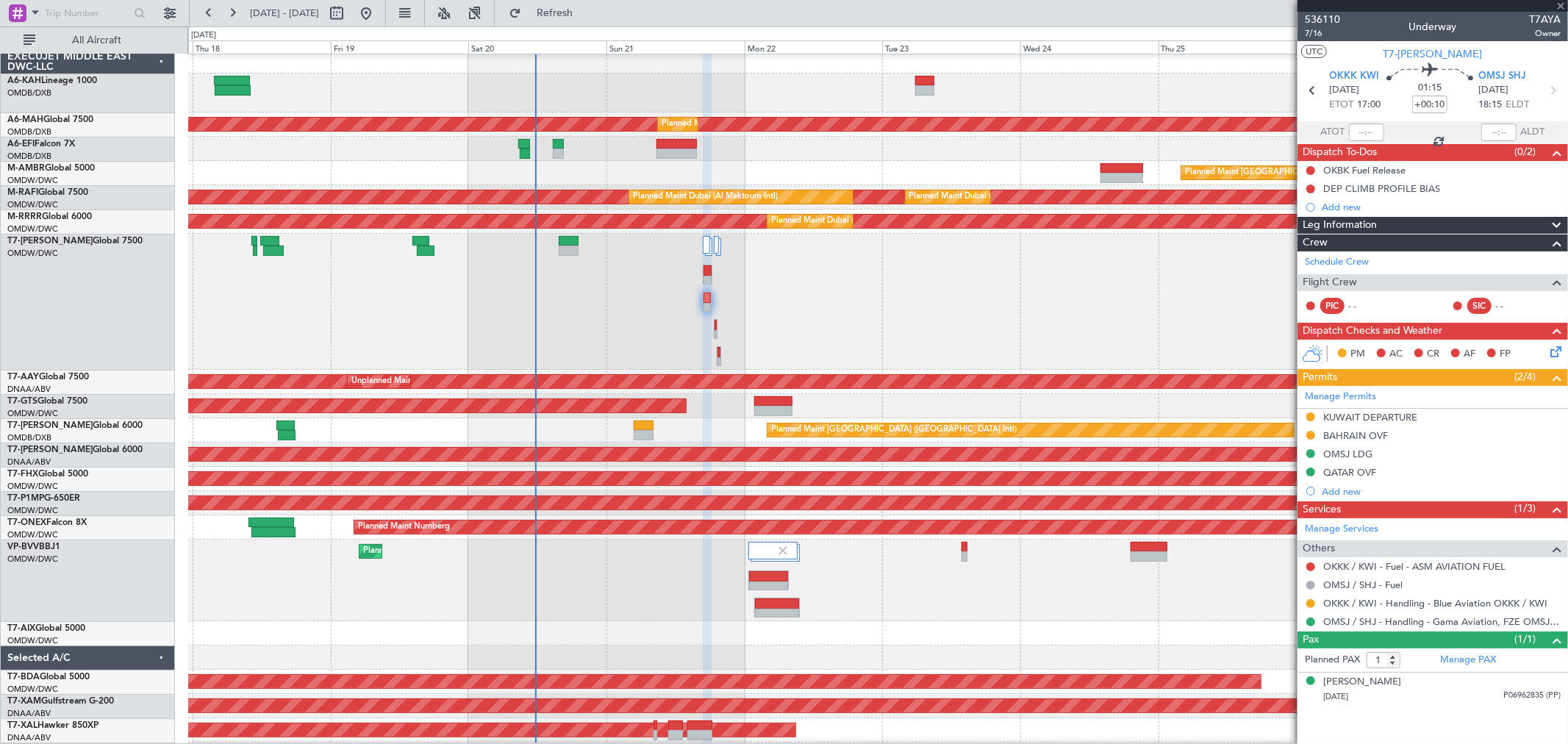
type input "15:17"
type input "18:04"
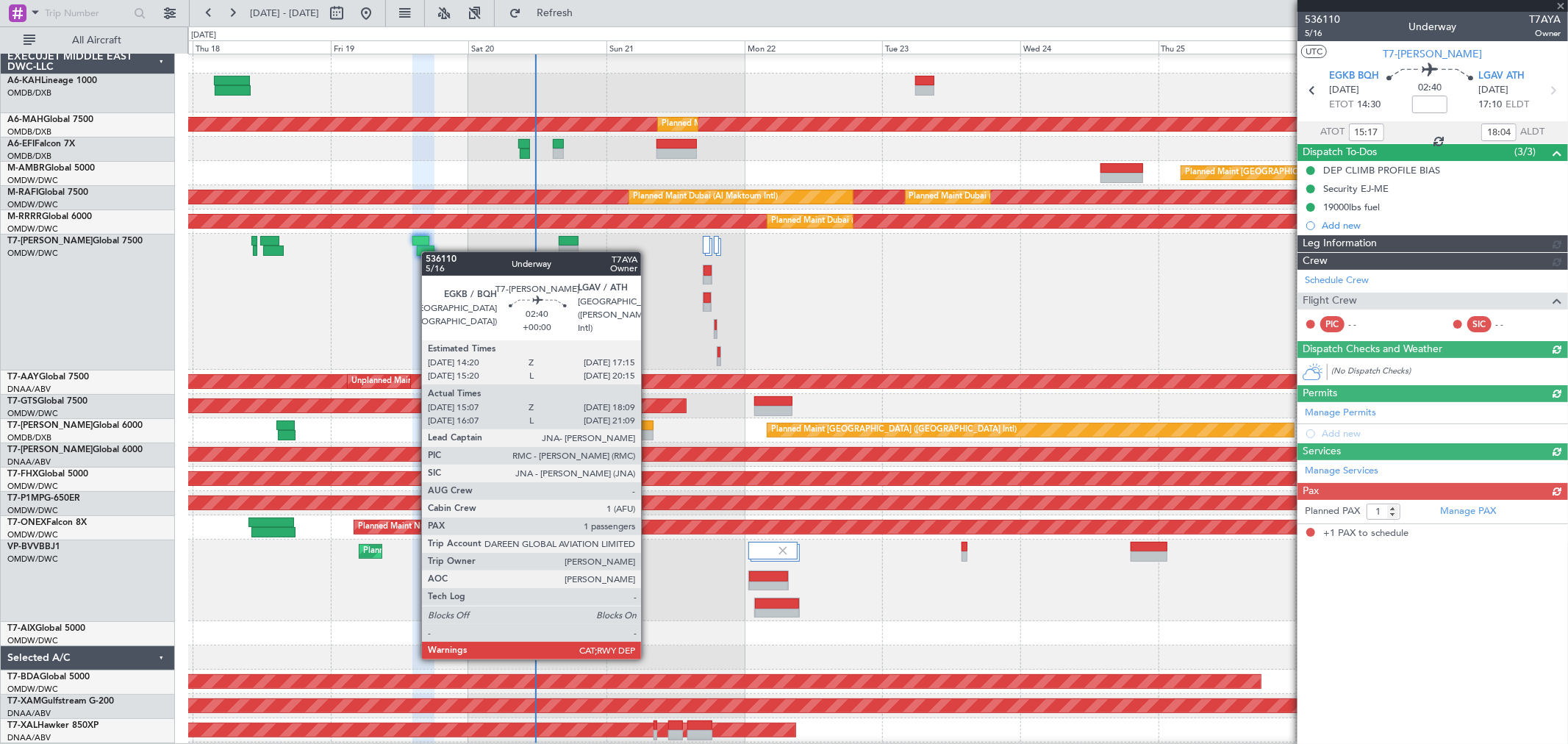
type input "[PERSON_NAME] ([PERSON_NAME])"
type input "7177"
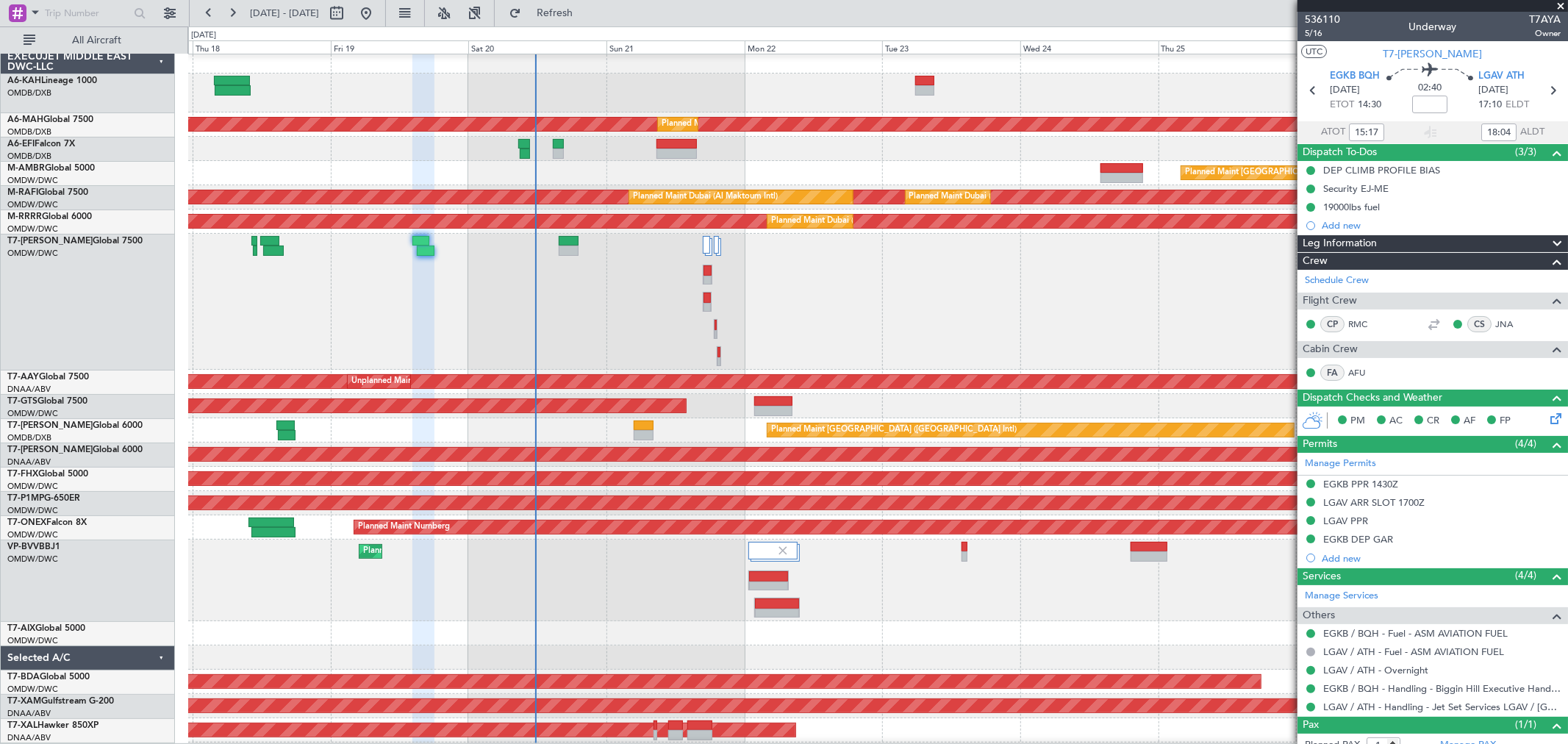
click at [701, 309] on div "Planned Maint Dubai (Al Maktoum Intl)" at bounding box center [877, 302] width 1379 height 136
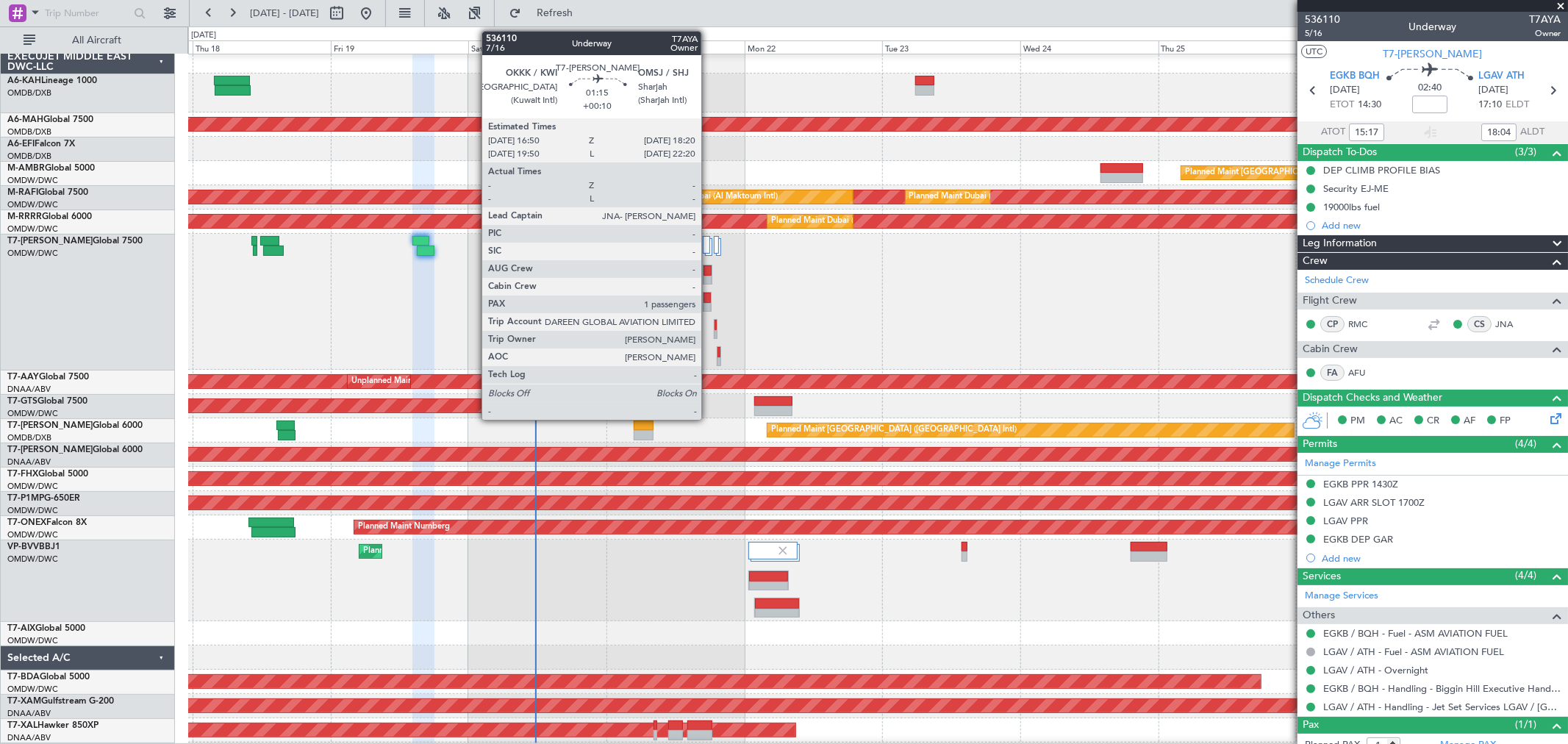
click at [709, 303] on div at bounding box center [707, 308] width 8 height 10
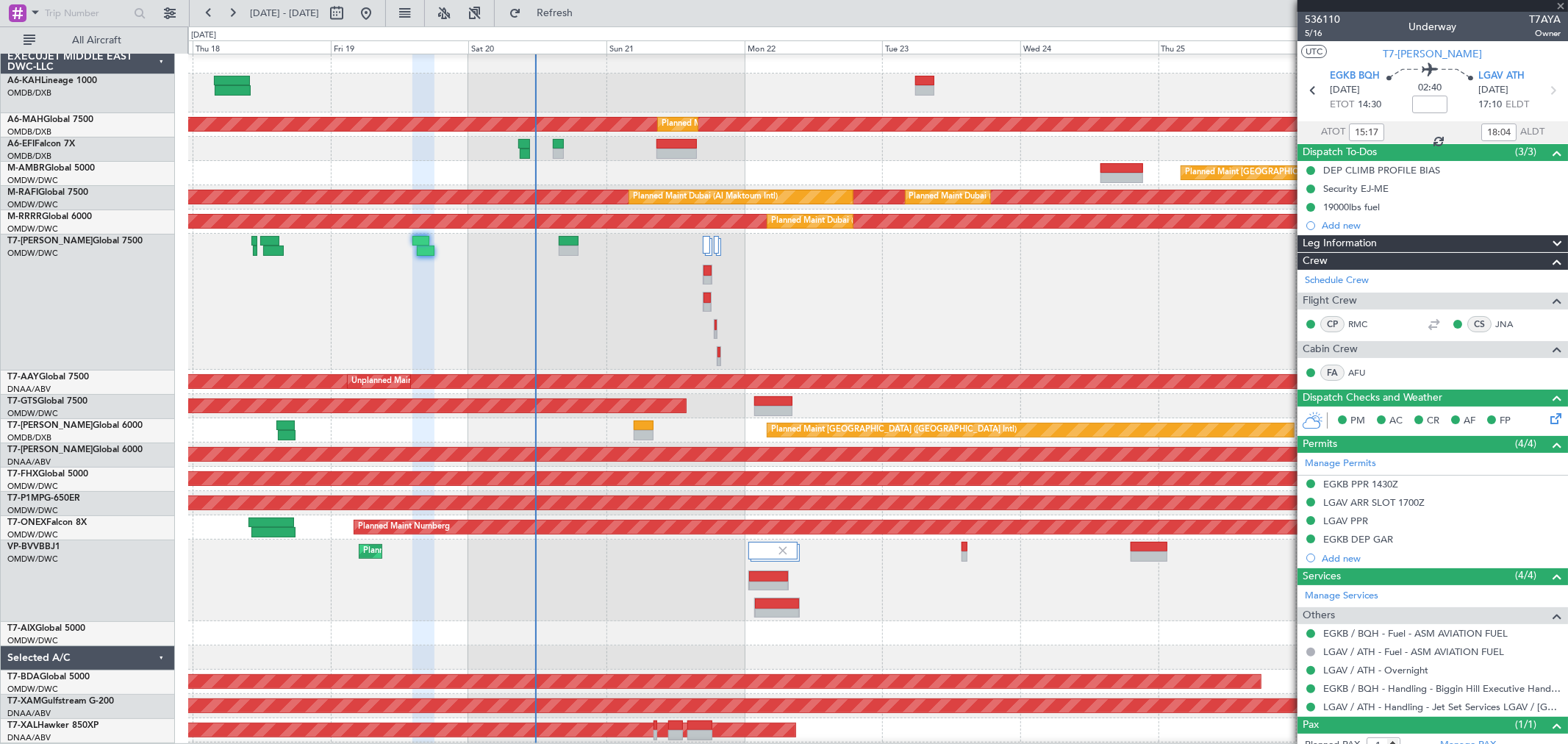
type input "+00:10"
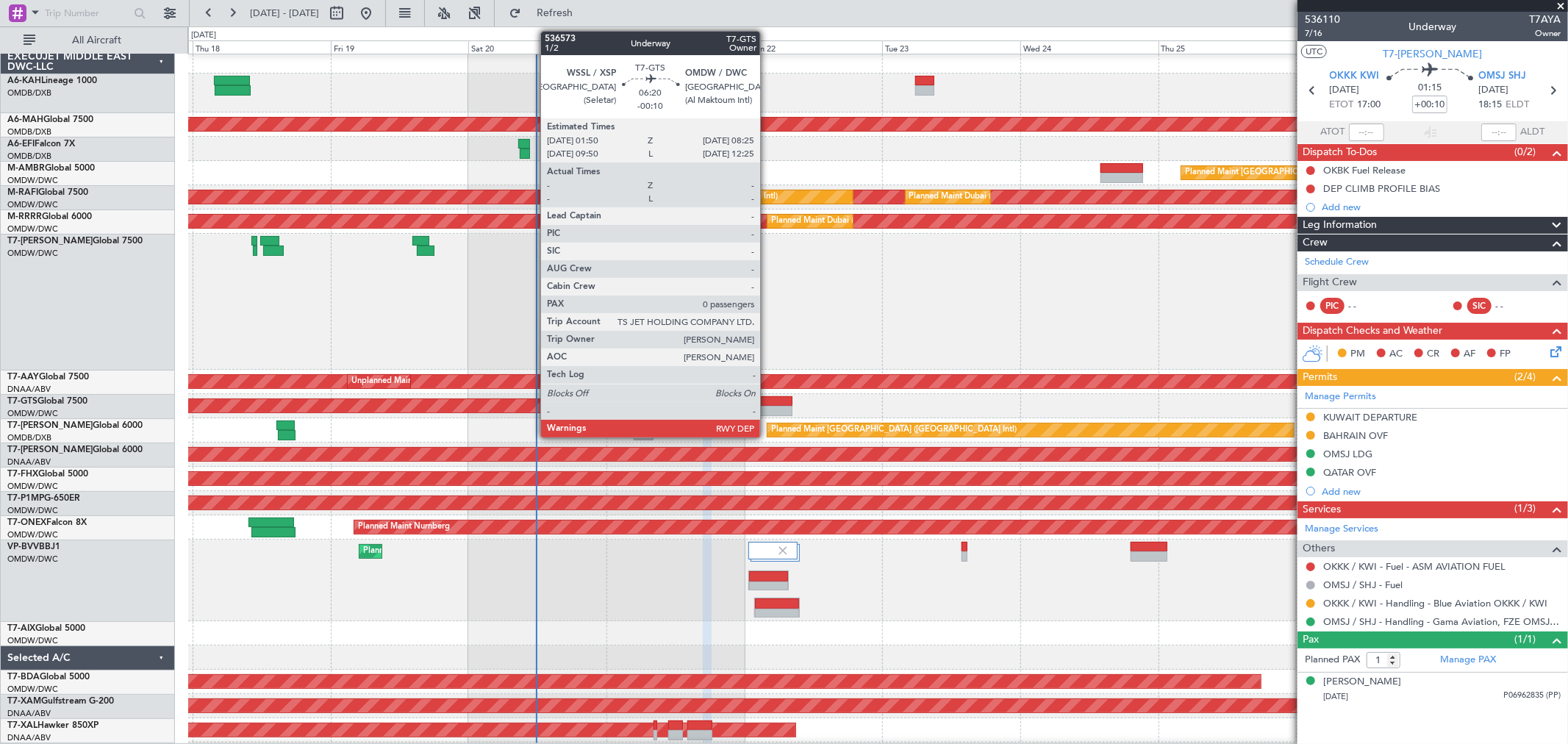
click at [767, 402] on div at bounding box center [773, 401] width 39 height 10
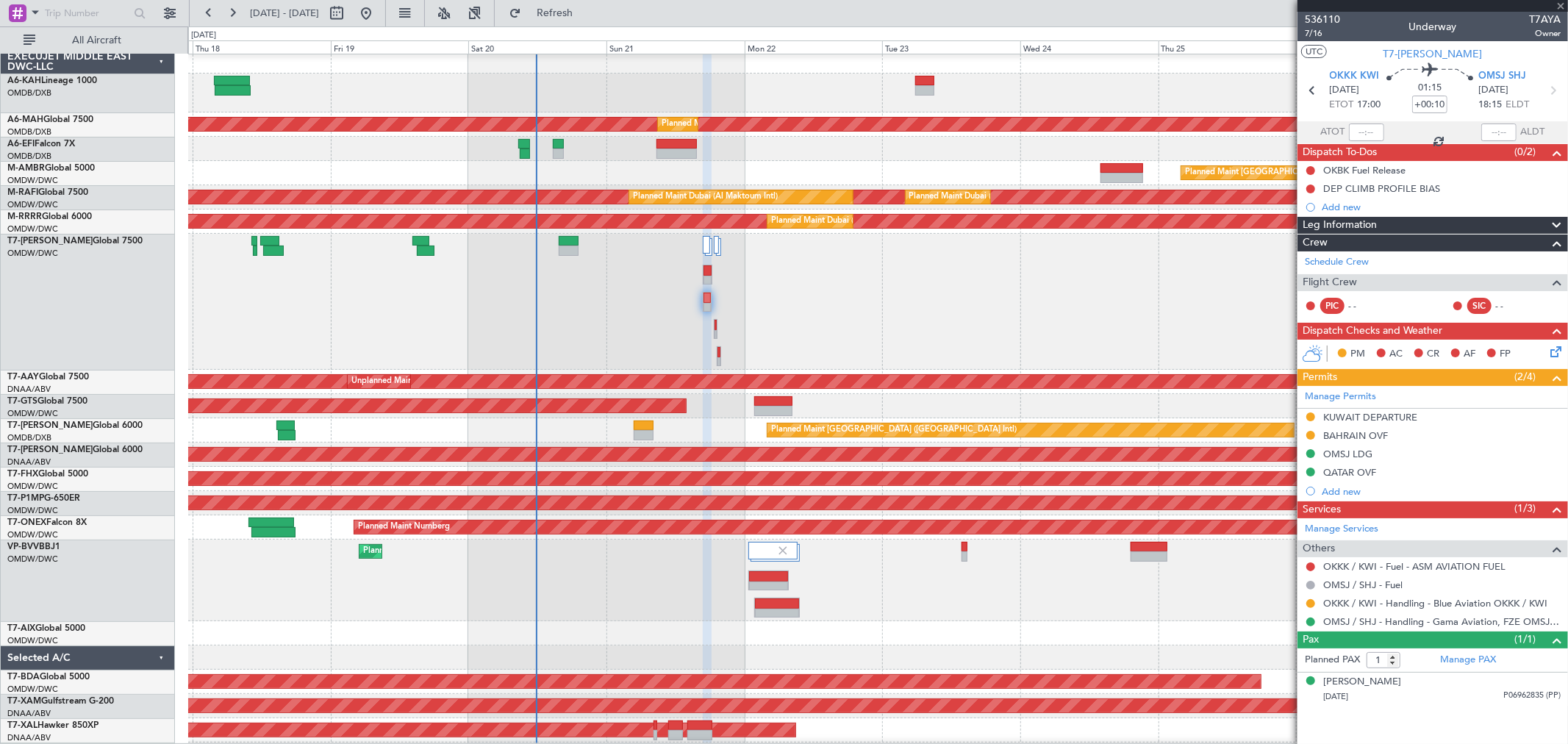
type input "-00:10"
type input "0"
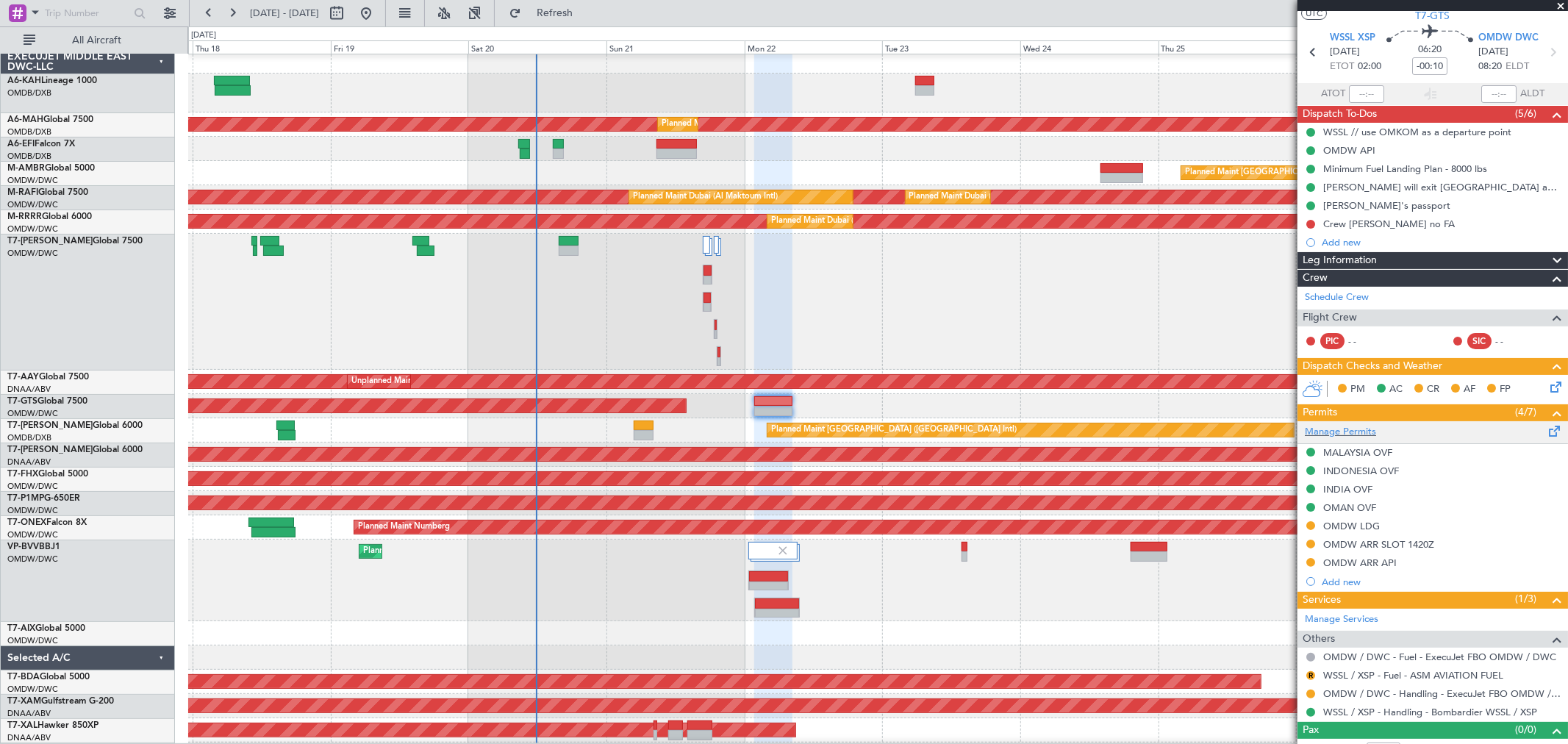
scroll to position [57, 0]
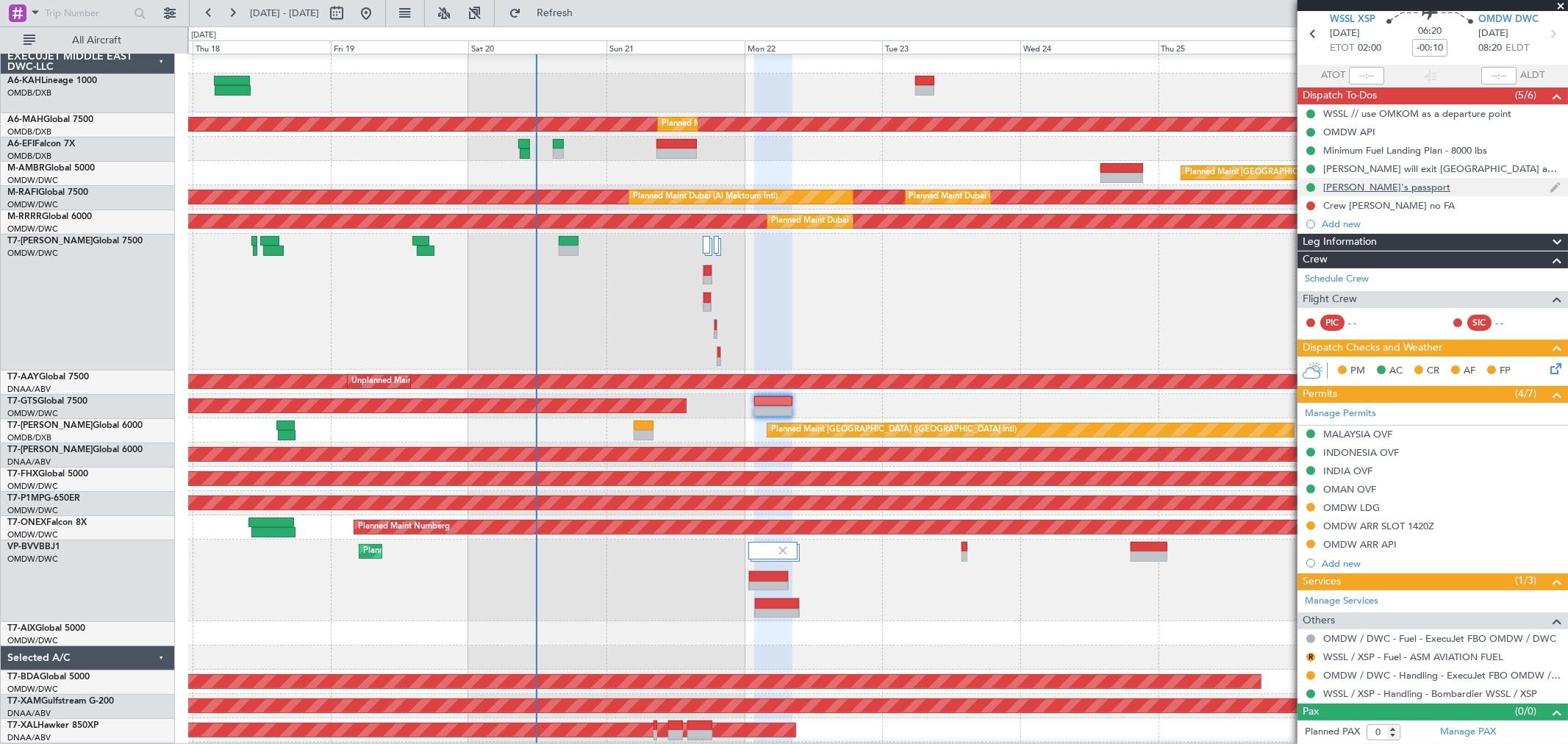
click at [1366, 186] on div "[PERSON_NAME]'s passport" at bounding box center [1386, 187] width 127 height 13
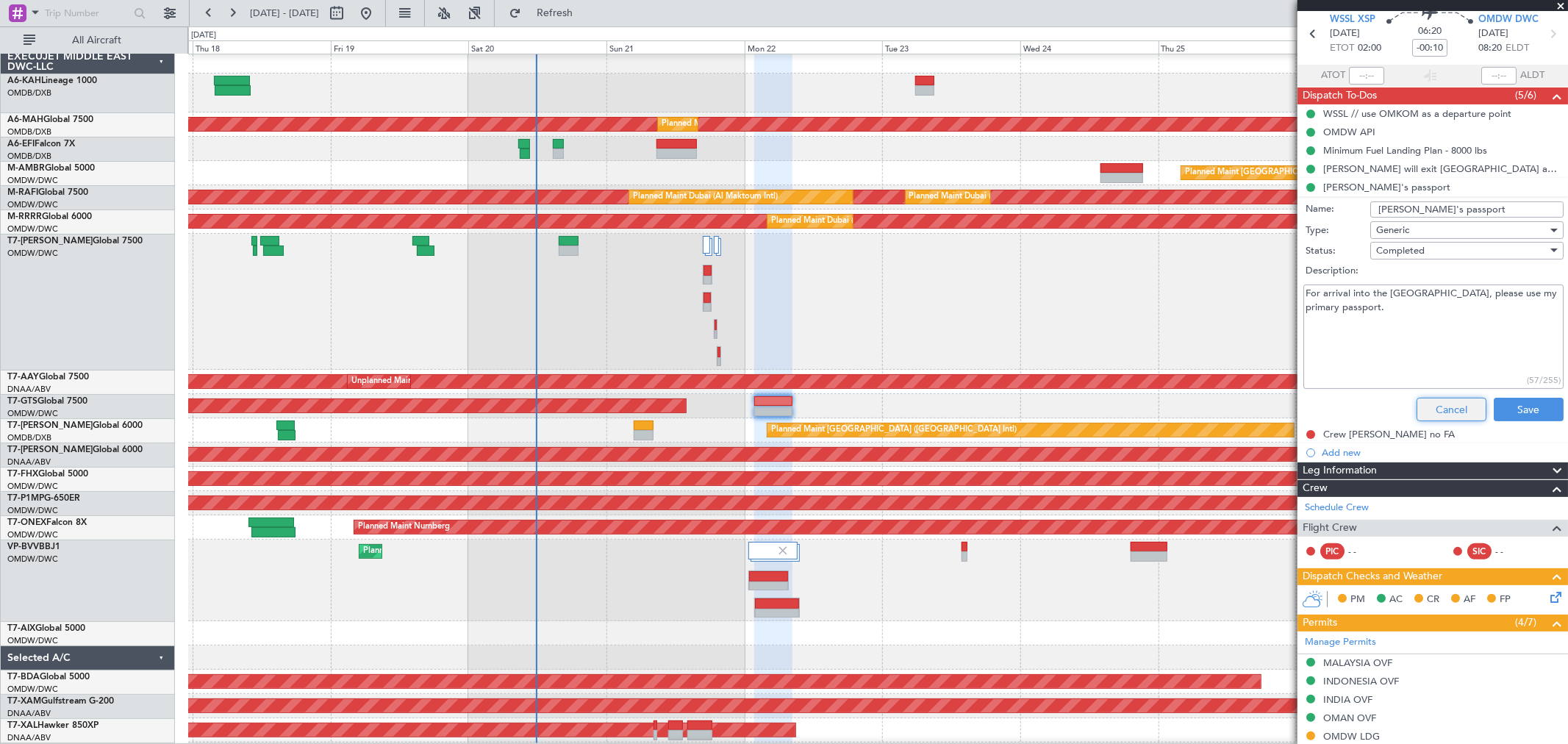
click at [1432, 403] on button "Cancel" at bounding box center [1451, 409] width 69 height 23
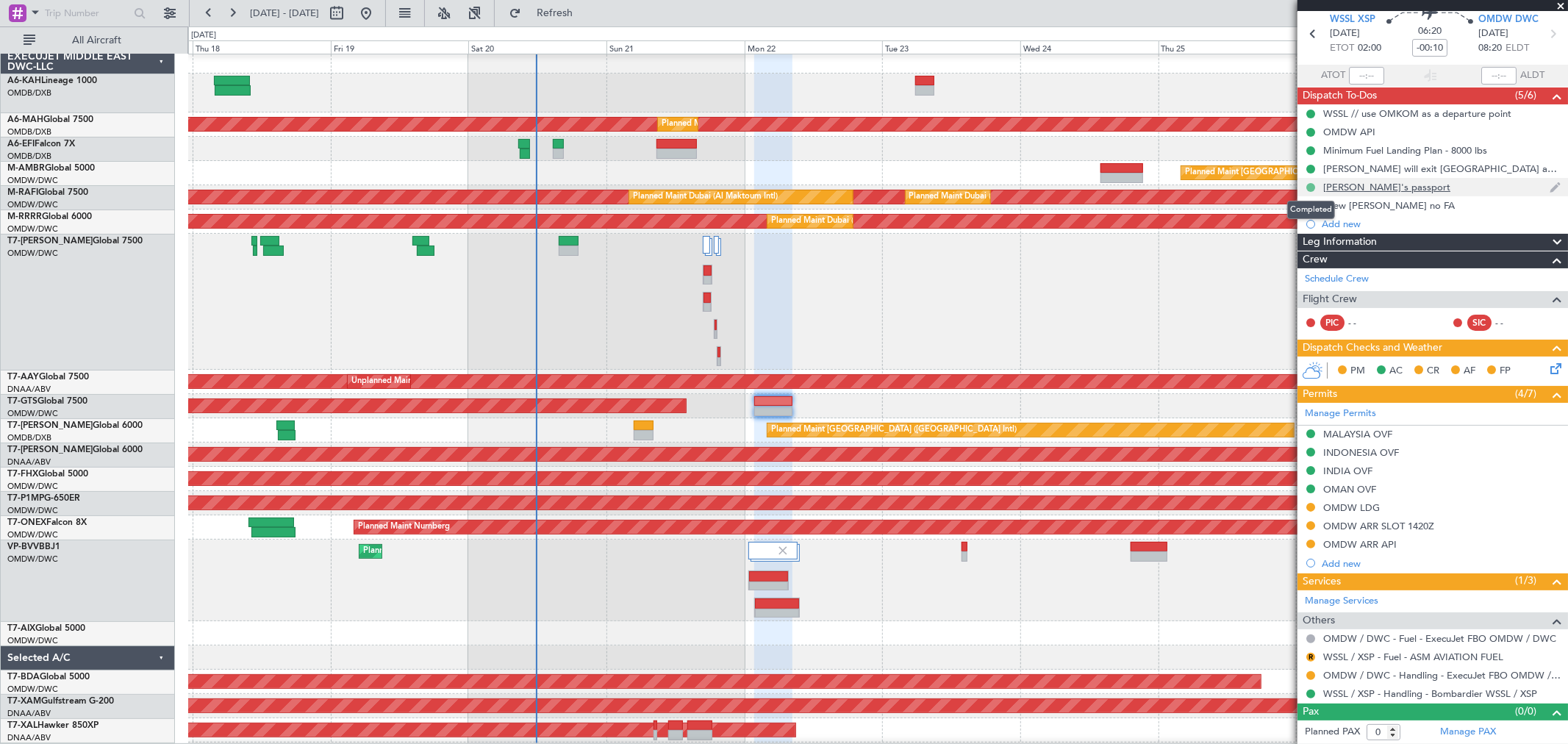
click at [1313, 183] on button at bounding box center [1310, 188] width 9 height 9
click at [1309, 209] on span "Not Started" at bounding box center [1318, 207] width 52 height 15
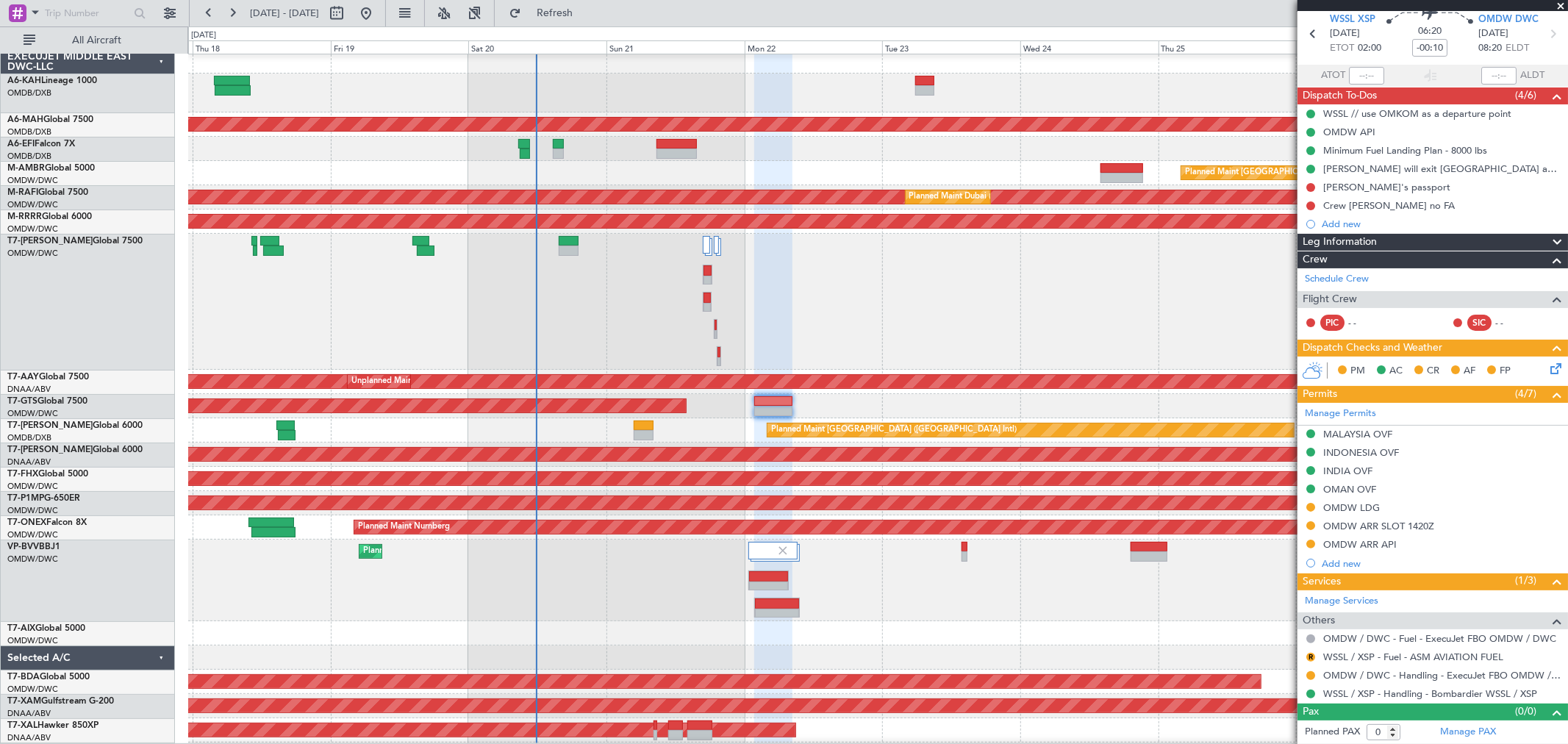
click at [827, 310] on div "Planned Maint Dubai (Al Maktoum Intl)" at bounding box center [877, 302] width 1379 height 136
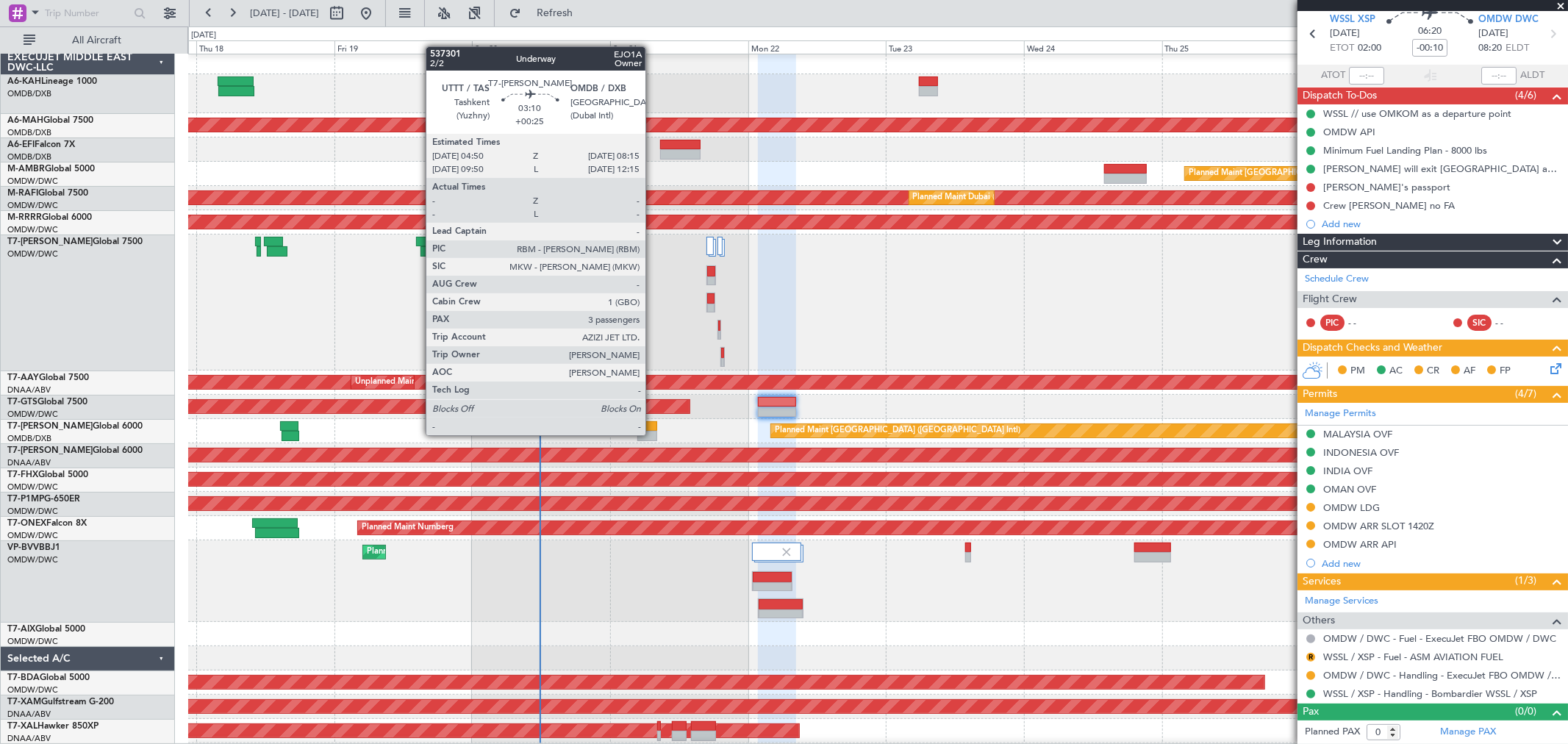
click at [653, 434] on div at bounding box center [647, 436] width 20 height 10
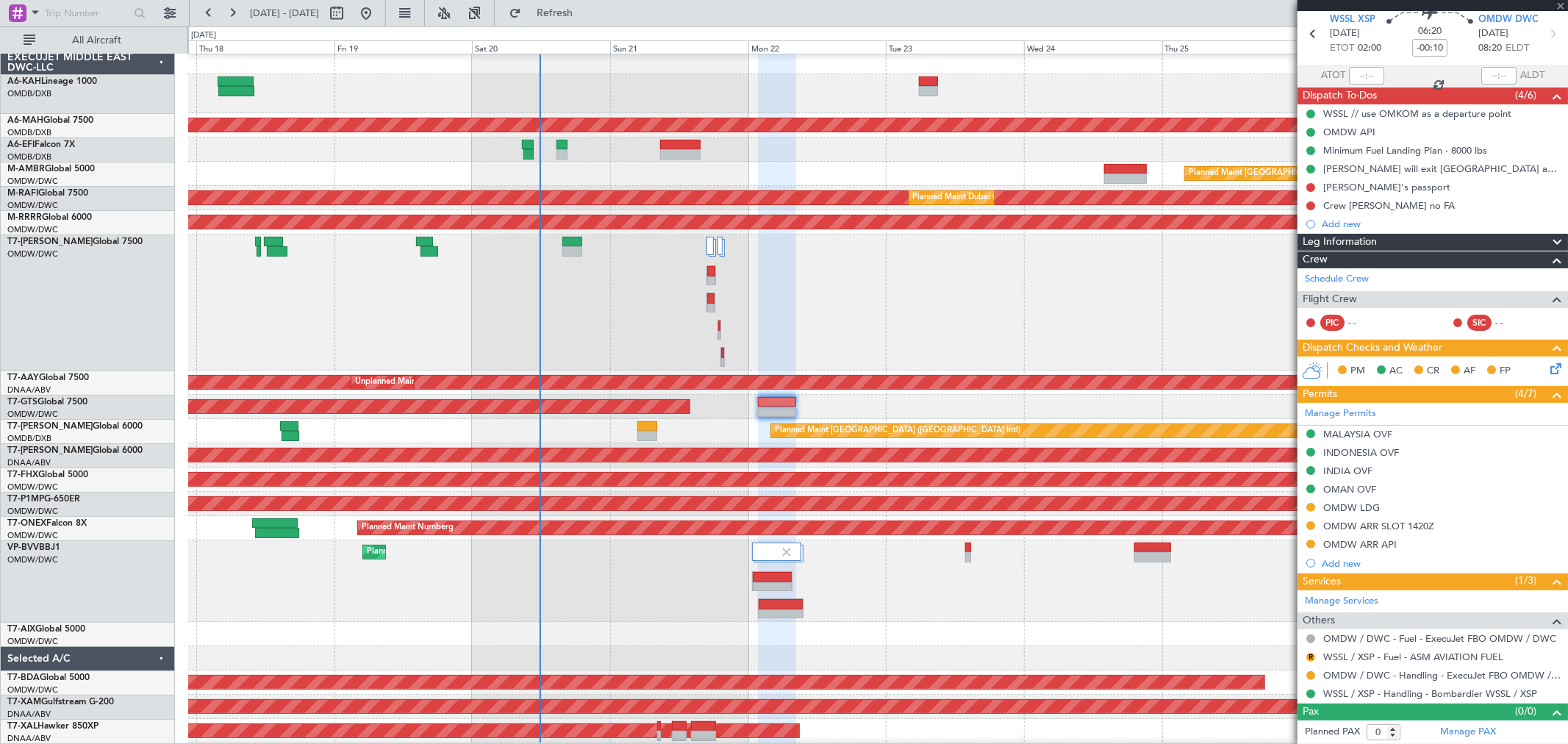
type input "+00:25"
type input "3"
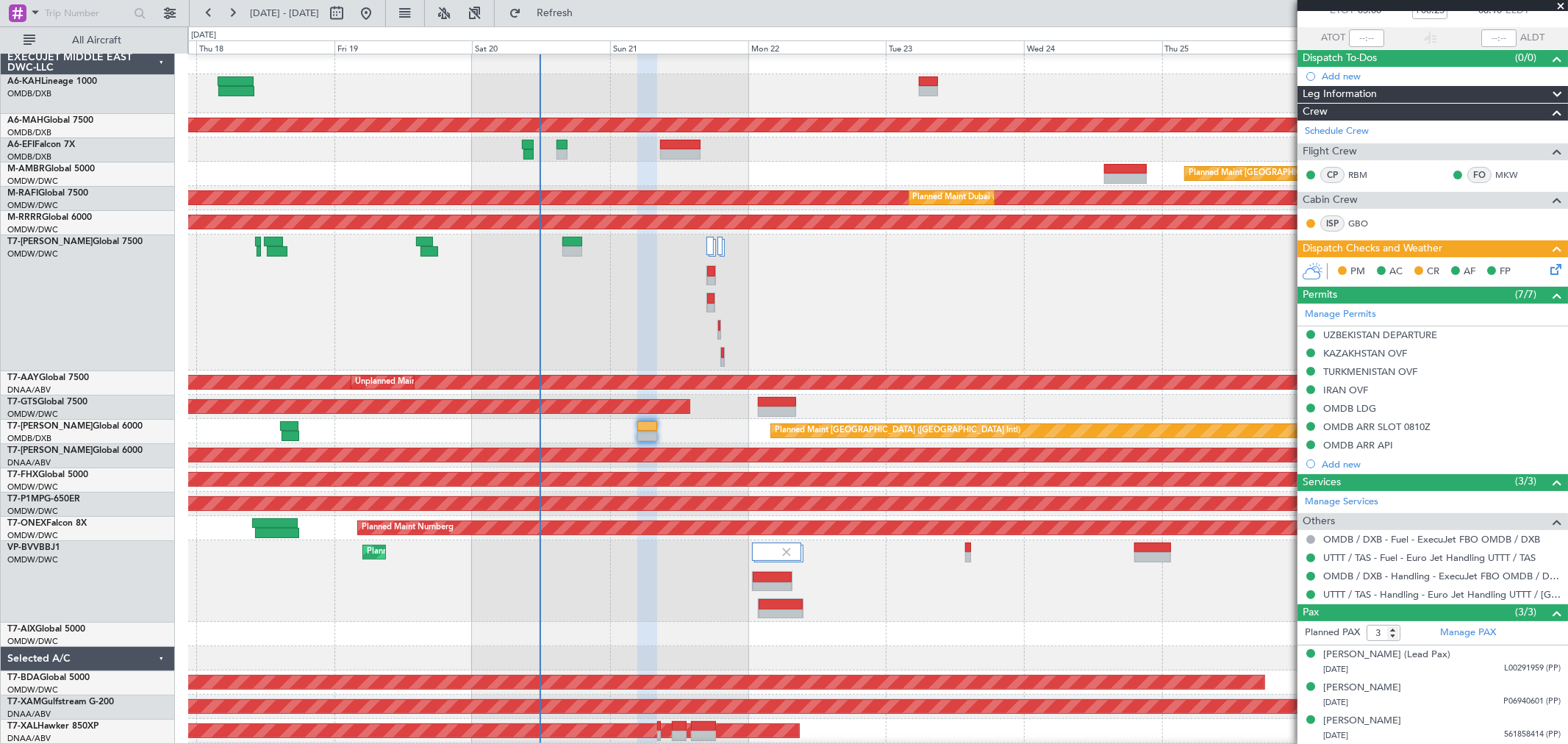
scroll to position [0, 0]
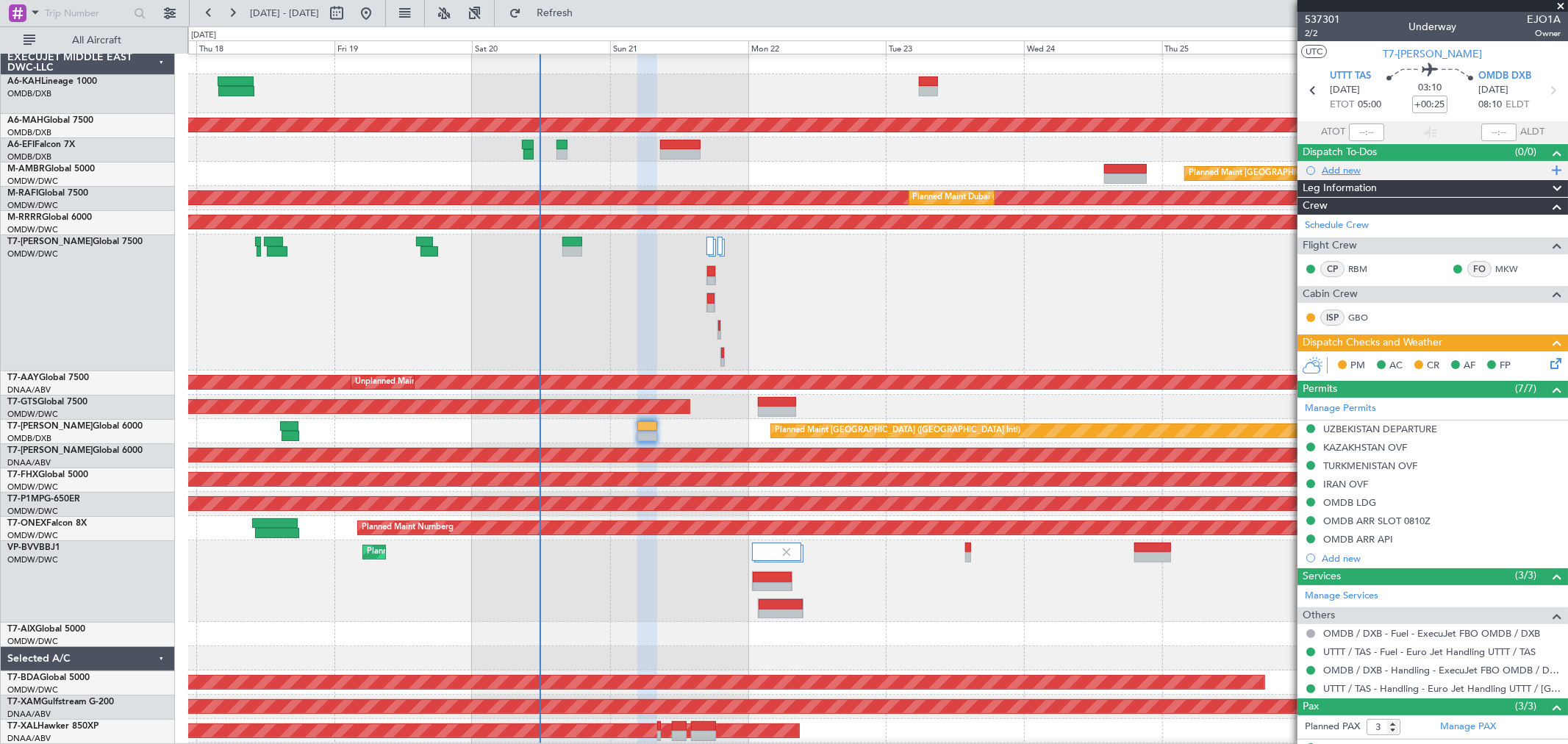
click at [1352, 171] on div "Add new" at bounding box center [1433, 170] width 225 height 13
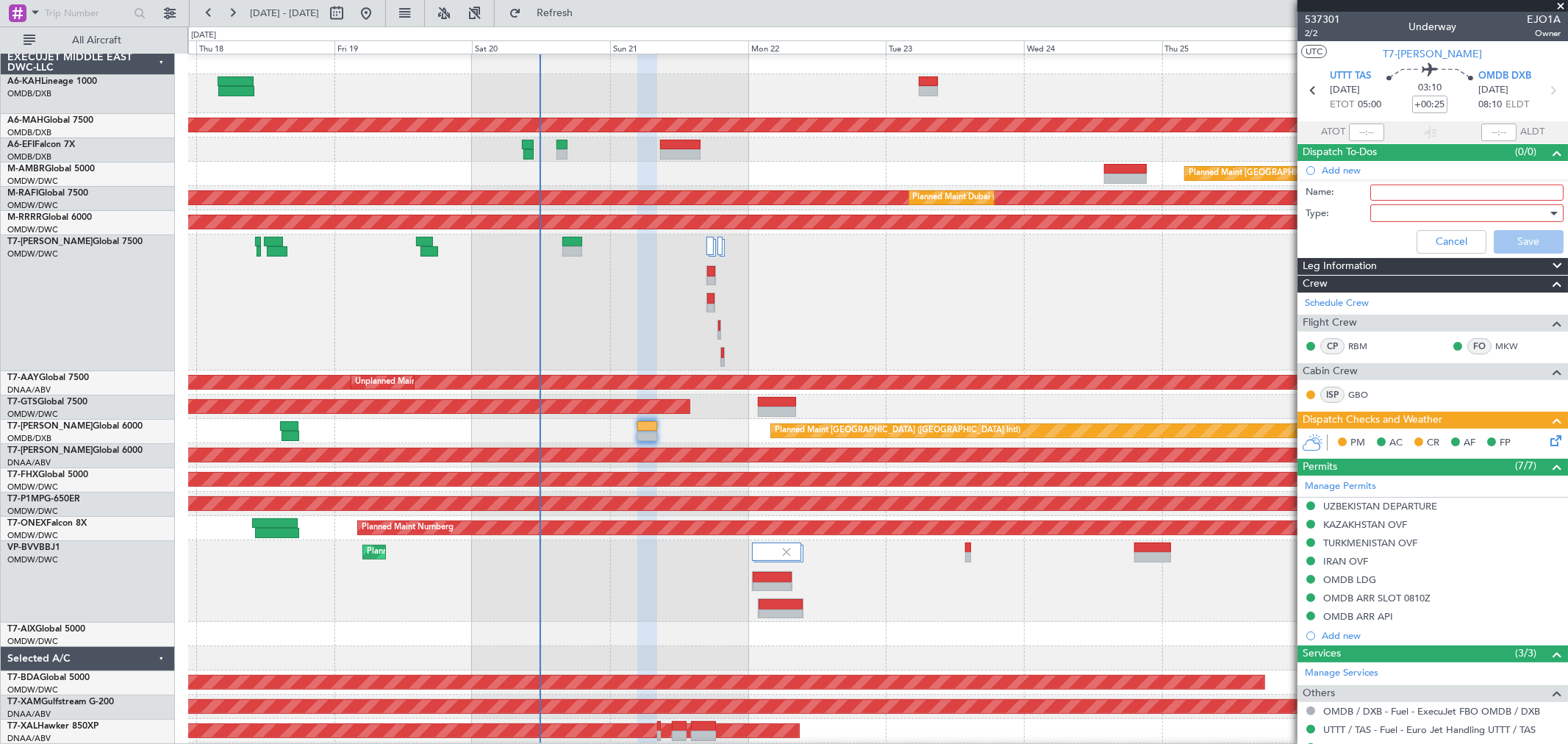
click at [1397, 195] on input "Name:" at bounding box center [1467, 192] width 194 height 16
paste input "Departure Fuel: 19500 lbs Cruise Level: FL430"
type input "Flight planning"
click at [1413, 216] on div at bounding box center [1462, 213] width 171 height 22
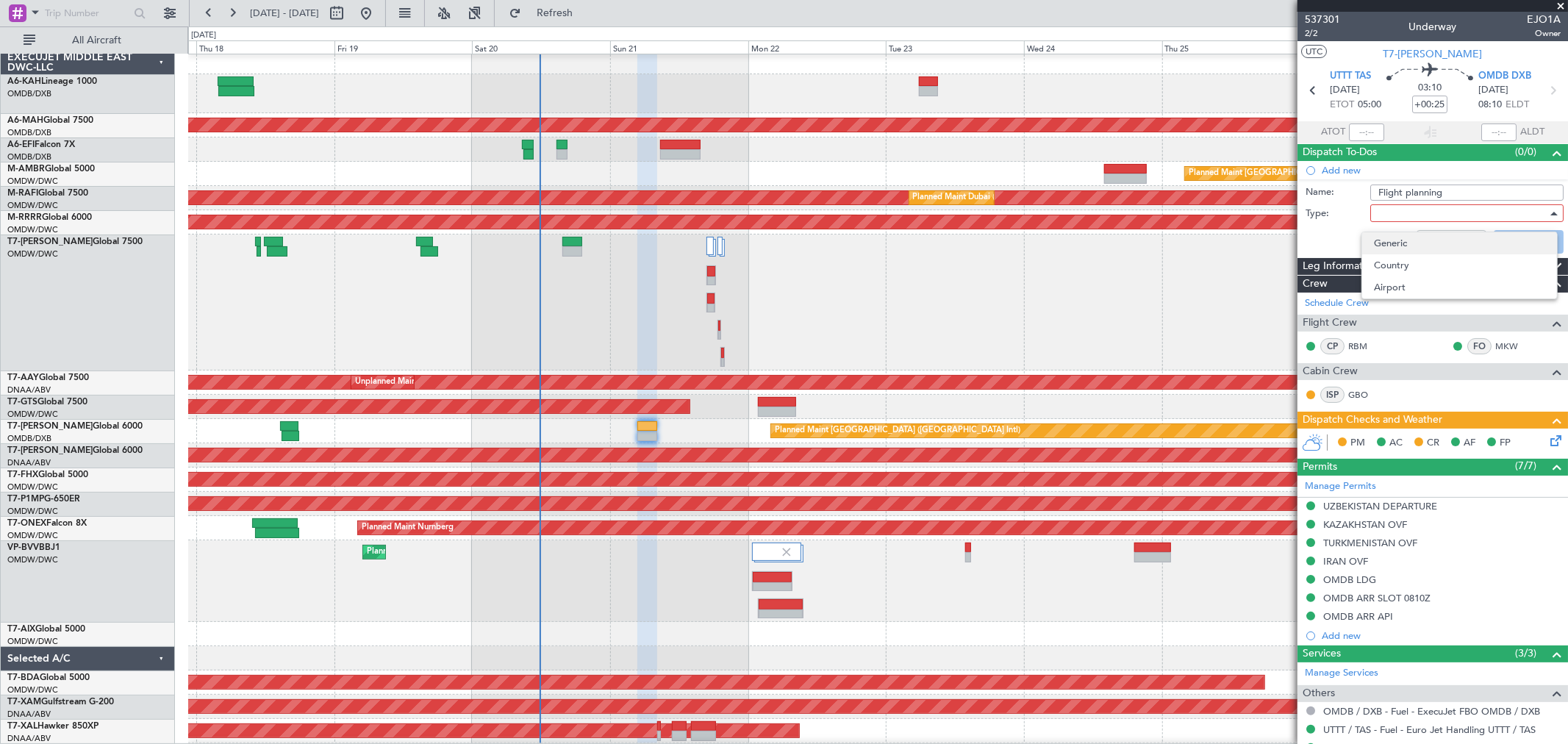
click at [1407, 245] on span "Generic" at bounding box center [1459, 243] width 171 height 22
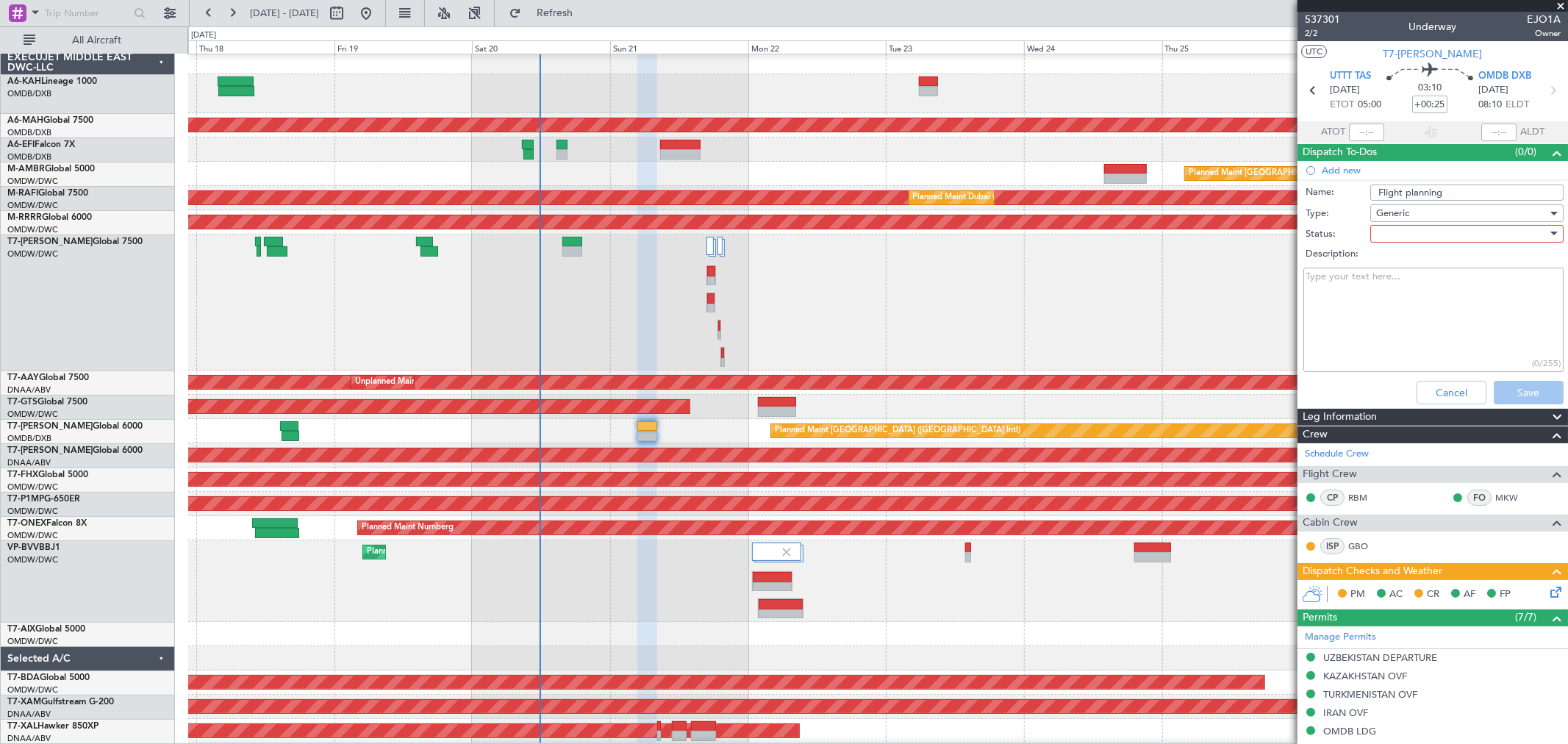
click at [1413, 237] on div at bounding box center [1462, 234] width 171 height 22
click at [1411, 254] on span "Not Started" at bounding box center [1459, 263] width 171 height 22
drag, startPoint x: 1415, startPoint y: 285, endPoint x: 1431, endPoint y: 295, distance: 18.9
click at [1415, 285] on textarea "Description:" at bounding box center [1433, 320] width 260 height 105
paste textarea "Departure Fuel: 19500 lbs Cruise Level: FL430"
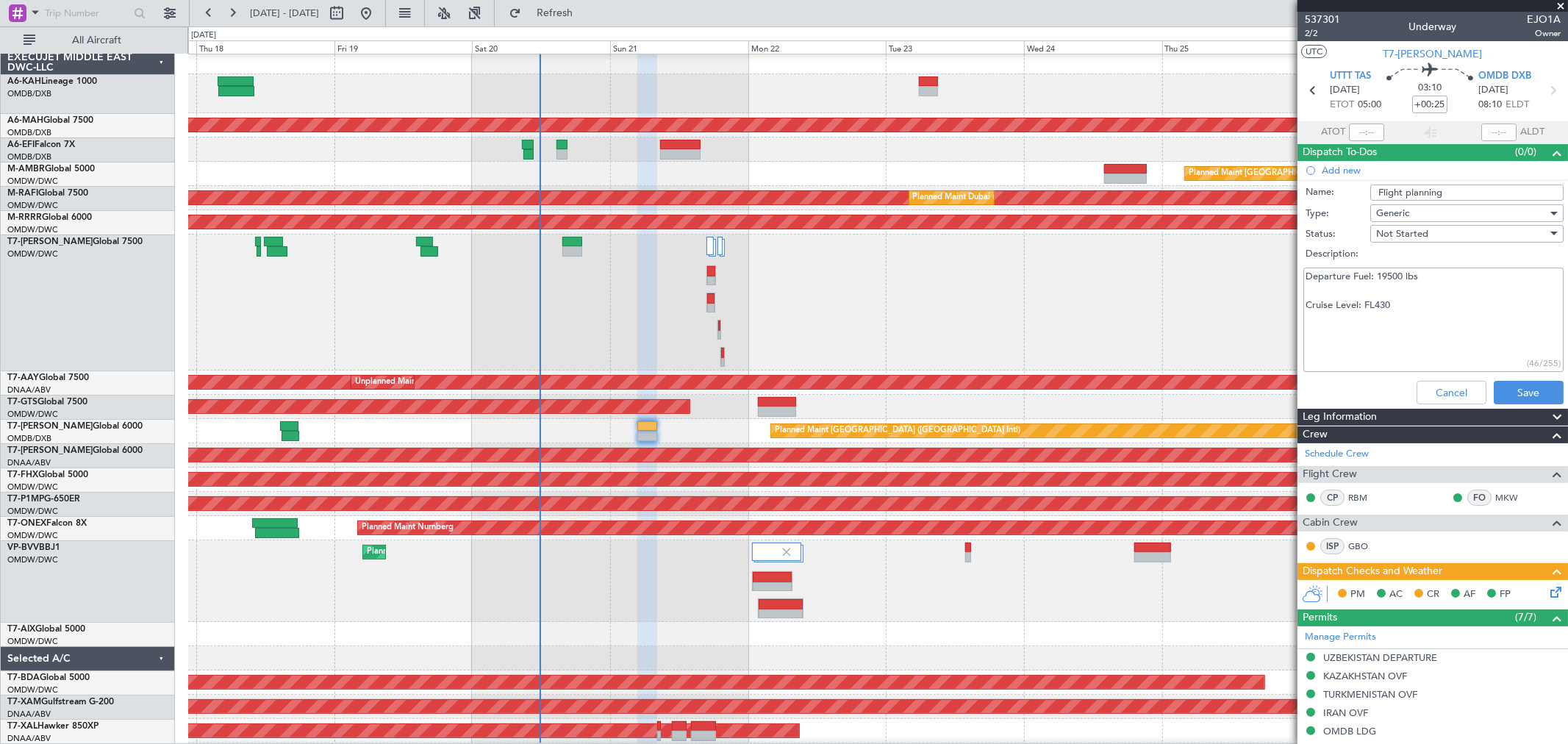
type textarea "Departure Fuel: 19500 lbs Cruise Level: FL430"
click at [1506, 378] on div "Cancel Save" at bounding box center [1427, 392] width 277 height 35
click at [1511, 390] on button "Save" at bounding box center [1528, 392] width 69 height 23
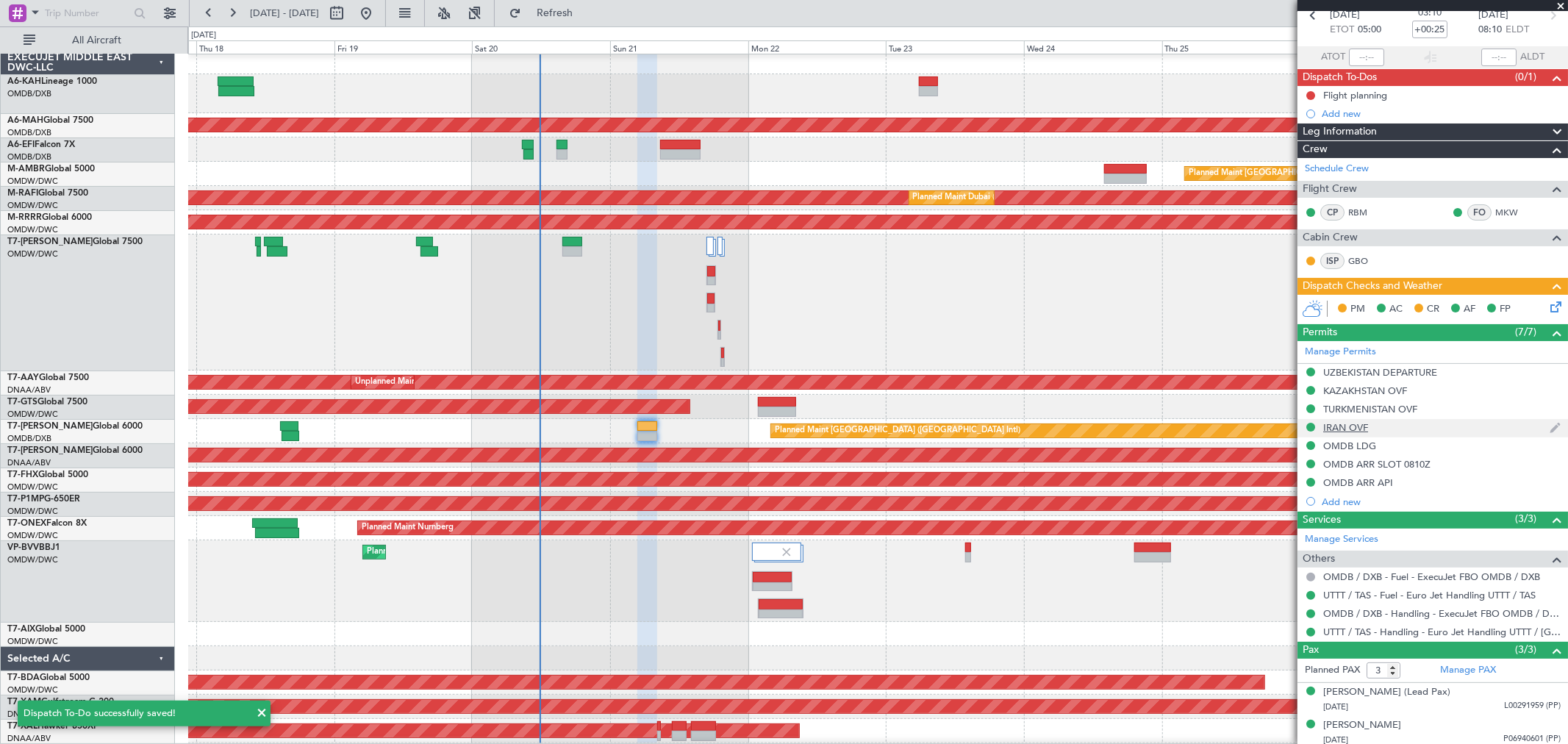
scroll to position [113, 0]
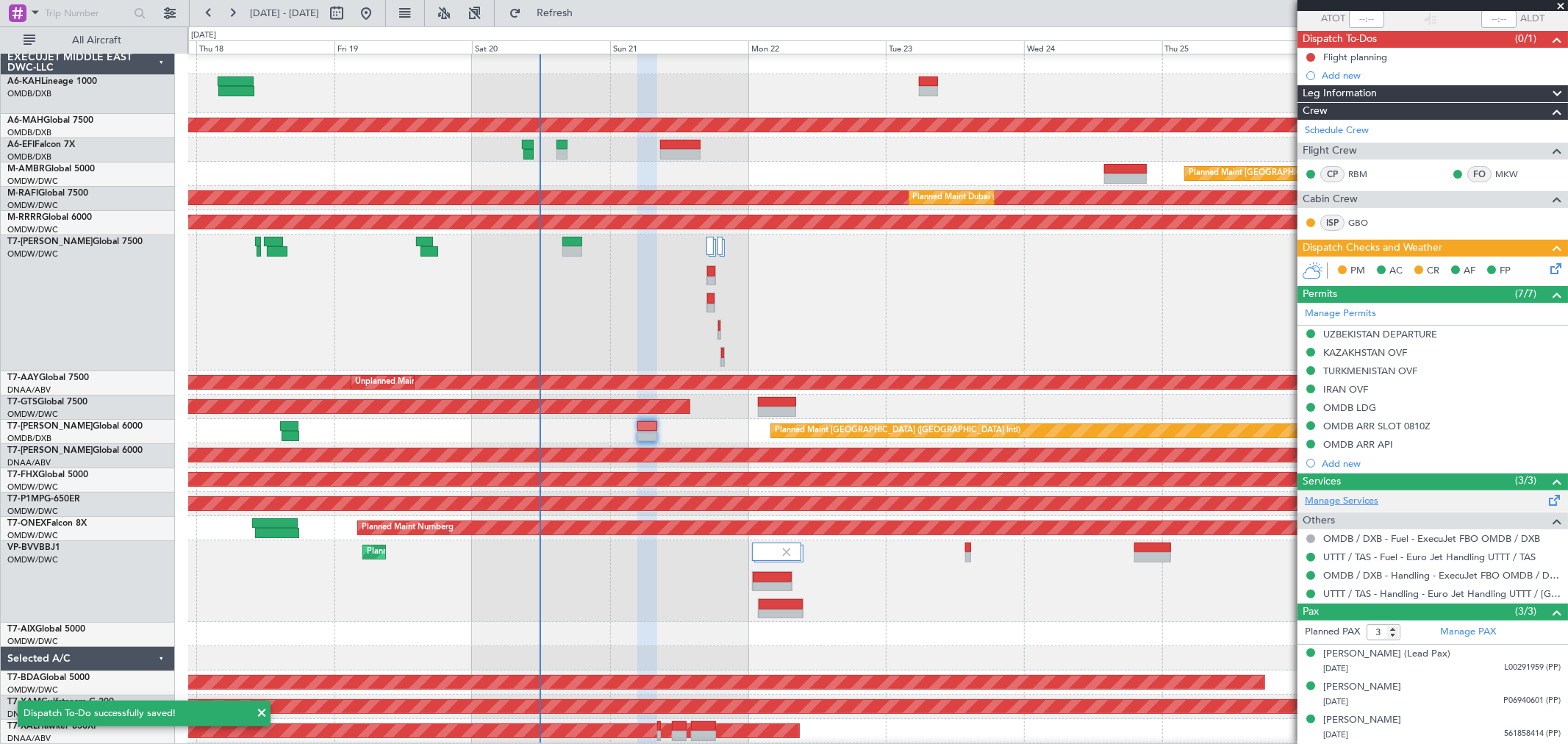
click at [1353, 501] on link "Manage Services" at bounding box center [1342, 501] width 74 height 15
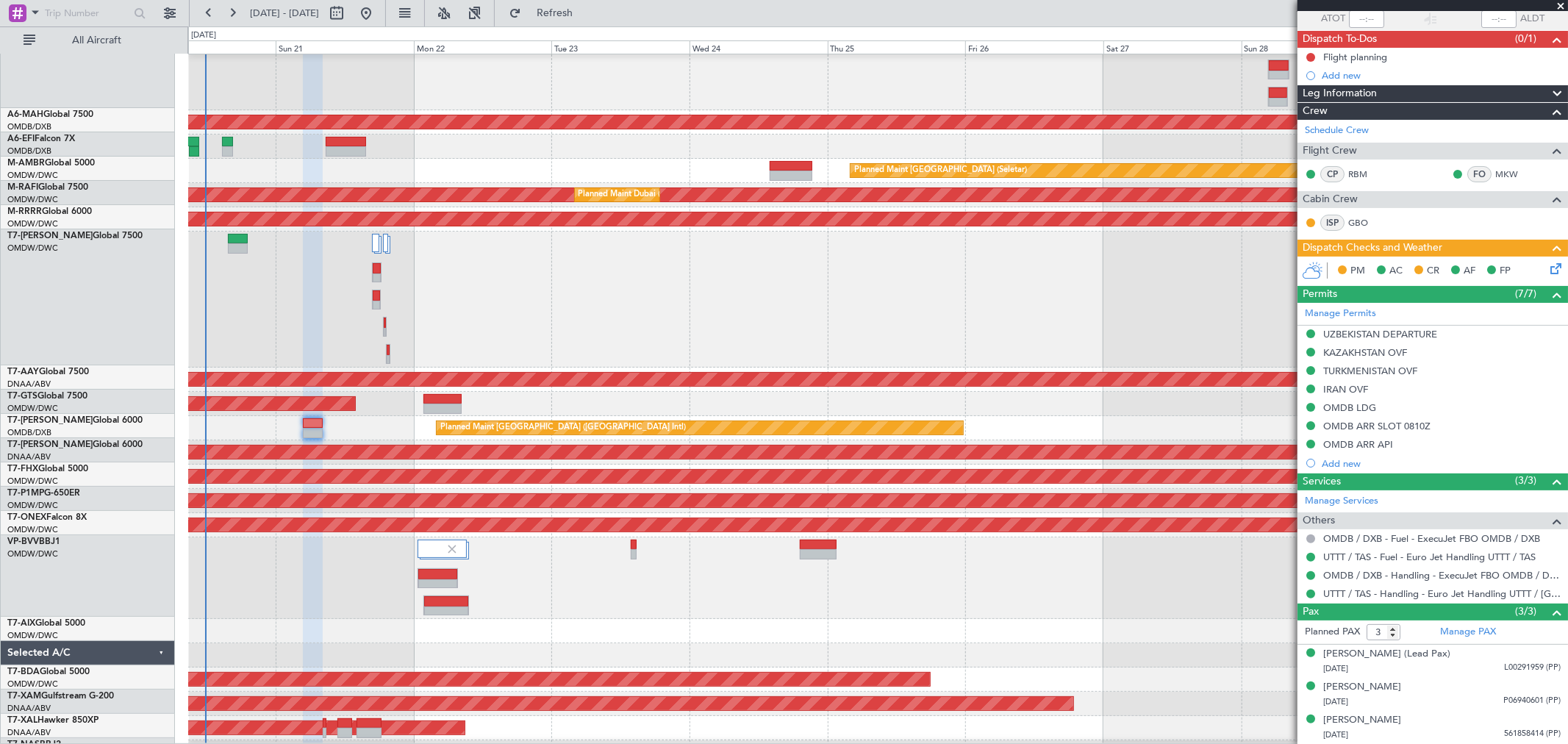
scroll to position [53, 0]
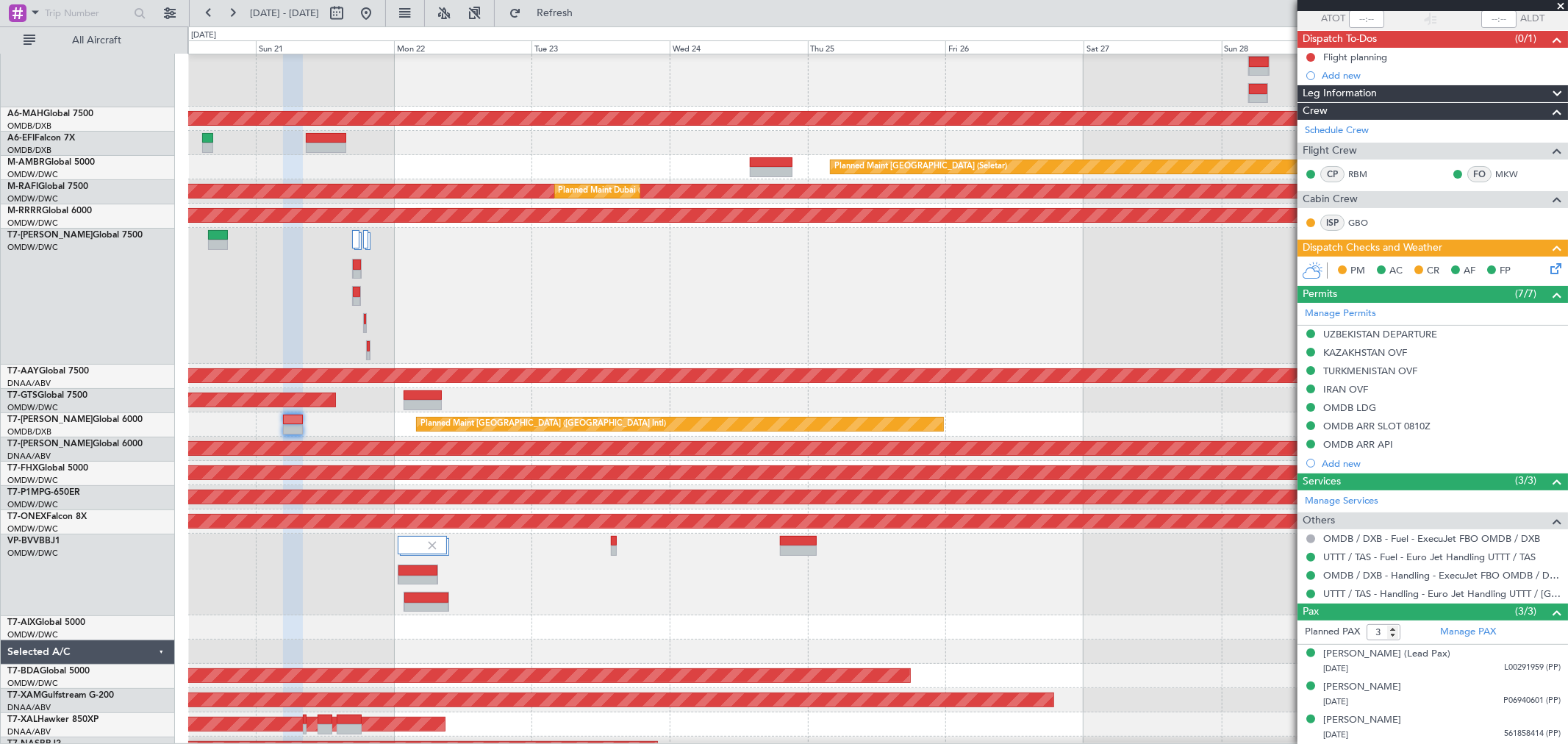
click at [1559, 3] on span at bounding box center [1559, 6] width 15 height 13
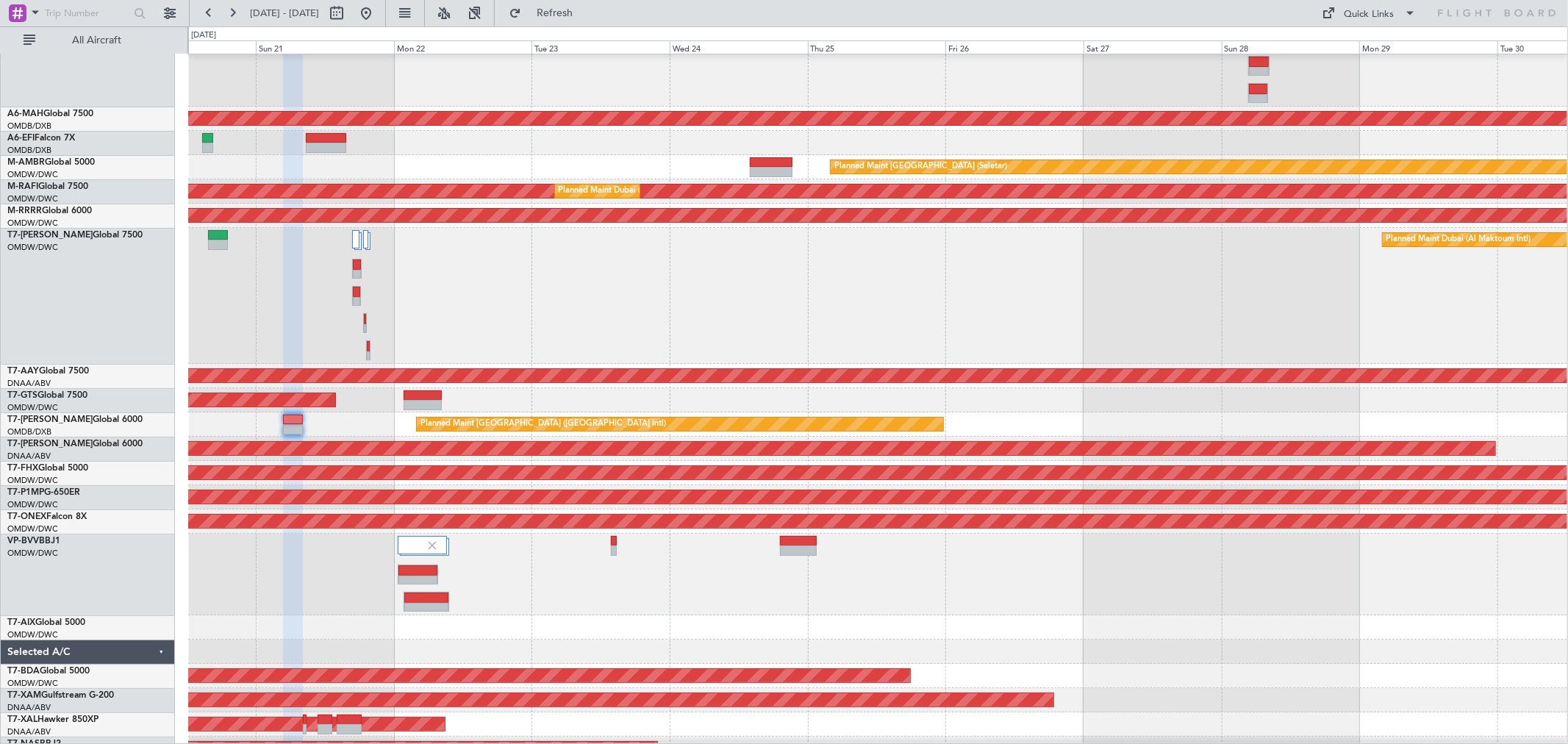
type input "0"
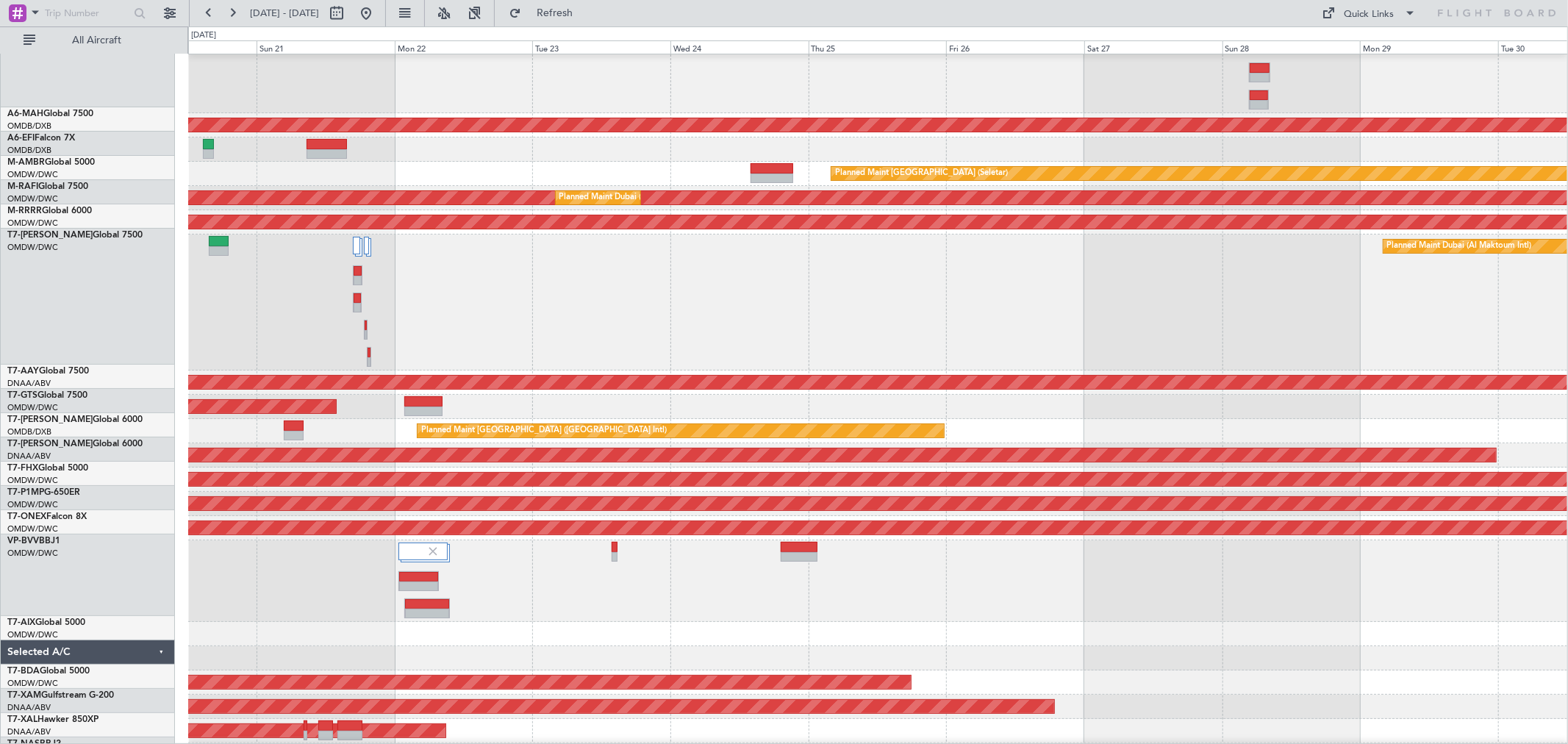
scroll to position [0, 0]
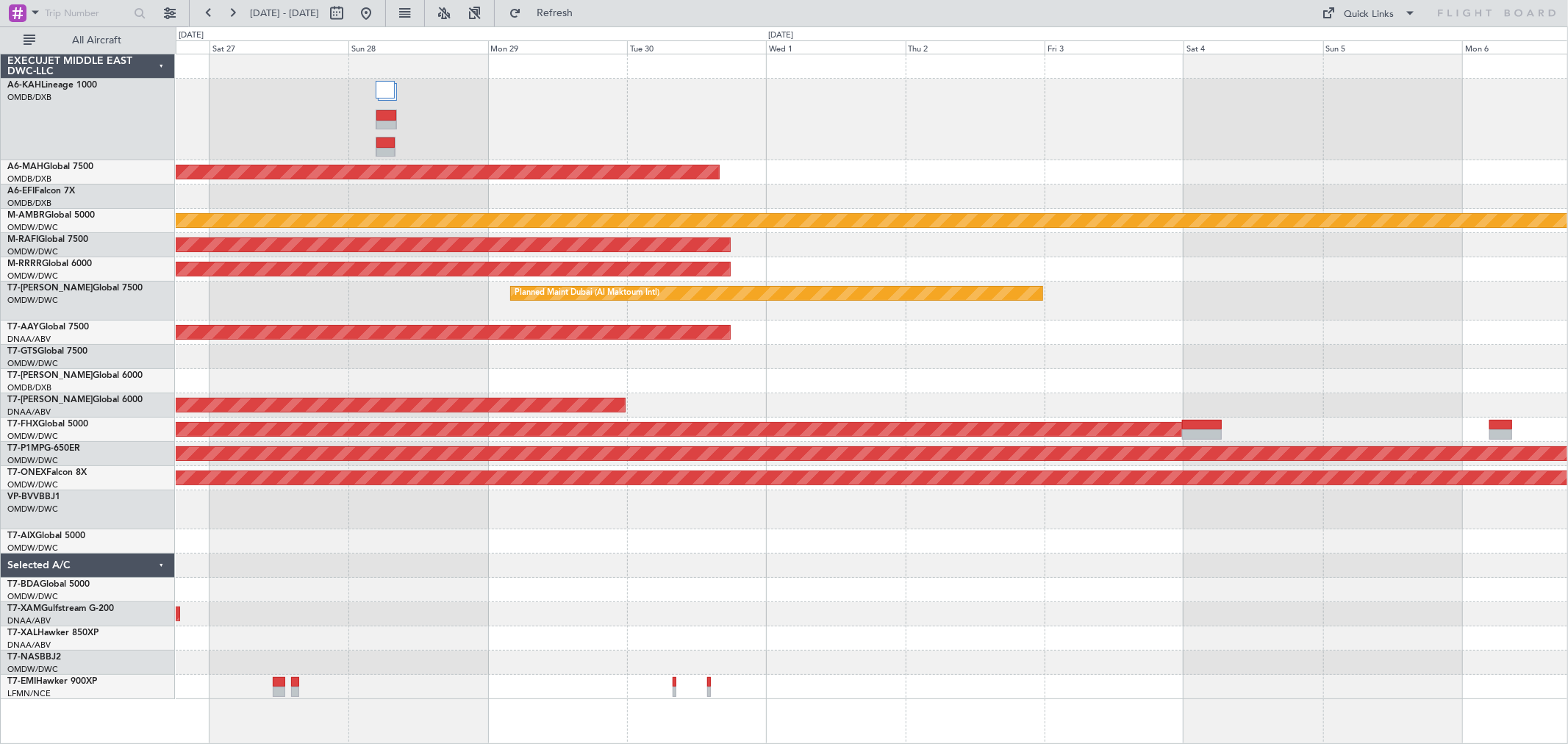
click at [704, 344] on div "Planned Maint [GEOGRAPHIC_DATA] ([GEOGRAPHIC_DATA] Intl) Planned Maint [GEOGRAP…" at bounding box center [871, 376] width 1391 height 645
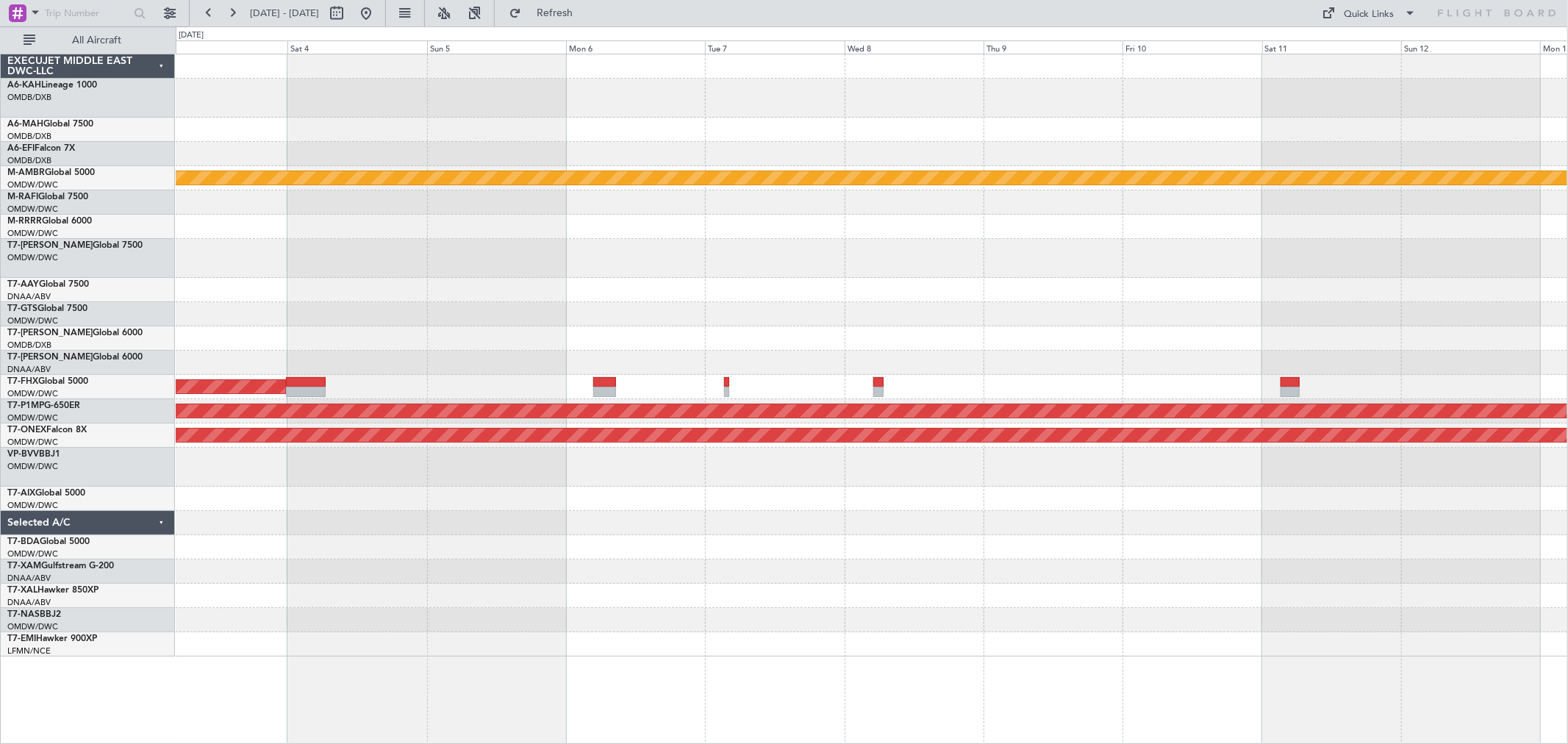
click at [695, 357] on div "Planned Maint [GEOGRAPHIC_DATA] (Seletar) Planned Maint [GEOGRAPHIC_DATA] (Al M…" at bounding box center [871, 355] width 1391 height 602
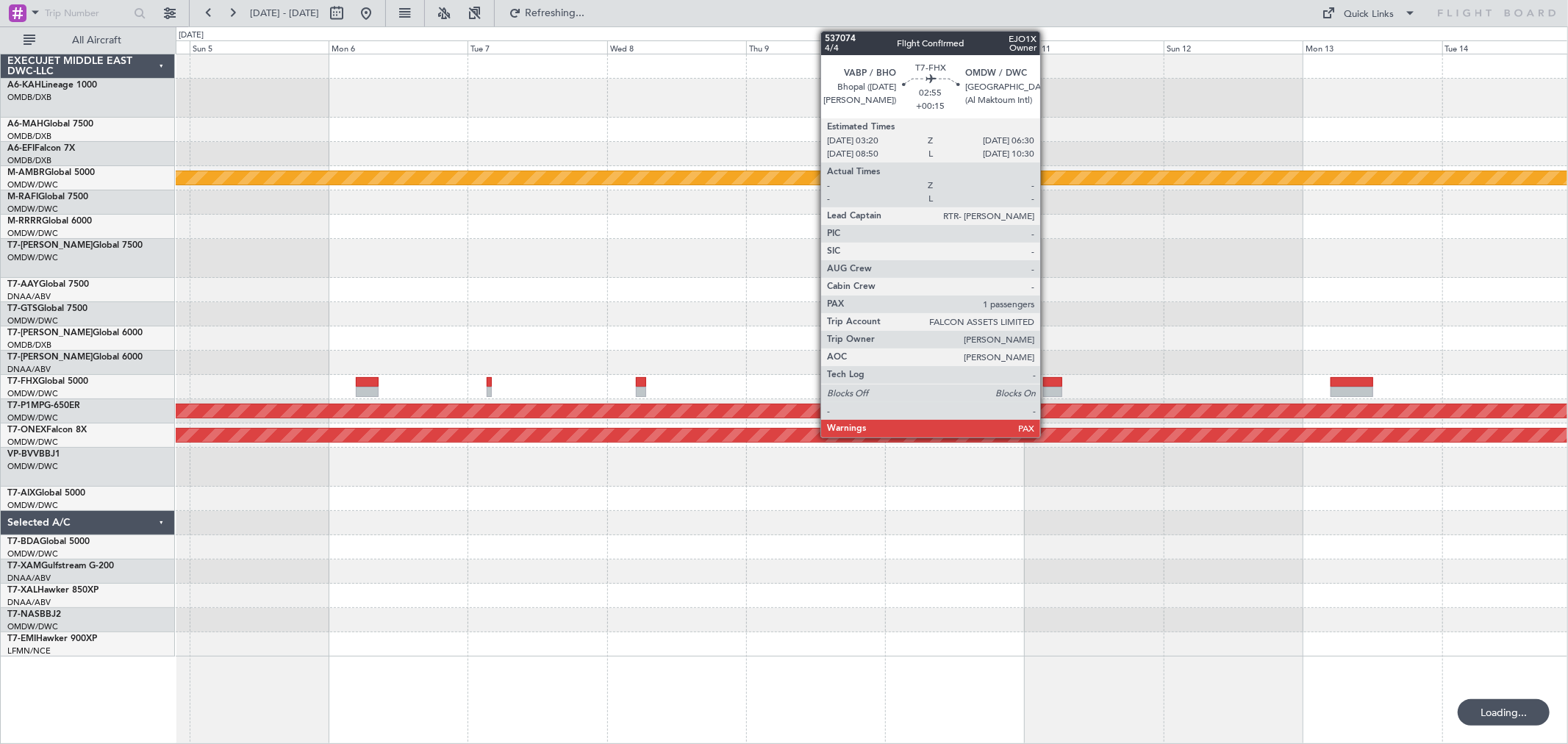
click at [1047, 391] on div at bounding box center [1051, 392] width 18 height 10
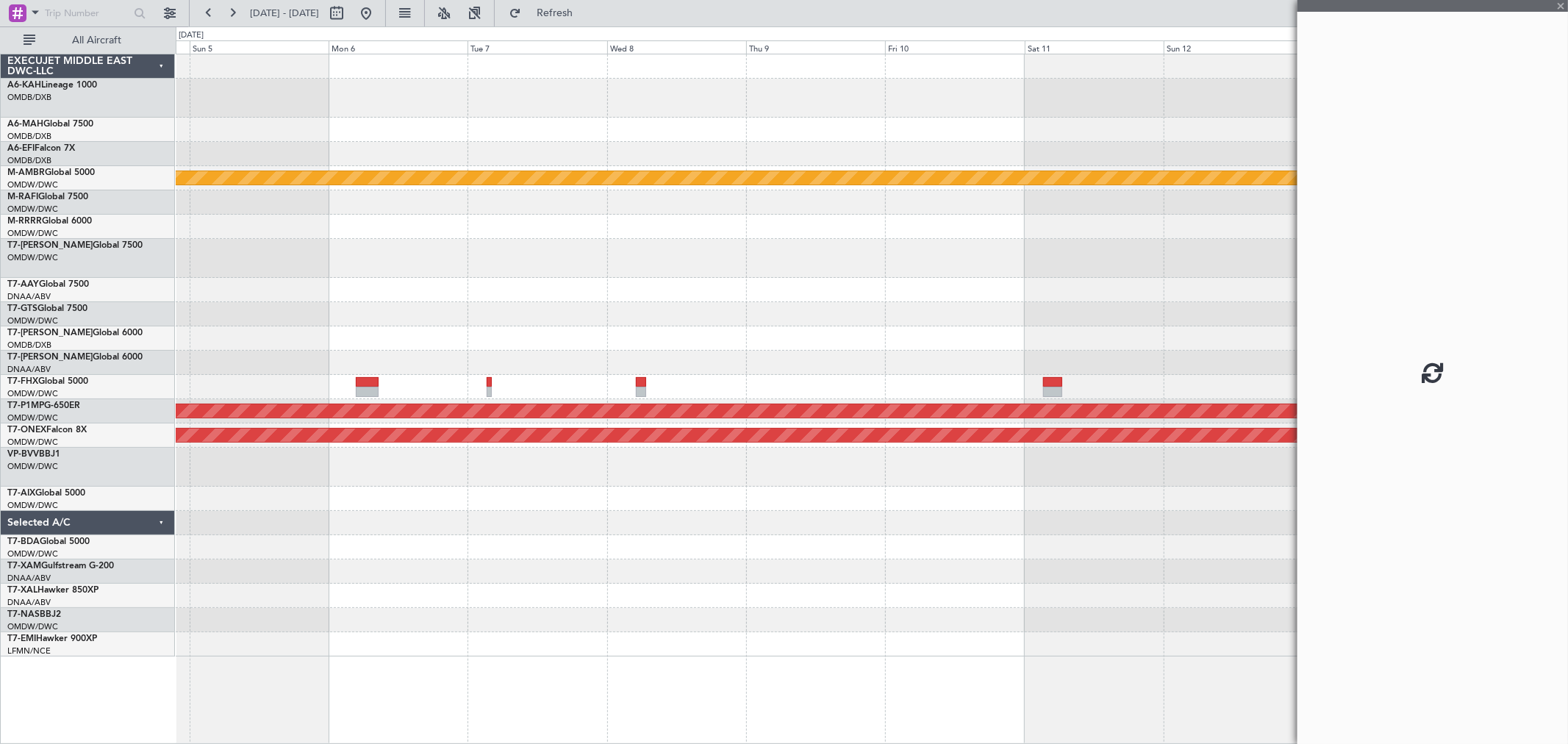
click at [613, 284] on div "Planned Maint [GEOGRAPHIC_DATA] (Seletar) Planned Maint [GEOGRAPHIC_DATA] (Al M…" at bounding box center [871, 355] width 1391 height 602
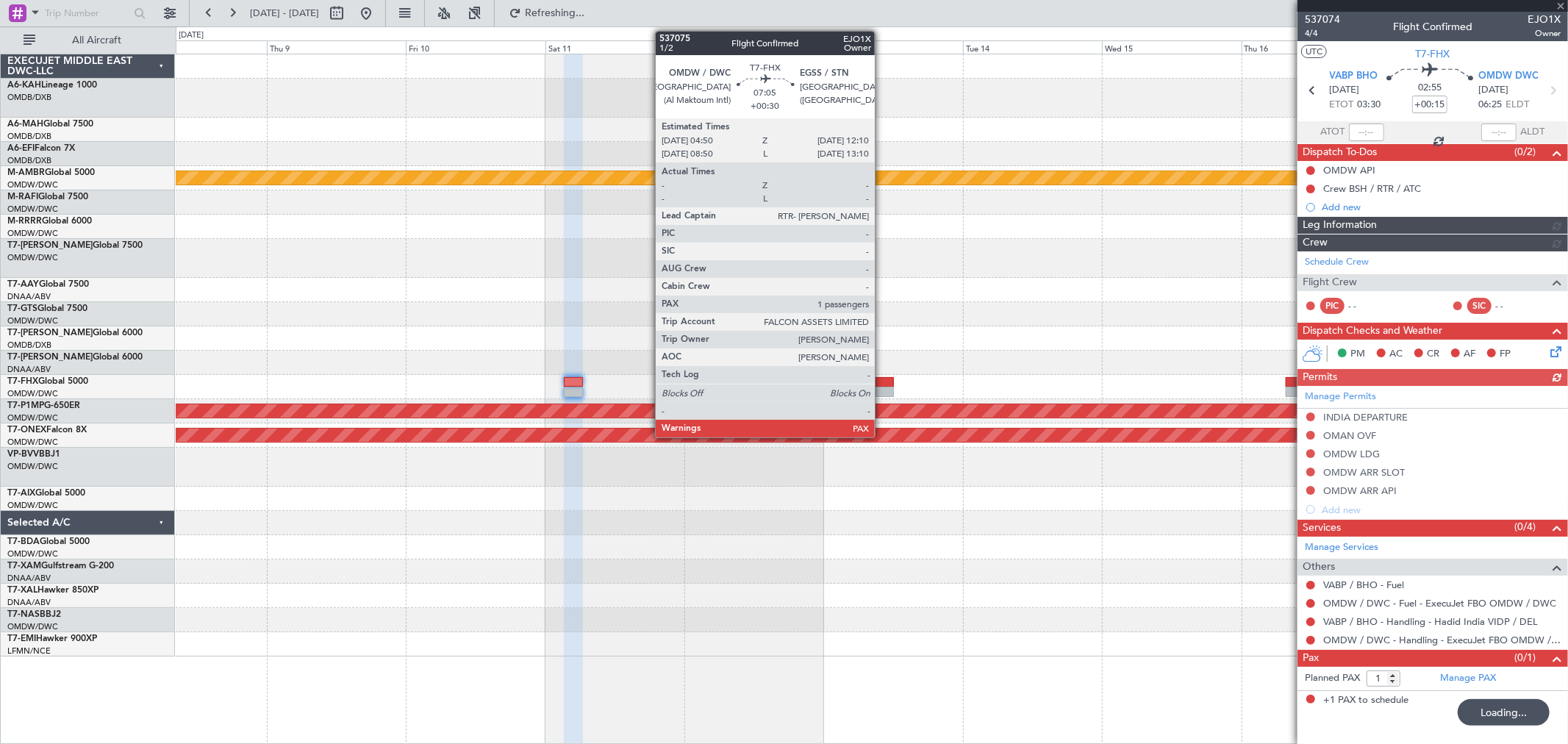
click at [882, 387] on div at bounding box center [872, 392] width 43 height 10
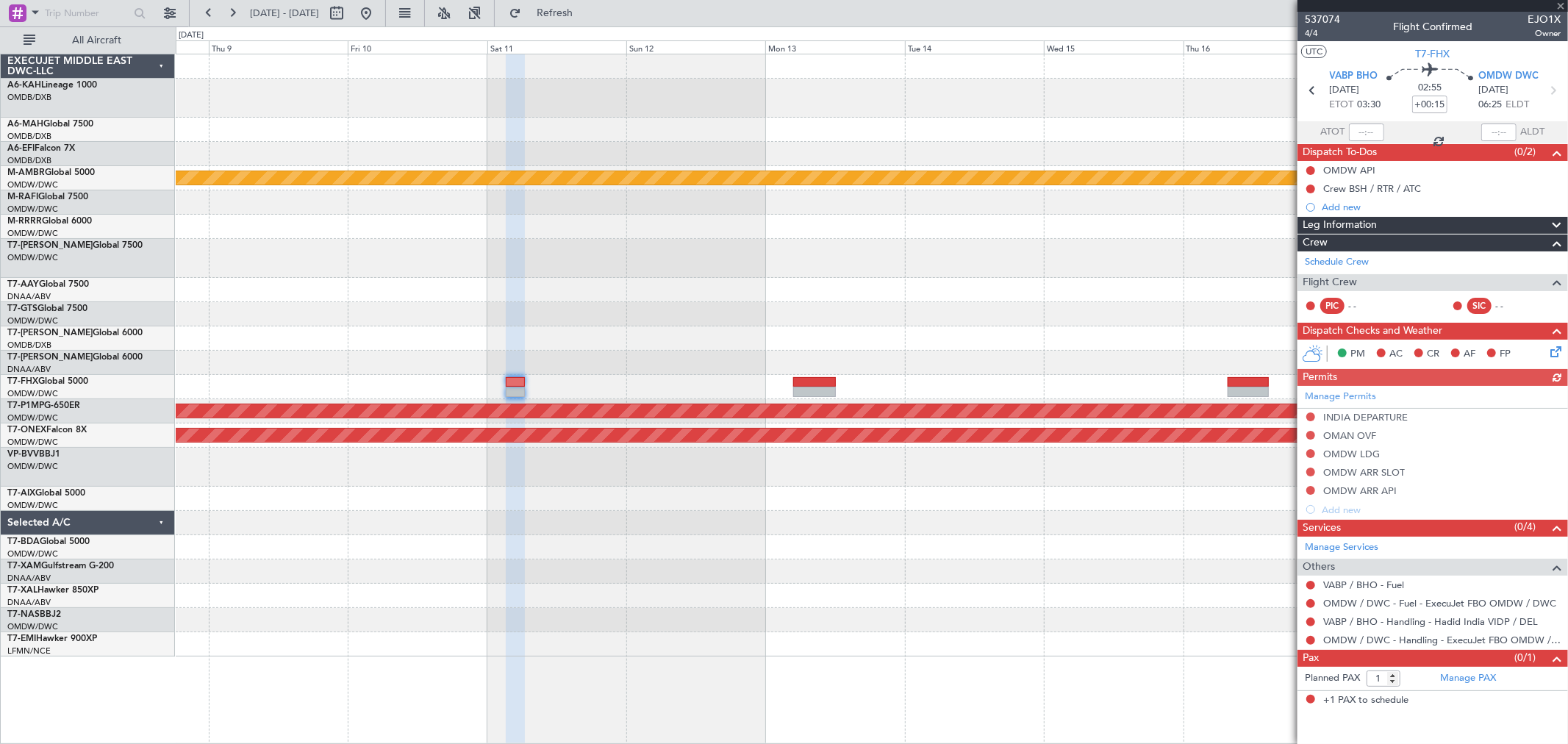
click at [462, 297] on div at bounding box center [871, 290] width 1391 height 24
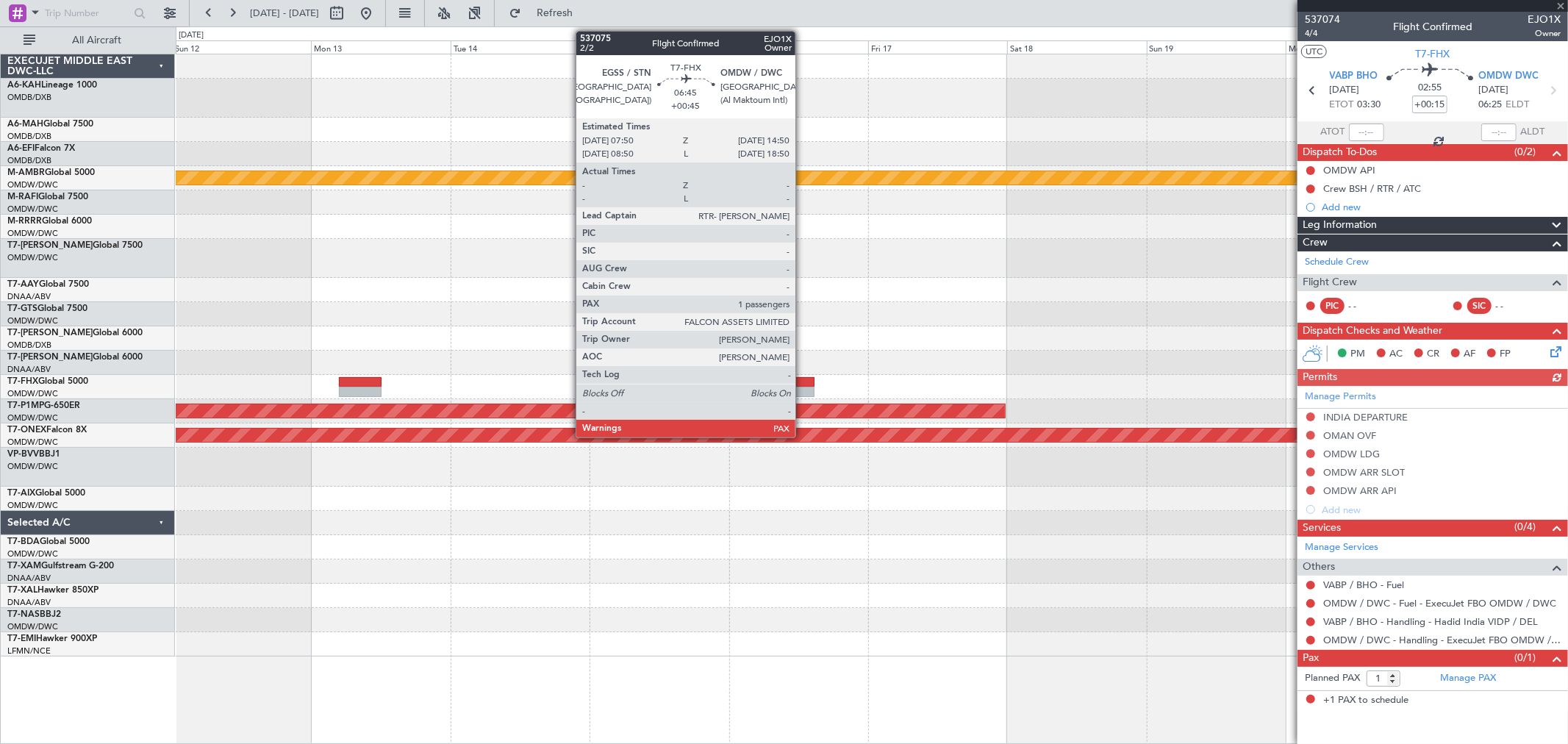
type input "+00:30"
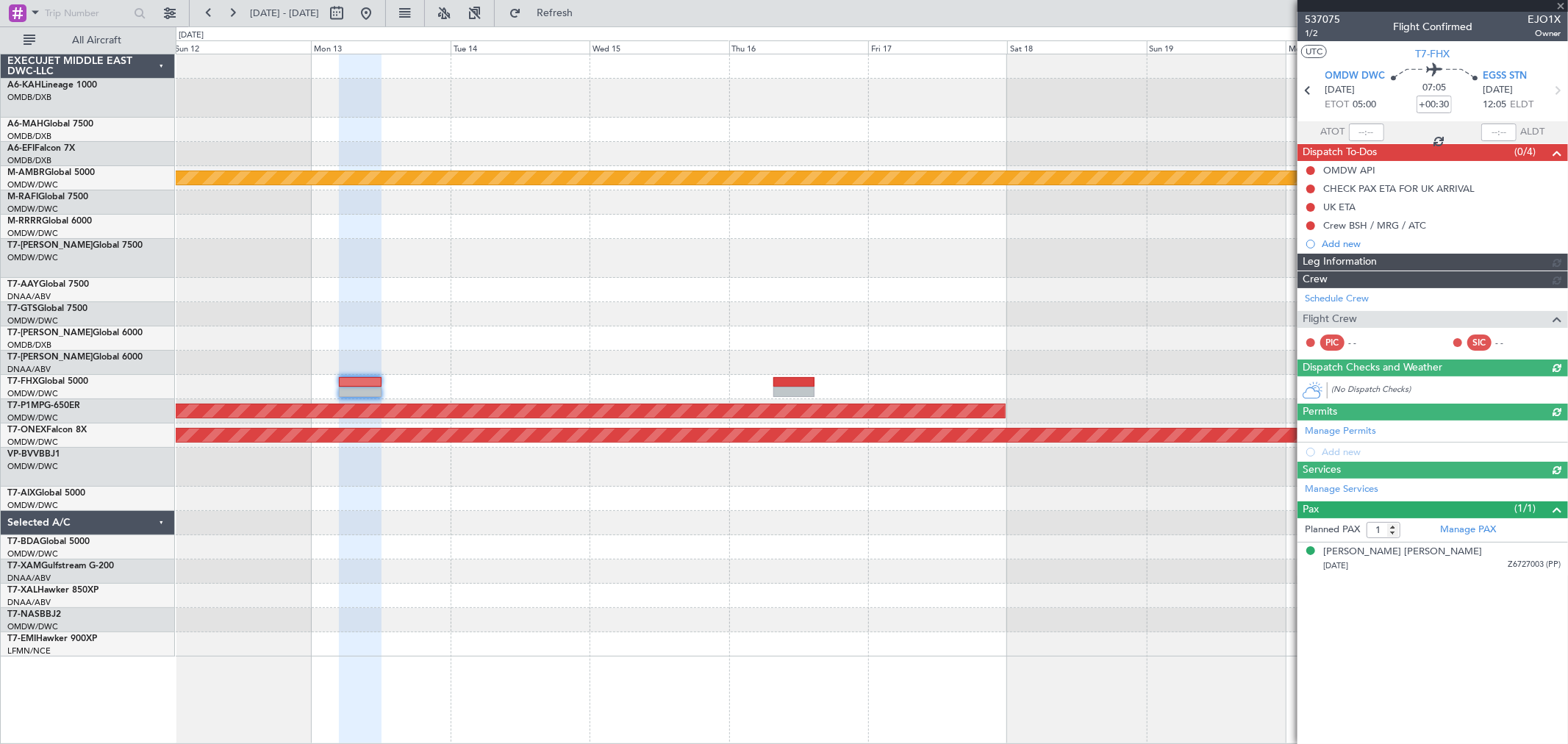
click at [183, 265] on div "Planned Maint [GEOGRAPHIC_DATA] (Seletar) Planned Maint Savannah ([GEOGRAPHIC_D…" at bounding box center [871, 355] width 1391 height 602
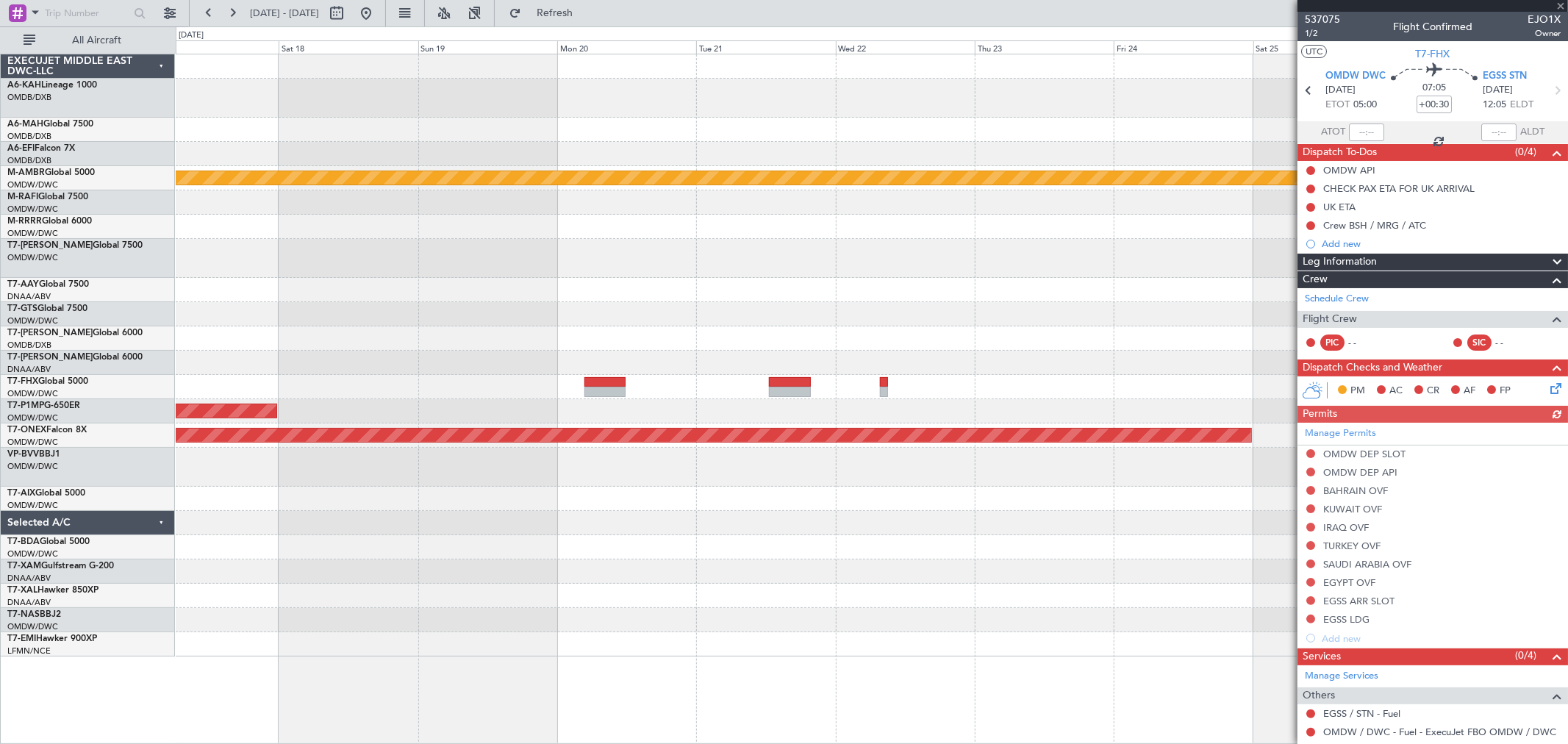
click at [806, 272] on div at bounding box center [871, 258] width 1391 height 39
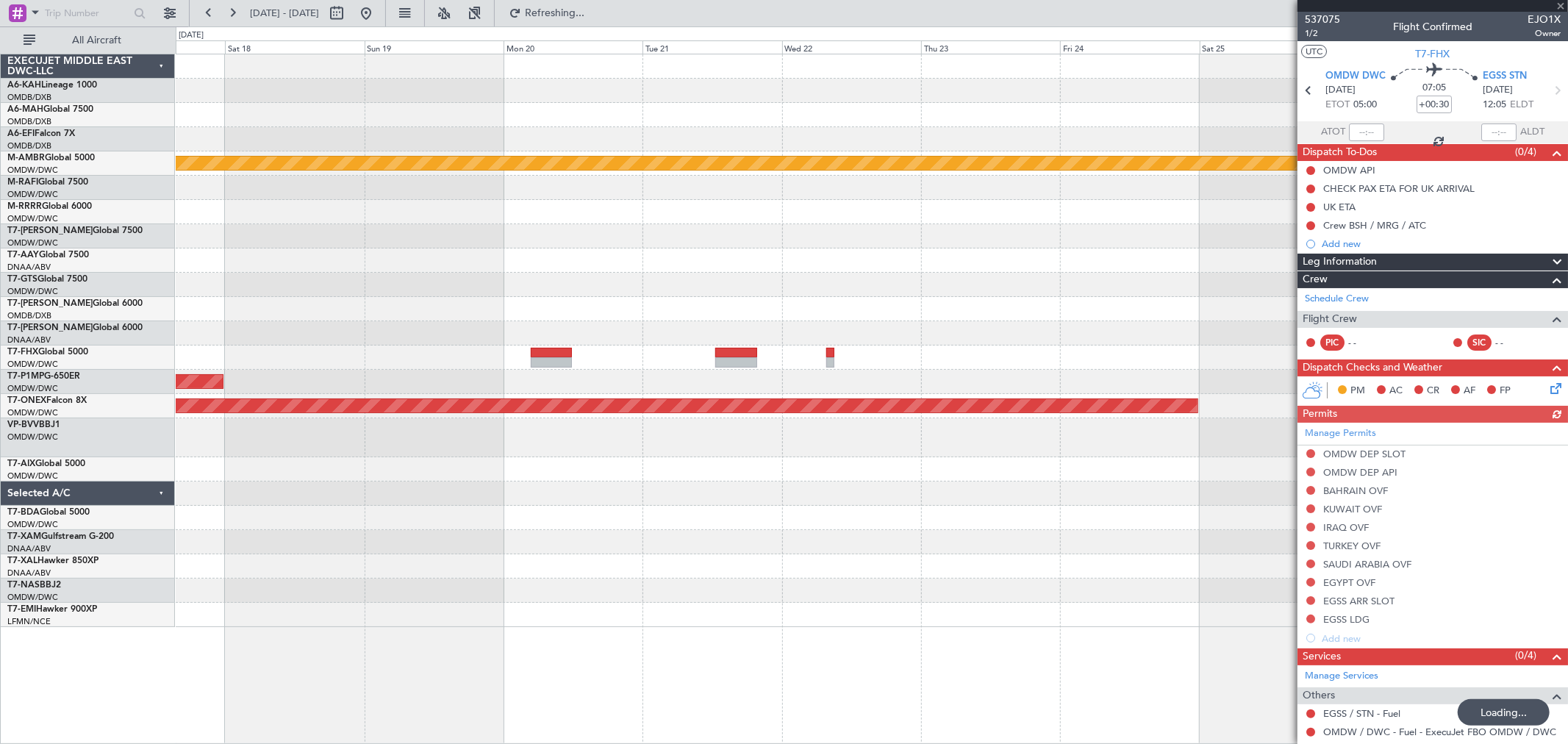
click at [1082, 219] on div "Planned Maint [GEOGRAPHIC_DATA] (Seletar) Planned Maint Savannah ([GEOGRAPHIC_D…" at bounding box center [871, 340] width 1391 height 573
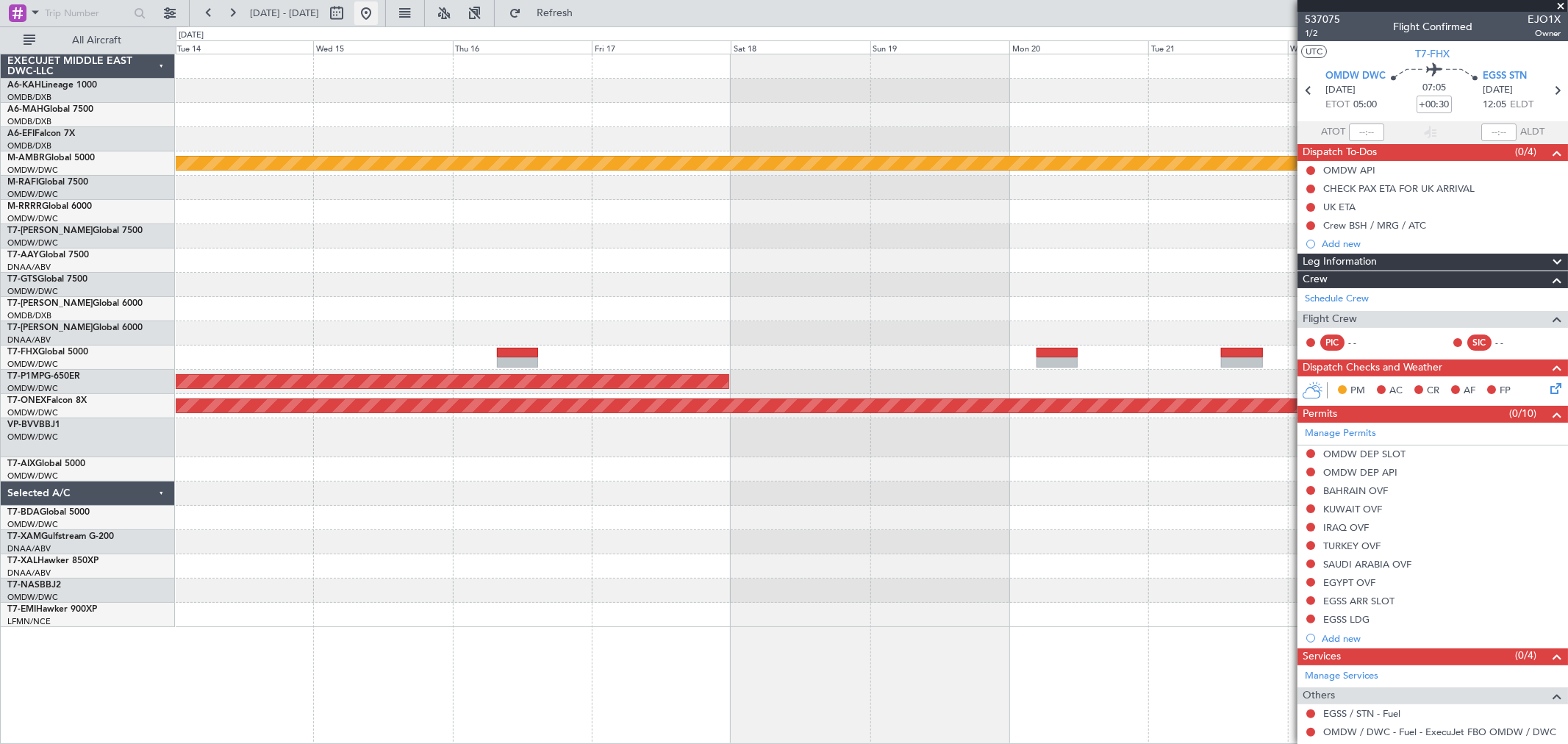
click at [378, 9] on button at bounding box center [365, 13] width 23 height 23
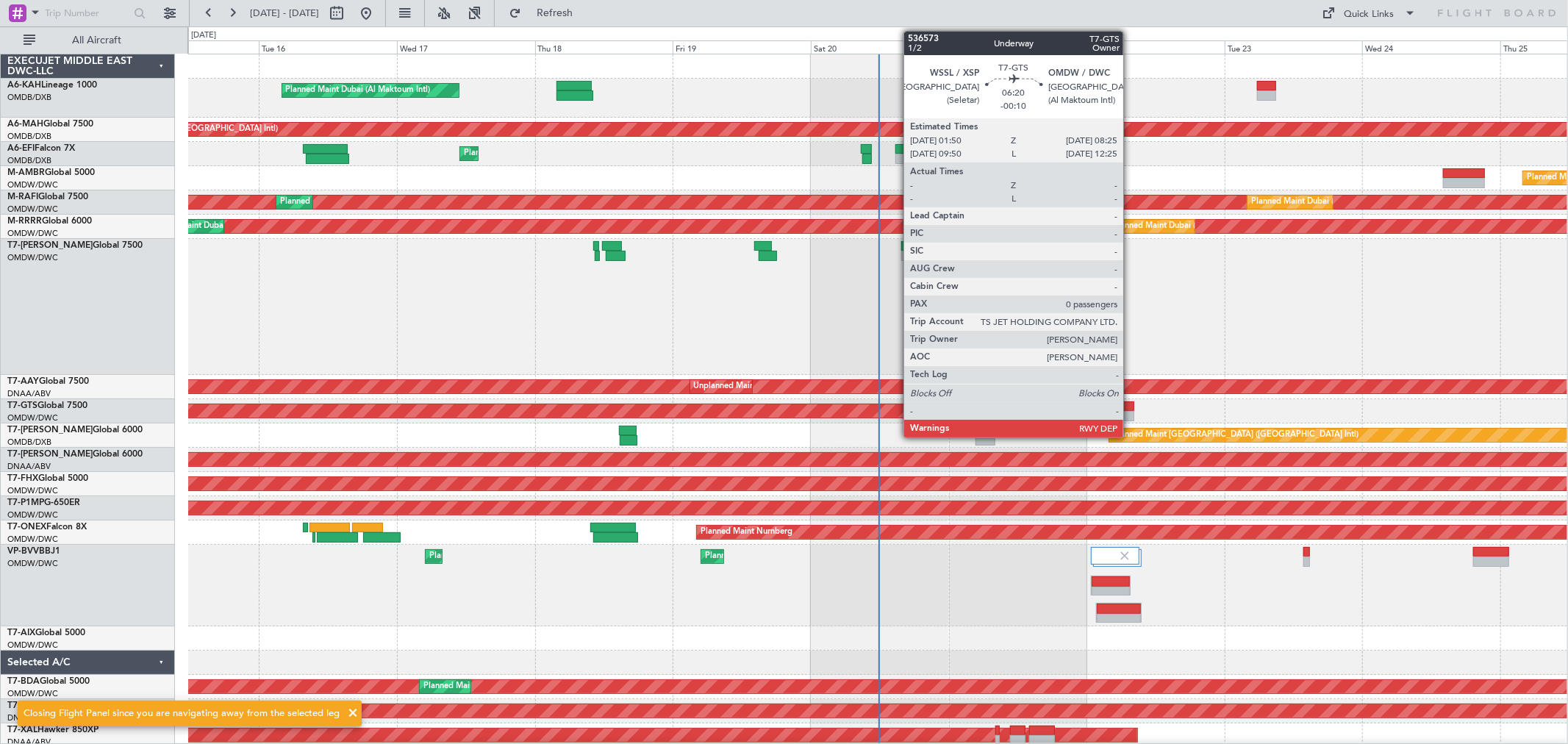
click at [1130, 409] on div at bounding box center [1115, 406] width 39 height 10
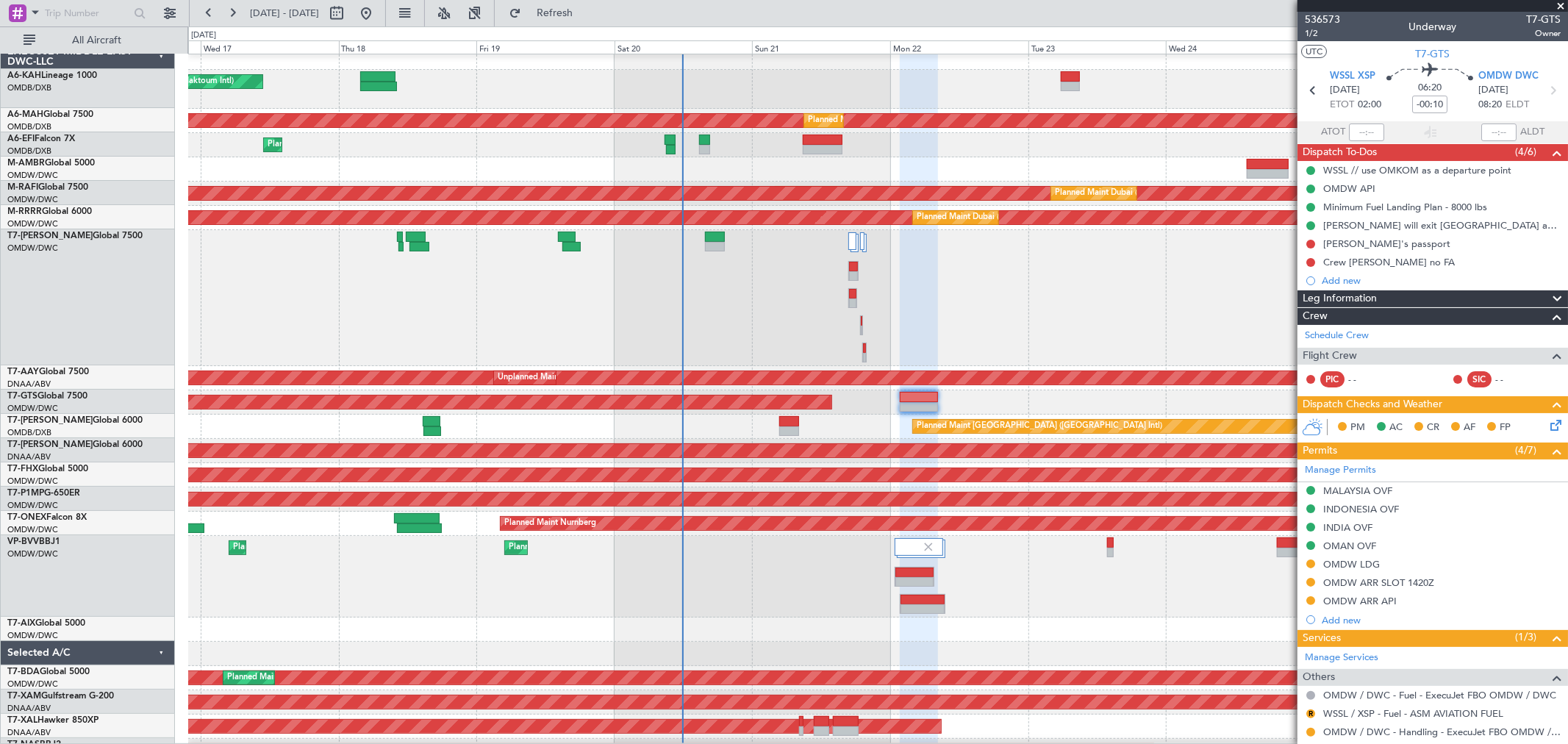
scroll to position [8, 0]
click at [781, 559] on div "Planned Maint Dubai (Al Maktoum Intl) Planned Maint [GEOGRAPHIC_DATA] (Al Makto…" at bounding box center [877, 576] width 1379 height 81
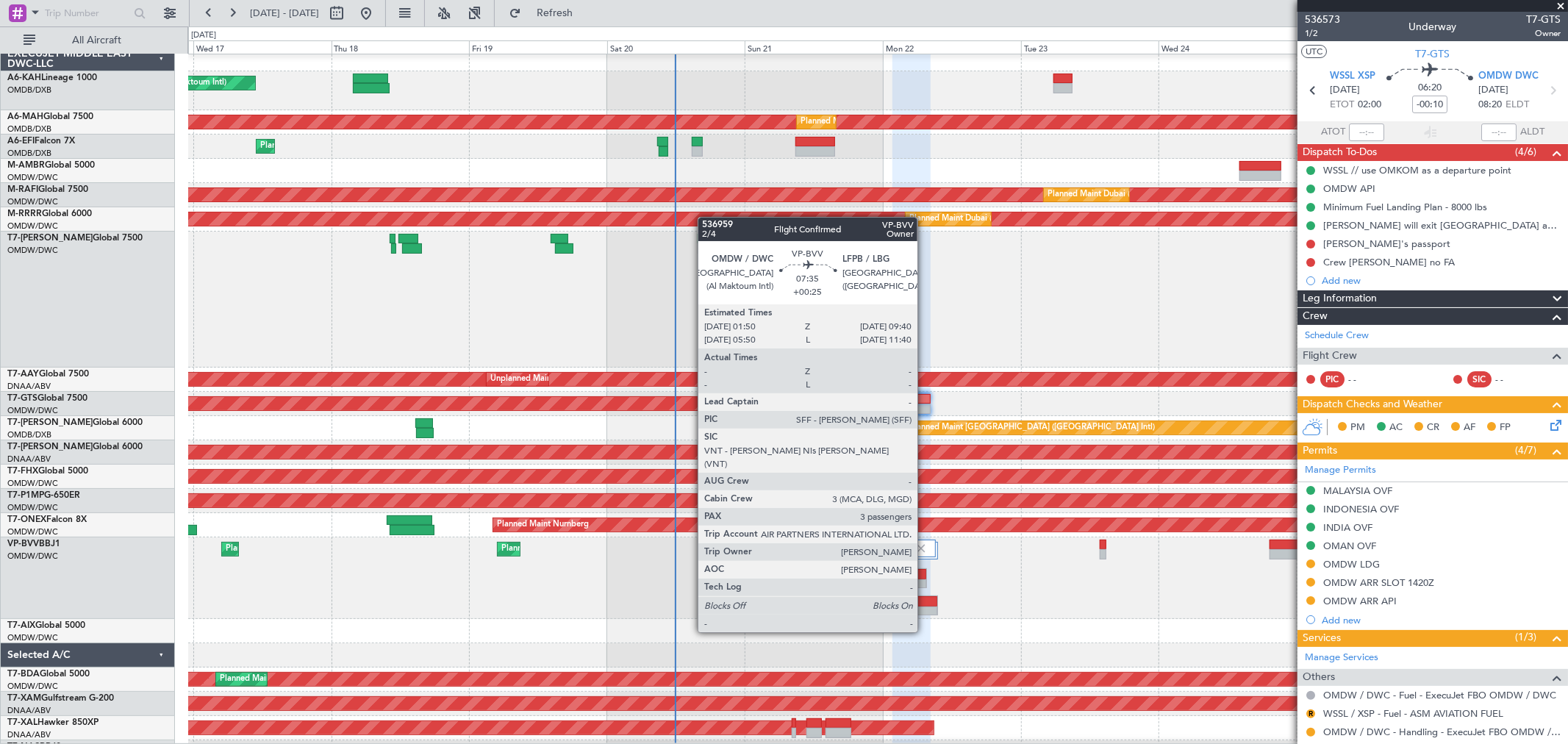
click at [925, 604] on div at bounding box center [914, 602] width 44 height 10
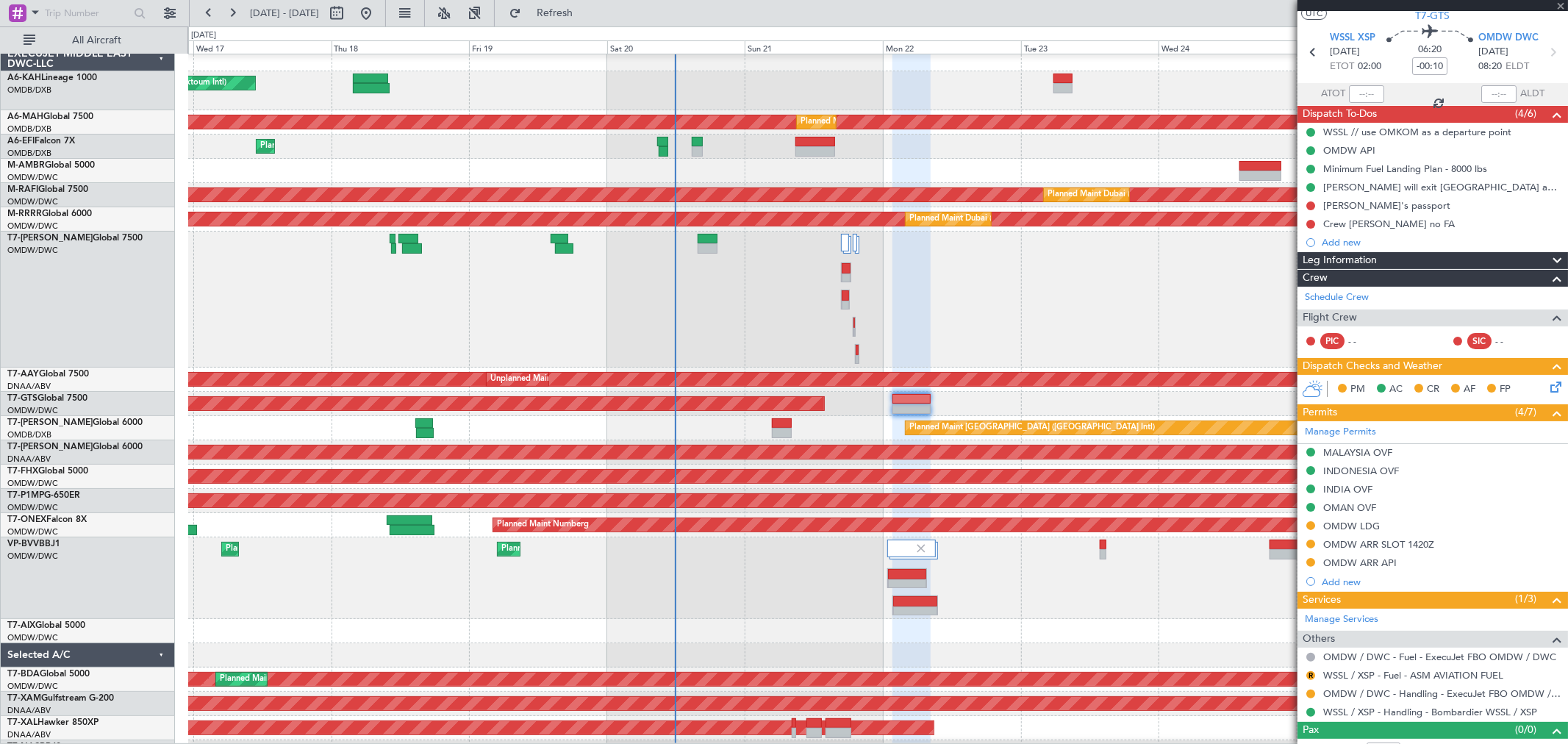
scroll to position [57, 0]
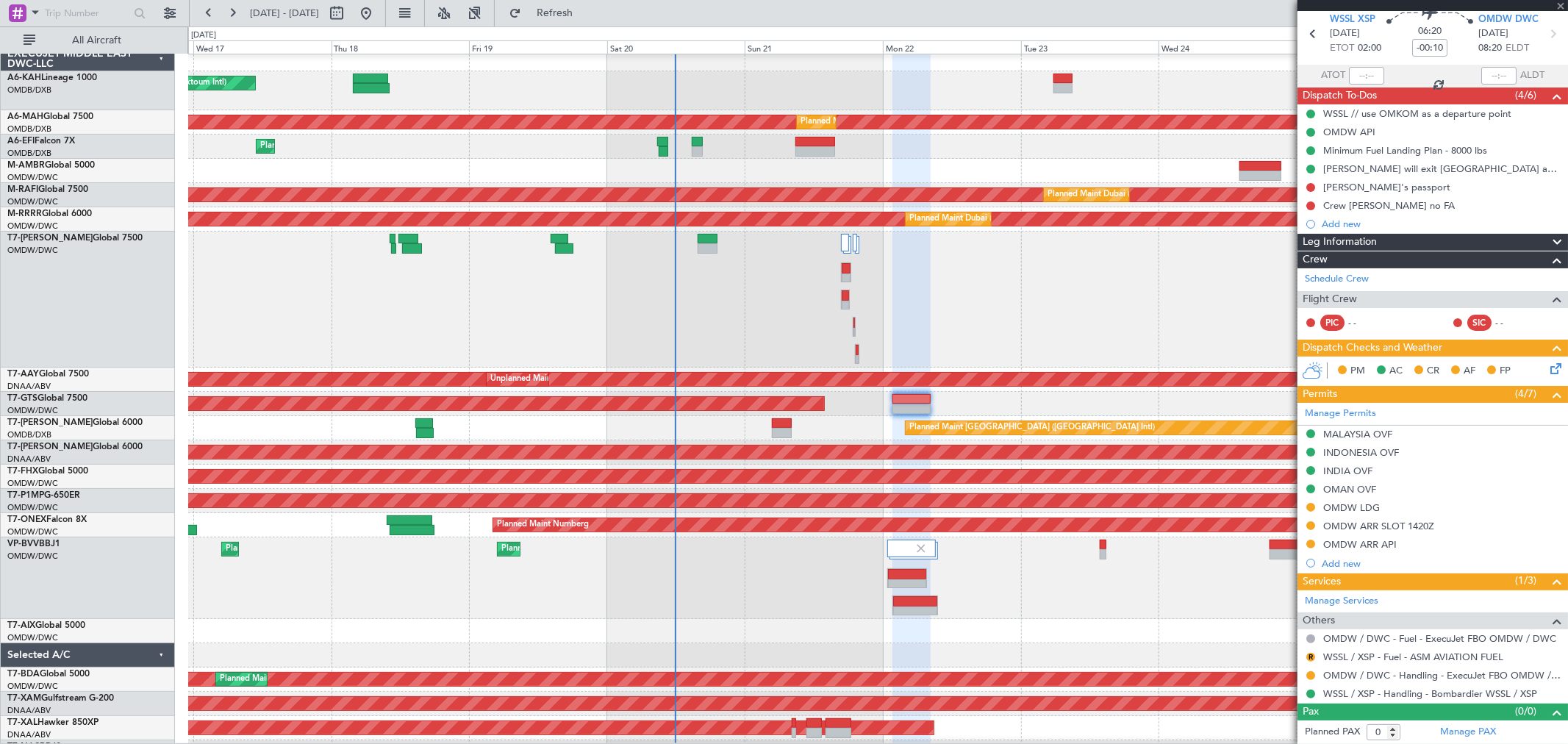
type input "+00:25"
type input "3"
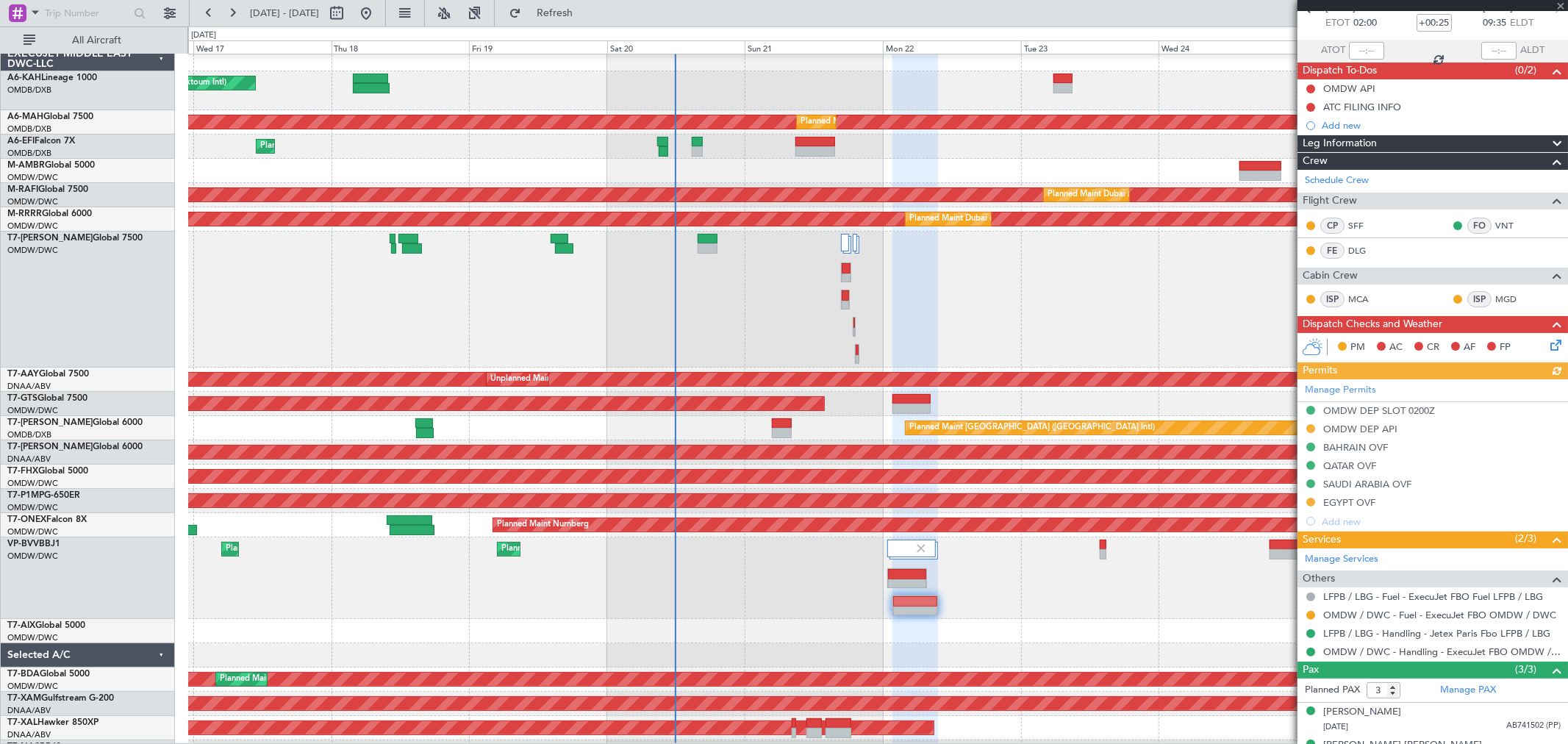
scroll to position [140, 0]
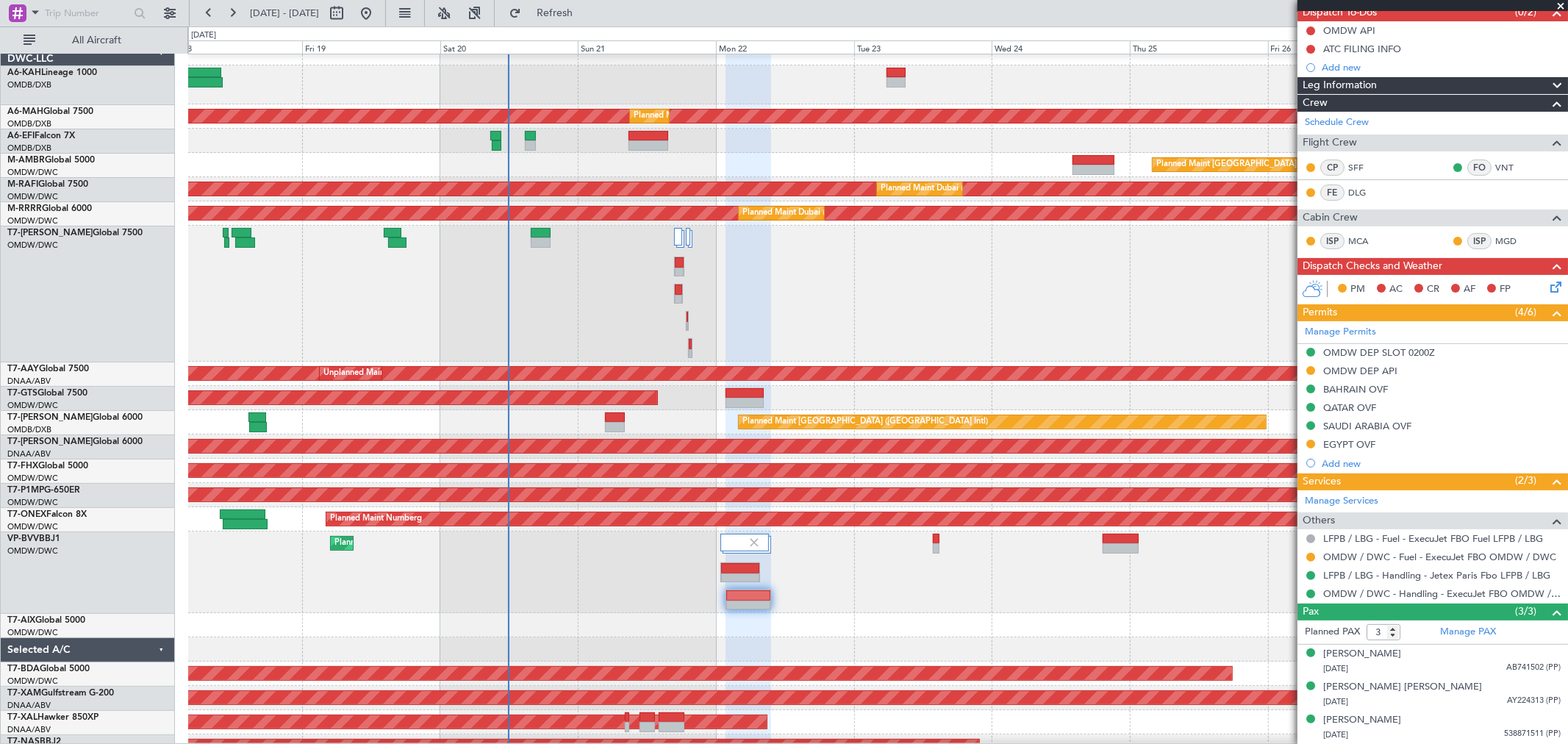
click at [928, 359] on div "Planned Maint Dubai (Al Maktoum Intl)" at bounding box center [877, 293] width 1379 height 136
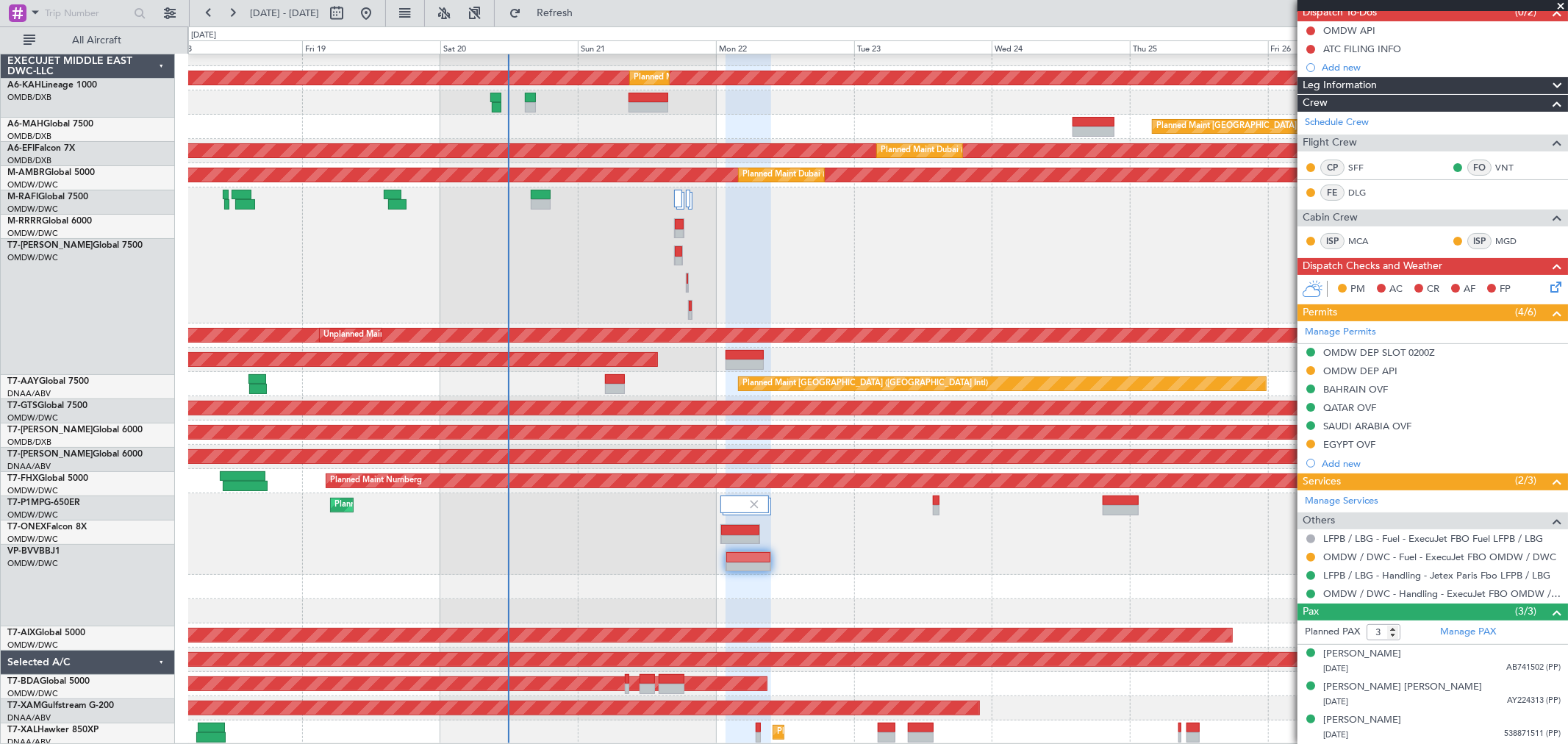
scroll to position [51, 0]
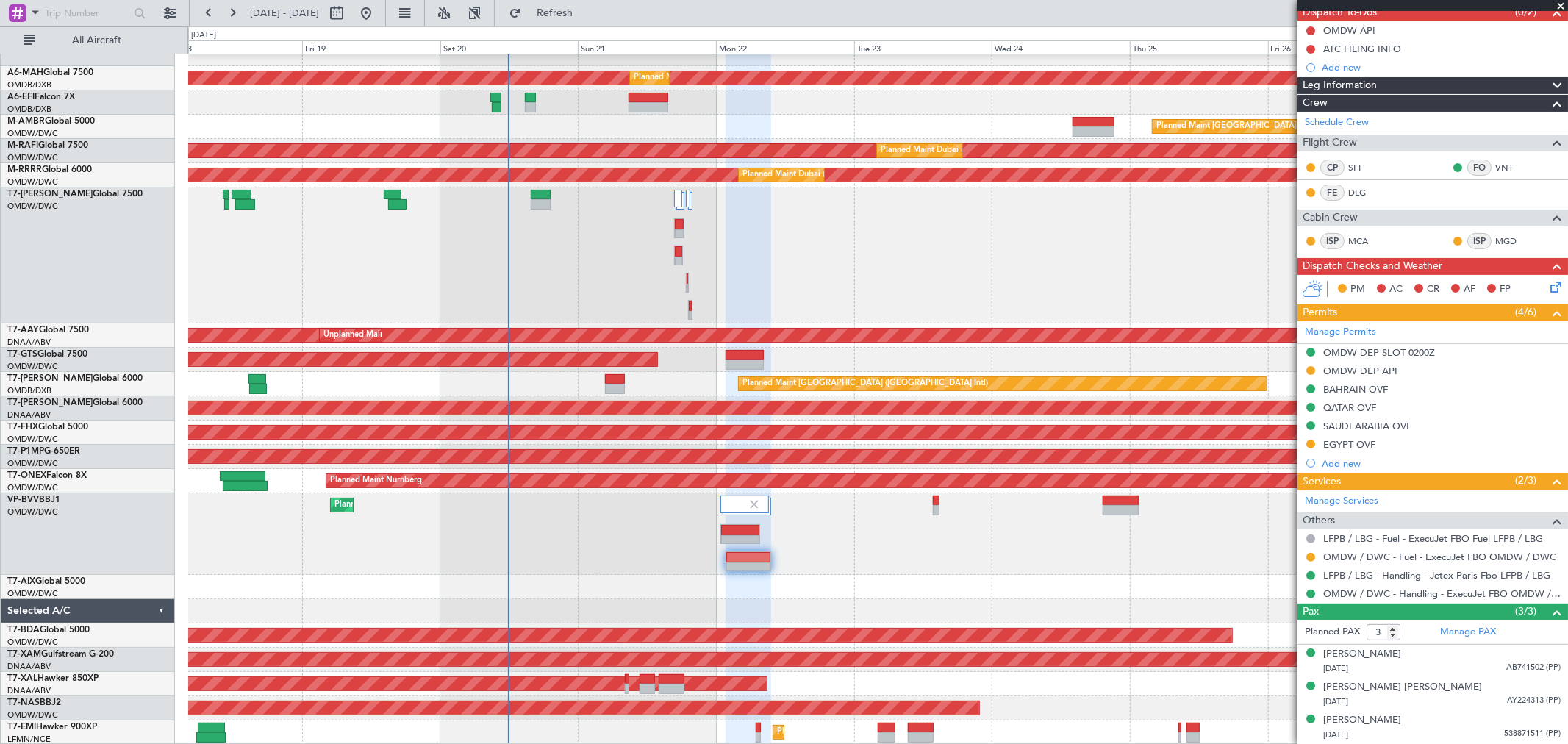
click at [858, 569] on div "Planned Maint Dubai (Al Maktoum Intl) Planned Maint [GEOGRAPHIC_DATA] (Al Makto…" at bounding box center [877, 534] width 1379 height 81
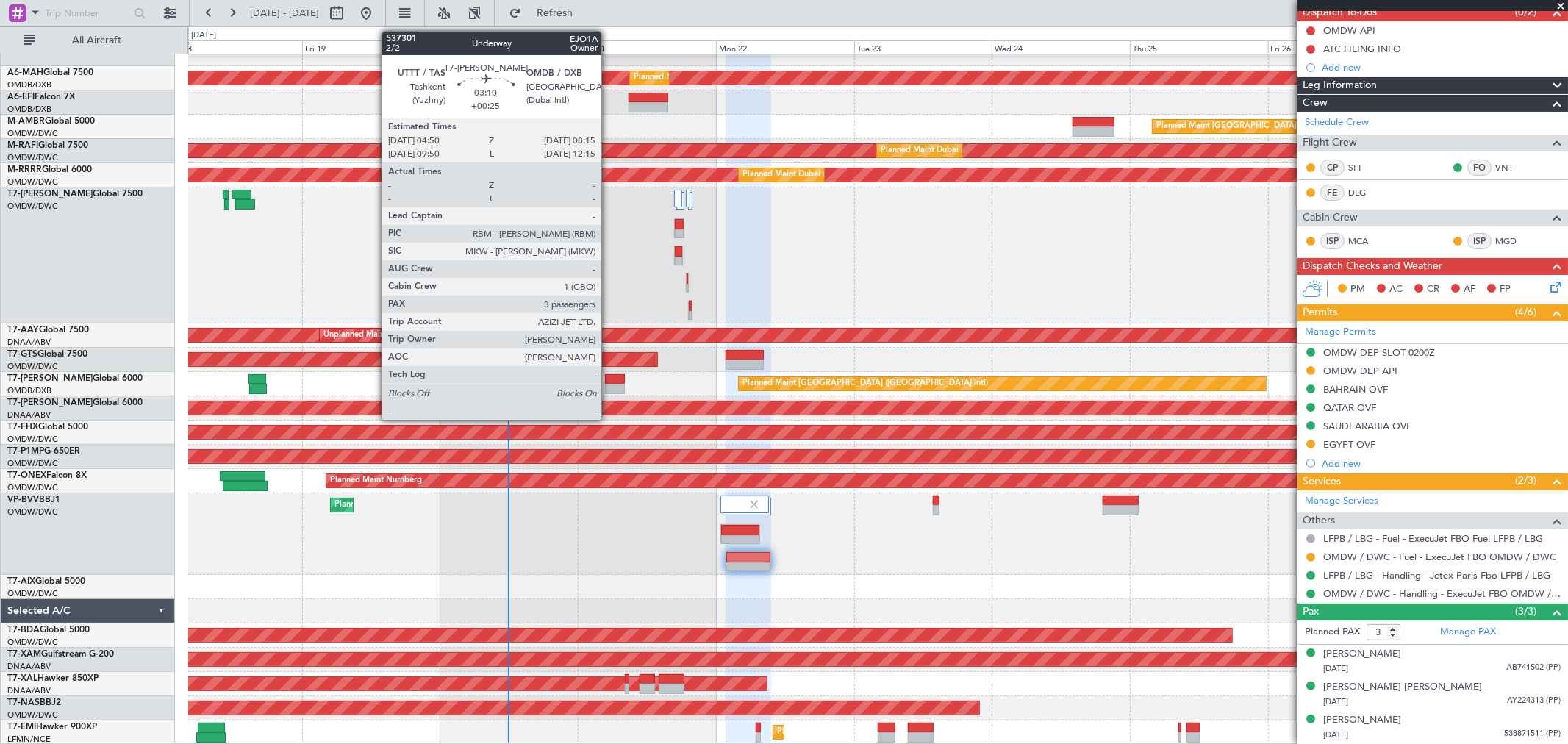
click at [608, 380] on div at bounding box center [614, 380] width 20 height 10
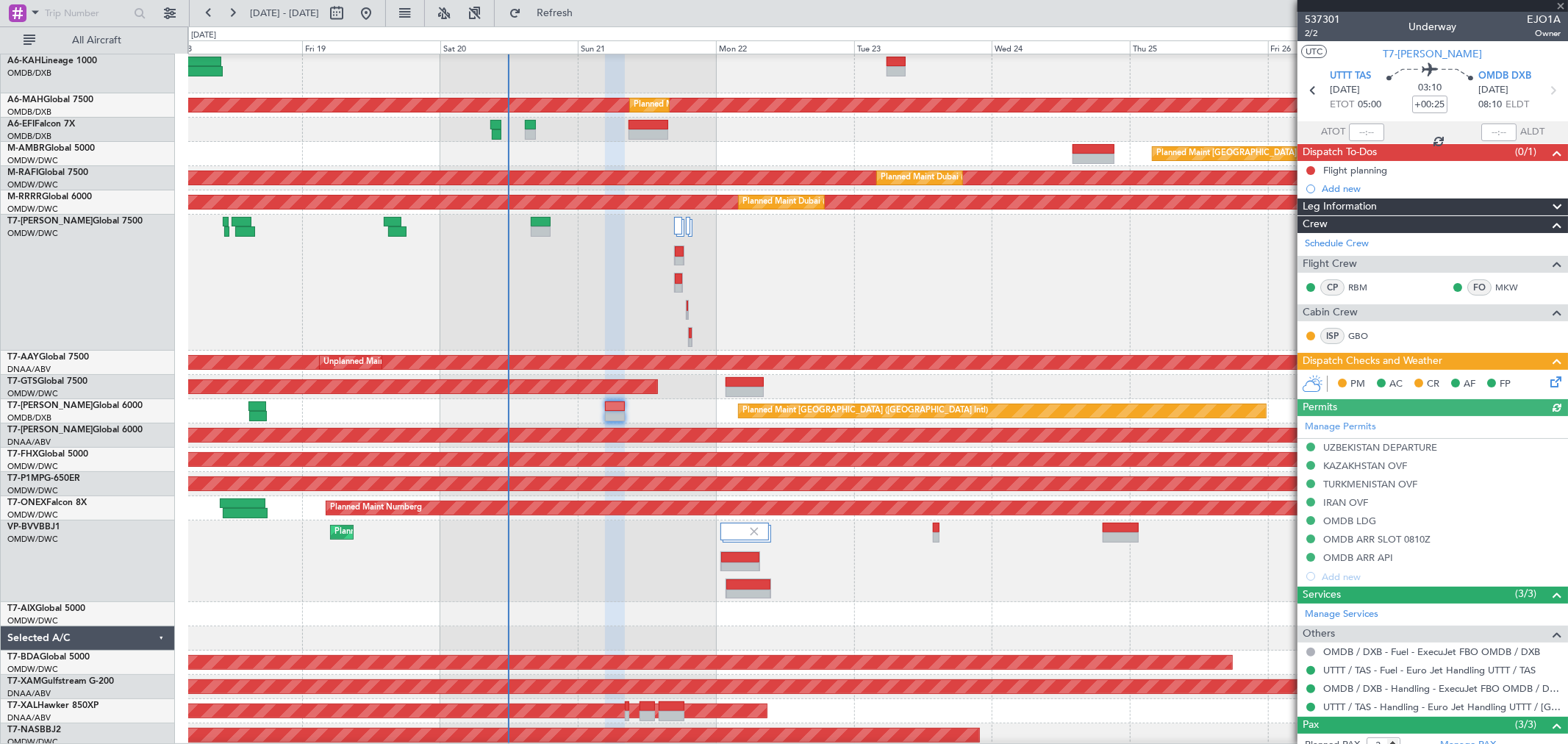
scroll to position [113, 0]
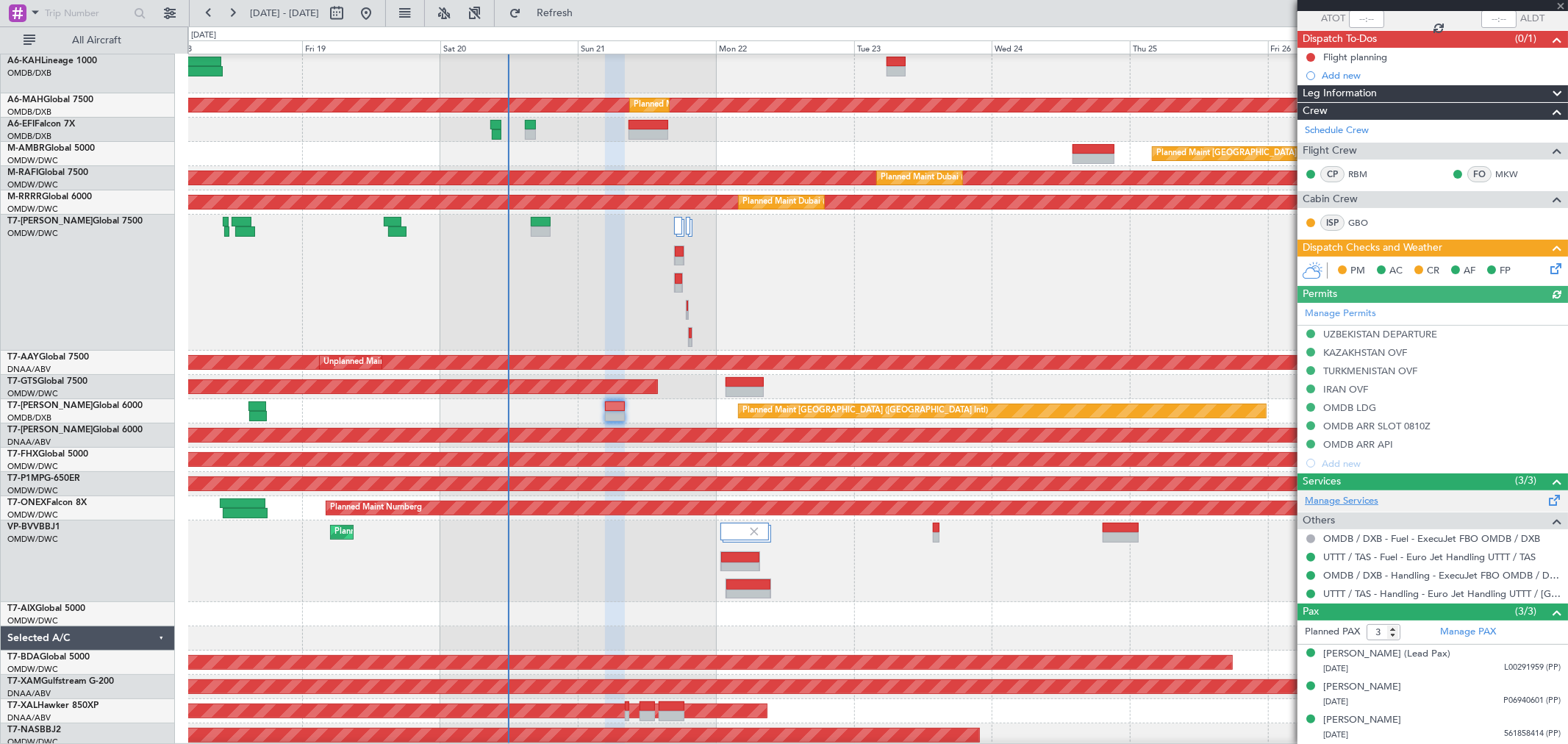
click at [1342, 502] on link "Manage Services" at bounding box center [1342, 501] width 74 height 15
click at [586, 13] on span "Refresh" at bounding box center [555, 13] width 62 height 10
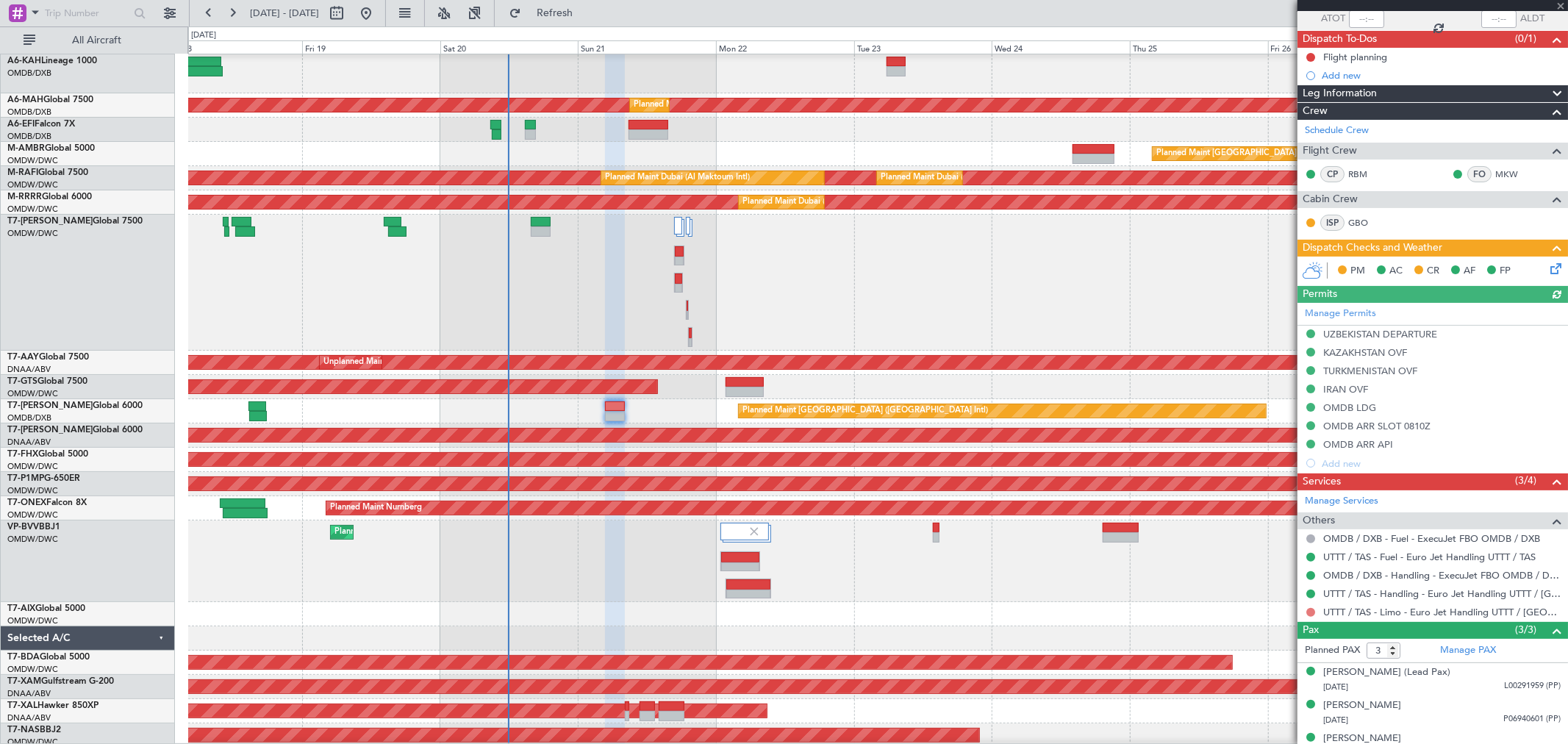
click at [1311, 611] on button at bounding box center [1310, 612] width 9 height 9
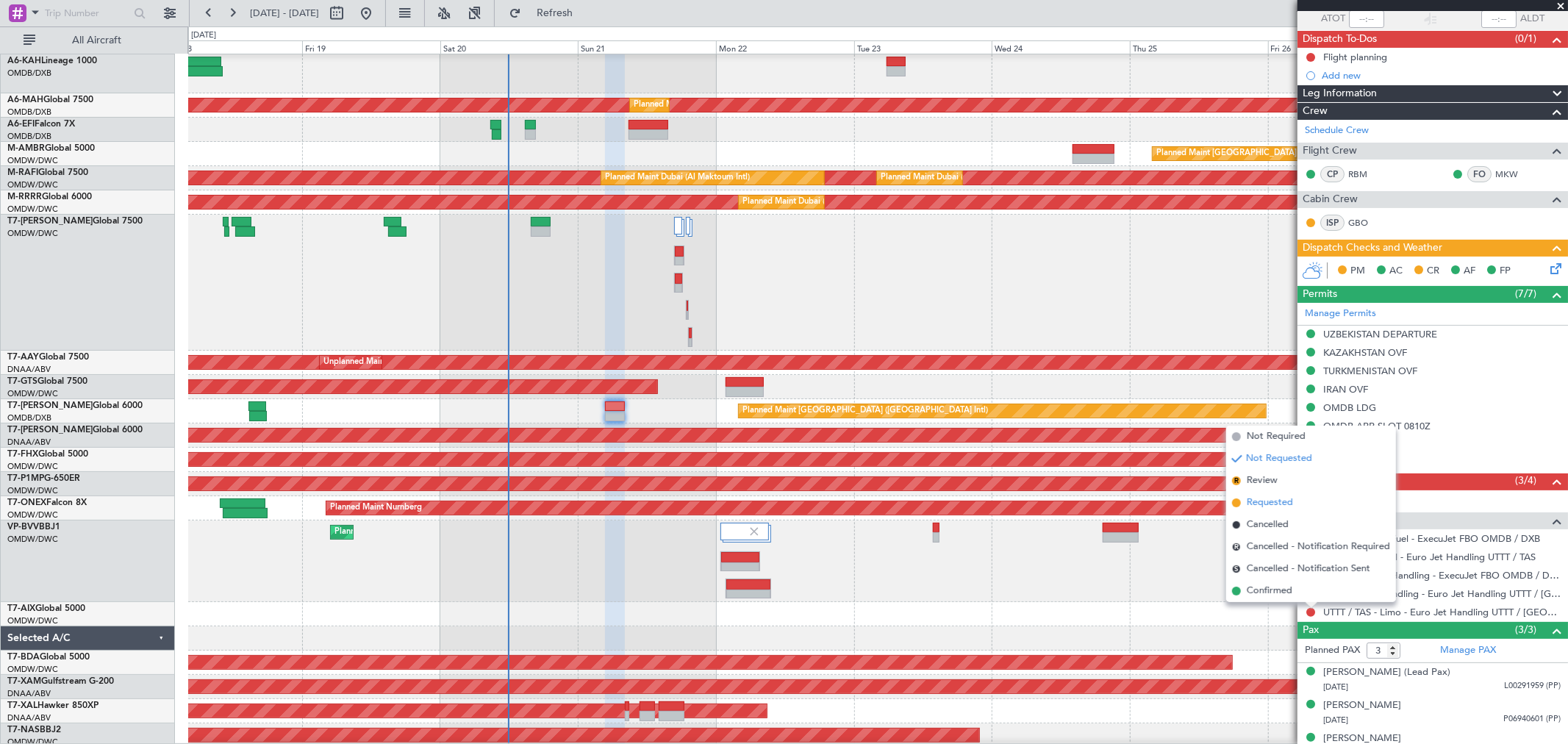
click at [1265, 495] on span "Requested" at bounding box center [1270, 502] width 46 height 15
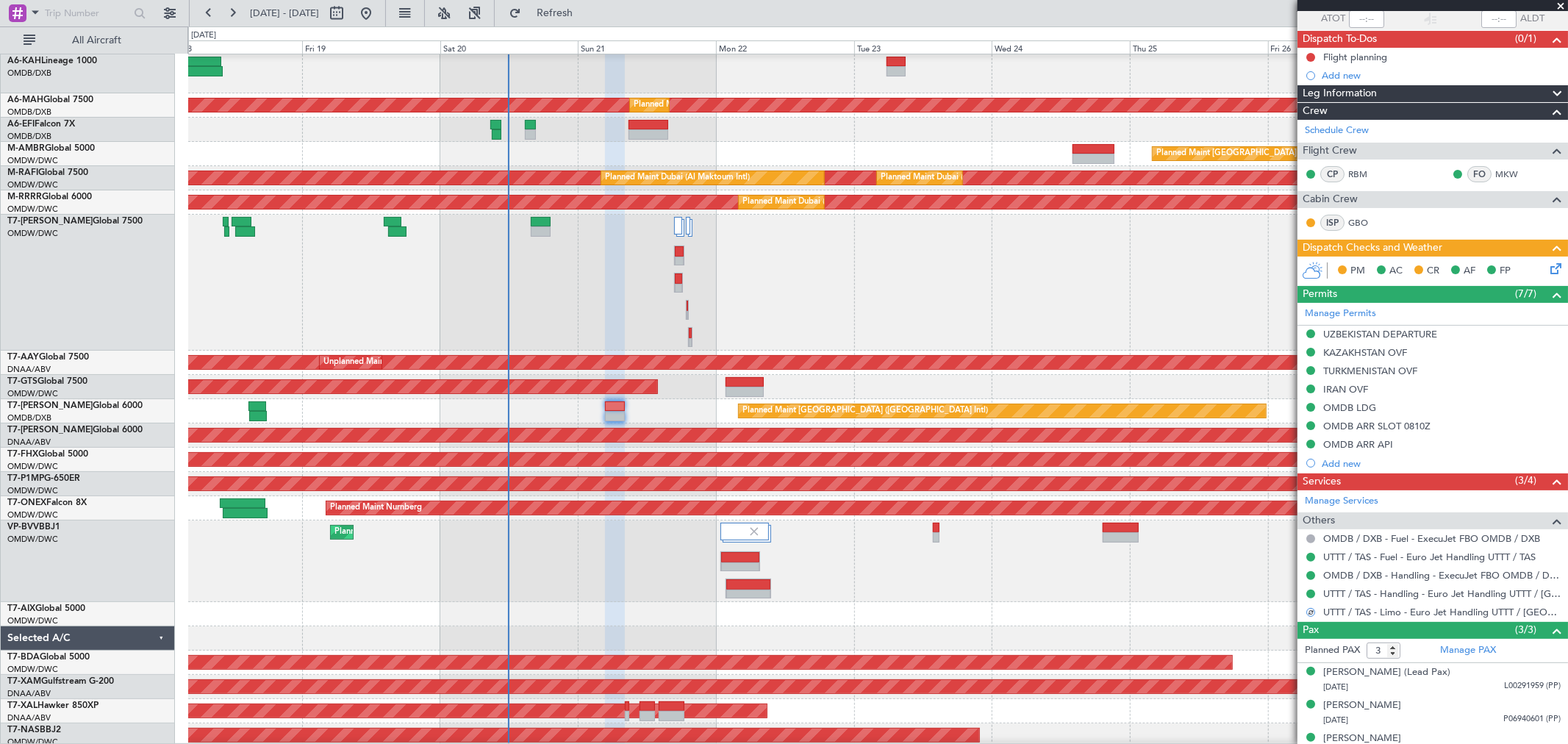
drag, startPoint x: 1362, startPoint y: 57, endPoint x: 1395, endPoint y: 56, distance: 33.0
click at [1362, 59] on div "Flight planning" at bounding box center [1355, 57] width 64 height 13
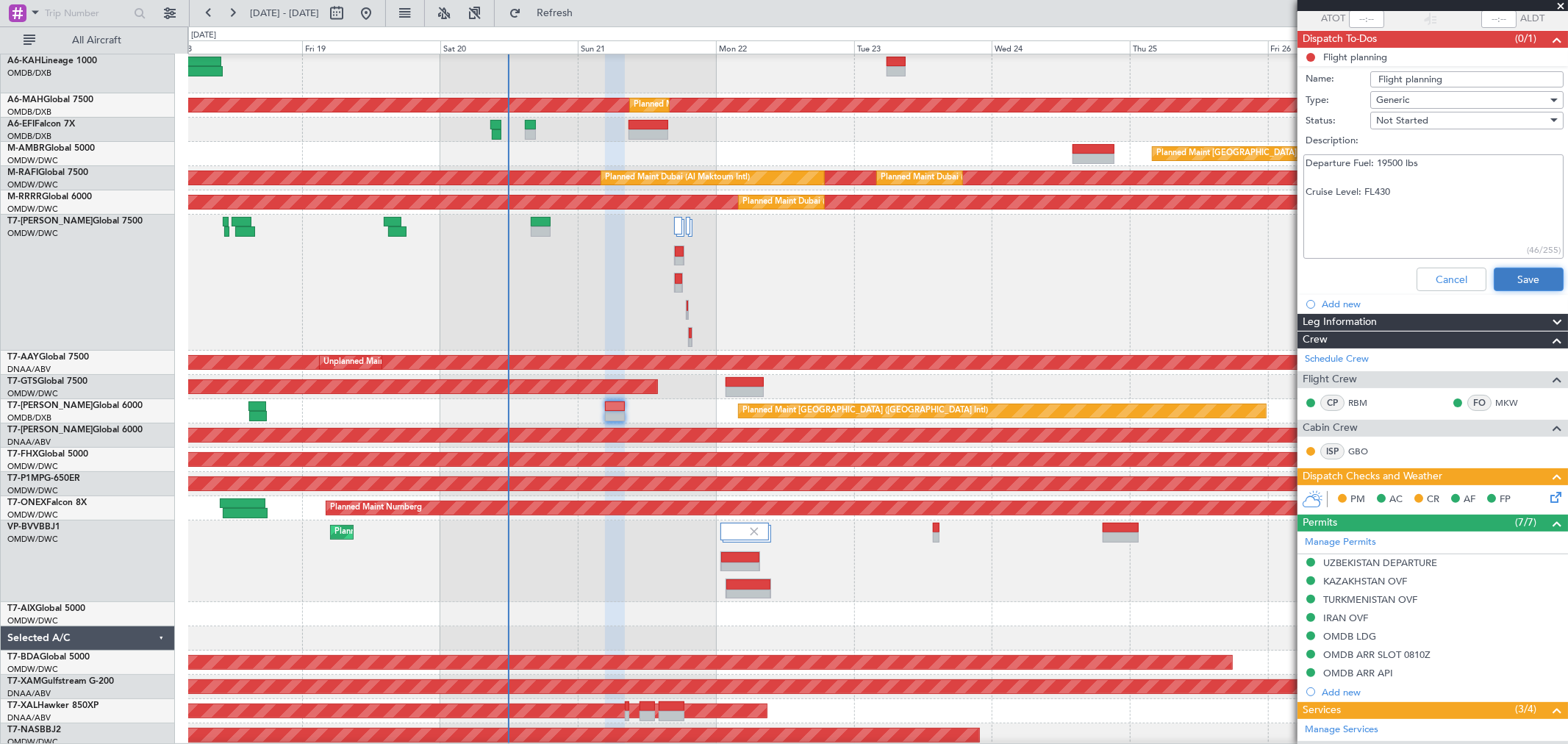
click at [1509, 277] on button "Save" at bounding box center [1528, 279] width 69 height 23
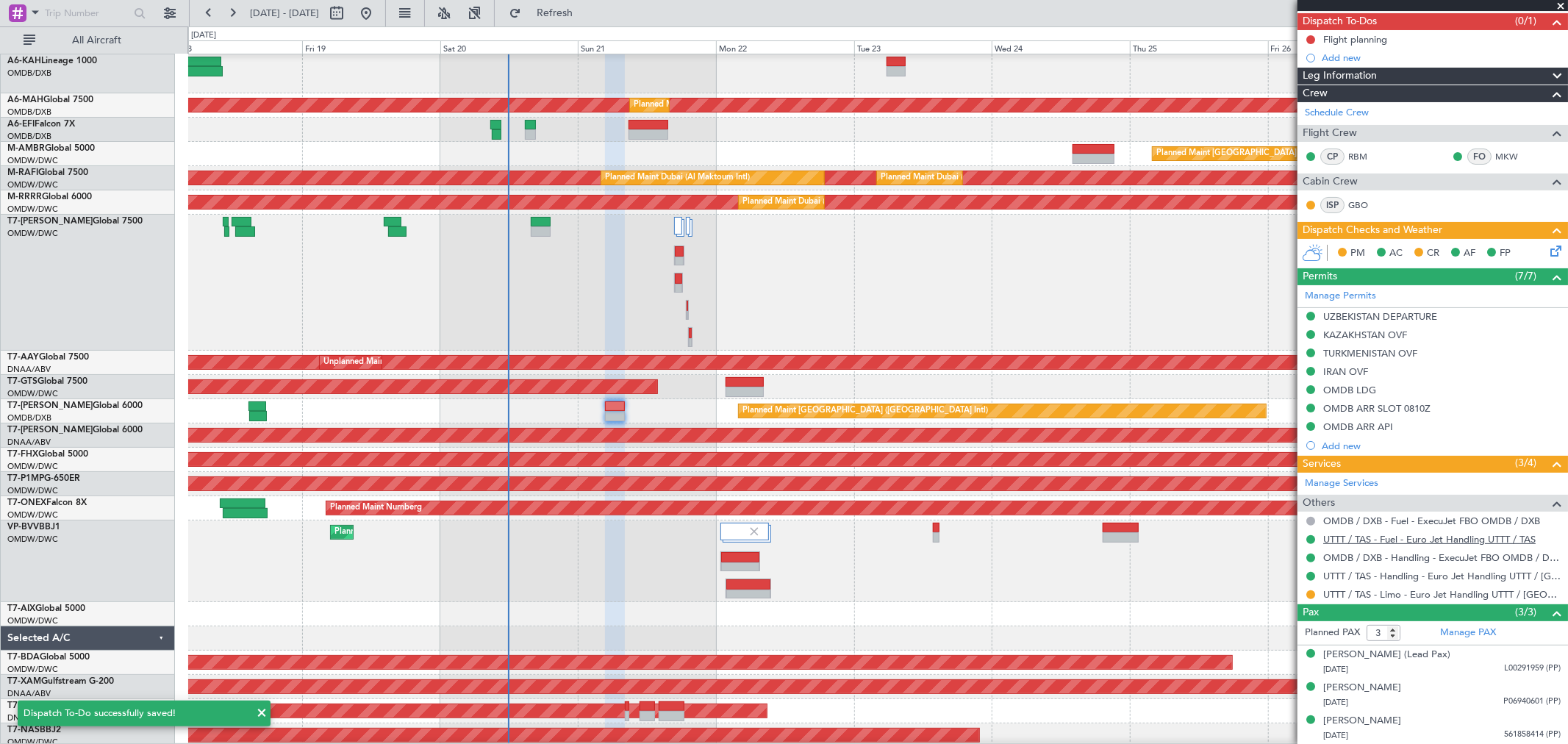
scroll to position [0, 0]
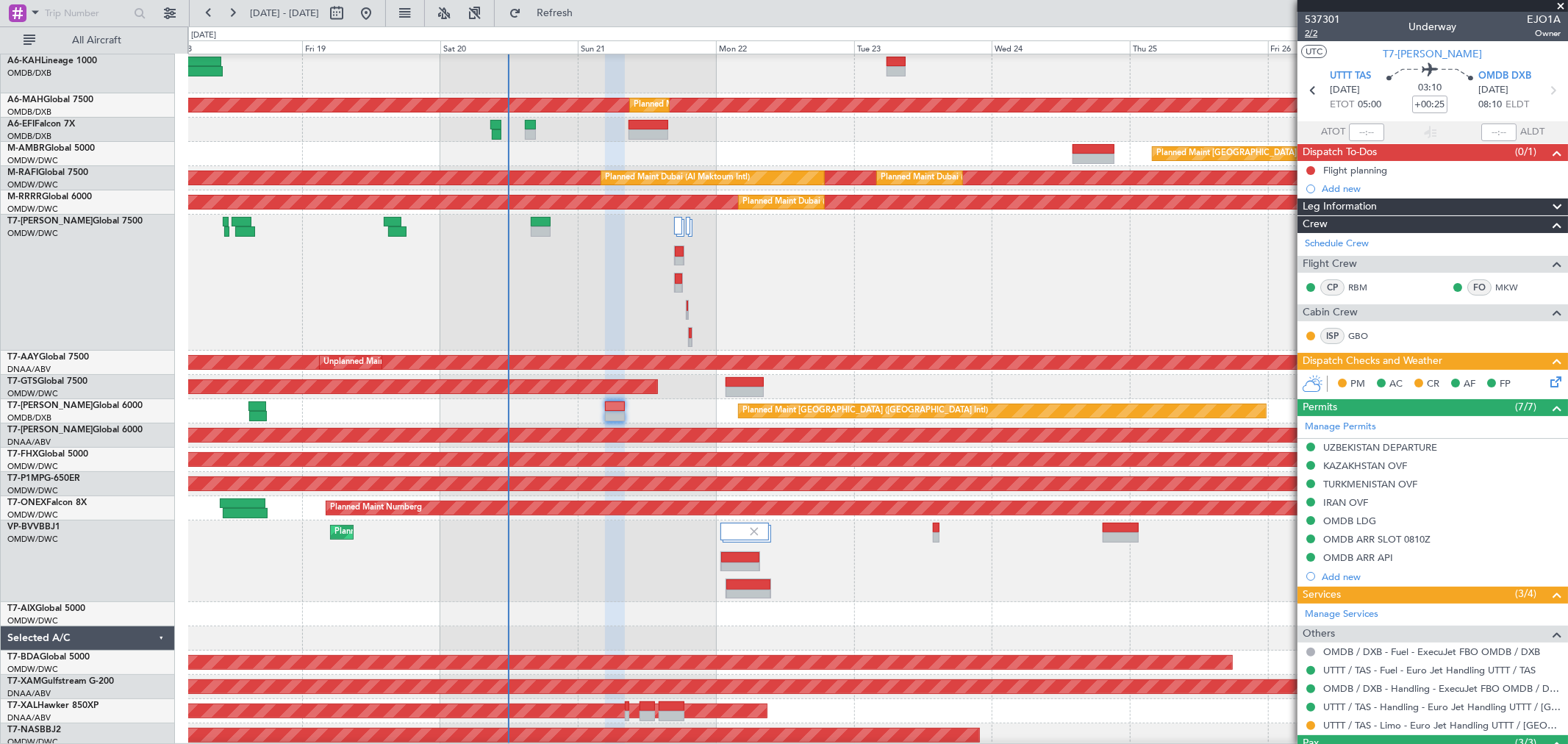
click at [1319, 30] on span "2/2" at bounding box center [1322, 33] width 35 height 13
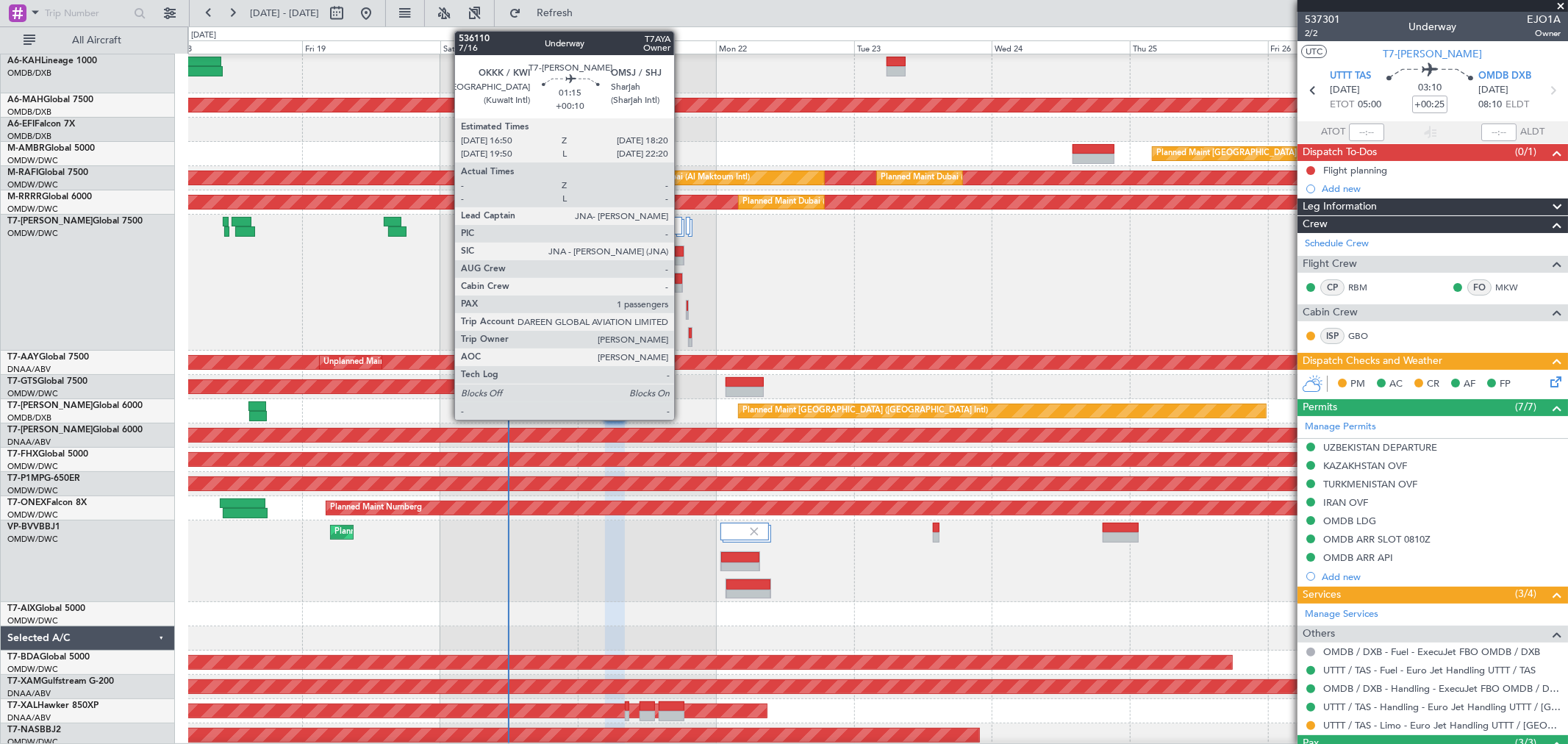
click at [681, 282] on div at bounding box center [678, 279] width 8 height 10
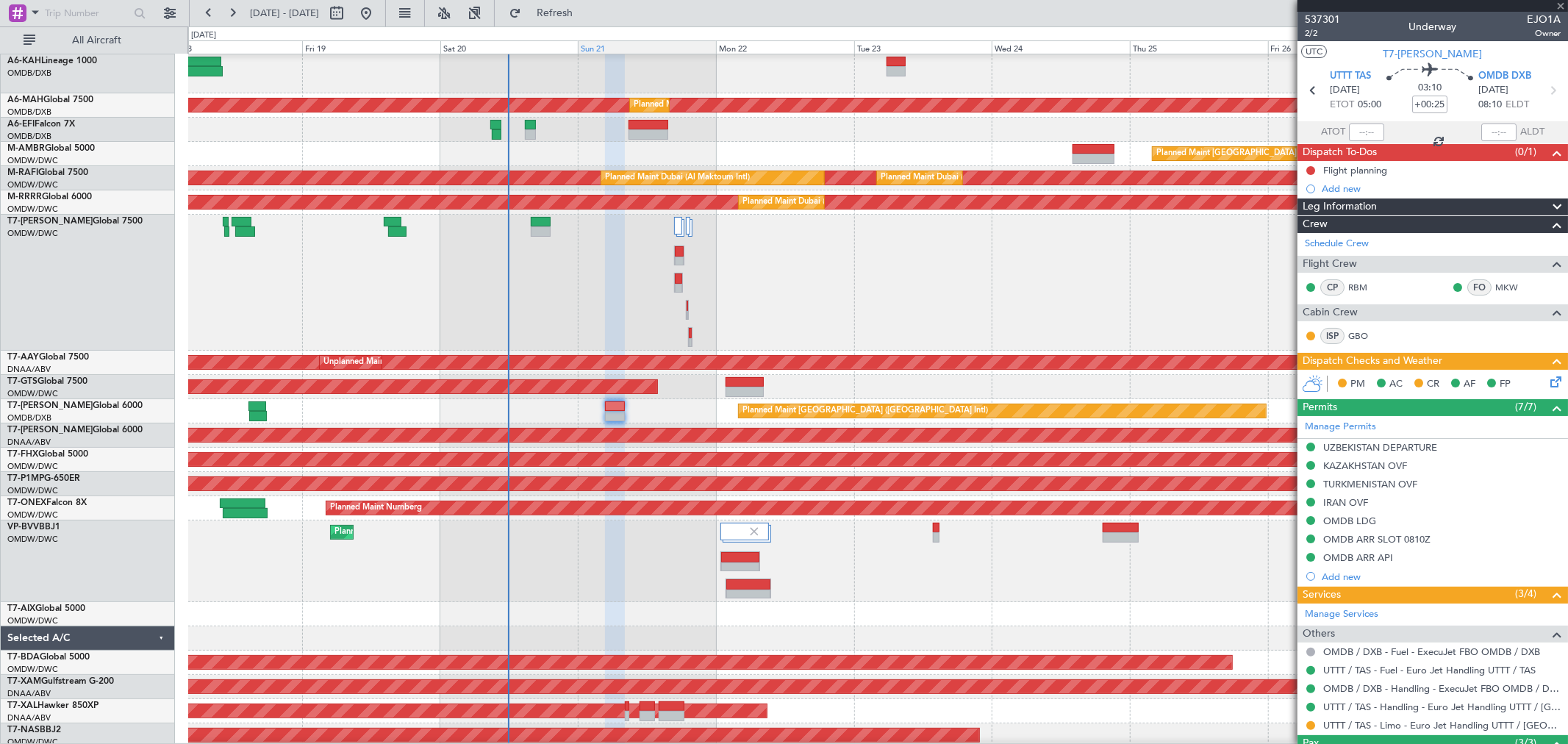
type input "+00:10"
type input "1"
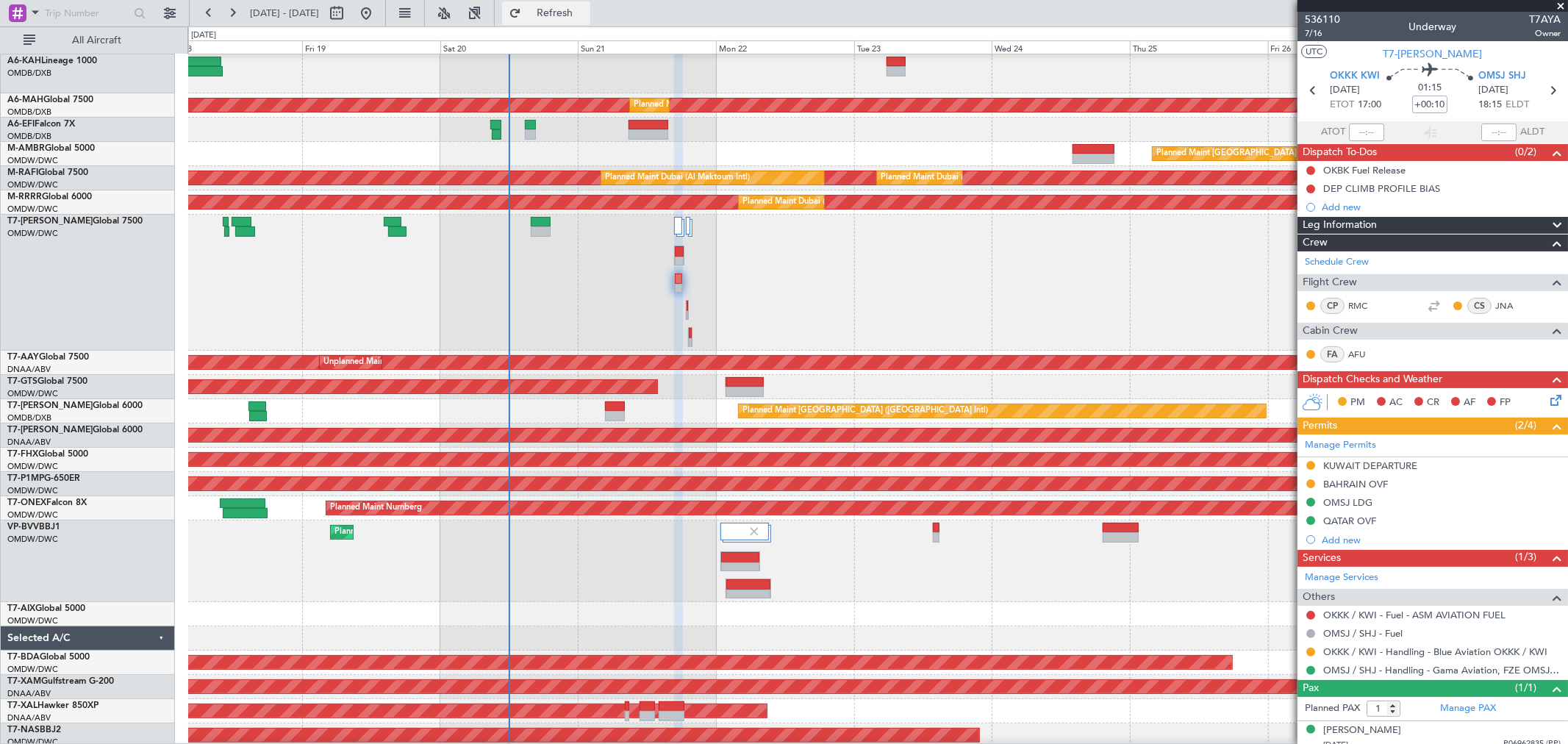
click at [586, 3] on button "Refresh" at bounding box center [546, 13] width 88 height 23
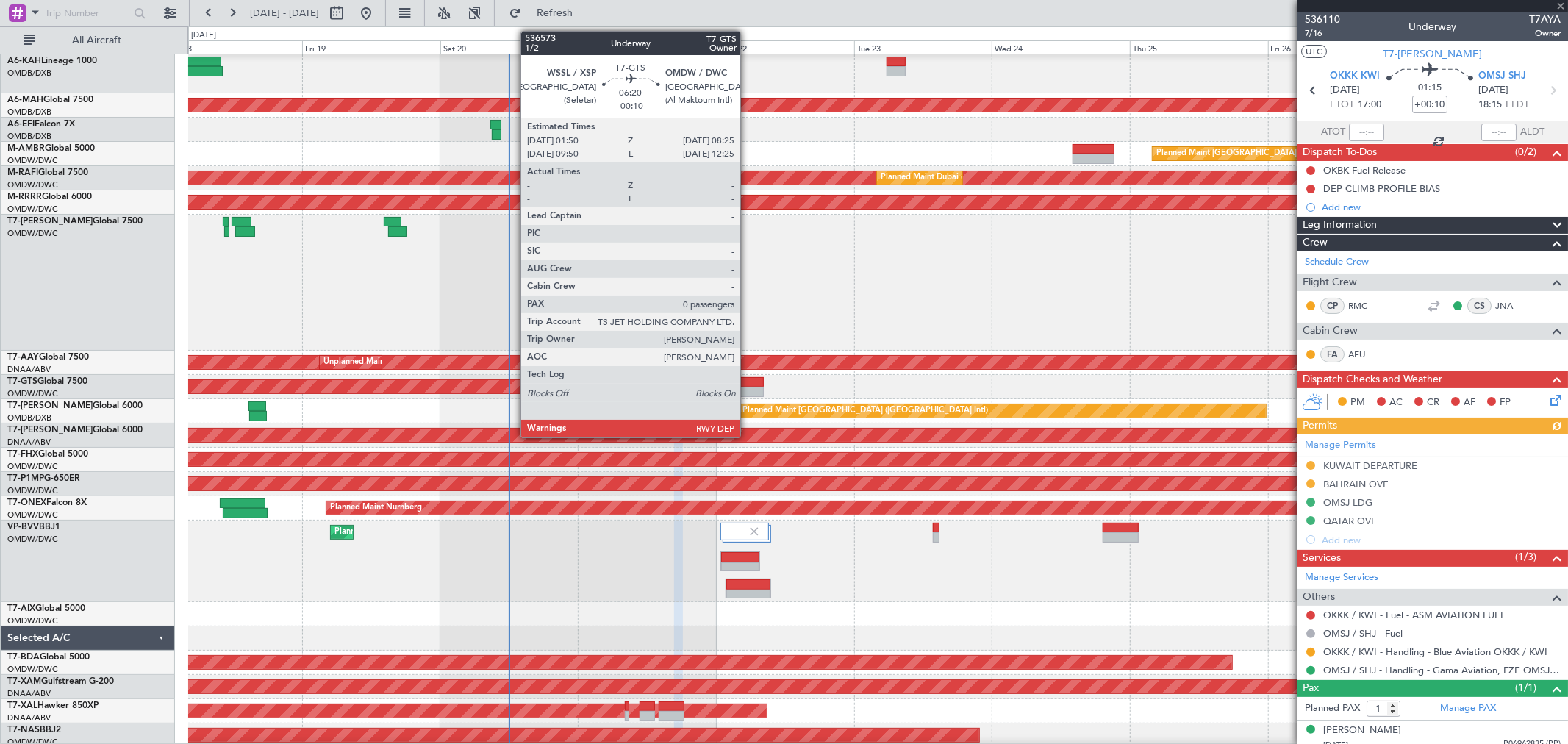
click at [747, 390] on div at bounding box center [745, 392] width 39 height 10
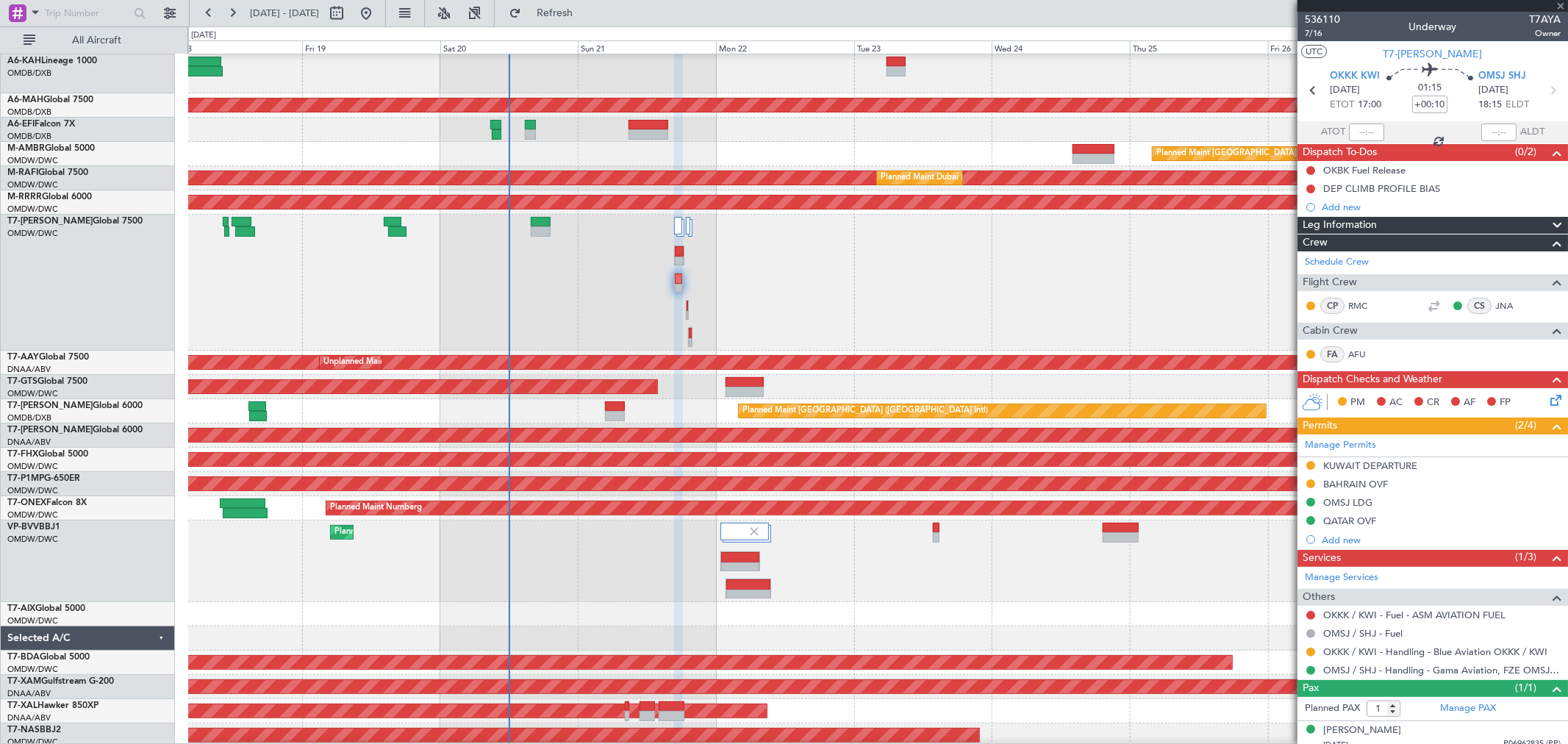
type input "-00:10"
type input "0"
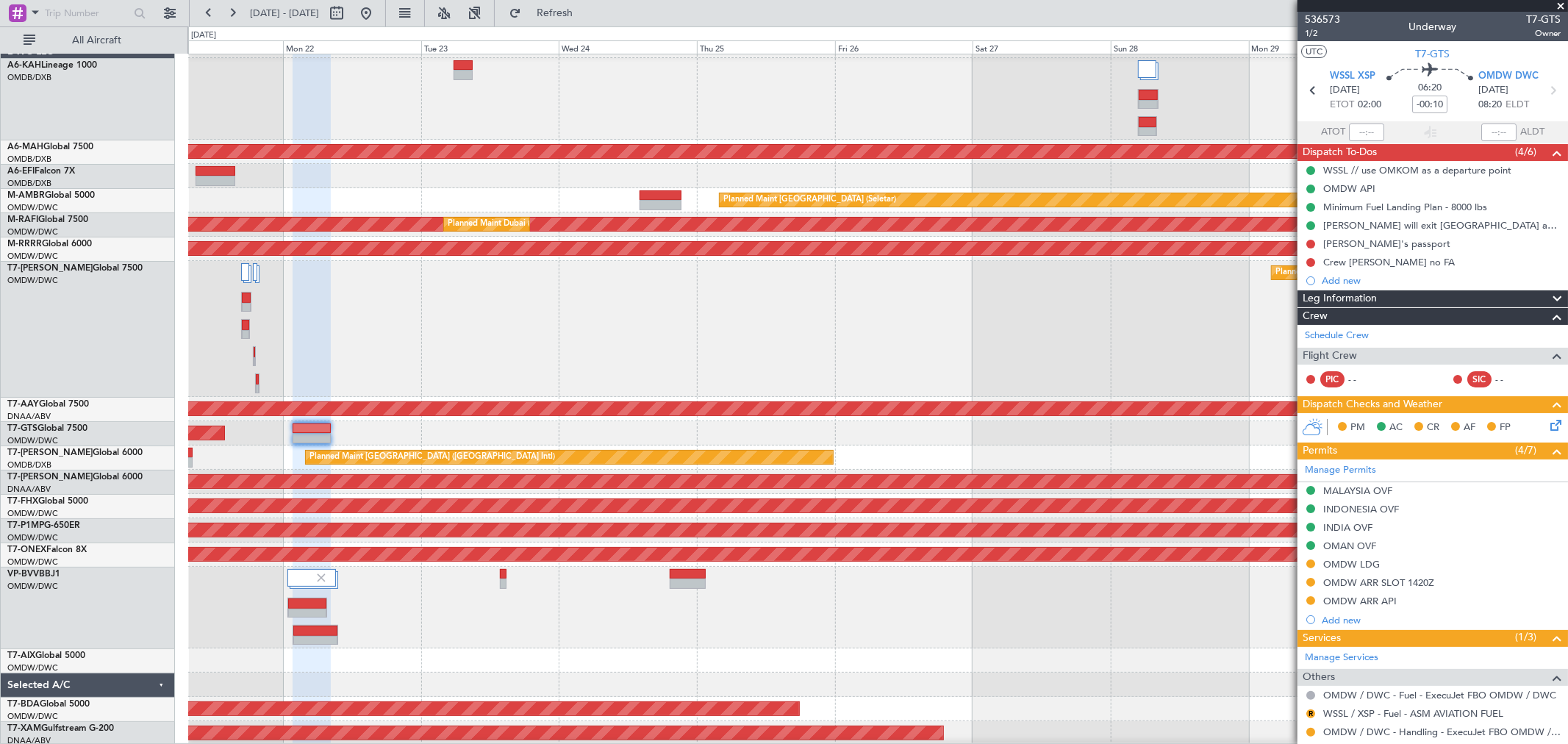
scroll to position [19, 0]
